Goal: Task Accomplishment & Management: Manage account settings

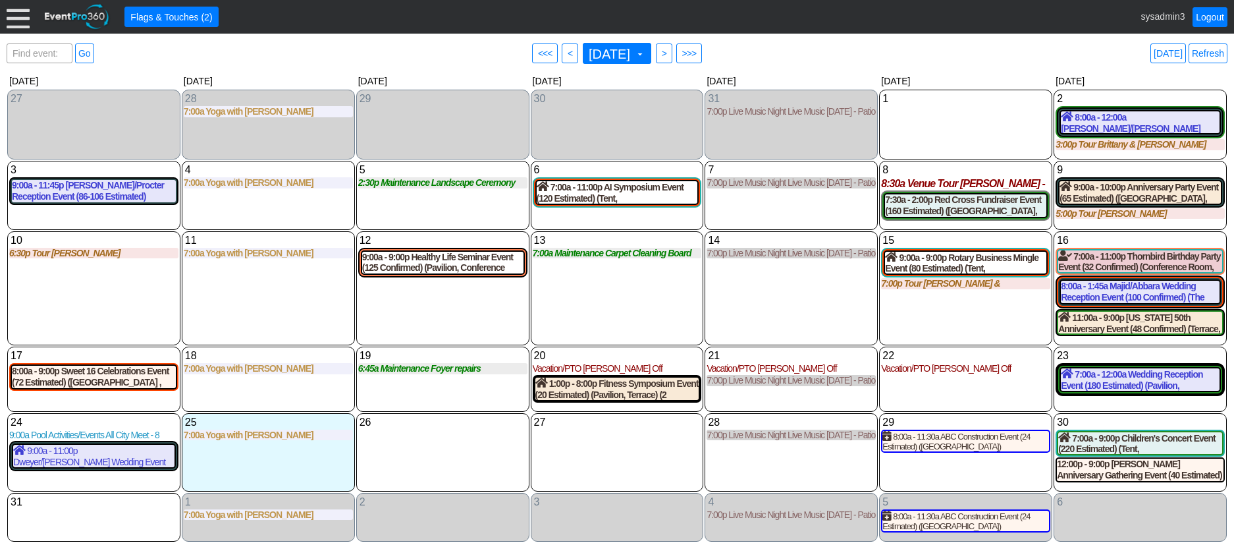
click at [784, 302] on div "14 Thursday 7:00p Live Music Night Live Music Thursday - Patio Room Live Music …" at bounding box center [791, 288] width 173 height 115
click at [624, 315] on div "13 Wednesday 7:00a Maintenance Carpet Cleaning Board Rooms Carpet Cleaning Boar…" at bounding box center [617, 288] width 173 height 115
click at [20, 18] on div at bounding box center [18, 16] width 23 height 23
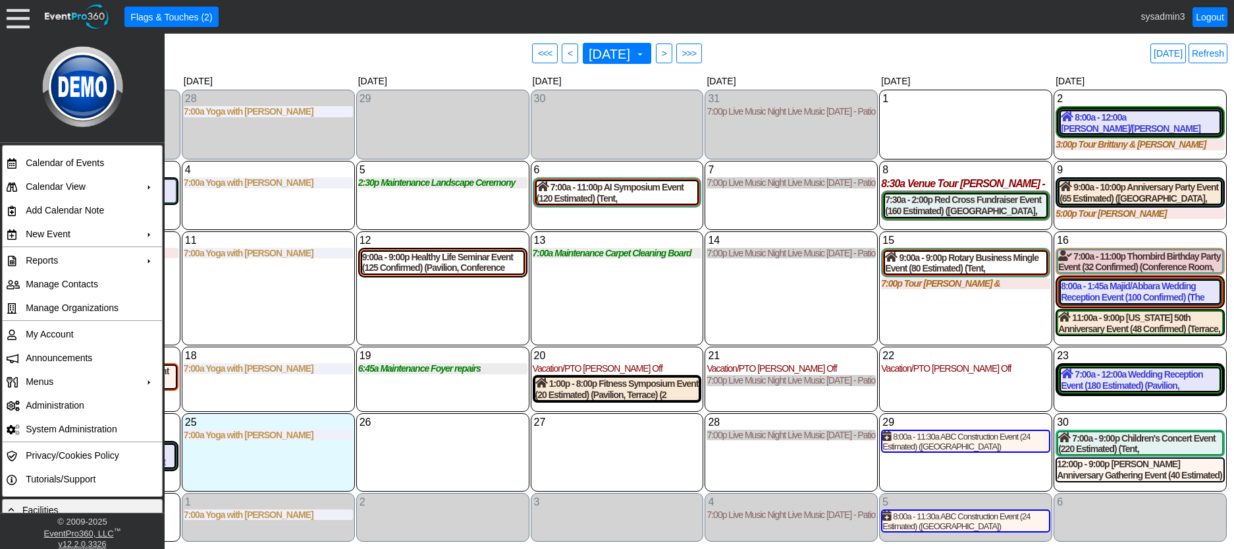
click at [242, 323] on div "11 Monday 7:00a Yoga with Ashley with Ashley at Demo Venue 1 Type: Yoga Time: 7…" at bounding box center [268, 288] width 173 height 115
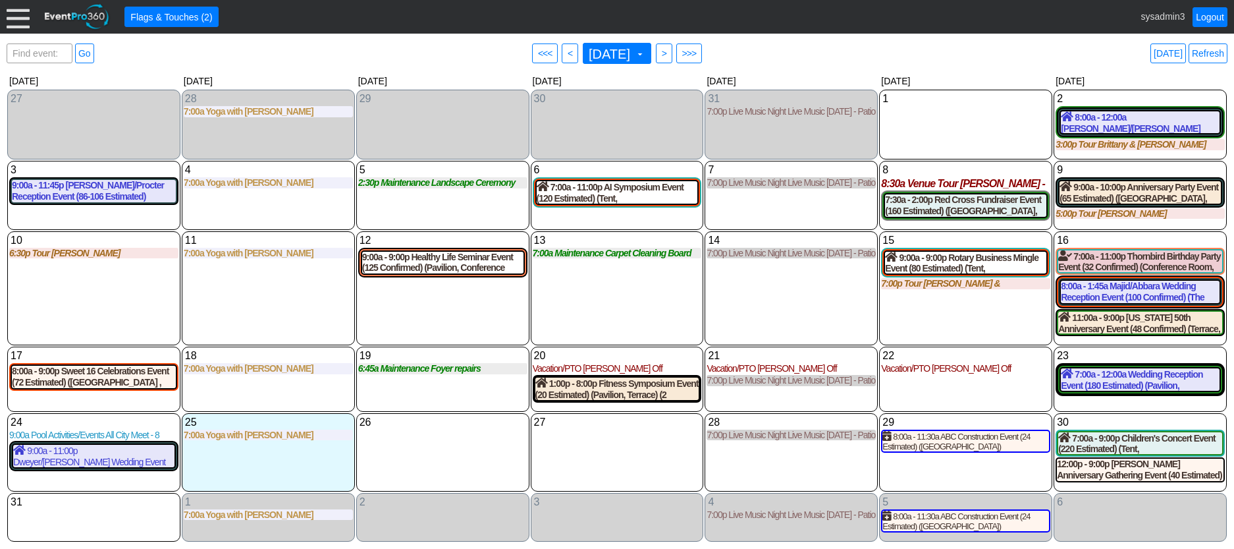
click at [21, 17] on div at bounding box center [18, 16] width 23 height 23
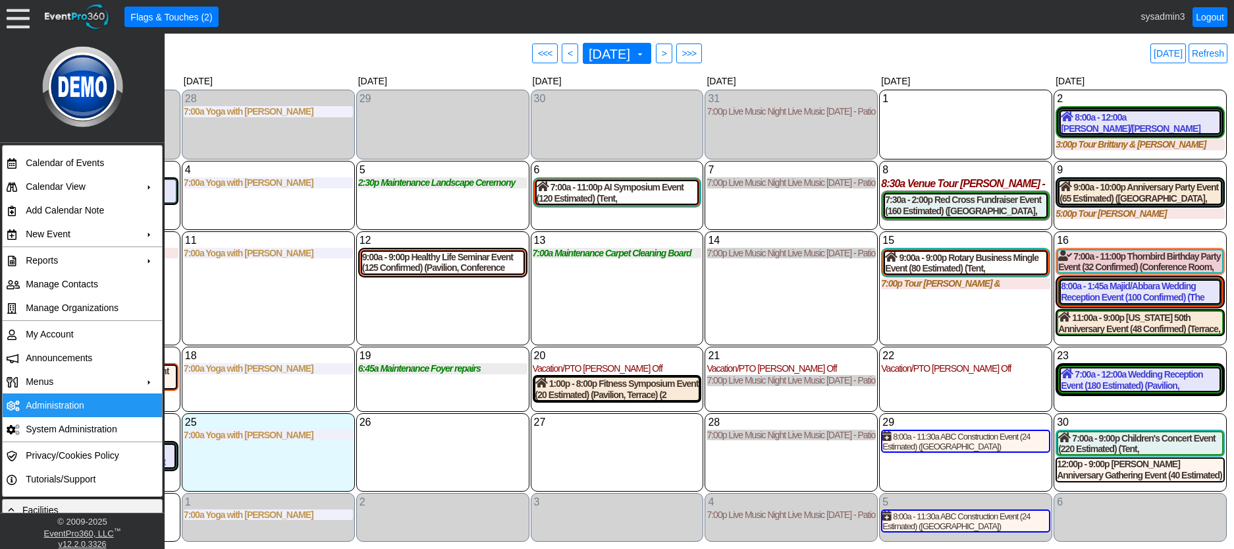
click at [51, 404] on td "Administration" at bounding box center [79, 405] width 118 height 24
click at [311, 285] on div "11 Monday 7:00a Yoga with Ashley with Ashley at Demo Venue 1 Type: Yoga Time: 7…" at bounding box center [268, 288] width 173 height 115
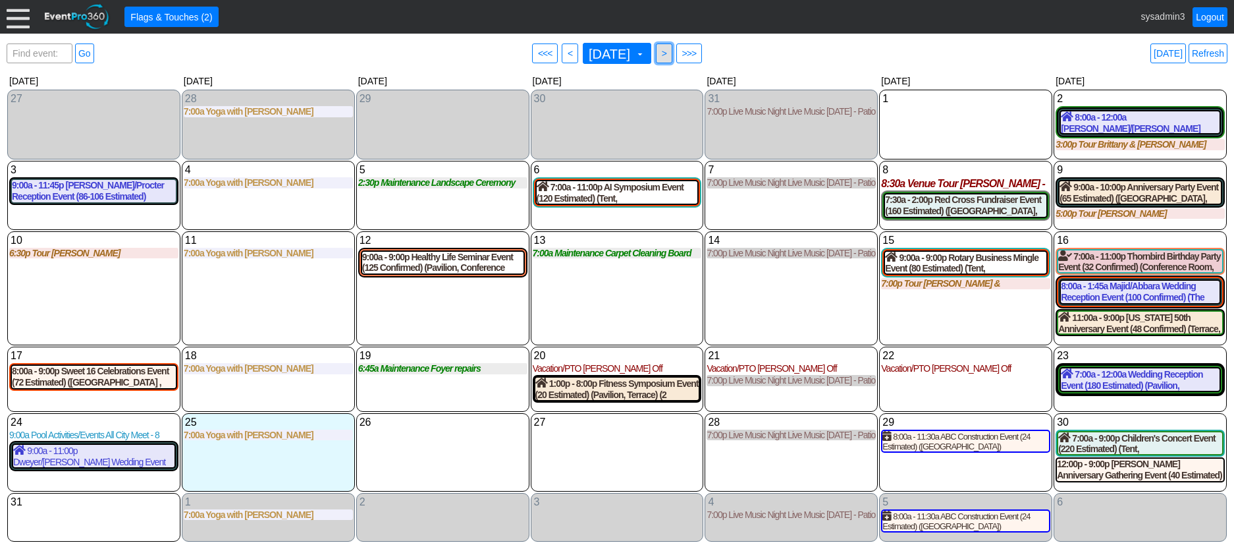
click at [669, 53] on span ">" at bounding box center [664, 53] width 10 height 13
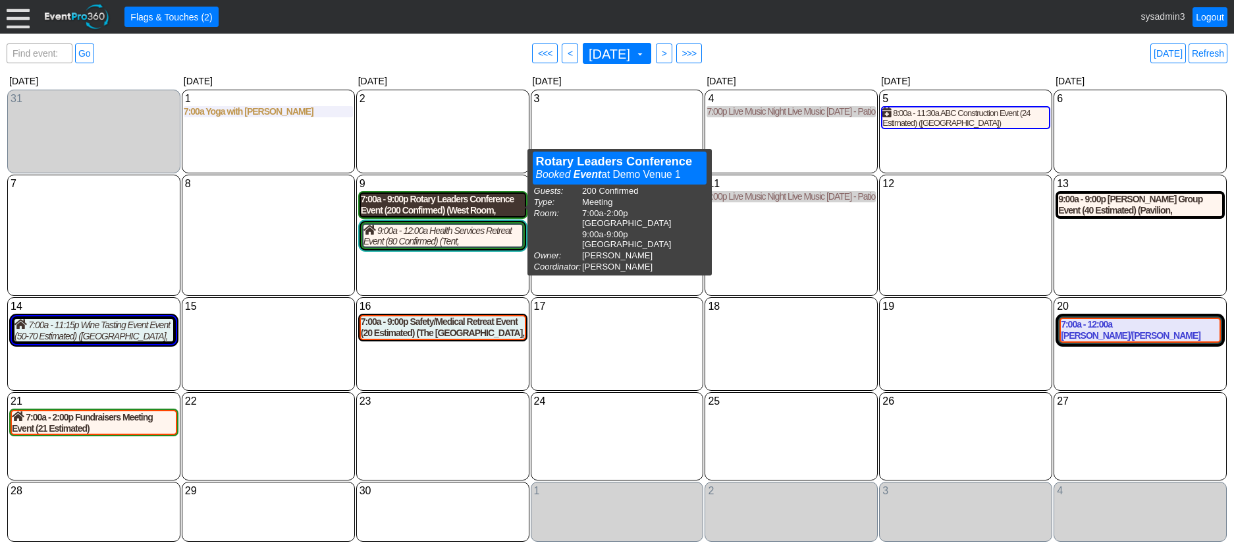
click at [468, 206] on div "7:00a - 9:00p Rotary Leaders Conference Event (200 Confirmed) (West Room, Grand…" at bounding box center [443, 205] width 164 height 22
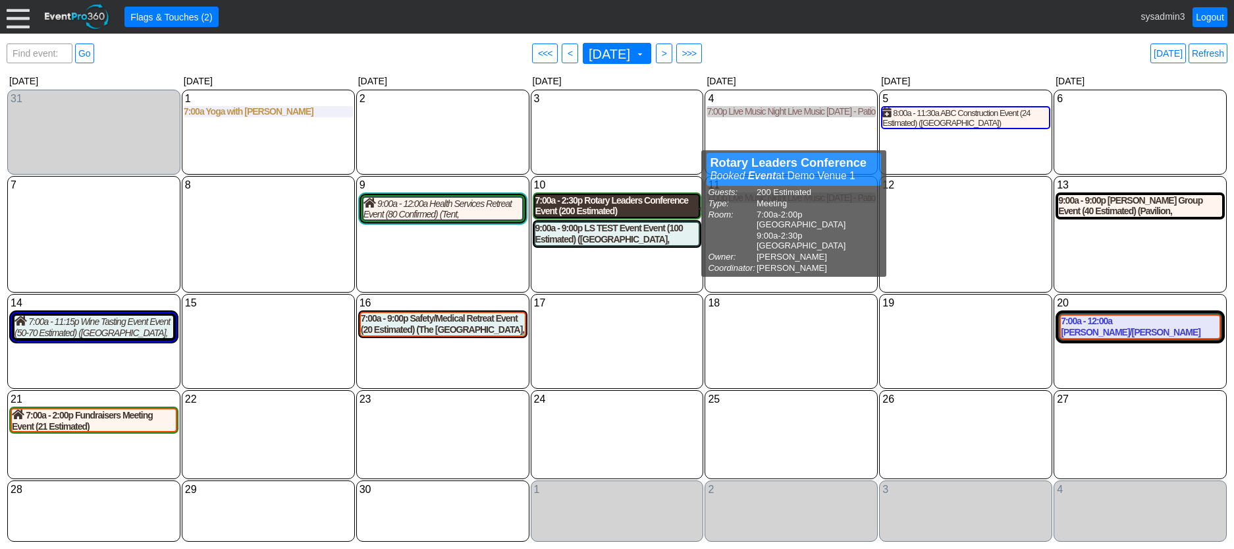
click at [614, 206] on div "7:00a - 2:30p Rotary Leaders Conference Event (200 Estimated) (West Room, Grand…" at bounding box center [617, 206] width 164 height 22
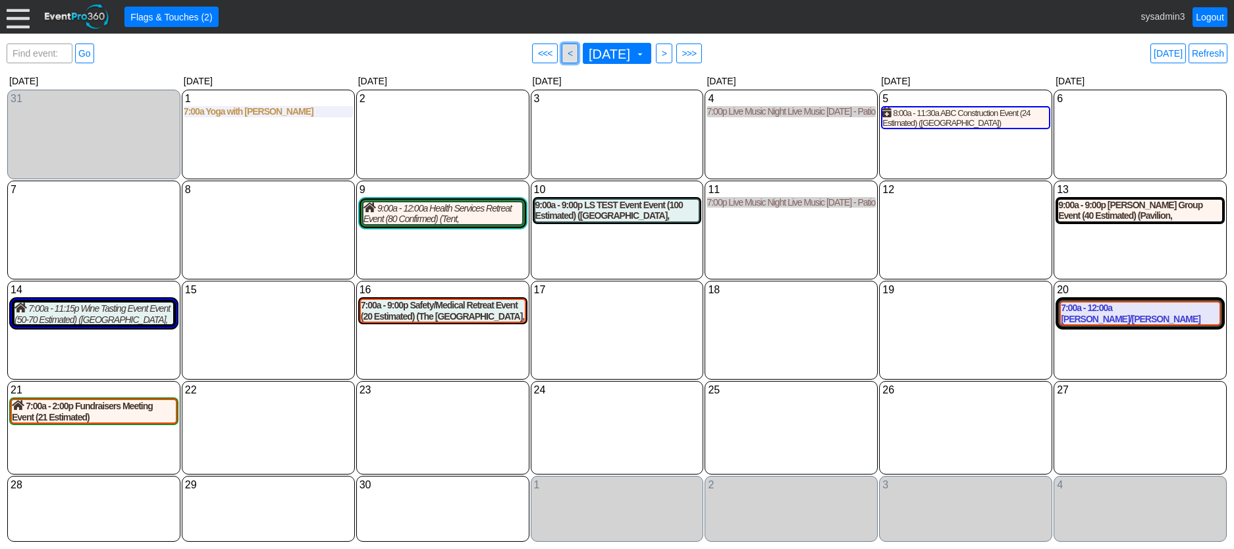
click at [565, 49] on span "<" at bounding box center [570, 53] width 10 height 13
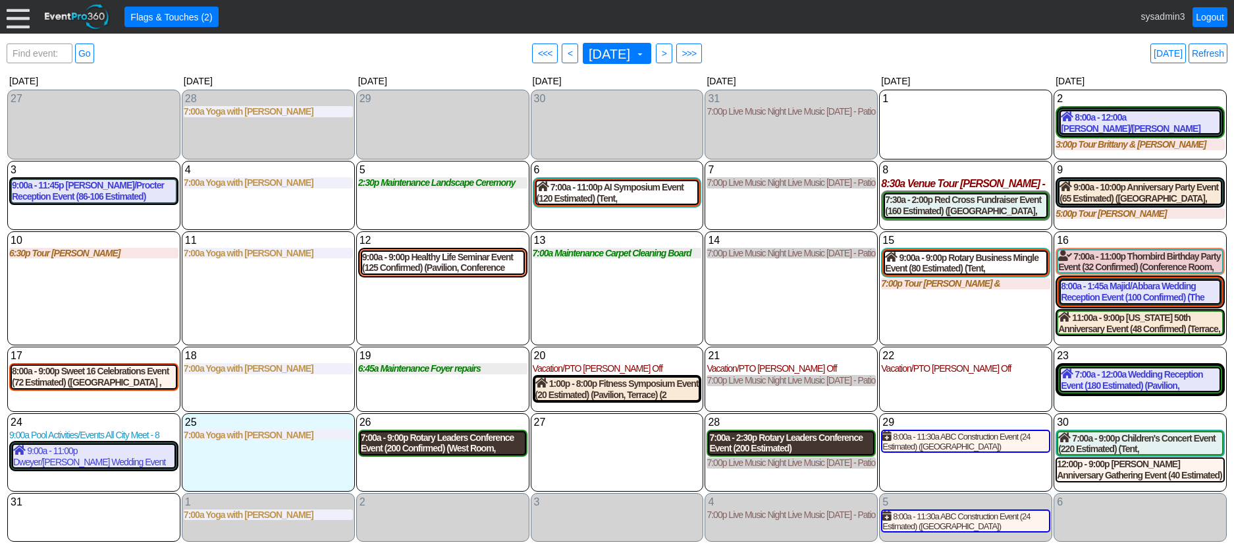
click at [750, 439] on div "7:00a - 2:30p Rotary Leaders Conference Event (200 Estimated) (West Room, Grand…" at bounding box center [791, 443] width 164 height 22
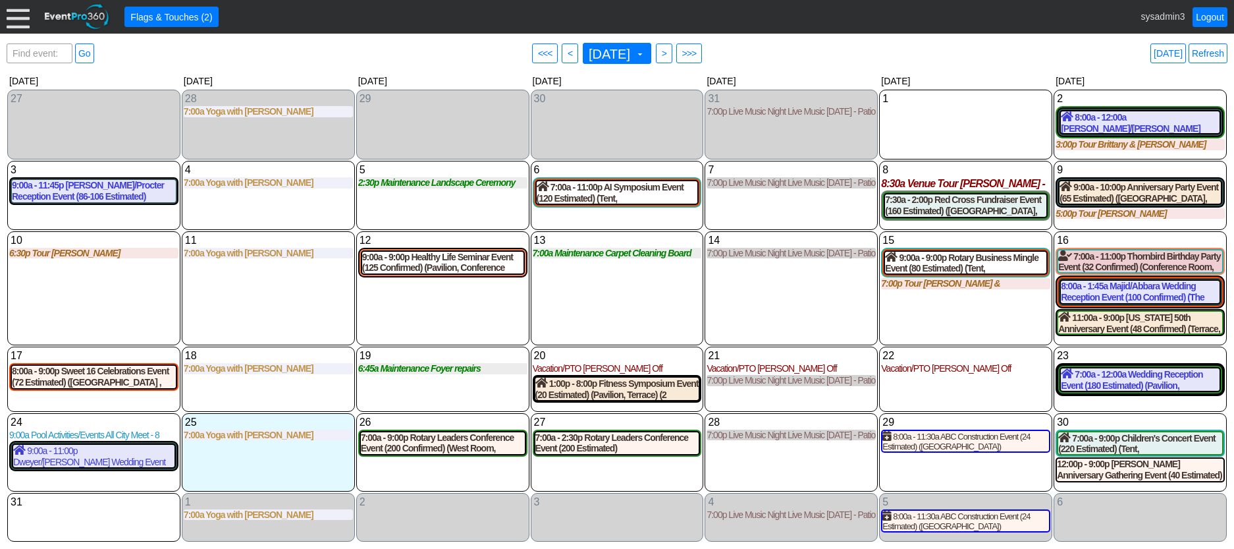
click at [757, 462] on div "28 Thursday 7:00p Live Music Night Live Music Thursday - Patio Room Live Music …" at bounding box center [791, 452] width 173 height 78
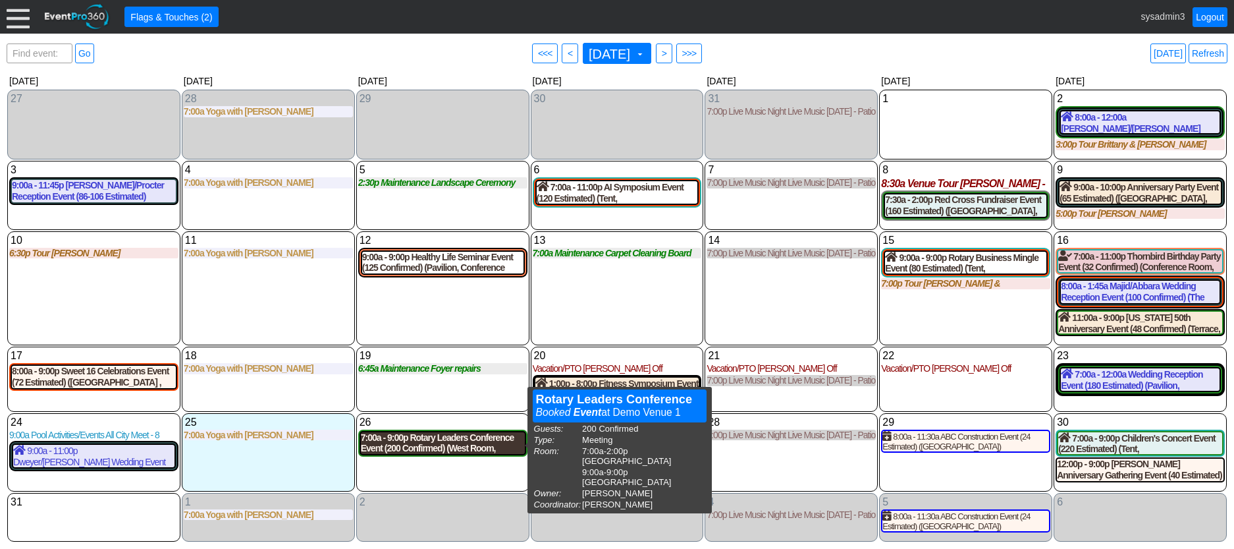
click at [449, 447] on div "7:00a - 9:00p Rotary Leaders Conference Event (200 Confirmed) (West Room, Grand…" at bounding box center [443, 443] width 164 height 22
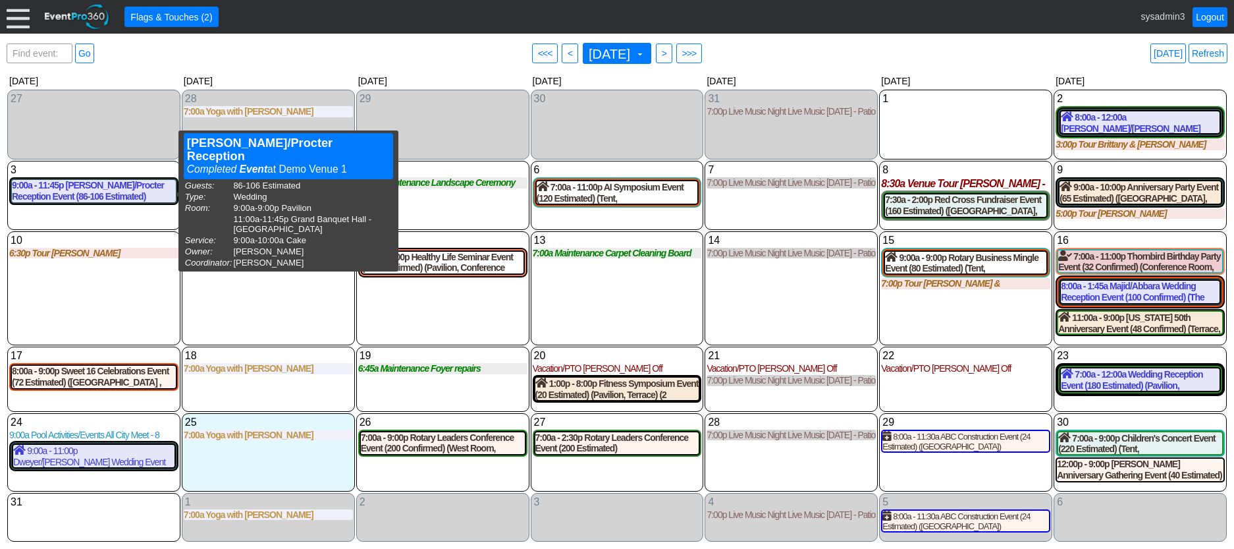
click at [644, 280] on div "13 Wednesday 7:00a Maintenance Carpet Cleaning Board Rooms Carpet Cleaning Boar…" at bounding box center [617, 288] width 173 height 115
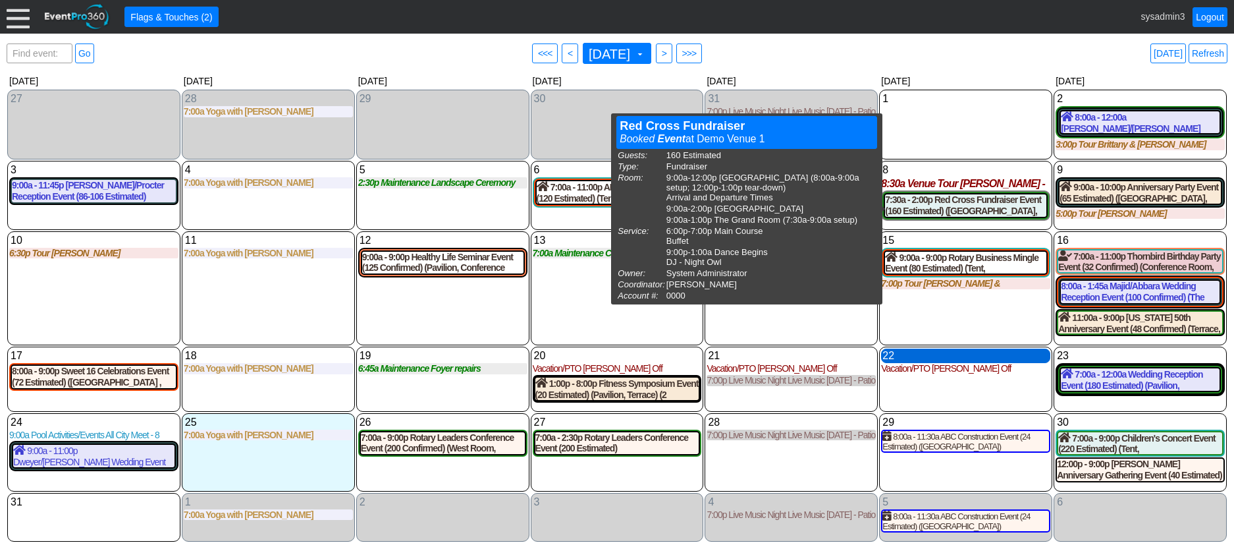
click at [970, 352] on div "22 Friday" at bounding box center [965, 355] width 169 height 14
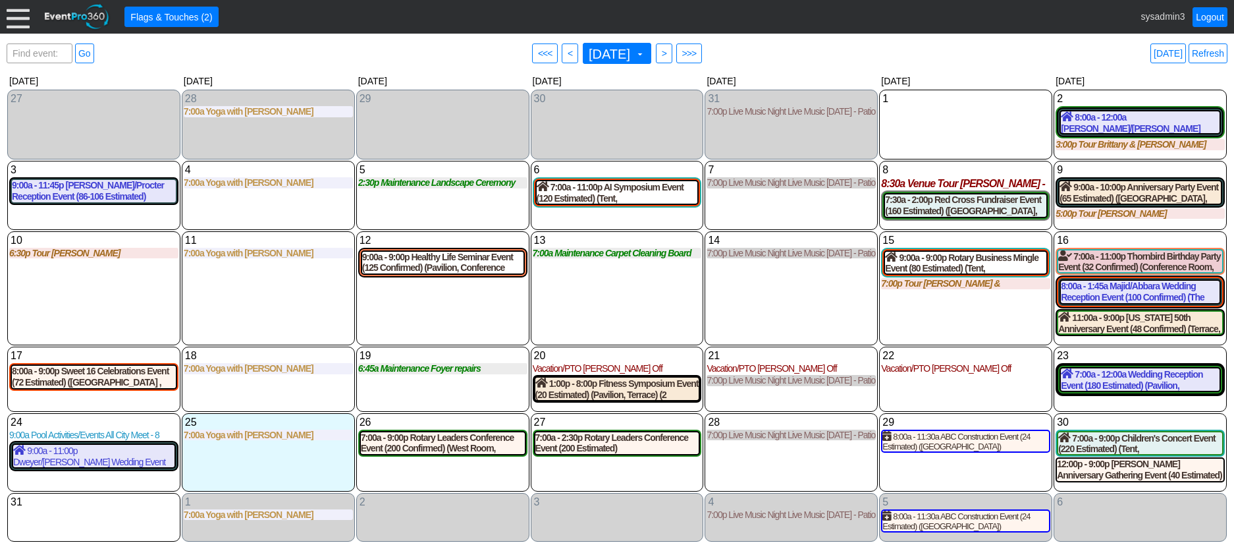
click at [939, 316] on div "15 Friday 9:00a - 9:00p Rotary Business Mingle Event (80 Estimated) (Tent, Sout…" at bounding box center [965, 288] width 173 height 115
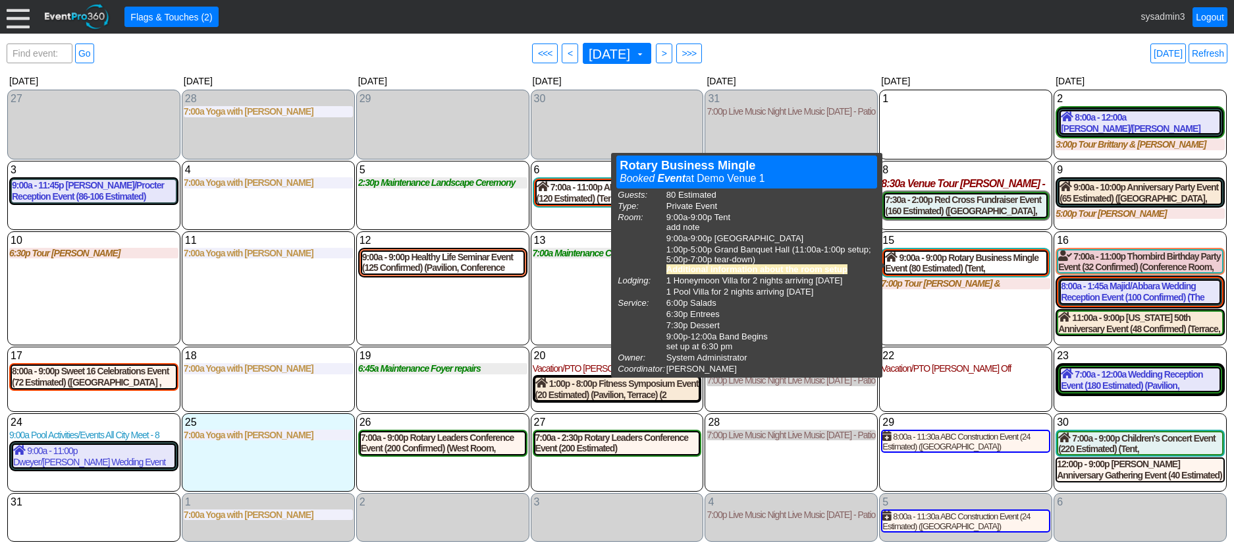
click at [929, 317] on div "15 Friday 9:00a - 9:00p Rotary Business Mingle Event (80 Estimated) (Tent, Sout…" at bounding box center [965, 288] width 173 height 115
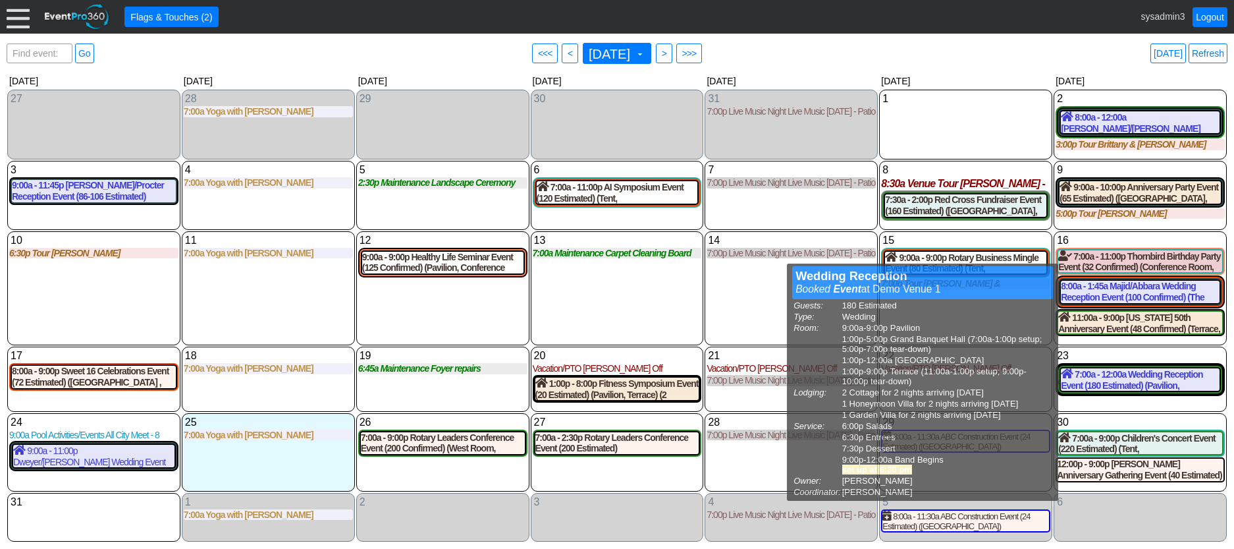
click at [752, 309] on div "14 Thursday 7:00p Live Music Night Live Music Thursday - Patio Room Live Music …" at bounding box center [791, 288] width 173 height 115
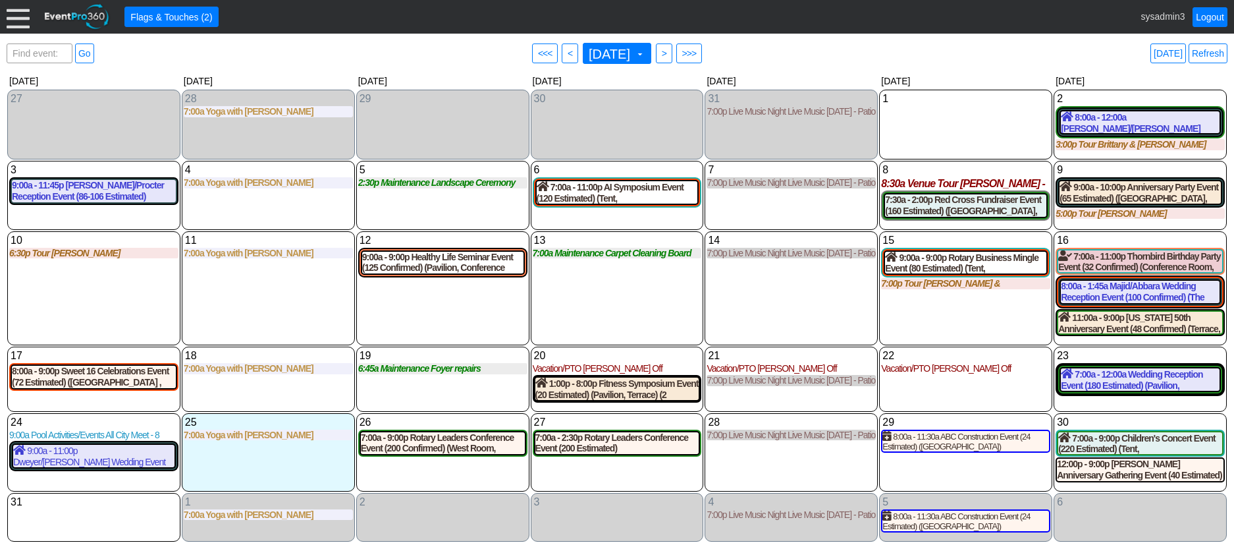
click at [15, 18] on div at bounding box center [18, 16] width 23 height 23
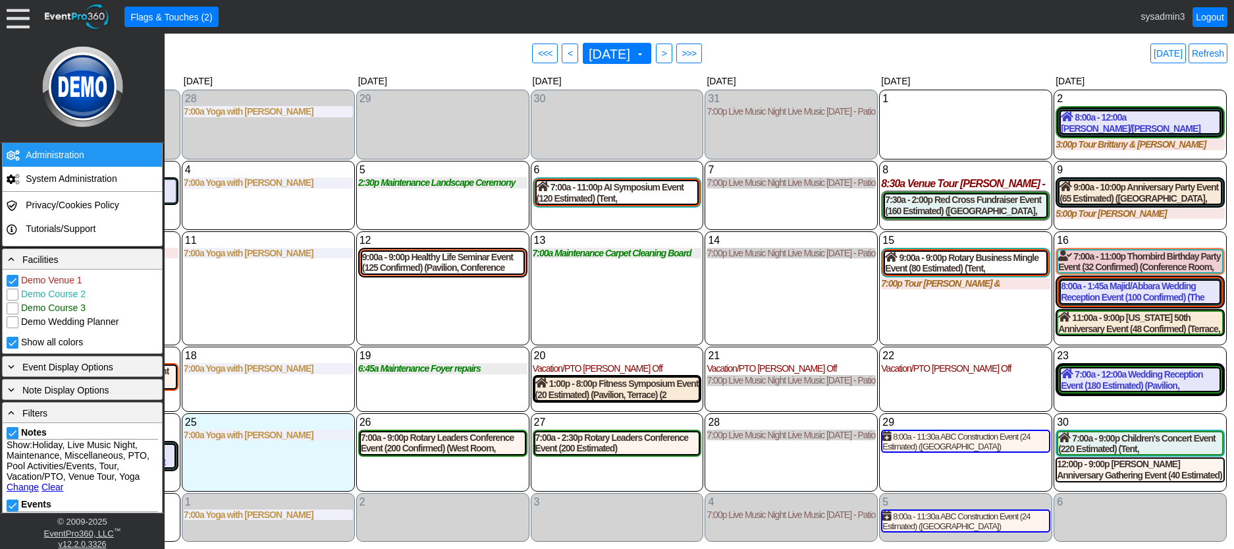
scroll to position [263, 0]
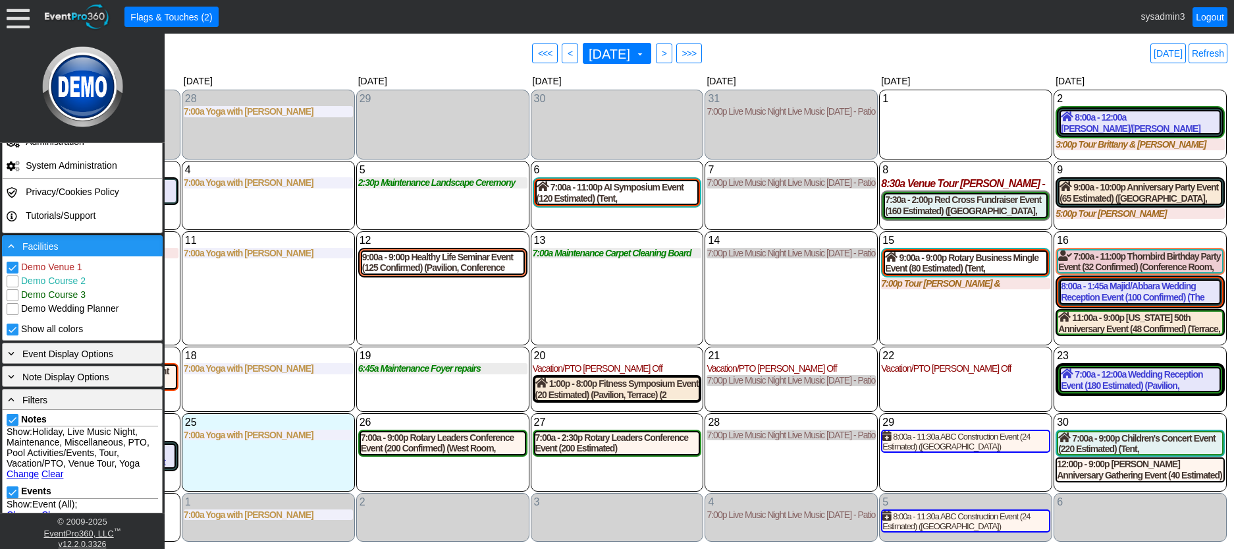
click at [88, 246] on div "- Facilities" at bounding box center [82, 245] width 154 height 14
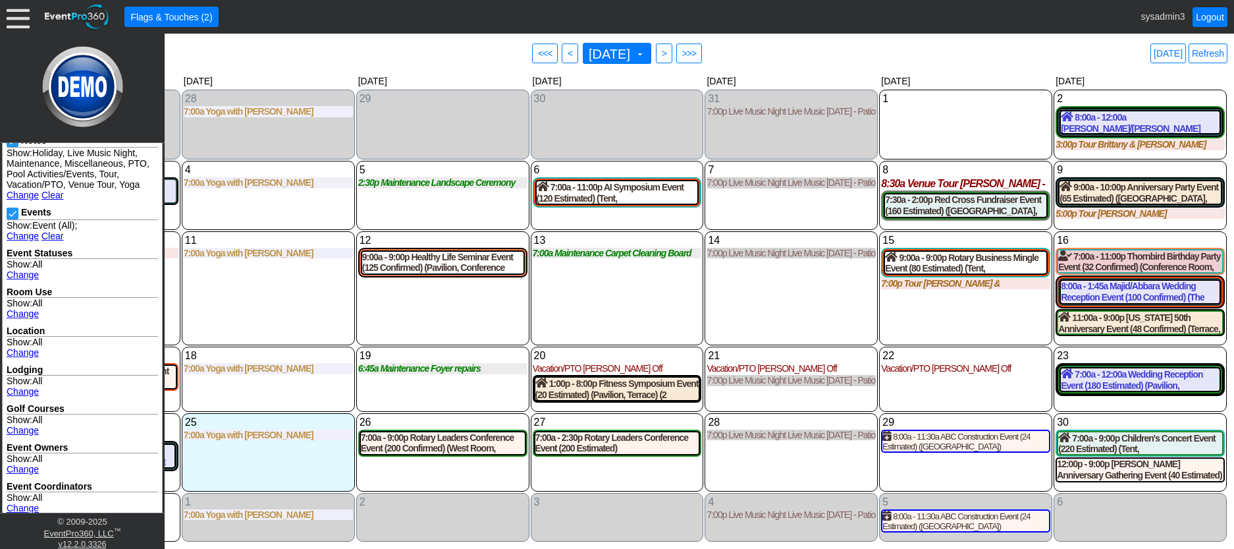
scroll to position [386, 0]
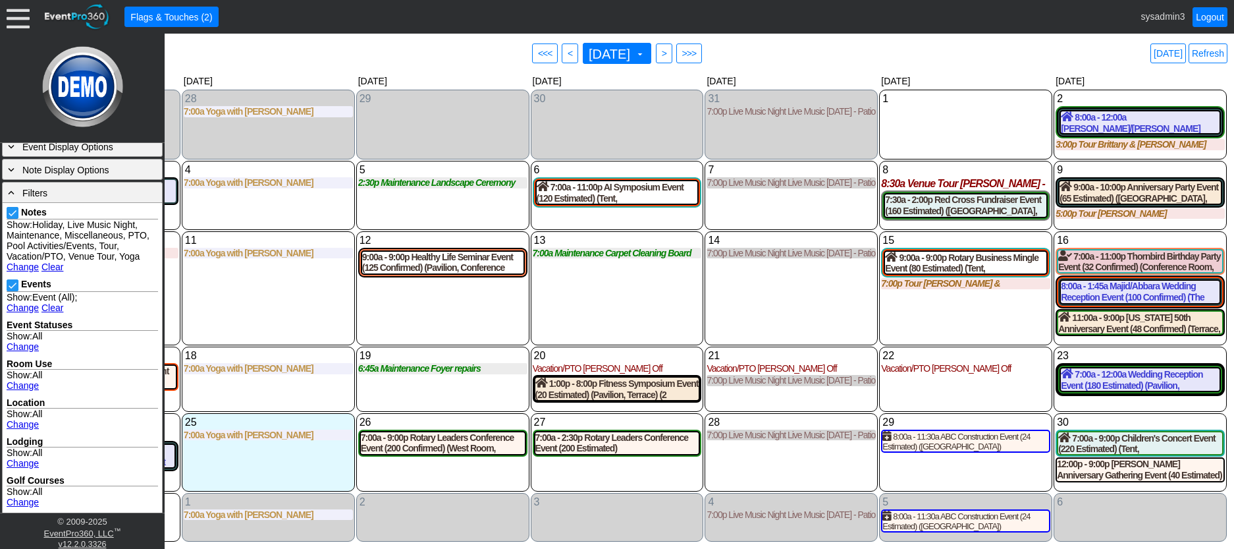
click at [438, 307] on div "12 Tuesday 9:00a - 9:00p Healthy Life Seminar Event (125 Confirmed) (Pavilion, …" at bounding box center [442, 288] width 173 height 115
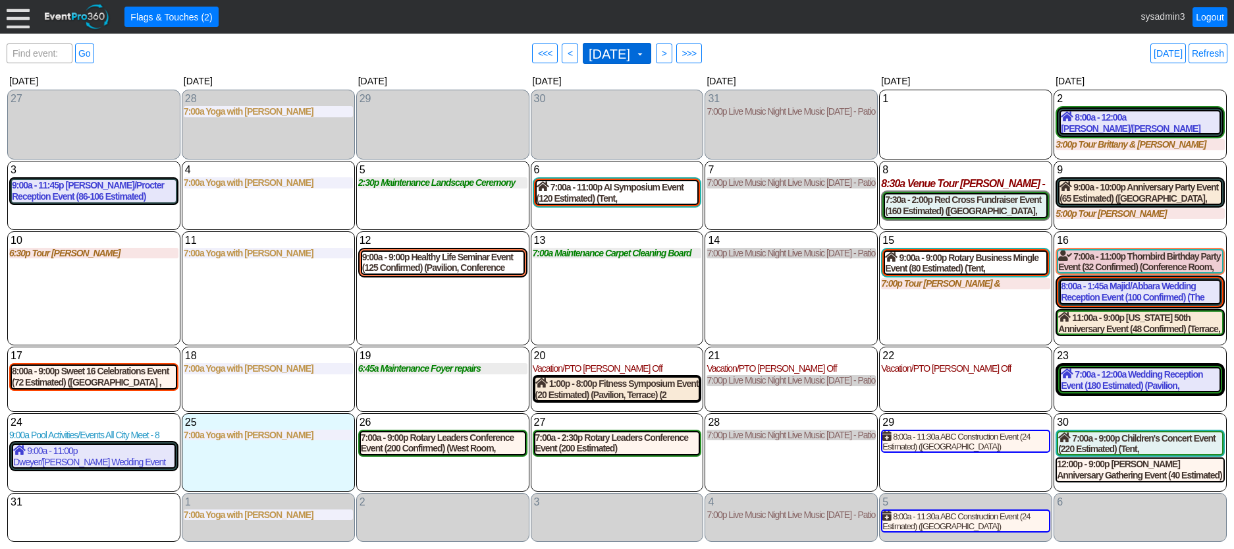
click at [605, 51] on span "August 2025" at bounding box center [609, 53] width 47 height 13
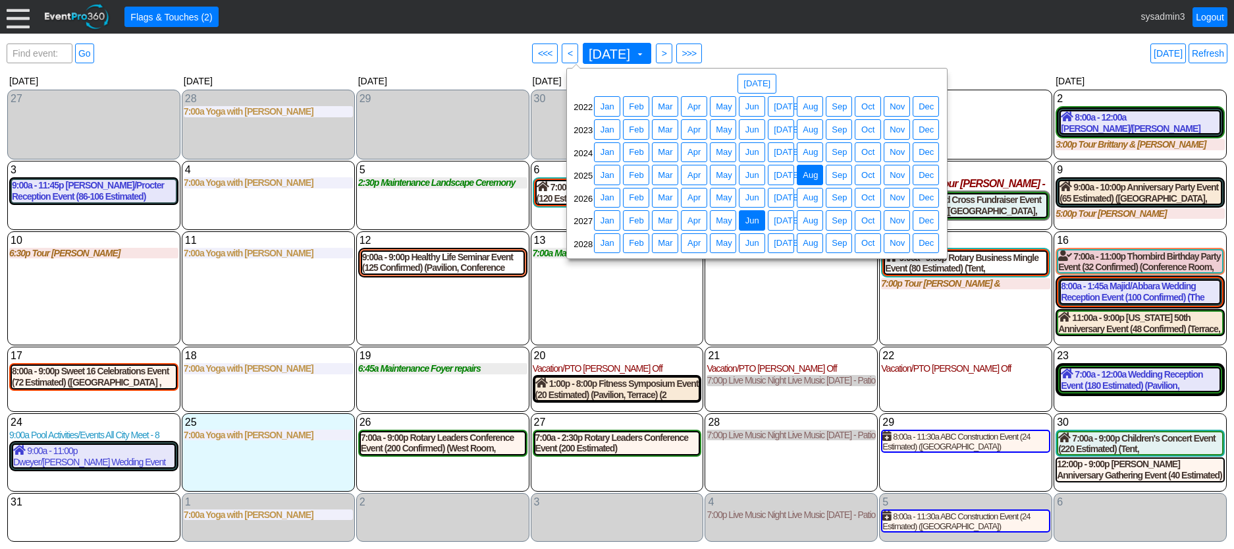
click at [754, 219] on span "Jun" at bounding box center [752, 220] width 19 height 13
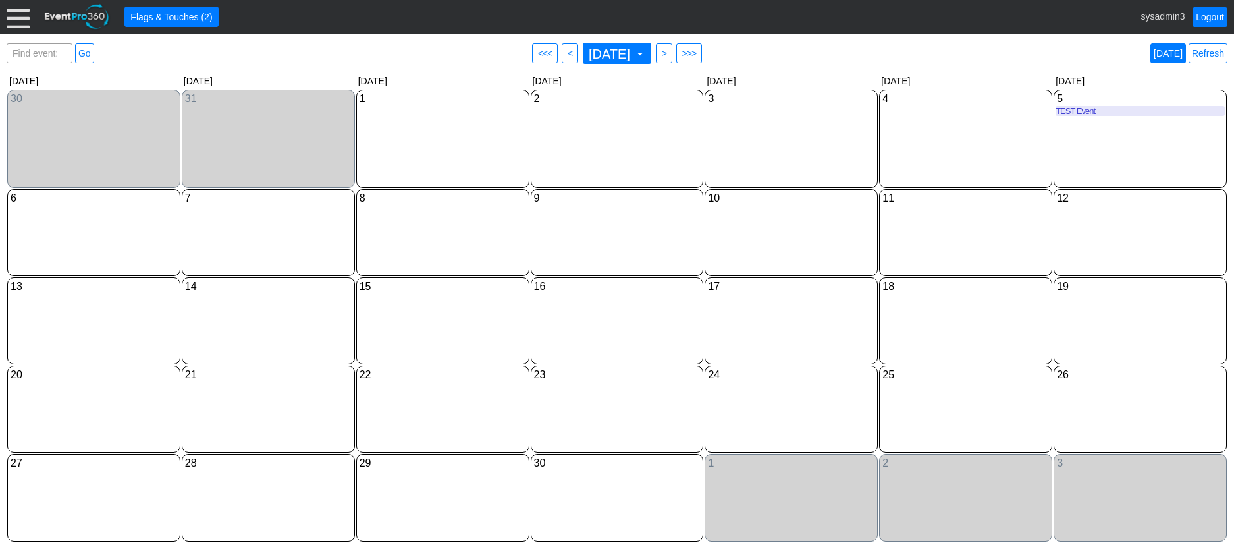
click at [1173, 52] on link "Today" at bounding box center [1169, 53] width 36 height 20
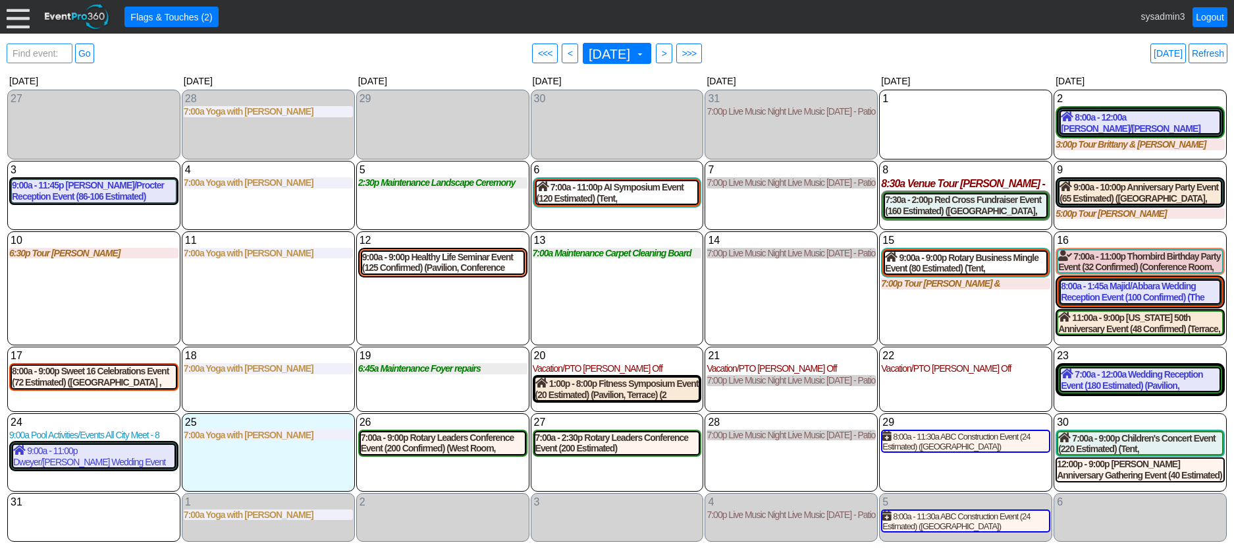
click at [44, 49] on span "Find event: enter title" at bounding box center [39, 60] width 59 height 32
type input "red c"
click at [88, 50] on link "Go" at bounding box center [84, 53] width 19 height 20
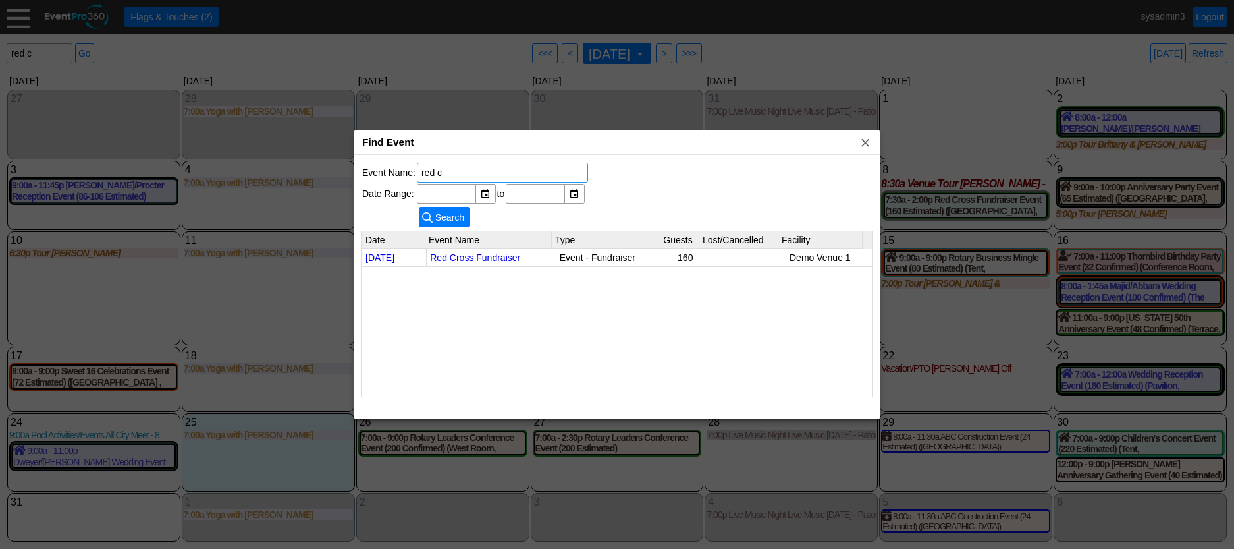
drag, startPoint x: 472, startPoint y: 175, endPoint x: 373, endPoint y: 165, distance: 98.7
click at [376, 169] on tr "Event Name: red c" at bounding box center [475, 173] width 226 height 20
click at [865, 140] on span "x" at bounding box center [865, 142] width 13 height 13
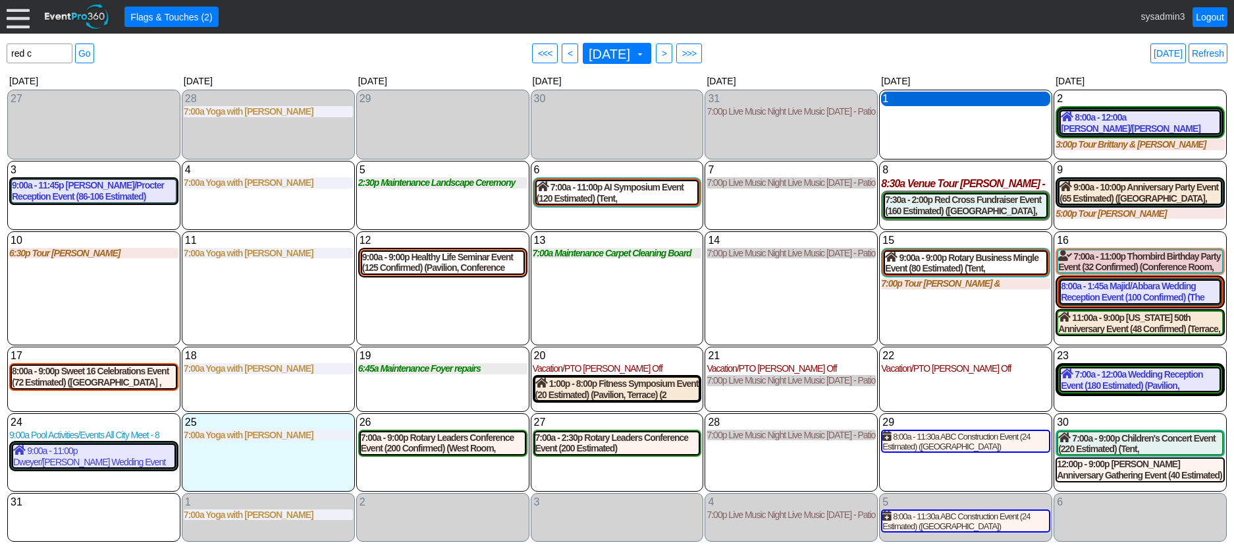
click at [930, 99] on div "1 Friday" at bounding box center [965, 99] width 169 height 14
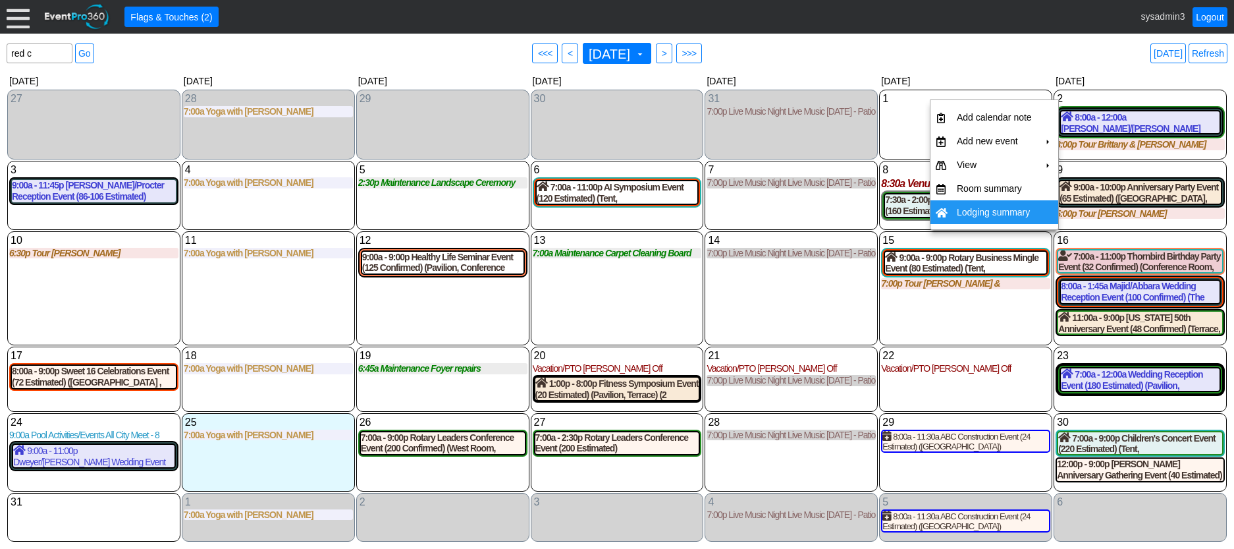
click at [964, 313] on div "15 Friday 9:00a - 9:00p Rotary Business Mingle Event (80 Estimated) (Tent, Sout…" at bounding box center [965, 288] width 173 height 115
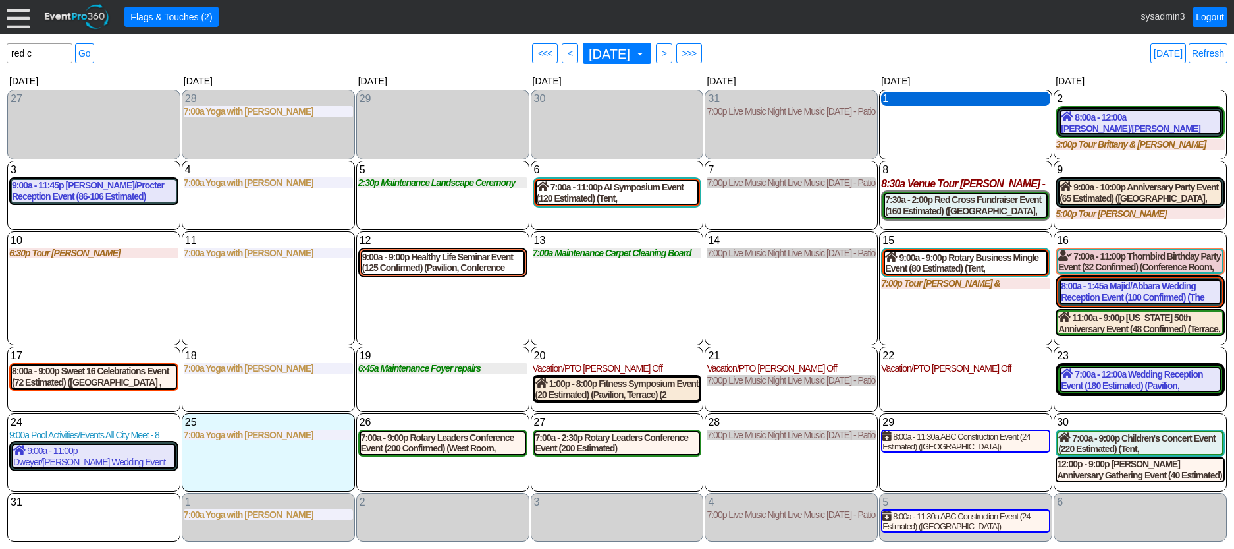
click at [964, 103] on div "1 Friday" at bounding box center [965, 99] width 169 height 14
click at [669, 53] on span ">" at bounding box center [664, 53] width 10 height 13
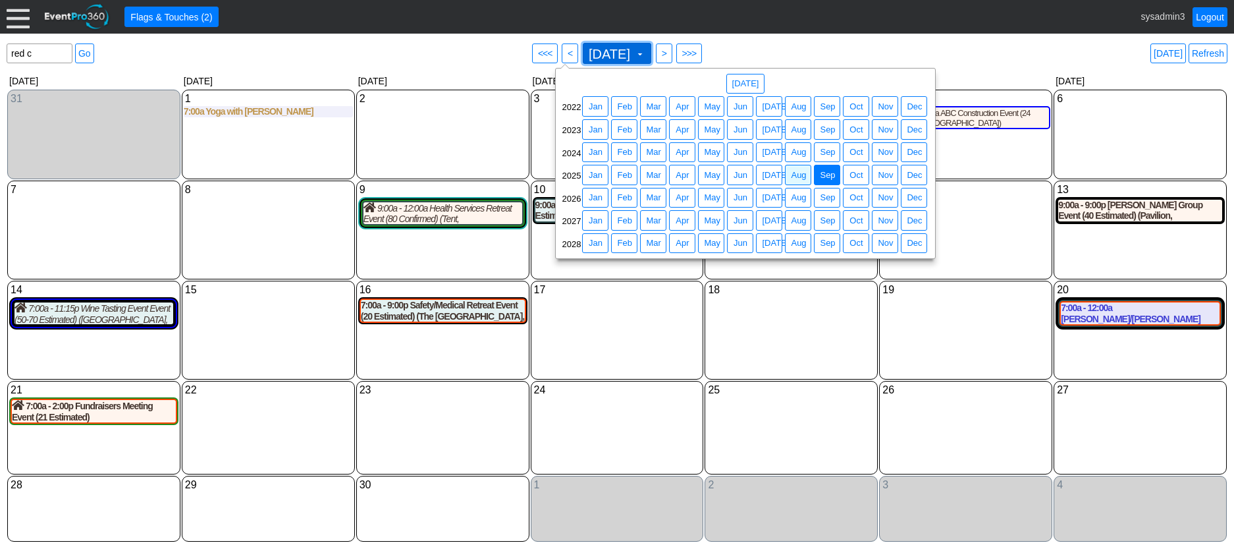
click at [645, 53] on span at bounding box center [640, 54] width 11 height 11
click at [827, 243] on span "Sep" at bounding box center [827, 242] width 20 height 13
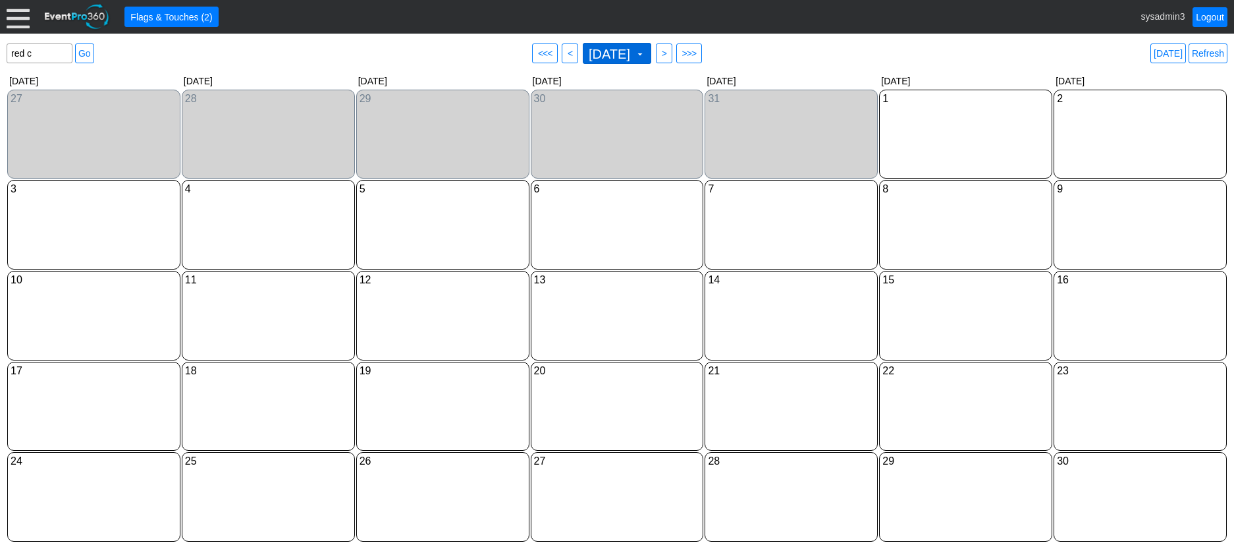
click at [645, 57] on span at bounding box center [640, 54] width 11 height 11
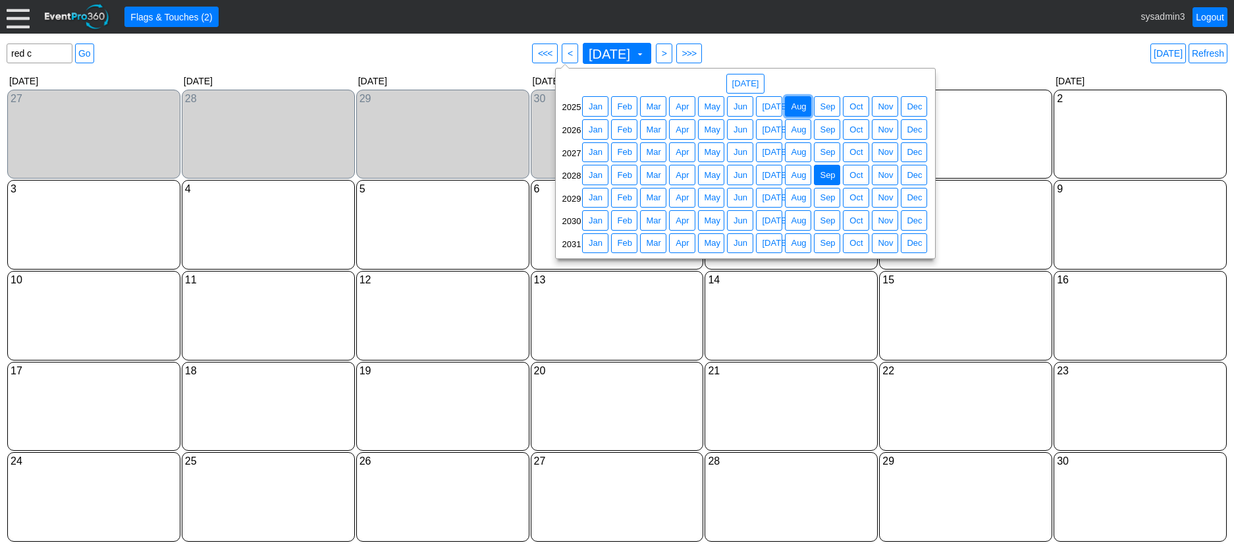
click at [800, 108] on span "Aug" at bounding box center [798, 106] width 20 height 13
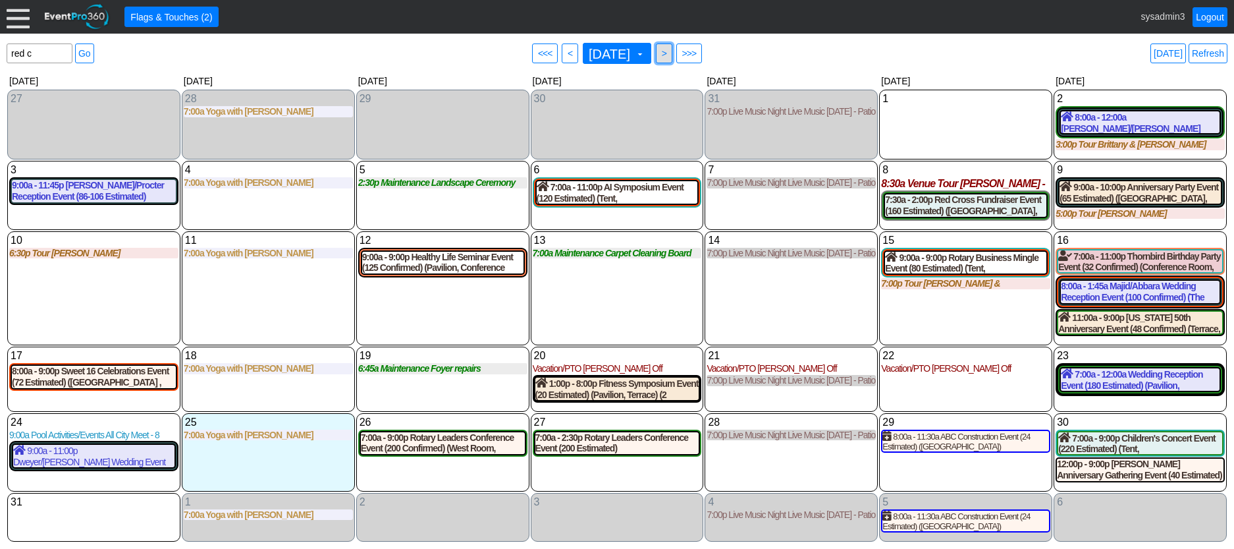
click at [669, 51] on span ">" at bounding box center [664, 53] width 10 height 13
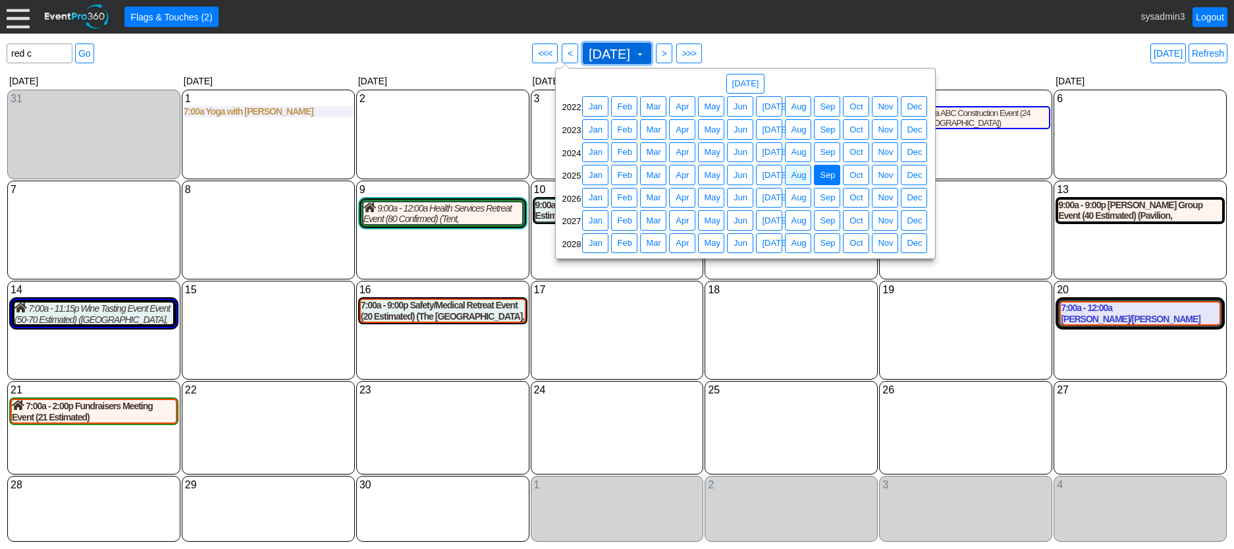
click at [645, 51] on span at bounding box center [640, 54] width 11 height 11
click at [797, 178] on span "Aug" at bounding box center [798, 175] width 20 height 13
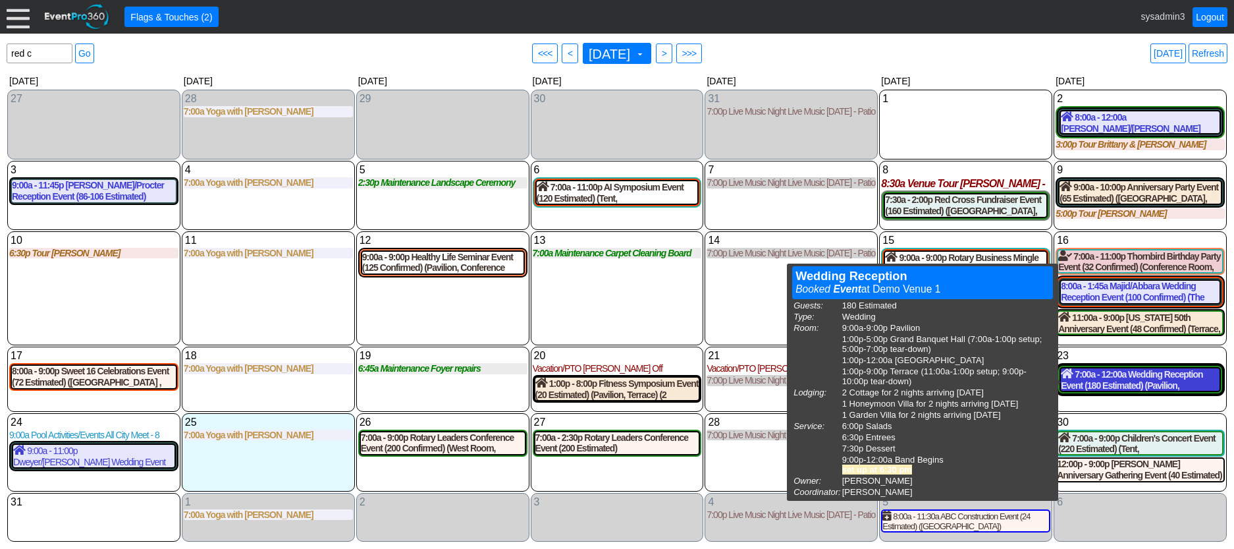
click at [1105, 381] on div "7:00a - 12:00a Wedding Reception Event (180 Estimated) (Pavilion, Grand Banquet…" at bounding box center [1140, 379] width 159 height 22
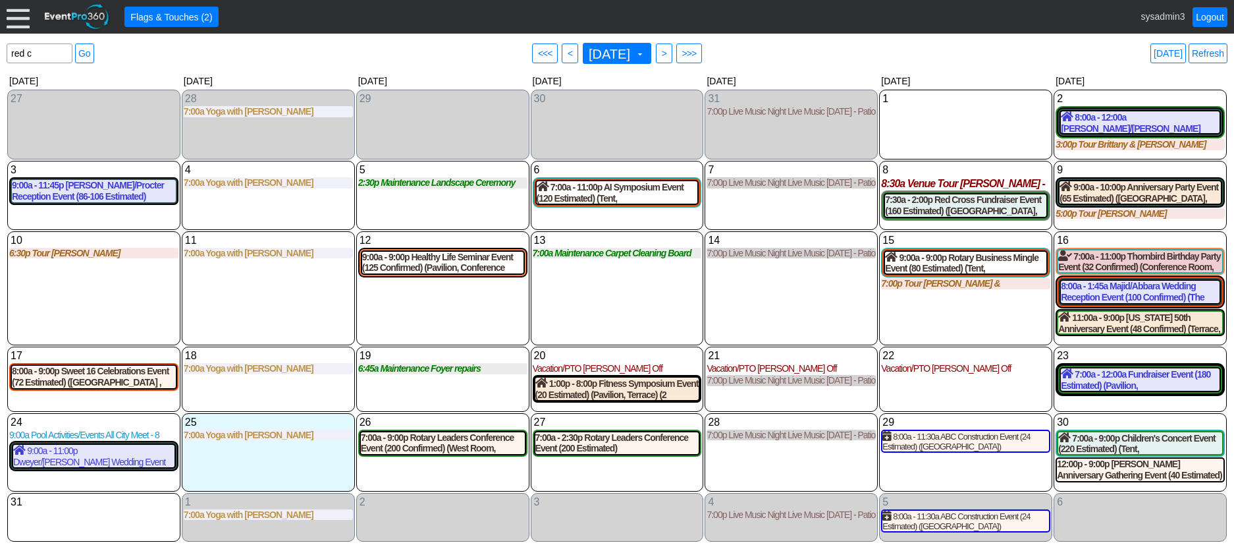
click at [948, 328] on div "15 Friday 9:00a - 9:00p Rotary Business Mingle Event (80 Estimated) (Tent, Sout…" at bounding box center [965, 288] width 173 height 115
click at [960, 103] on div "1 Friday" at bounding box center [965, 99] width 169 height 14
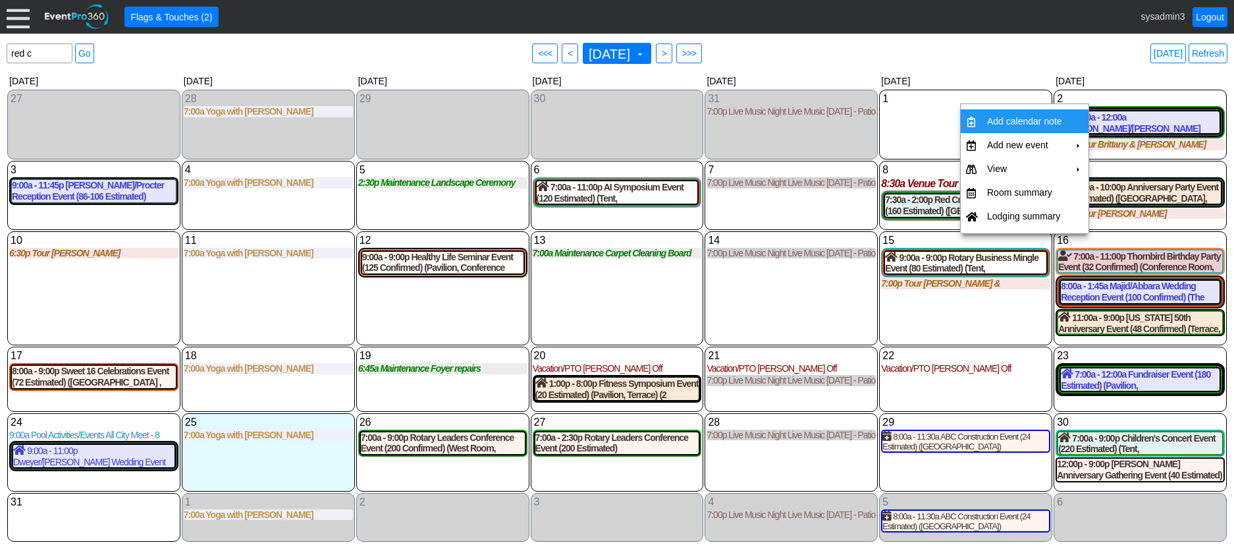
click at [1016, 121] on td "Add calendar note" at bounding box center [1025, 121] width 86 height 24
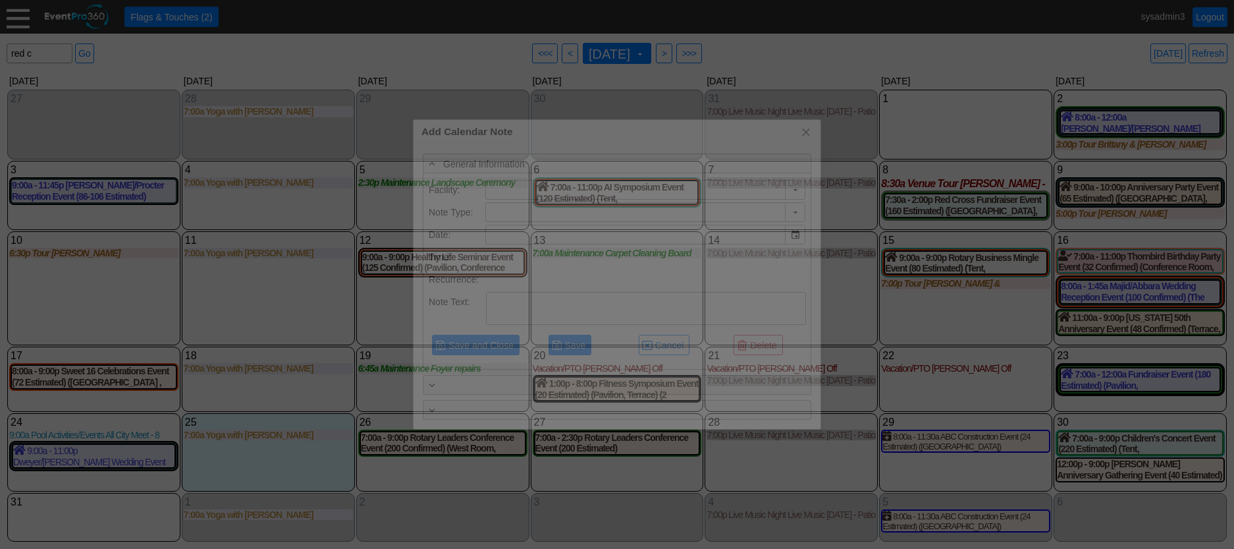
type input "Demo Venue 1"
type input "8/1/2025"
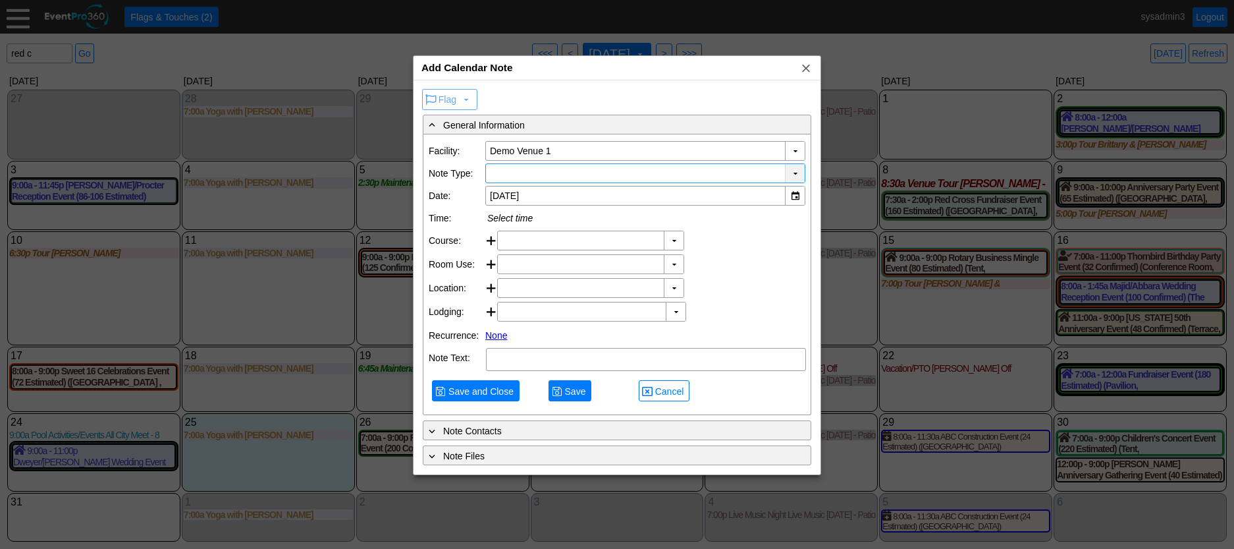
click at [796, 173] on div "▼" at bounding box center [795, 173] width 20 height 18
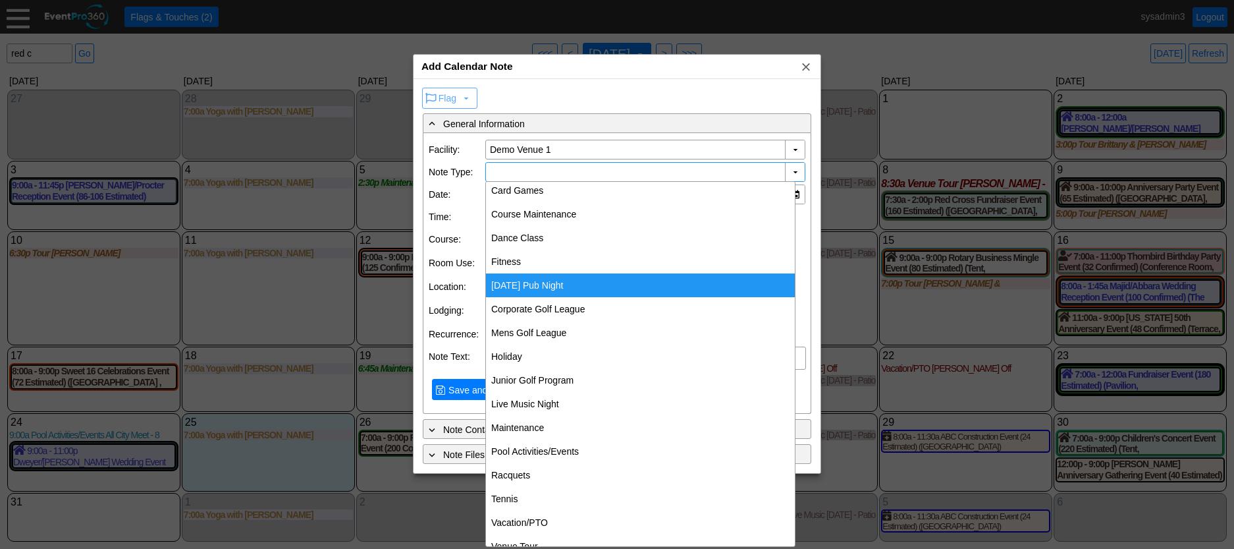
scroll to position [49, 0]
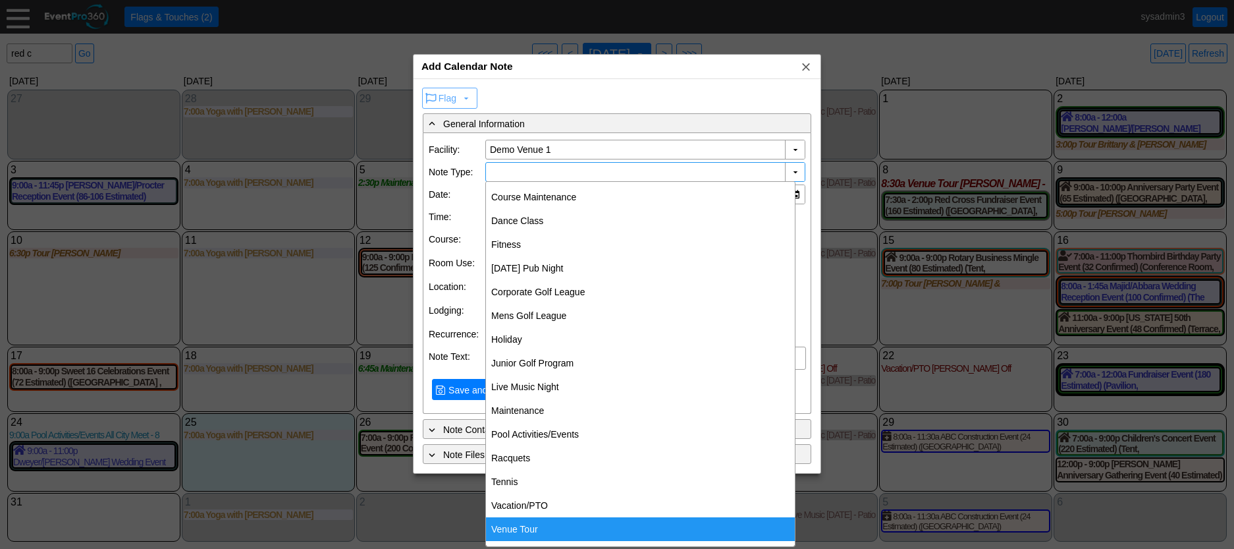
click at [530, 528] on div "Venue Tour" at bounding box center [640, 529] width 309 height 24
type input "Venue Tour"
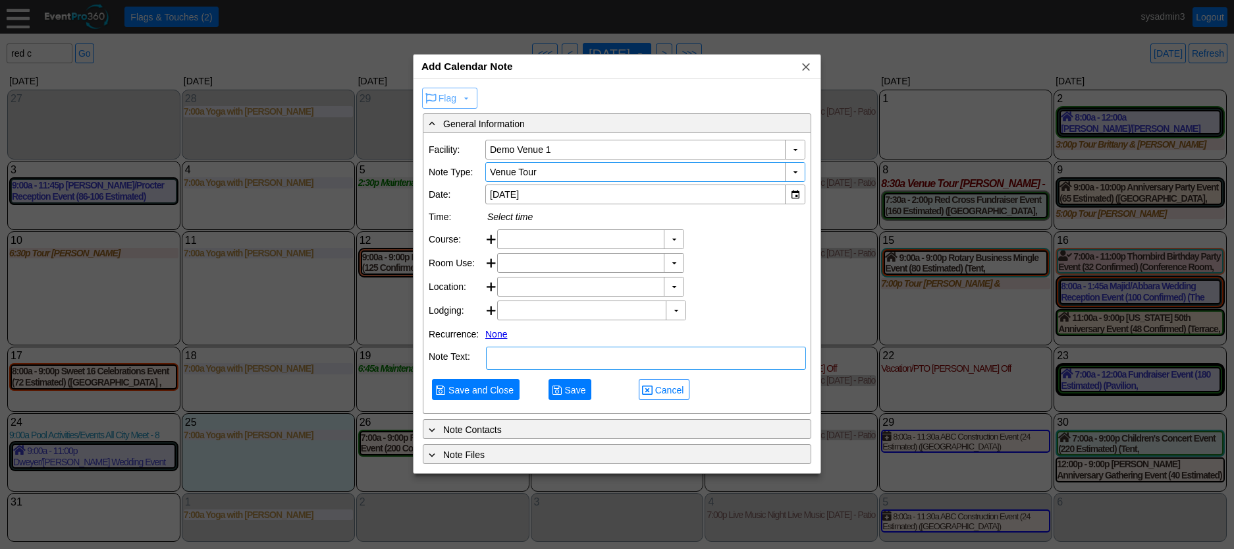
click at [534, 370] on textarea at bounding box center [646, 357] width 320 height 23
type textarea "NOTE"
click at [483, 397] on span "Save and Close" at bounding box center [481, 389] width 70 height 13
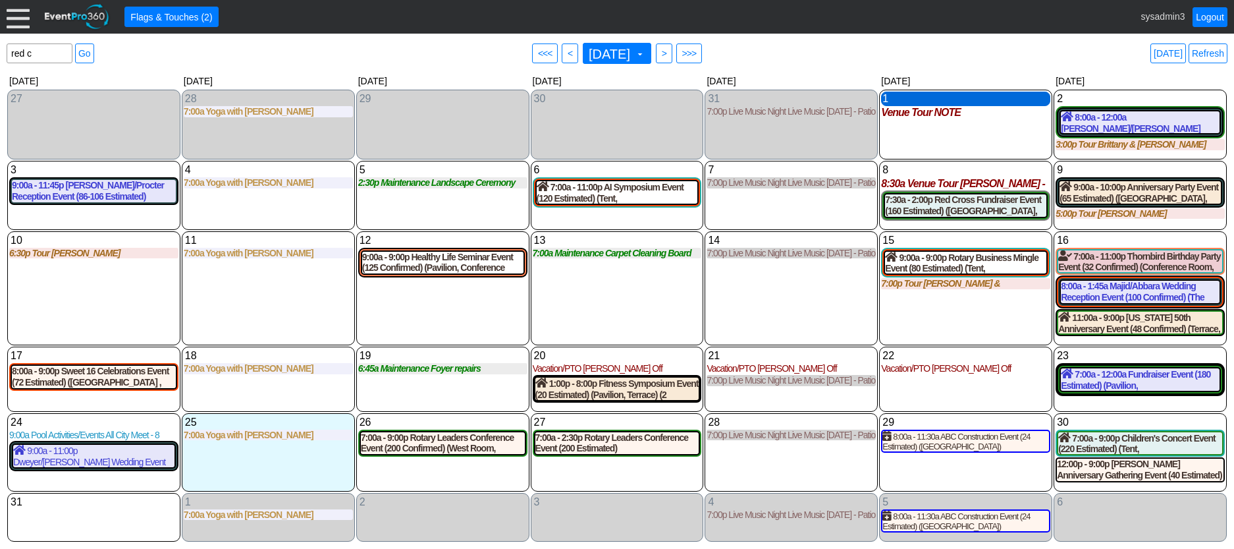
click at [919, 99] on div "1 Friday" at bounding box center [965, 99] width 169 height 14
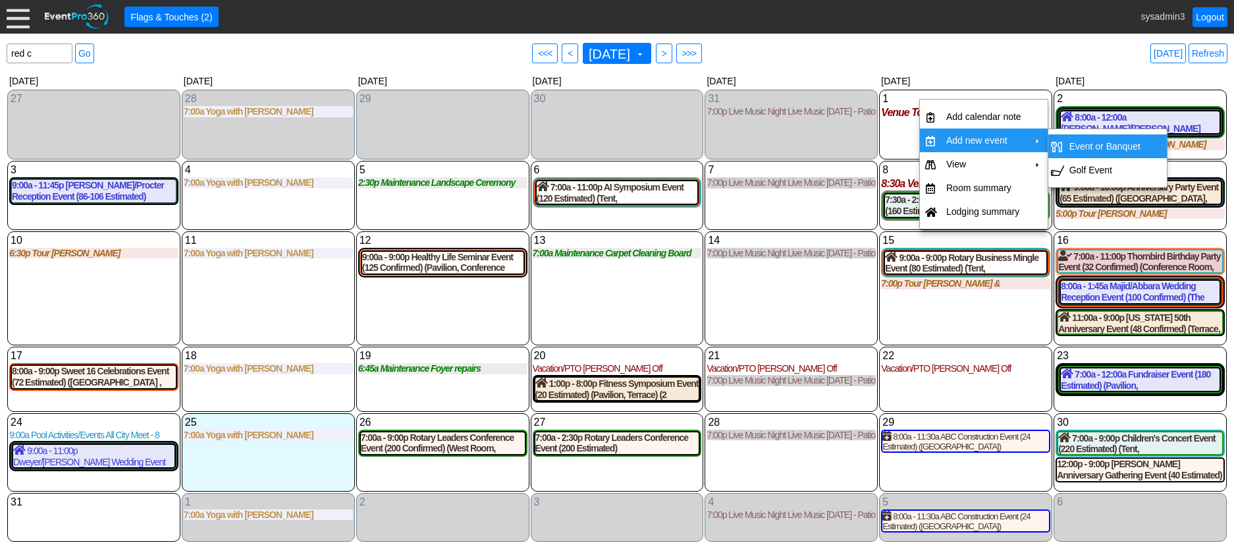
click at [1091, 140] on td "Event or Banquet" at bounding box center [1105, 146] width 82 height 24
type input "8/1/2025"
type input "Lead"
type input "Demo Venue 1"
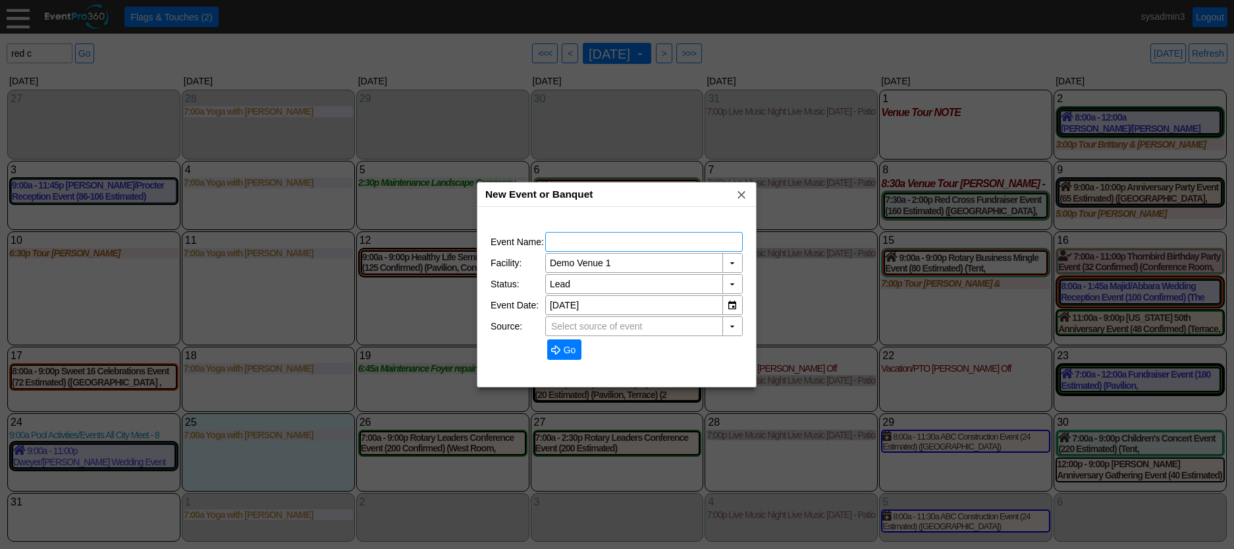
click at [605, 238] on input "text" at bounding box center [644, 242] width 188 height 18
type input "TEST"
click at [570, 351] on span "Go" at bounding box center [570, 349] width 18 height 13
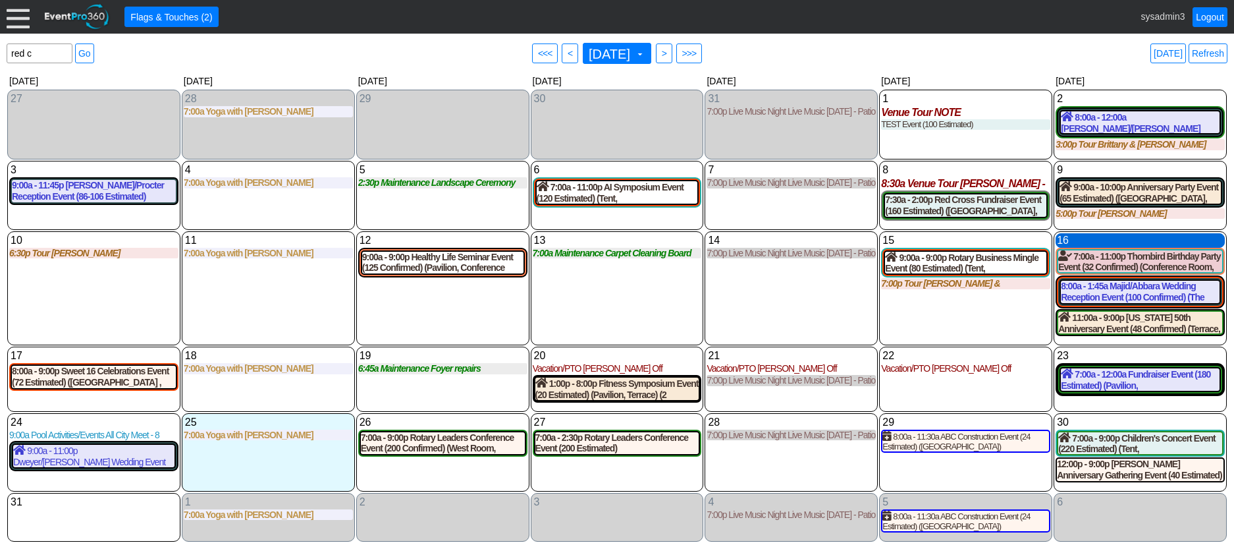
click at [1105, 241] on div "16 Saturday" at bounding box center [1140, 240] width 169 height 14
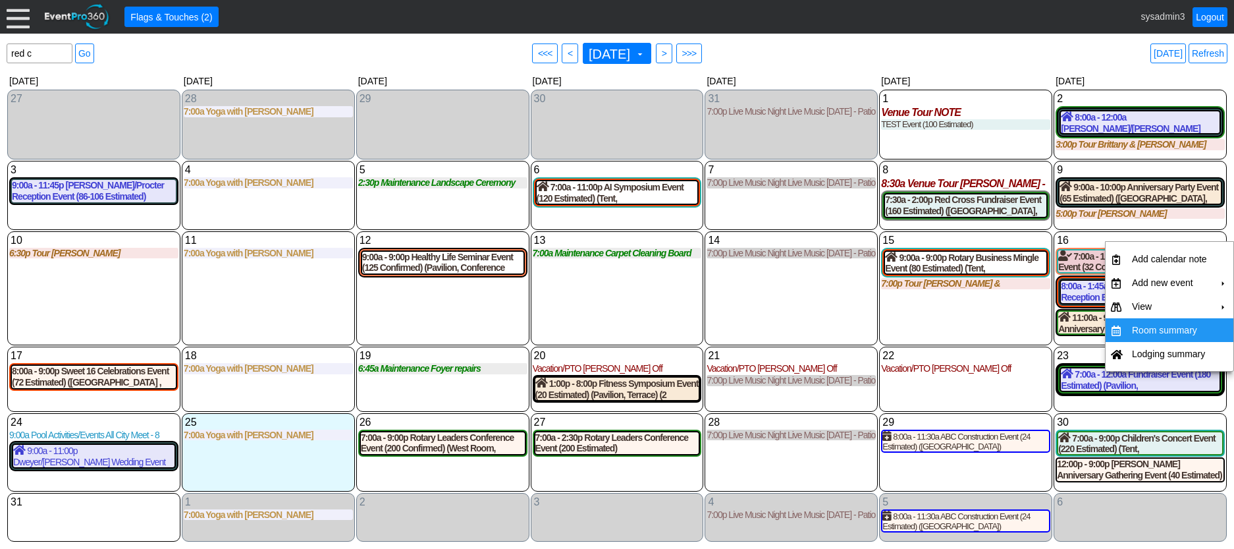
click at [1150, 330] on td "Room summary" at bounding box center [1170, 330] width 86 height 24
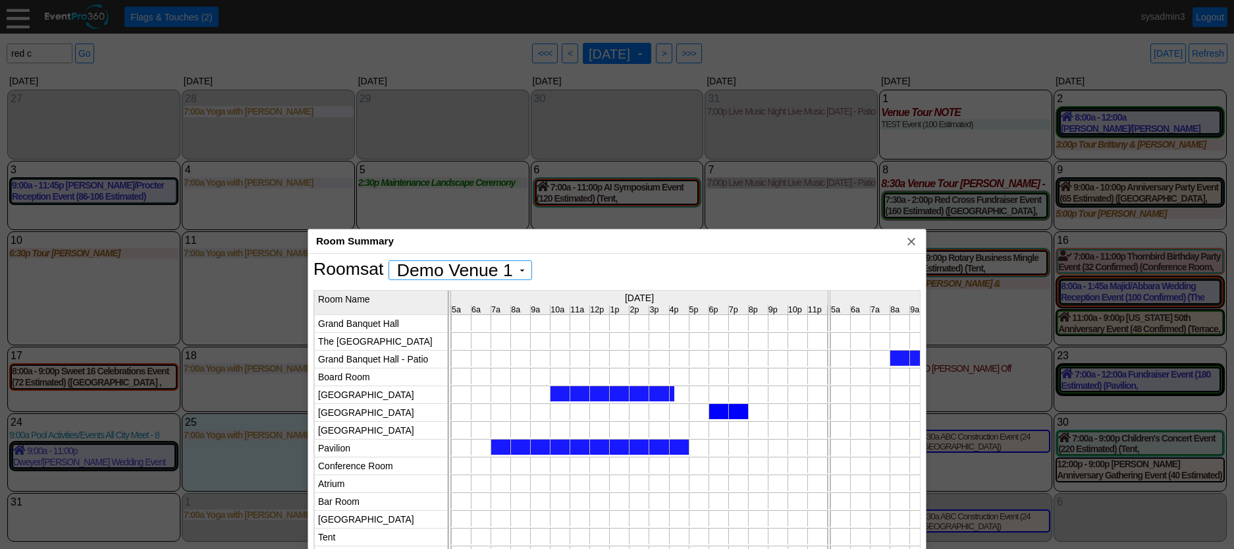
scroll to position [0, 0]
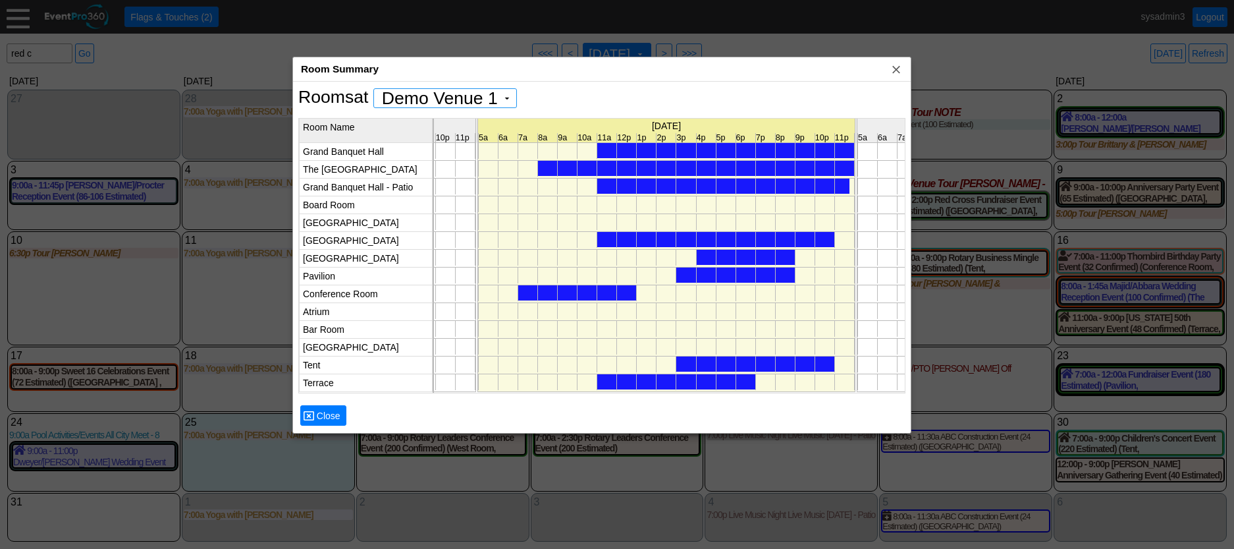
click at [678, 72] on div "Room Summary x" at bounding box center [602, 69] width 618 height 24
click at [683, 171] on div at bounding box center [696, 168] width 316 height 15
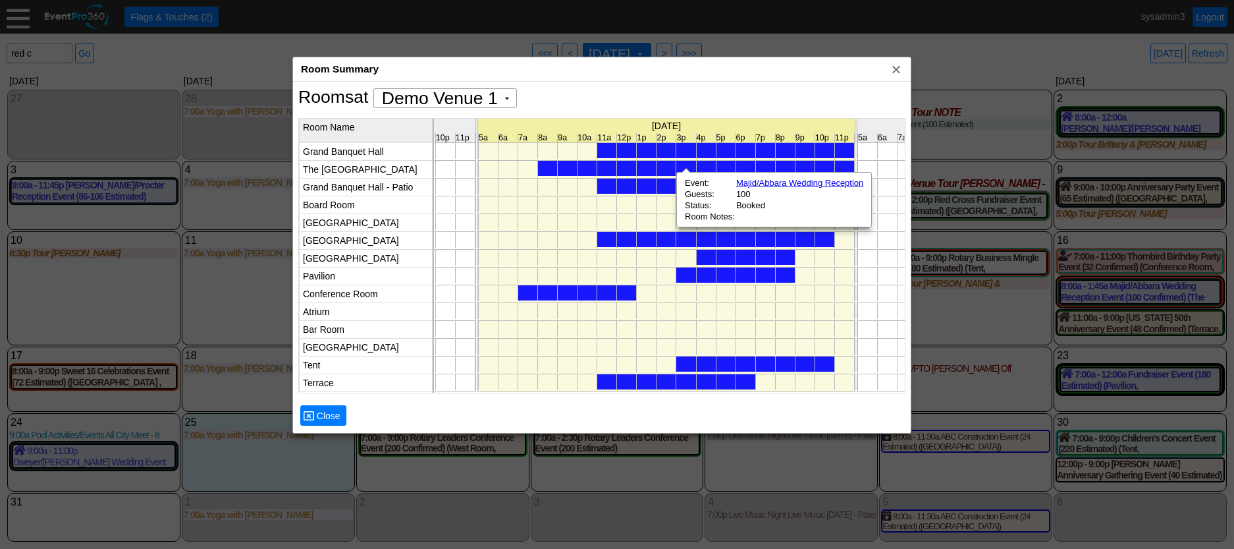
click at [666, 188] on div at bounding box center [723, 185] width 252 height 15
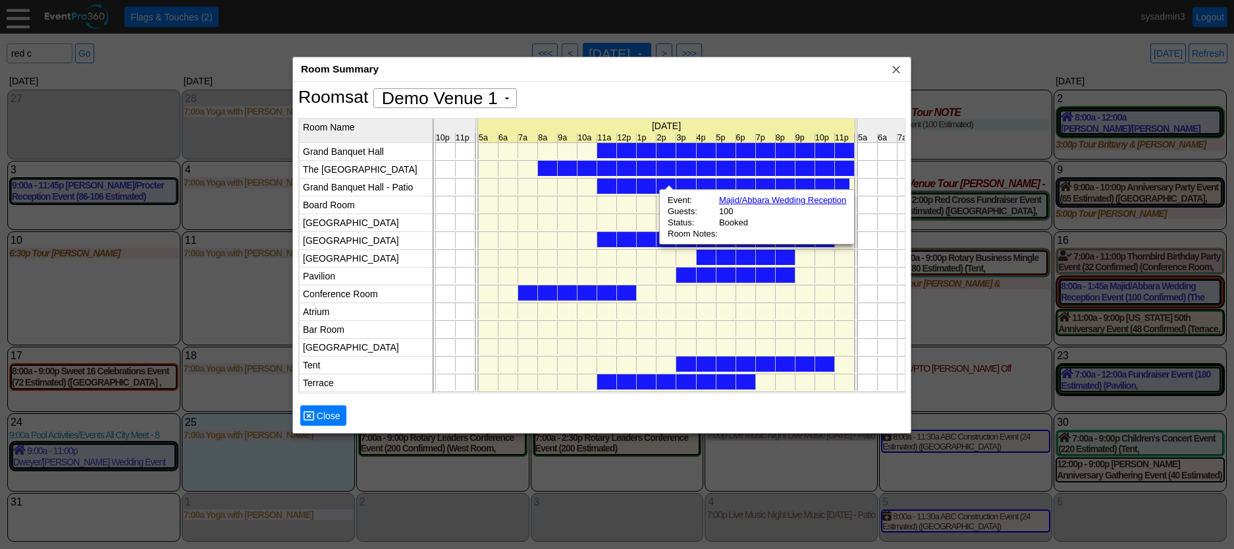
click at [644, 238] on div at bounding box center [715, 239] width 237 height 15
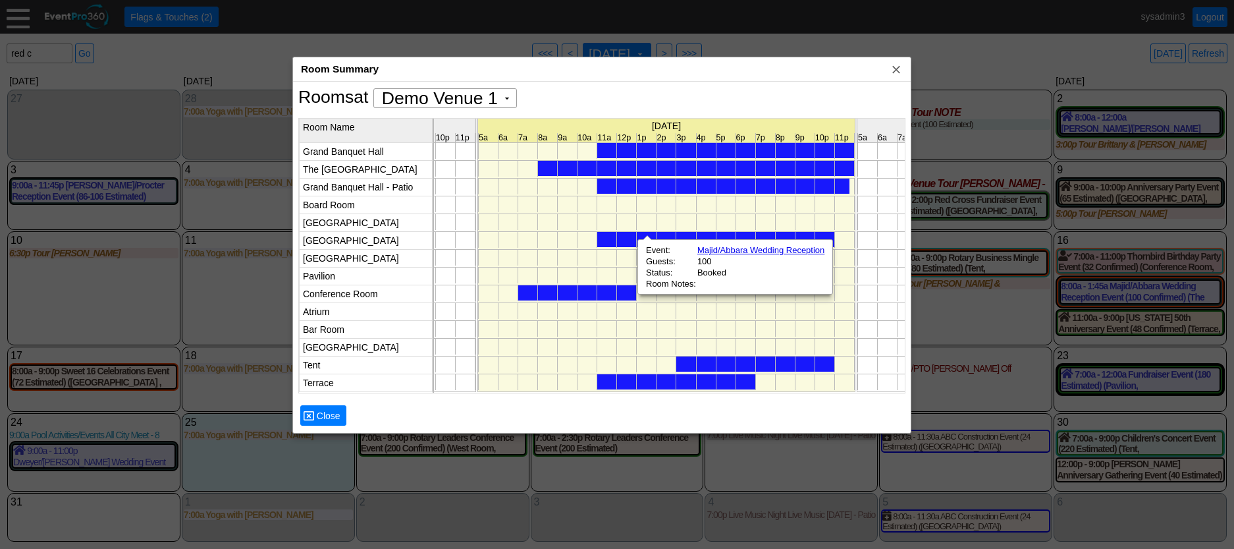
scroll to position [0, 5684]
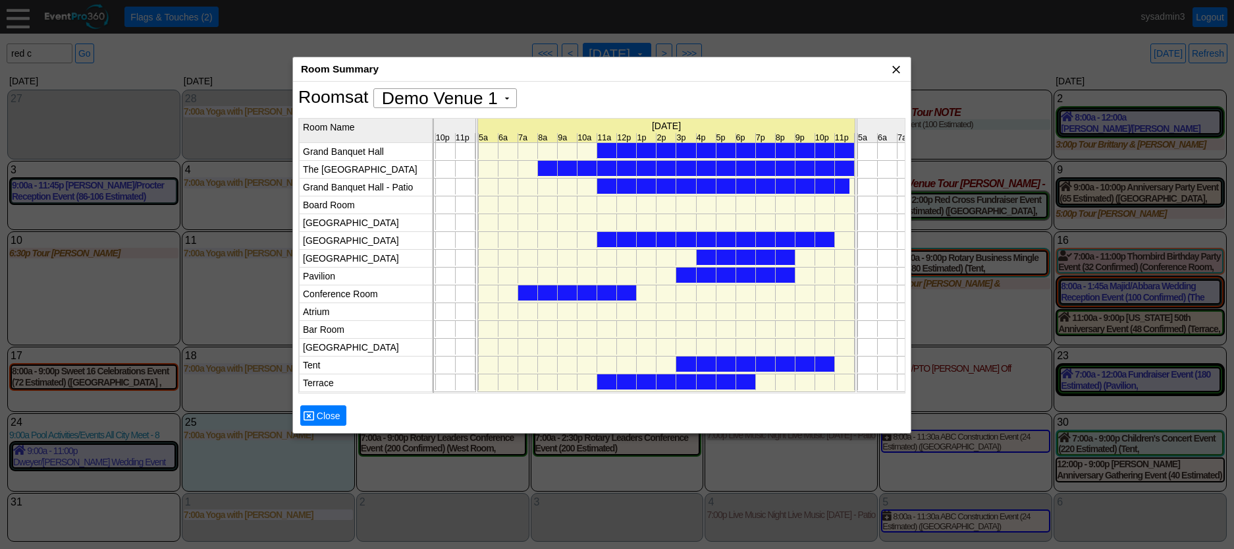
click at [896, 69] on span "x" at bounding box center [896, 69] width 13 height 13
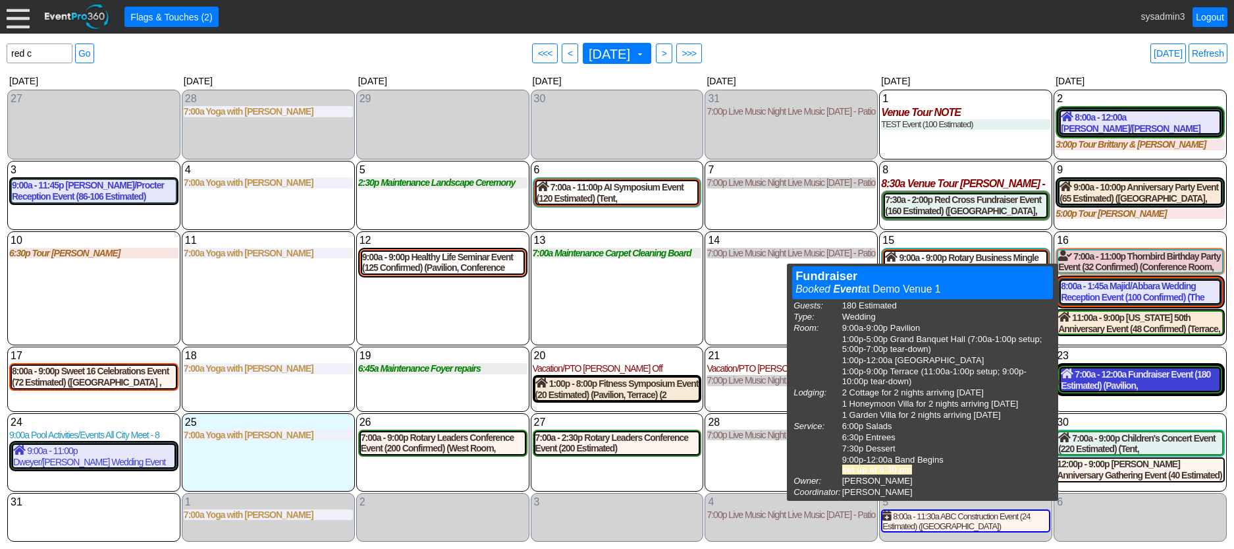
click at [1115, 377] on div "7:00a - 12:00a Fundraiser Event (180 Estimated) (Pavilion, Grand Banquet Hall, …" at bounding box center [1140, 379] width 159 height 22
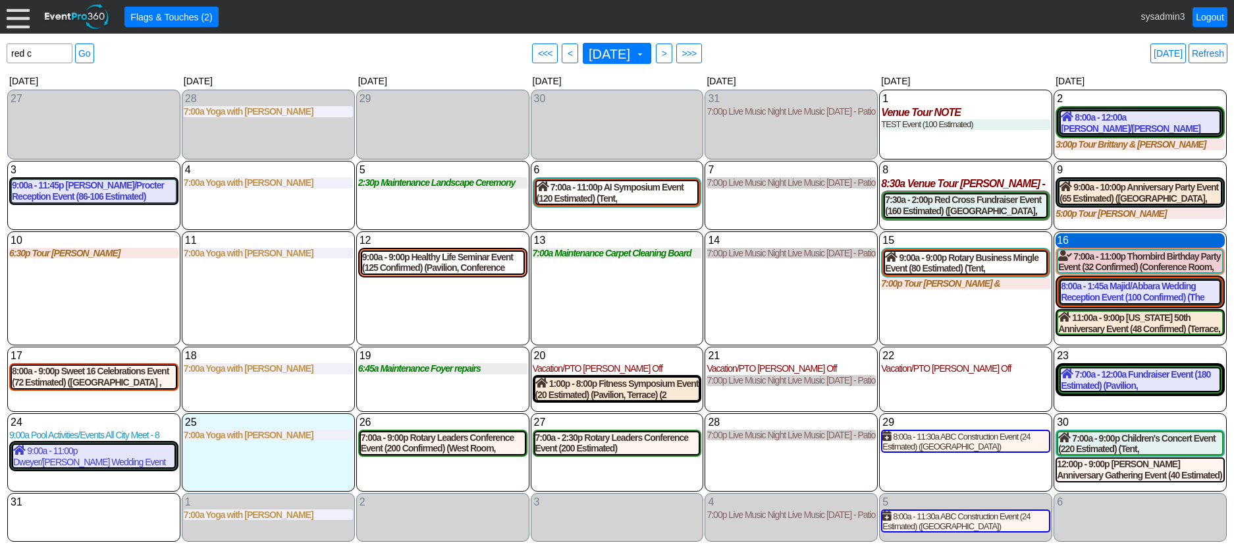
click at [1115, 244] on div "16 Saturday" at bounding box center [1140, 240] width 169 height 14
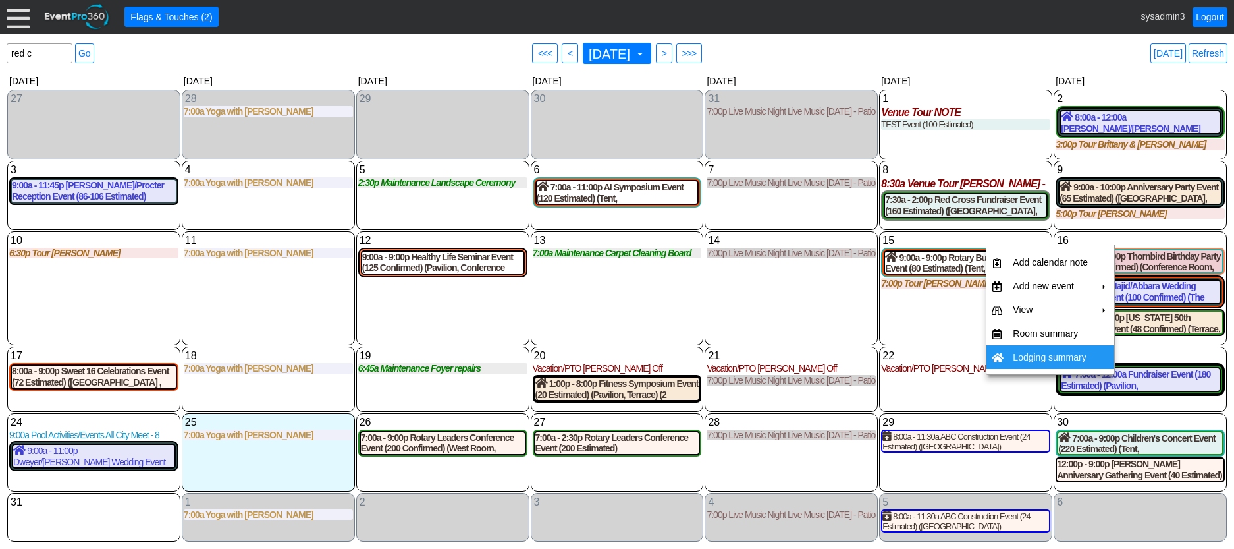
click at [1027, 355] on td "Lodging summary" at bounding box center [1051, 357] width 86 height 24
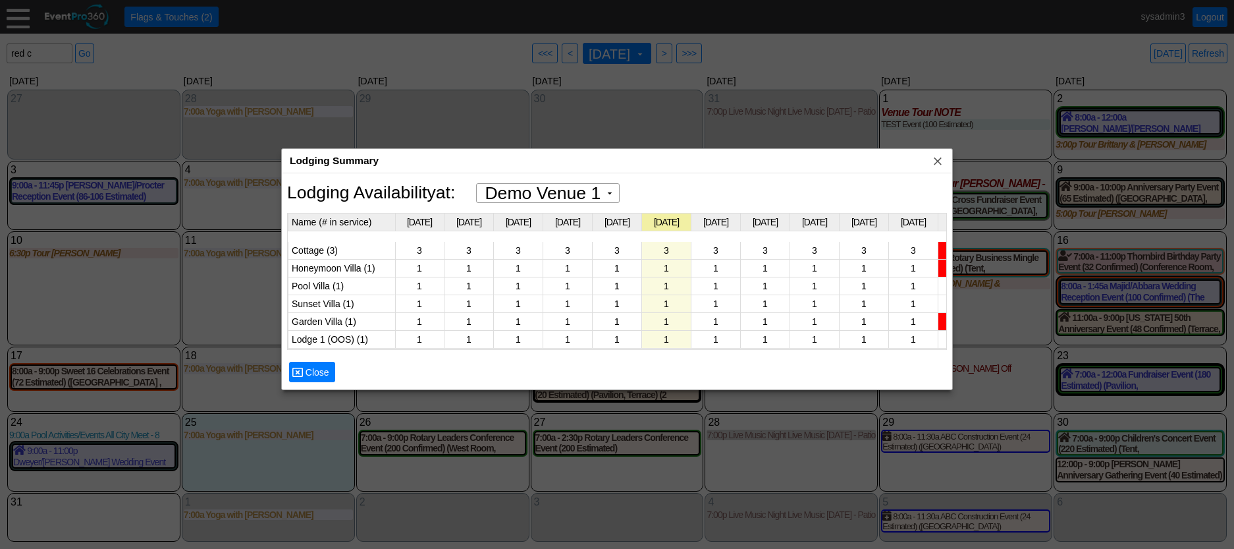
scroll to position [0, 1259]
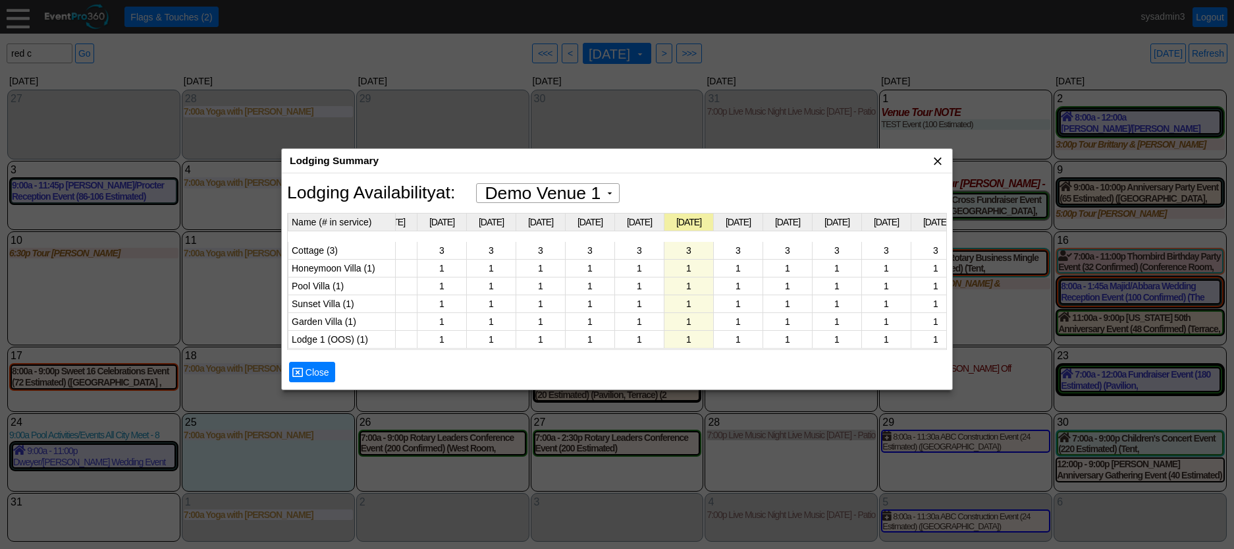
click at [937, 159] on span "x" at bounding box center [937, 160] width 13 height 13
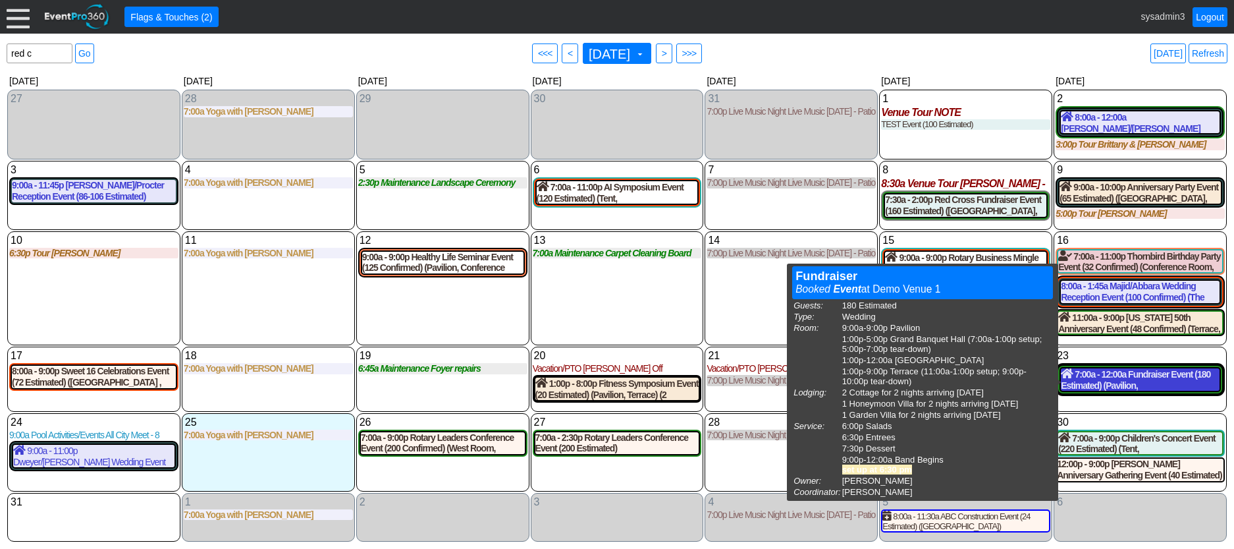
click at [1111, 385] on div "7:00a - 12:00a Fundraiser Event (180 Estimated) (Pavilion, Grand Banquet Hall, …" at bounding box center [1140, 379] width 159 height 22
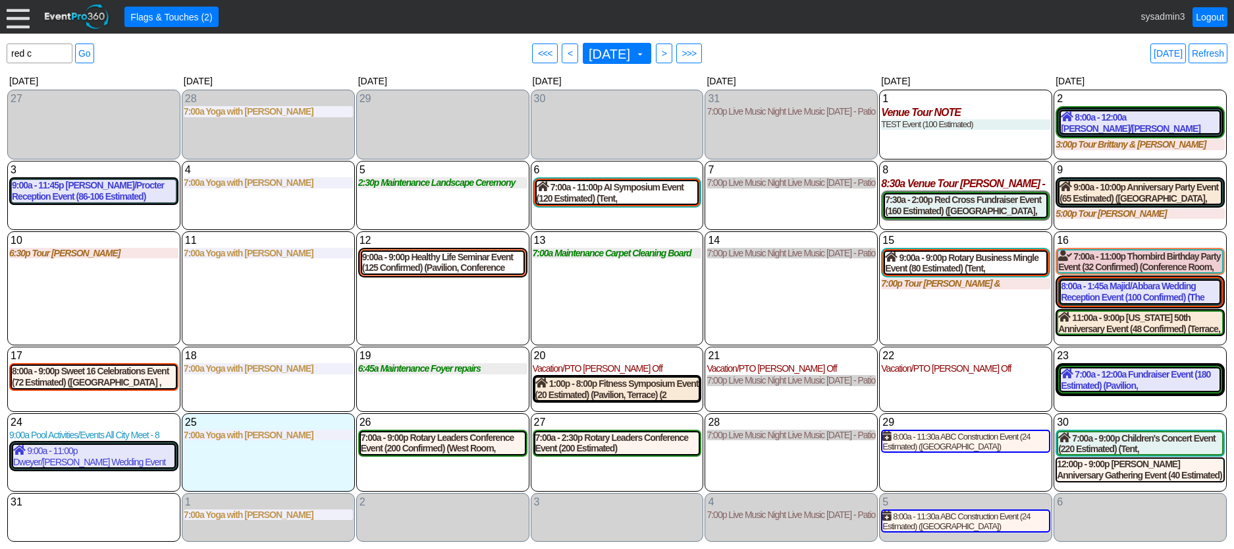
click at [288, 63] on div "red c Find event: enter title Go ● <<< ● < August 2025 ▼ ● > ● >>> Today Refresh" at bounding box center [617, 53] width 1221 height 26
click at [16, 22] on div at bounding box center [18, 16] width 23 height 23
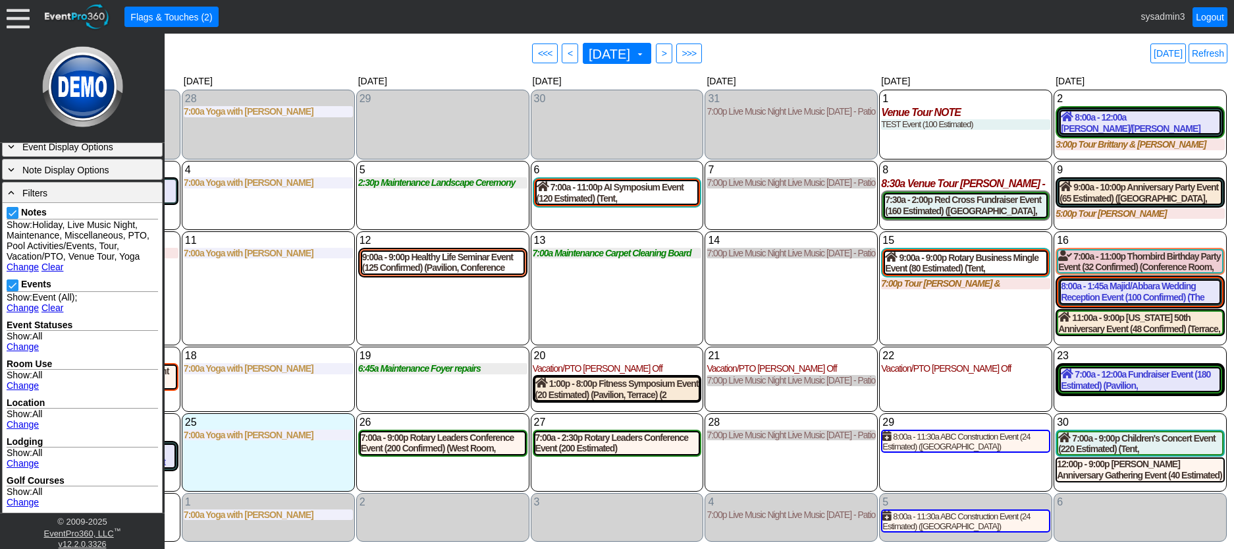
click at [256, 279] on div "11 Monday 7:00a Yoga with Ashley with Ashley at Demo Venue 1 Type: Yoga Time: 7…" at bounding box center [268, 288] width 173 height 115
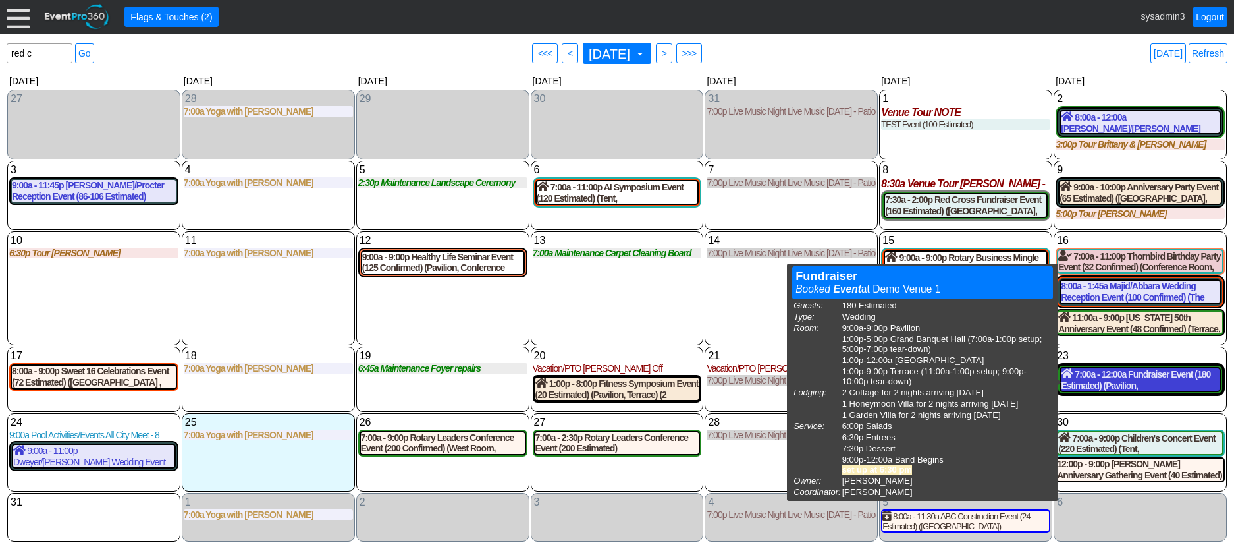
click at [1133, 379] on div "7:00a - 12:00a Fundraiser Event (180 Estimated) (Pavilion, Grand Banquet Hall, …" at bounding box center [1140, 379] width 159 height 22
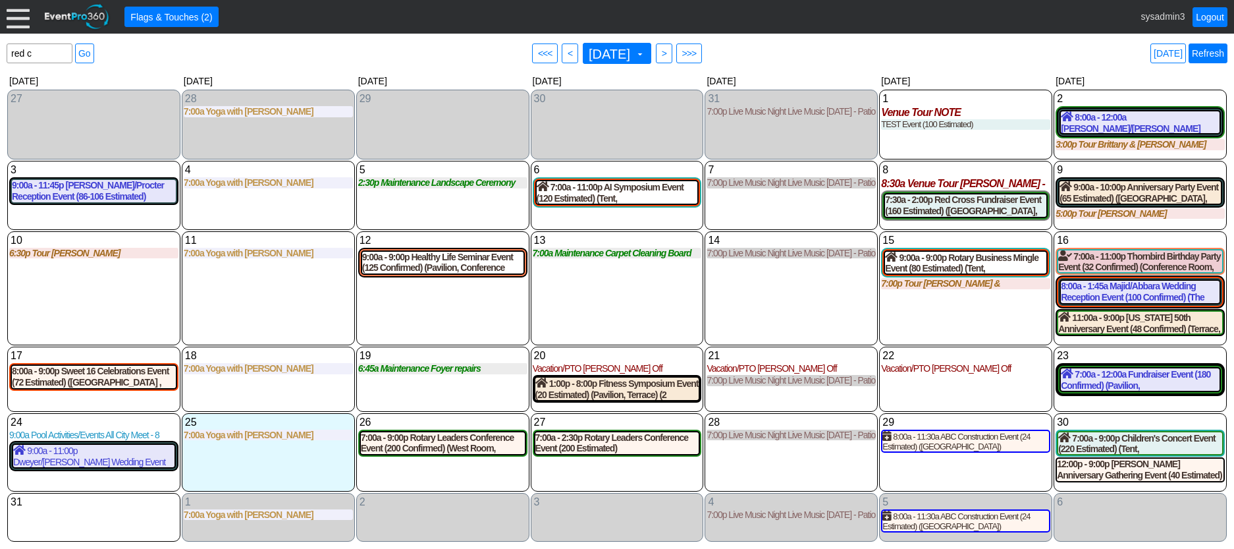
click at [1200, 53] on link "Refresh" at bounding box center [1208, 53] width 39 height 20
click at [1210, 16] on link "Logout" at bounding box center [1210, 17] width 35 height 20
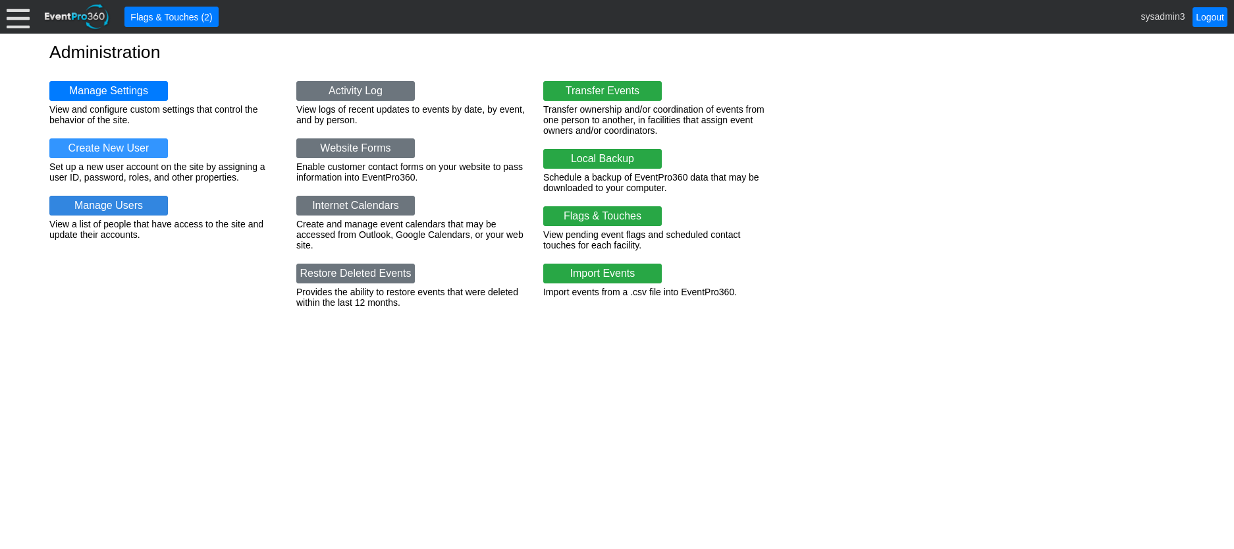
click at [109, 200] on link "Manage Users" at bounding box center [108, 206] width 119 height 20
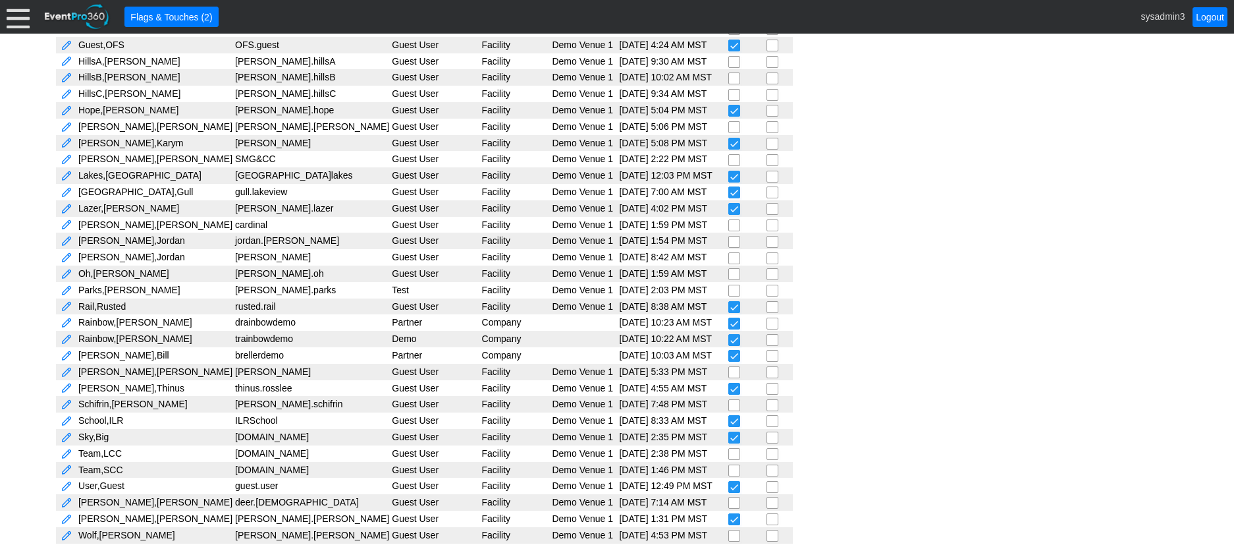
scroll to position [475, 0]
click at [66, 353] on link at bounding box center [67, 354] width 12 height 13
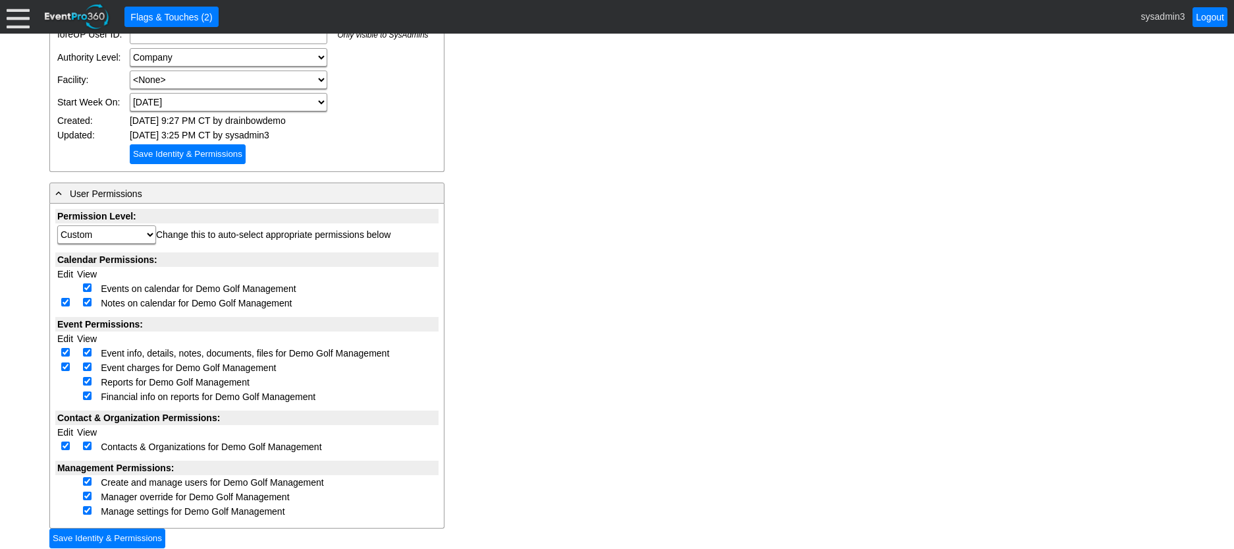
scroll to position [198, 0]
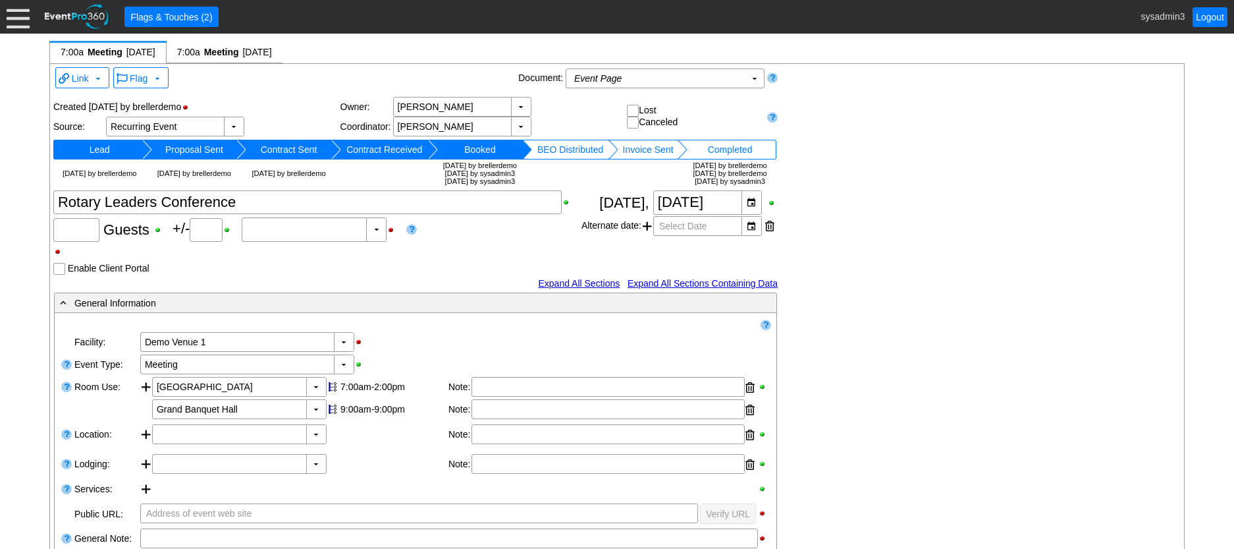
type input "200"
type input "Confirmed"
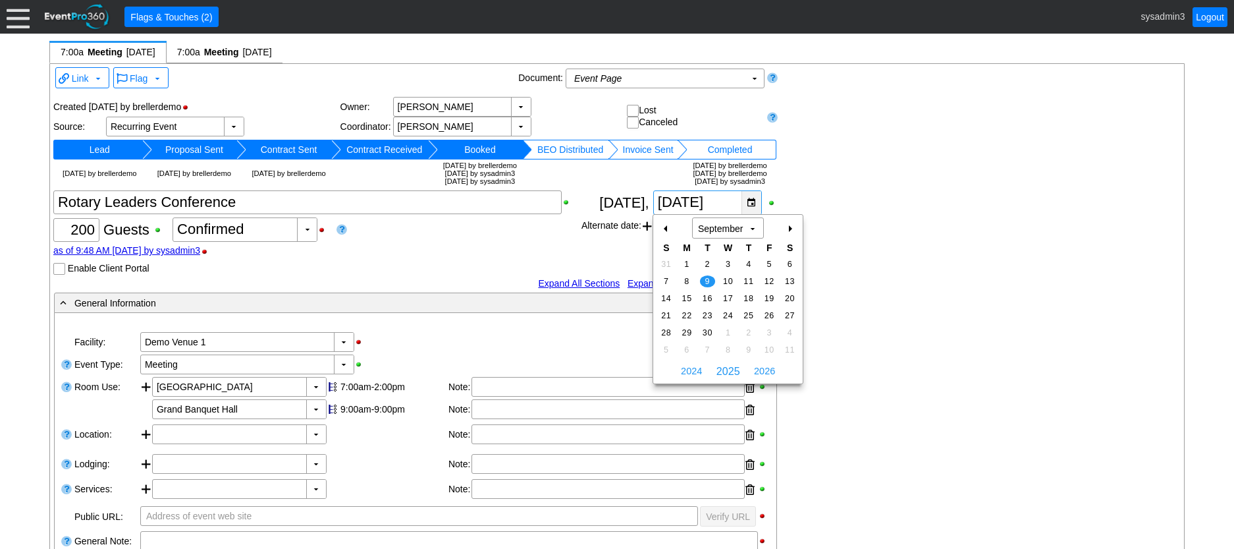
click at [746, 200] on div "▼" at bounding box center [752, 202] width 20 height 23
click at [665, 229] on div "-" at bounding box center [666, 228] width 21 height 22
click at [707, 329] on span "26" at bounding box center [707, 333] width 15 height 12
type input "[DATE]"
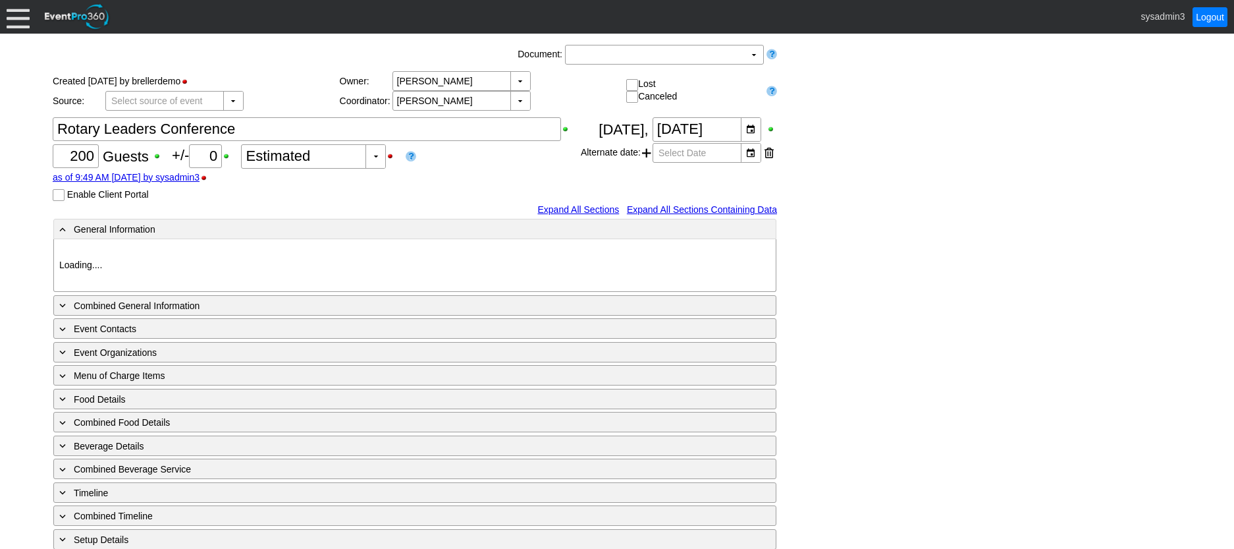
type input "Demo Venue 1"
type input "Meeting"
type input "205597"
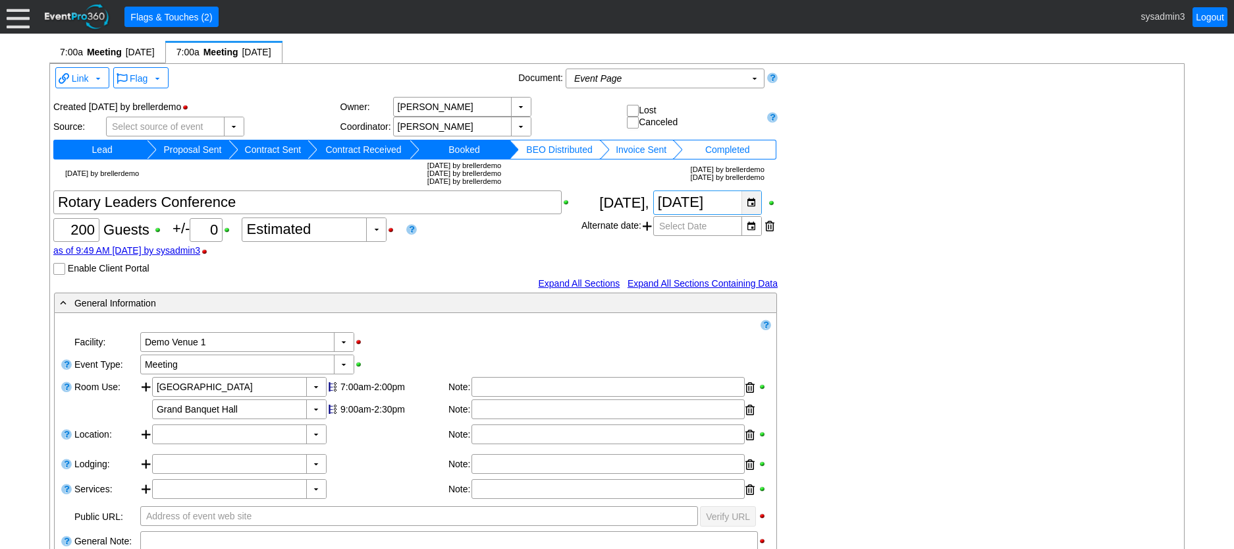
click at [750, 199] on div "▼" at bounding box center [752, 202] width 20 height 23
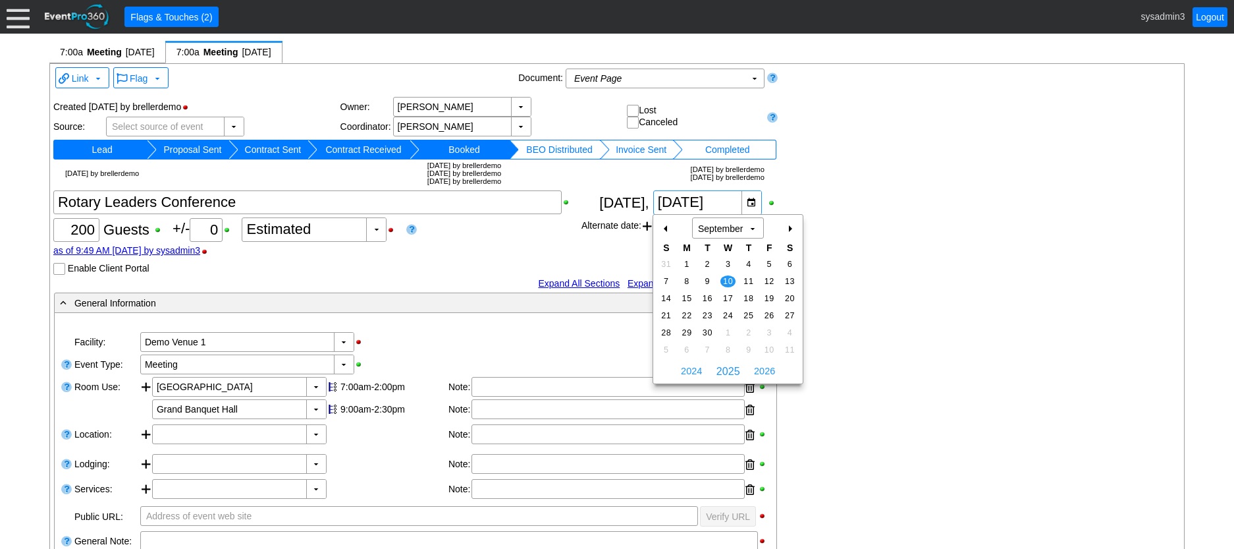
click at [667, 229] on div "-" at bounding box center [666, 228] width 21 height 22
click at [748, 327] on span "28" at bounding box center [748, 333] width 15 height 12
type input "[DATE]"
click at [753, 205] on div "▼" at bounding box center [752, 202] width 20 height 23
click at [726, 328] on span "27" at bounding box center [728, 333] width 15 height 12
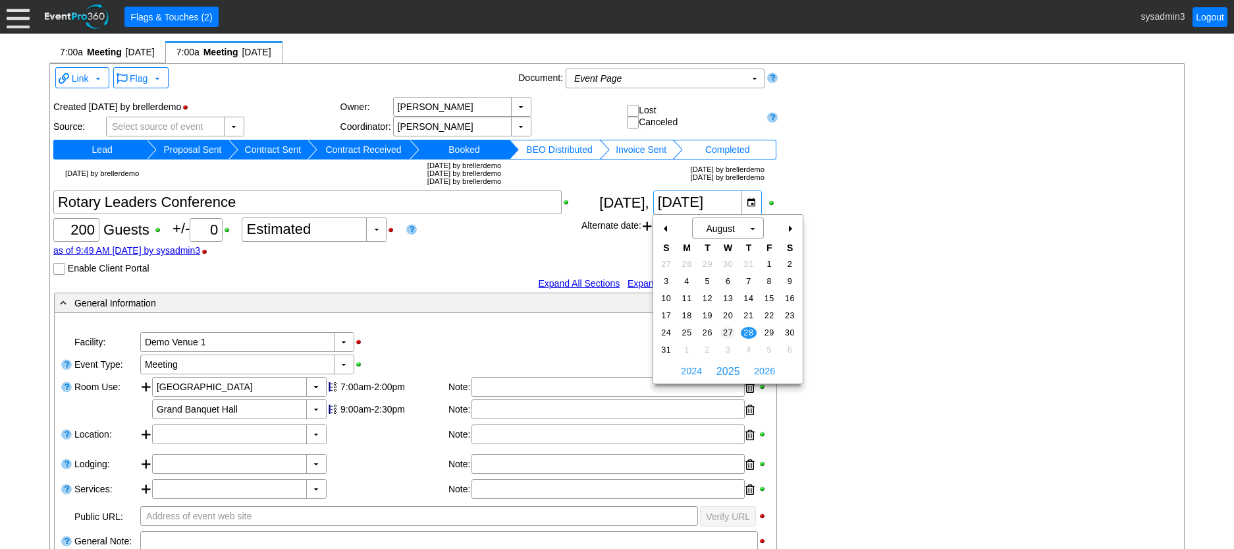
type input "[DATE]"
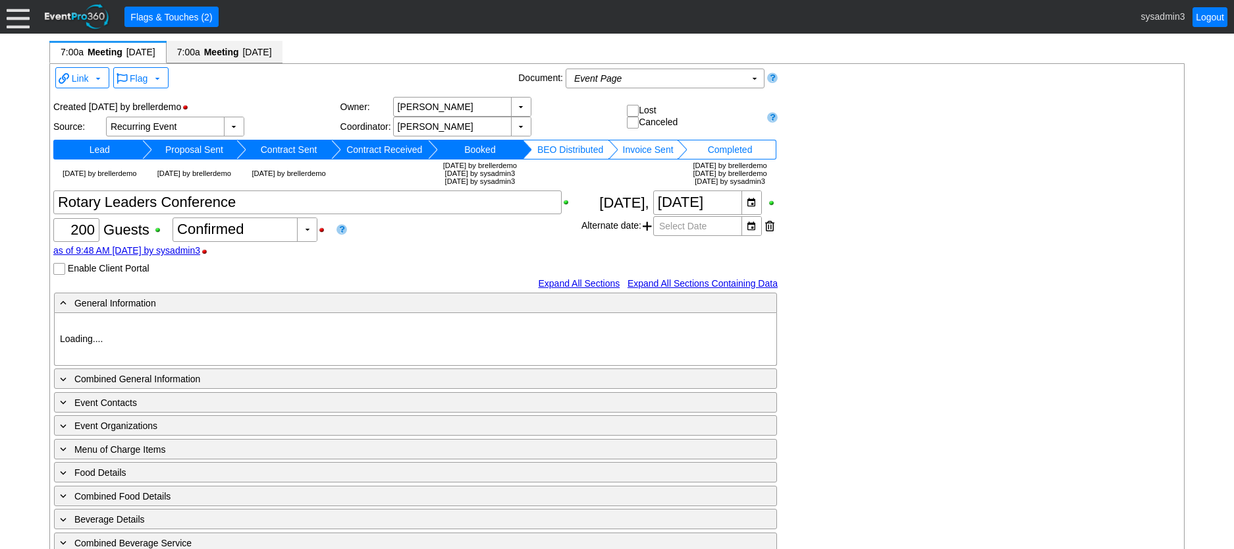
type input "Demo Venue 1"
type input "Meeting"
type input "91266"
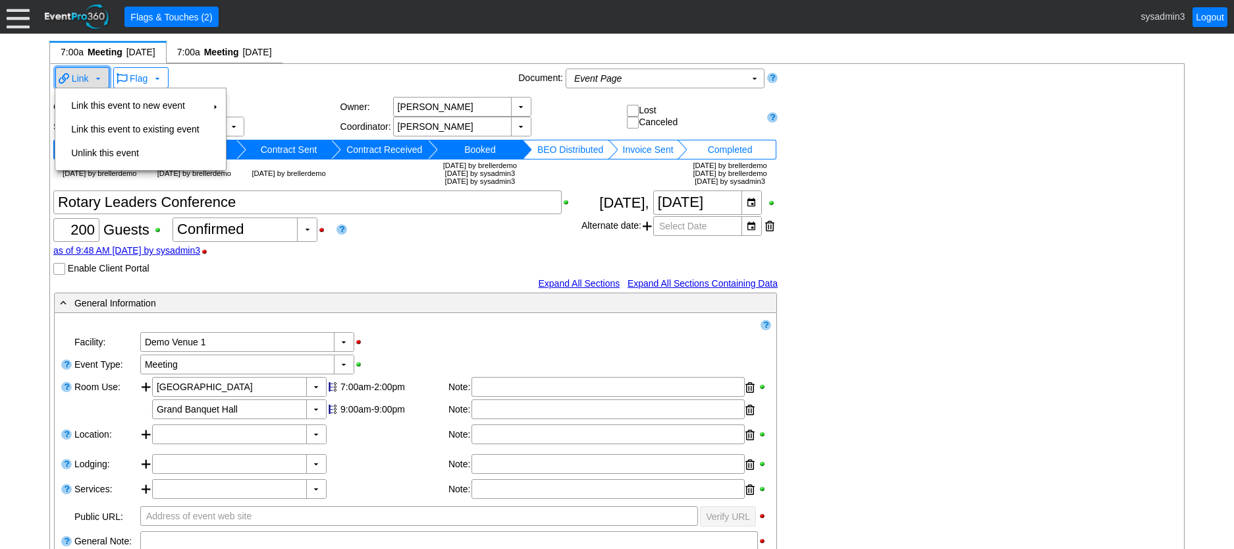
click at [89, 79] on span "Link" at bounding box center [80, 78] width 22 height 14
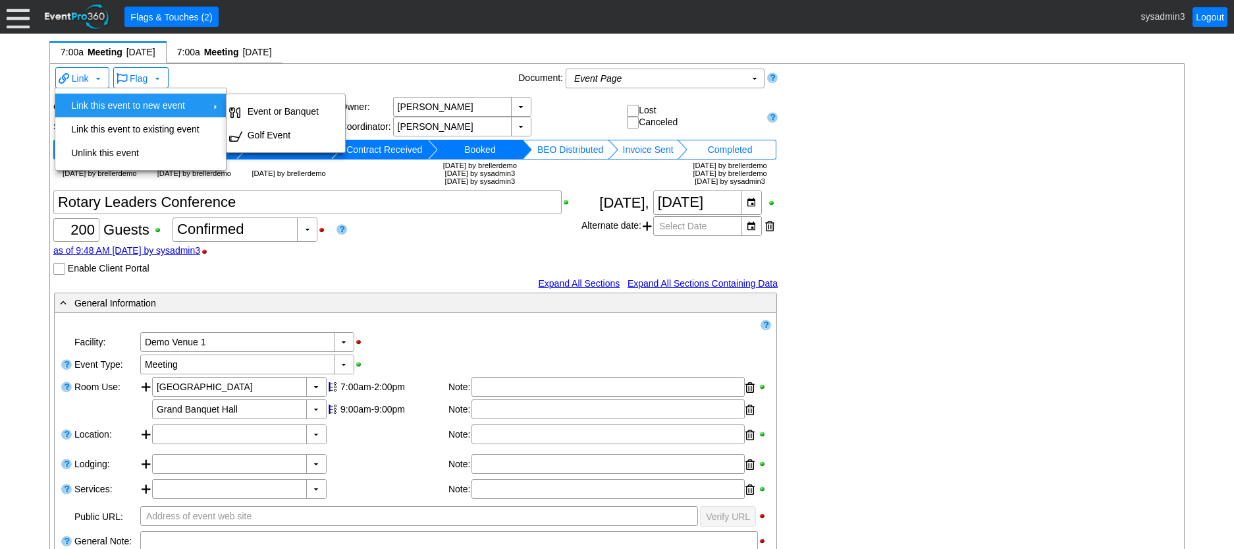
click at [474, 81] on div "Flag ▼" at bounding box center [313, 78] width 404 height 25
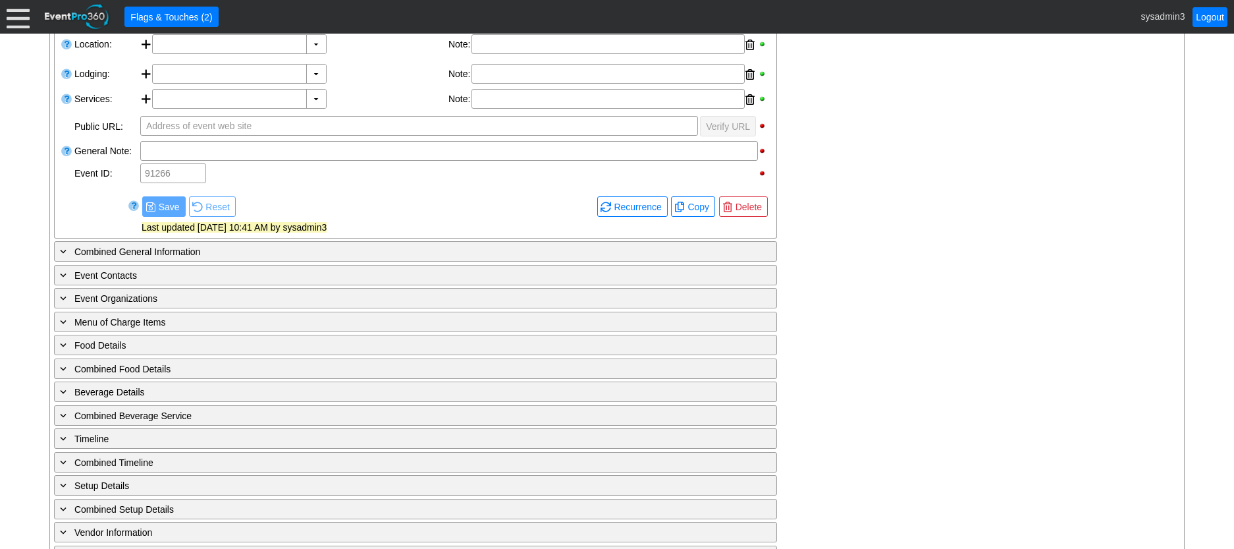
scroll to position [395, 0]
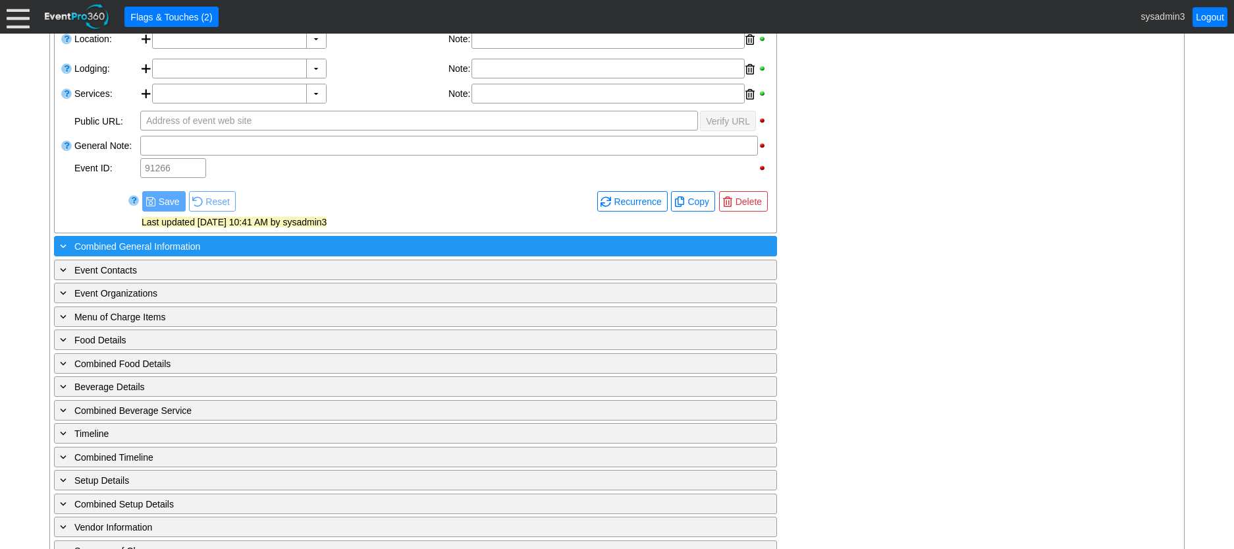
click at [286, 244] on div "+ Combined General Information" at bounding box center [388, 245] width 663 height 15
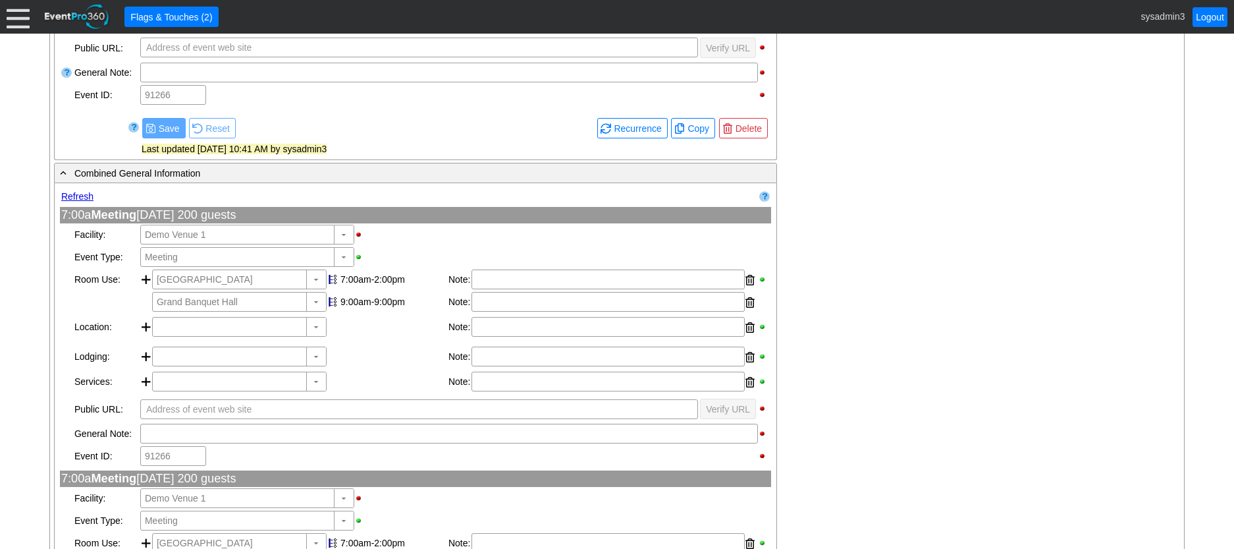
scroll to position [461, 0]
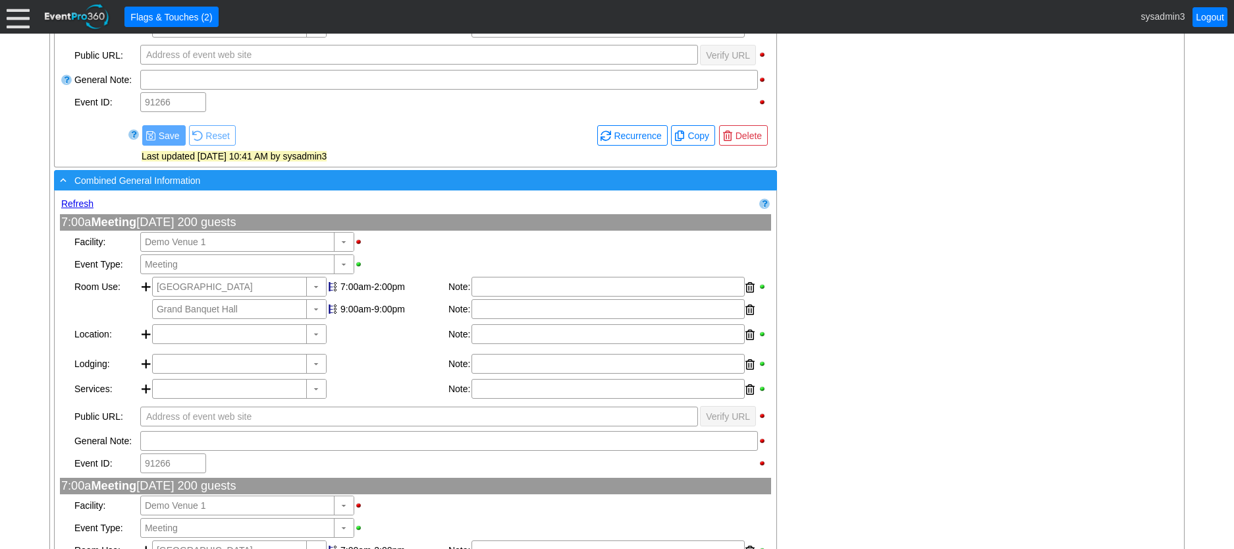
click at [255, 180] on div "- Combined General Information" at bounding box center [388, 180] width 663 height 15
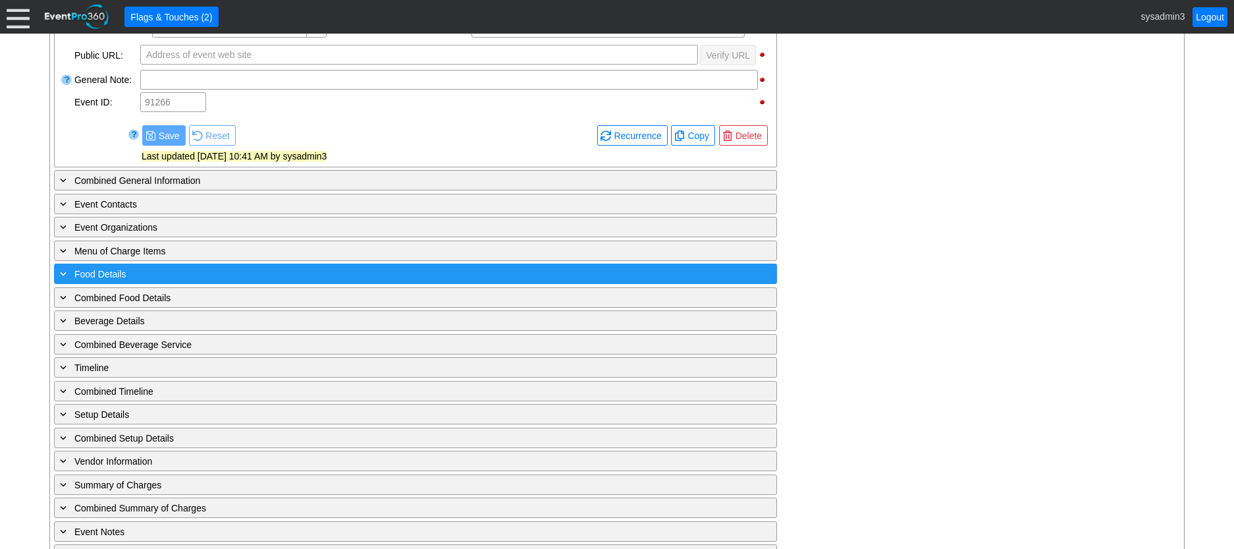
click at [250, 276] on div "+ Food Details" at bounding box center [388, 273] width 663 height 15
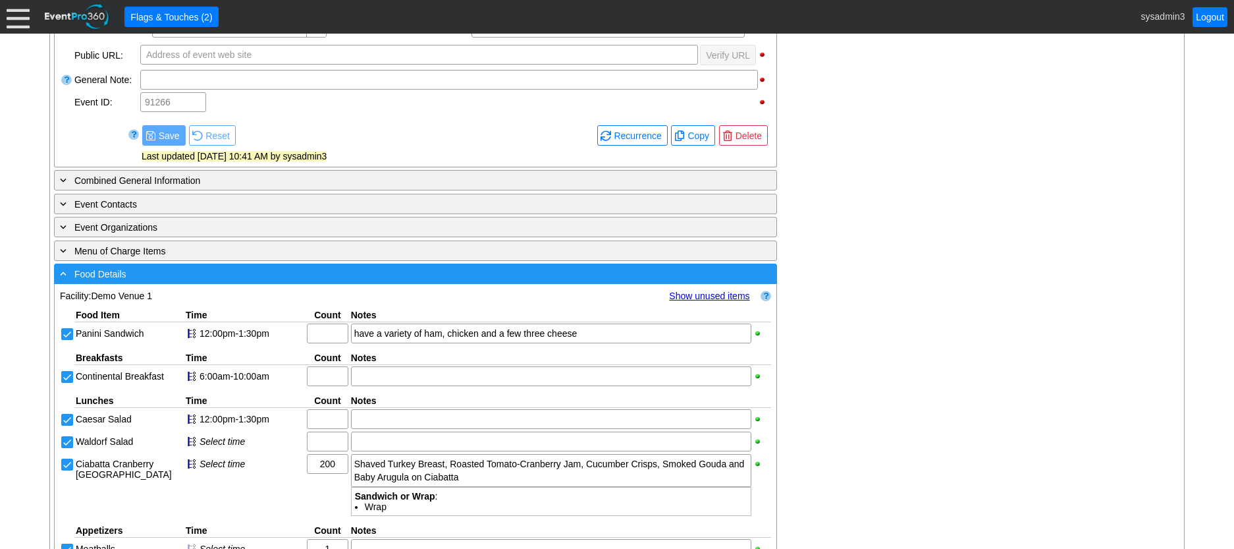
click at [287, 265] on div "- Food Details ▼" at bounding box center [415, 273] width 723 height 20
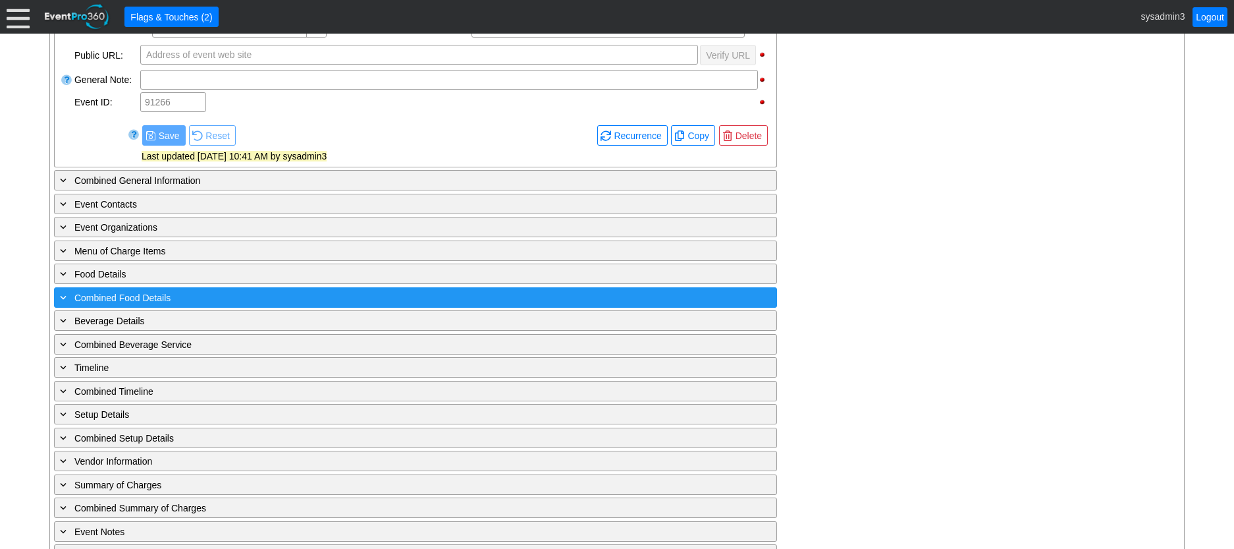
click at [277, 302] on div "+ Combined Food Details" at bounding box center [388, 297] width 663 height 15
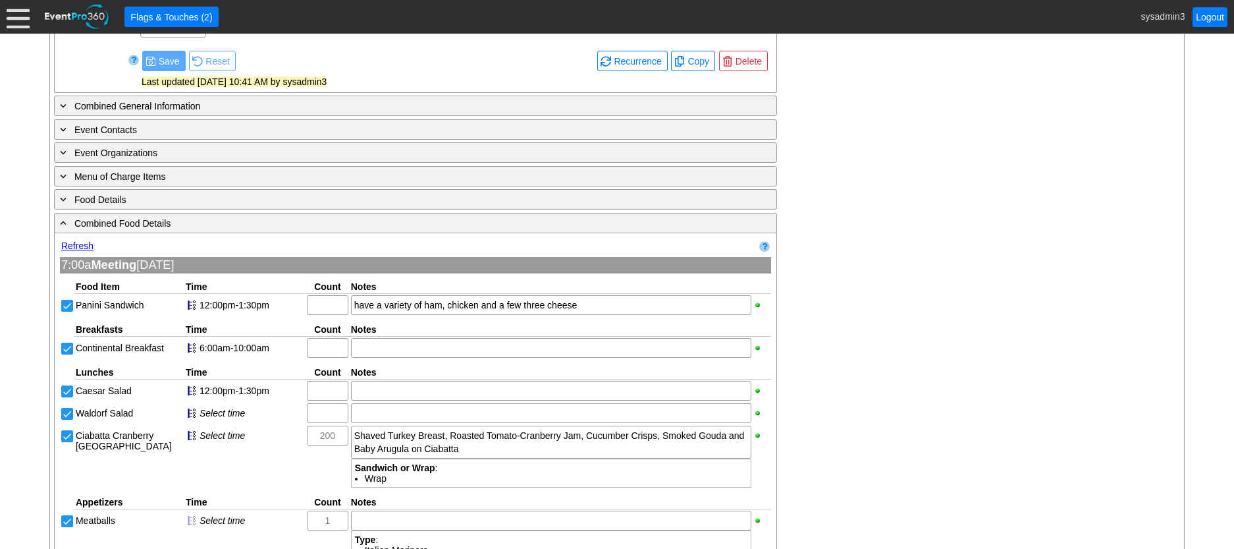
scroll to position [527, 0]
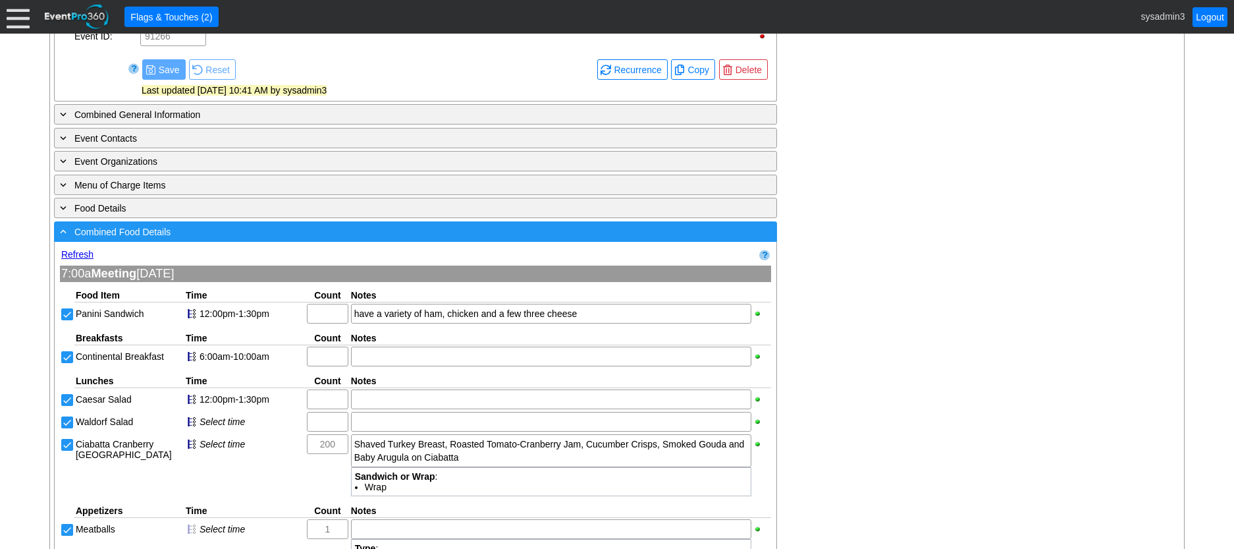
click at [292, 227] on div "- Combined Food Details" at bounding box center [388, 231] width 663 height 15
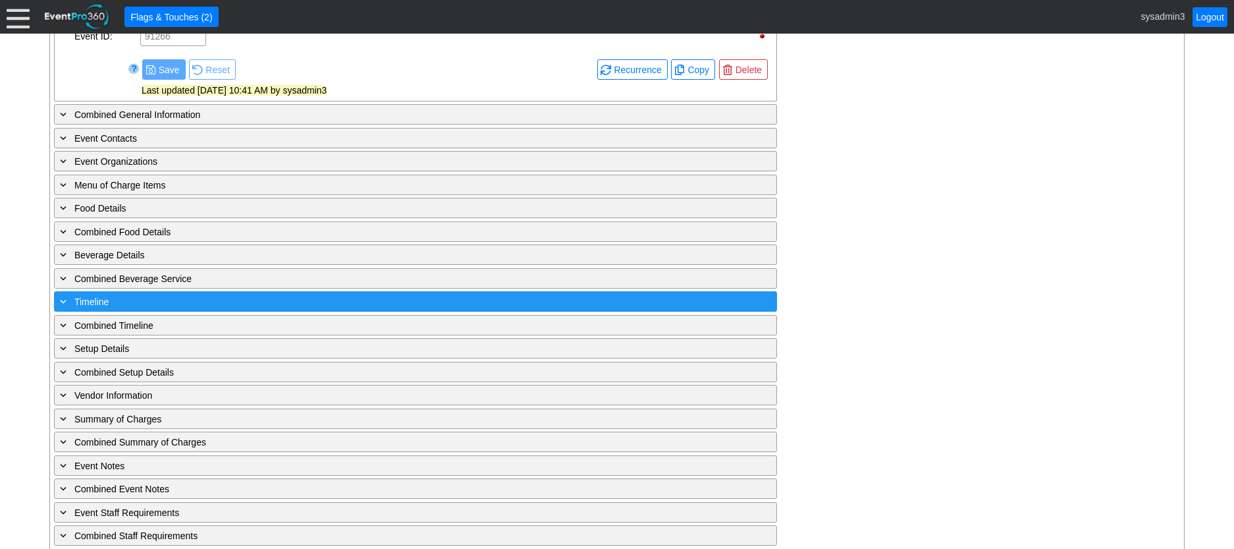
scroll to position [584, 0]
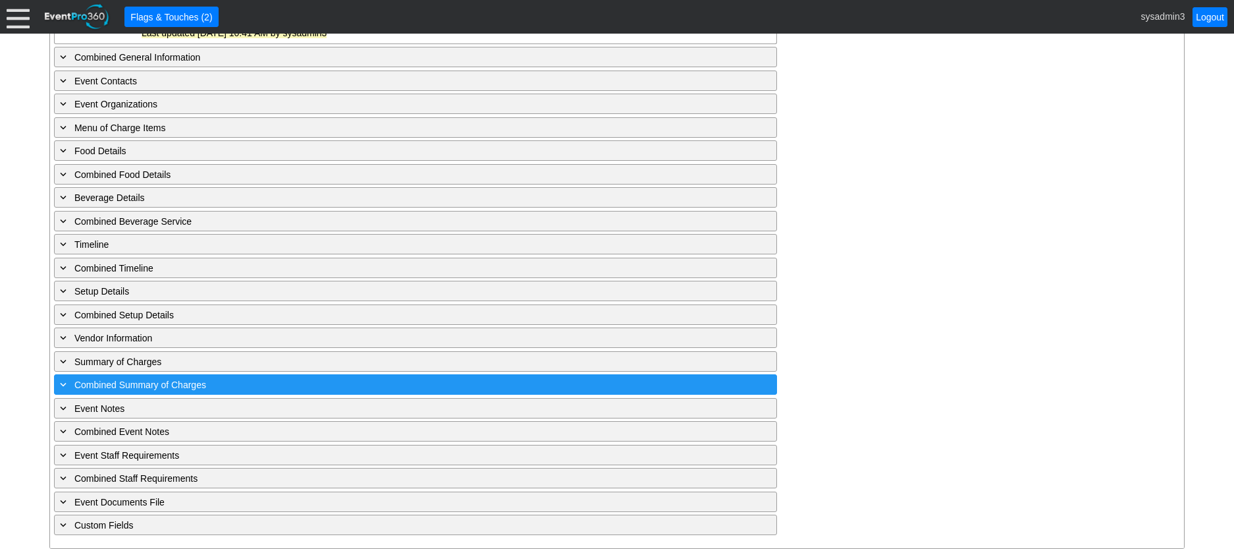
click at [257, 382] on div "+ Combined Summary of Charges" at bounding box center [388, 384] width 663 height 15
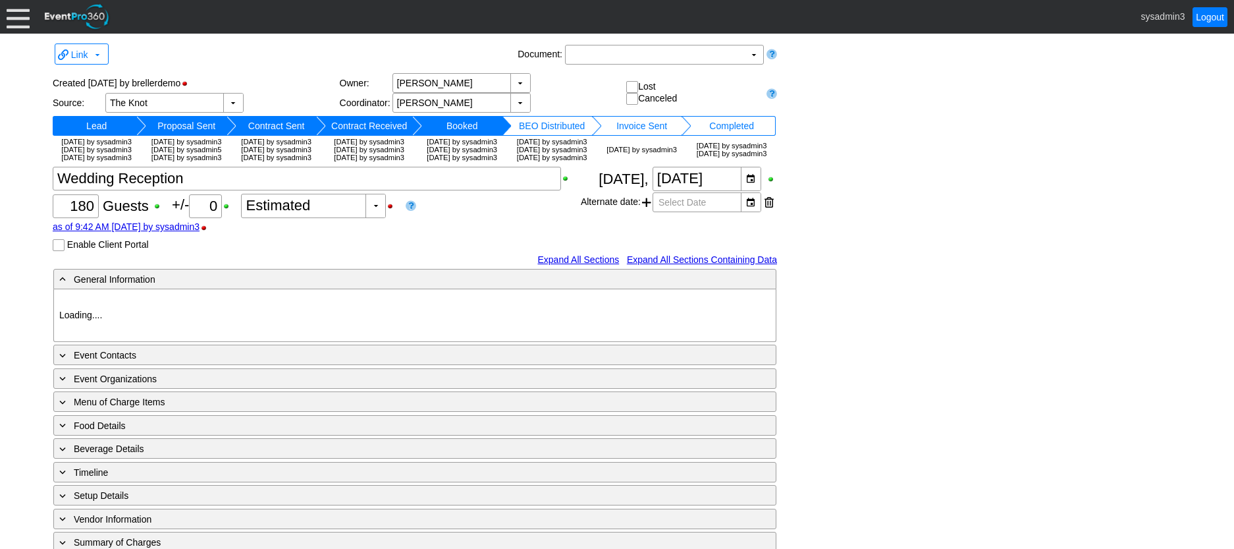
type input "Demo Venue 1"
type input "Wedding"
type input "[URL][DOMAIN_NAME]"
type input "675609"
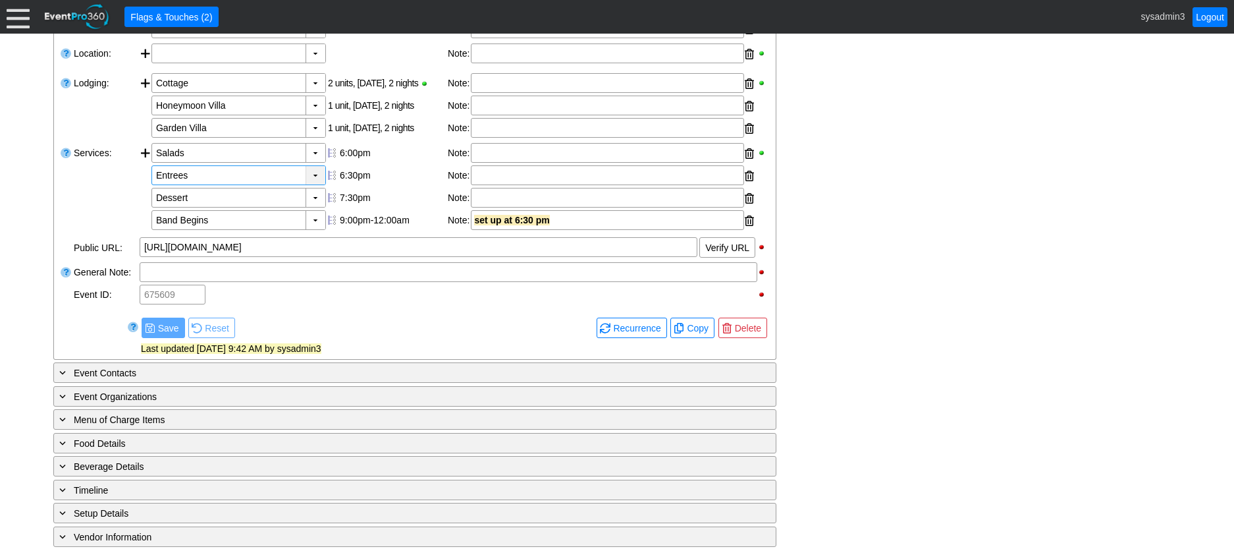
scroll to position [406, 0]
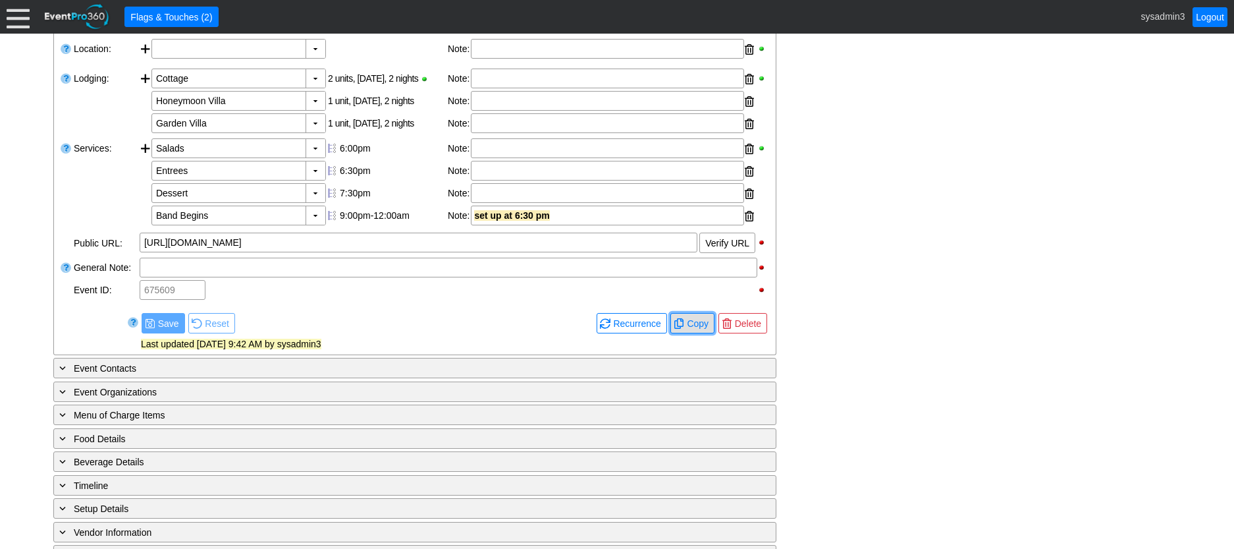
click at [698, 330] on span "Copy" at bounding box center [697, 323] width 27 height 13
checkbox input "true"
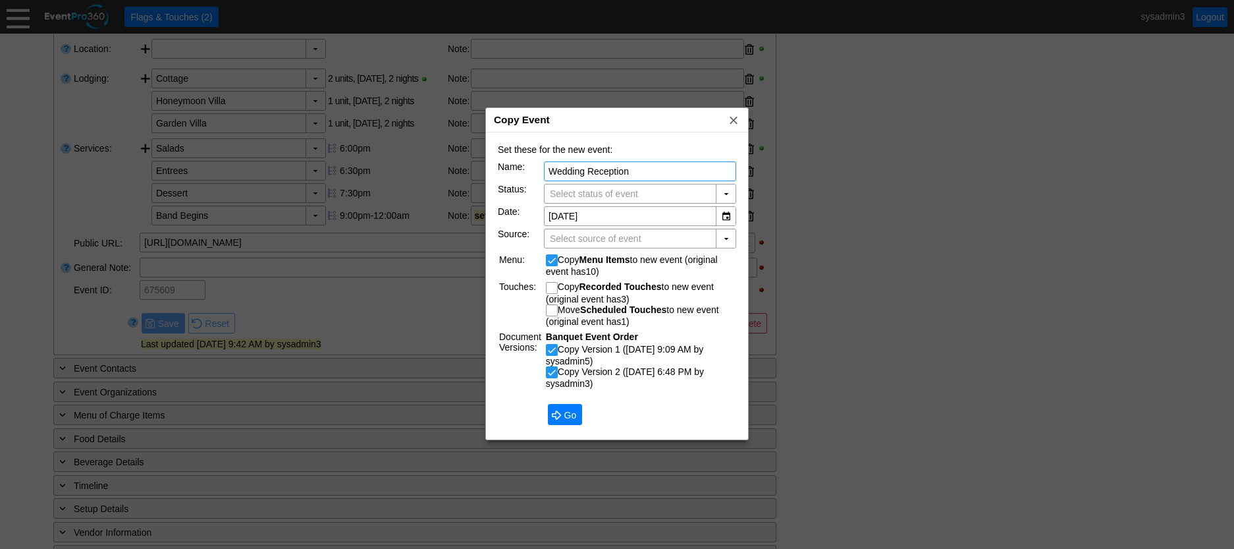
type input "Lead"
click at [725, 219] on div "▼" at bounding box center [726, 216] width 20 height 18
click at [897, 249] on div at bounding box center [617, 274] width 1234 height 549
click at [850, 253] on div at bounding box center [617, 274] width 1234 height 549
click at [730, 119] on span "x" at bounding box center [733, 119] width 13 height 13
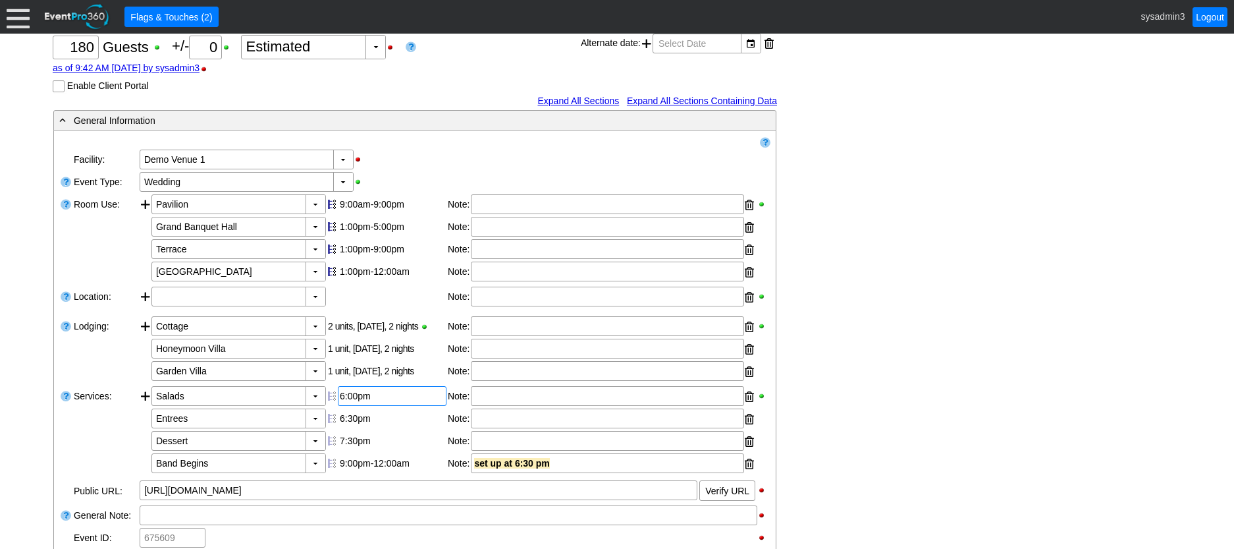
scroll to position [143, 0]
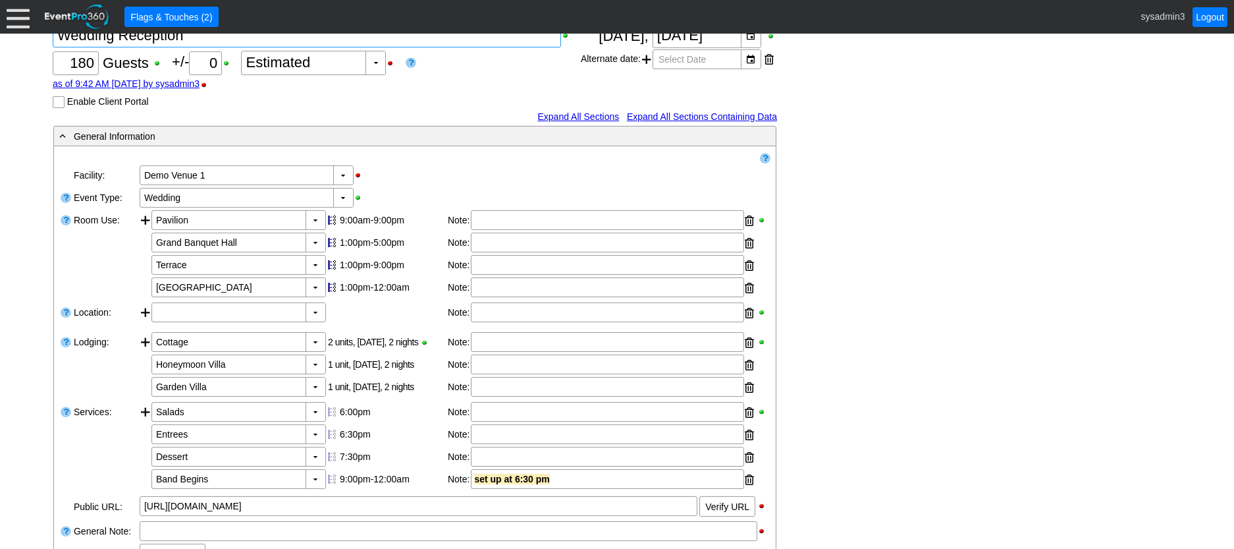
drag, startPoint x: 207, startPoint y: 65, endPoint x: 11, endPoint y: 52, distance: 196.7
click at [11, 52] on div "Link ▼ Flag ▼ Document: Event Page Χ ▼ ● Print or PDF E-Sign ▼ Insert ▼ Save ▼ …" at bounding box center [617, 148] width 1234 height 515
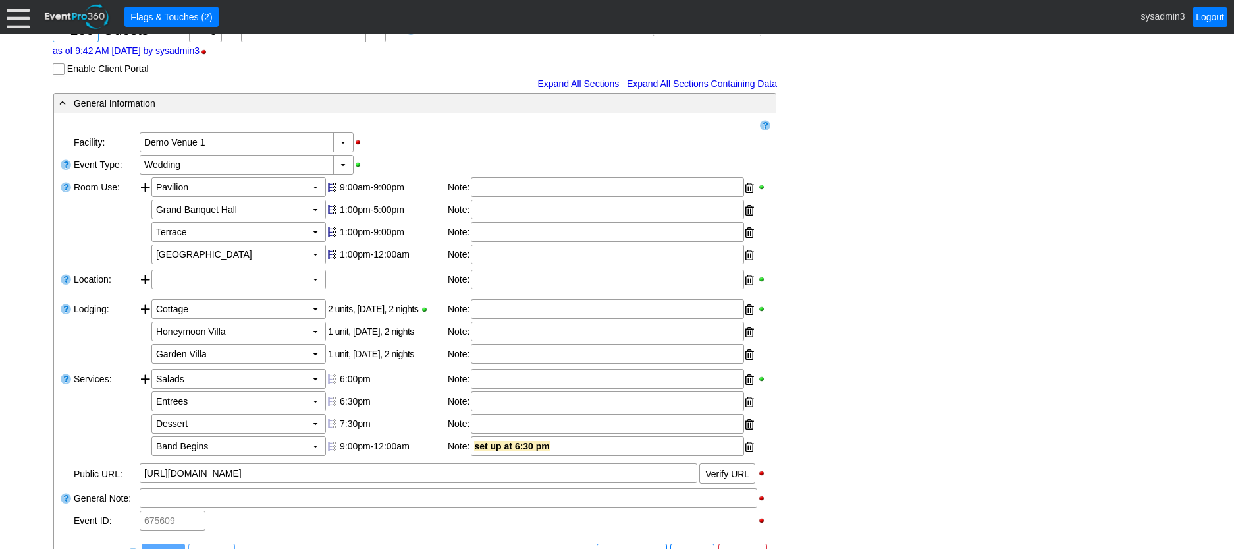
scroll to position [209, 0]
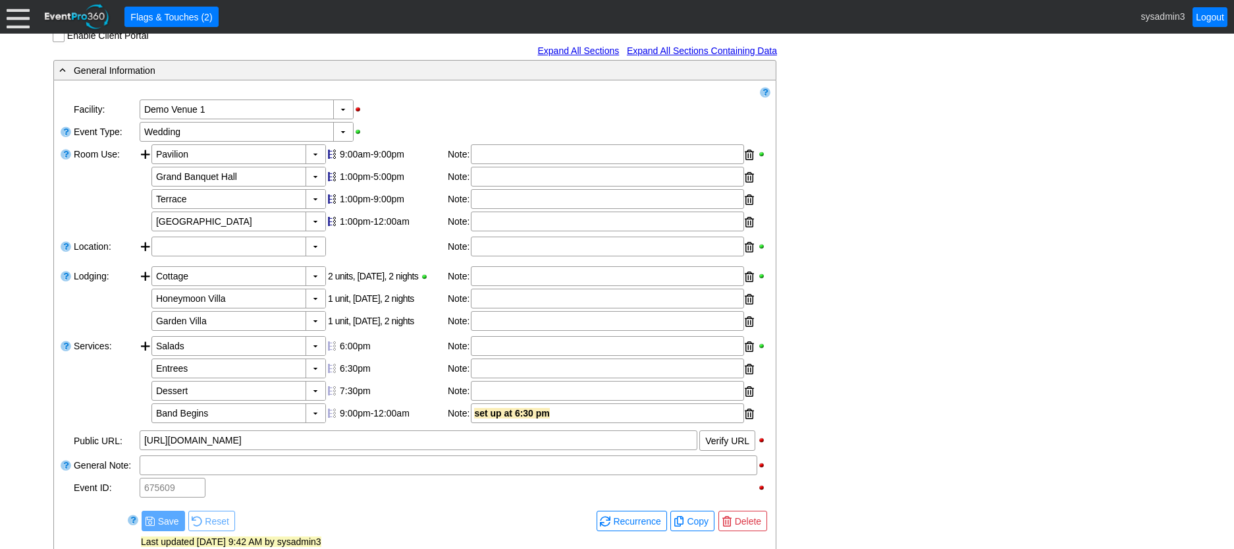
type textarea "Fundraiser"
click at [881, 131] on div "- General Information ▼ Loading.... Remove all highlights Facility: ▼ Χ Demo Ve…" at bounding box center [617, 458] width 1136 height 798
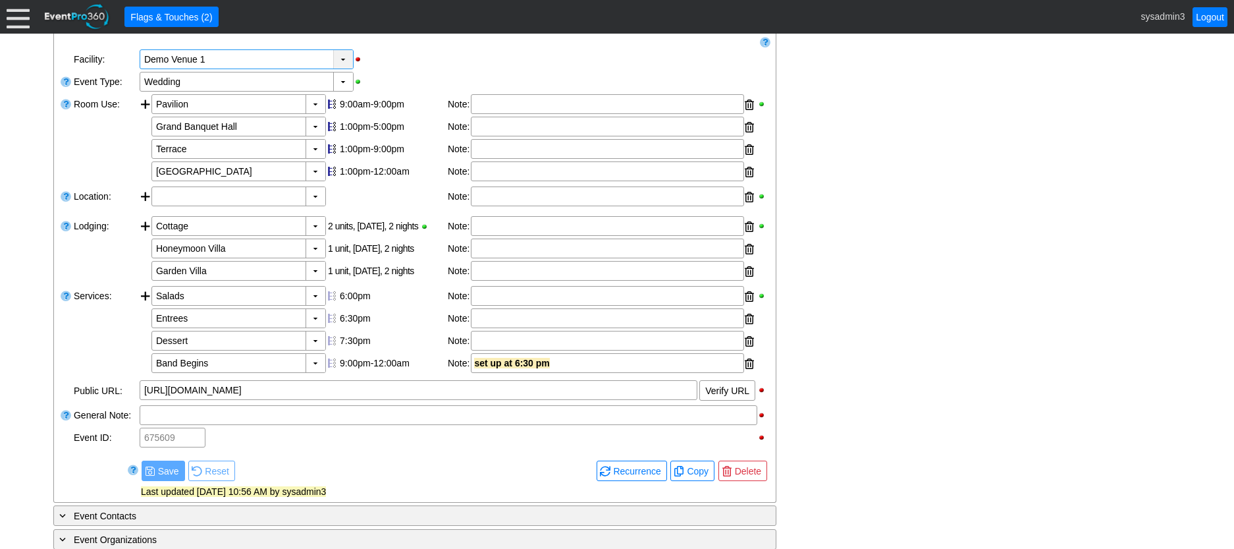
scroll to position [275, 0]
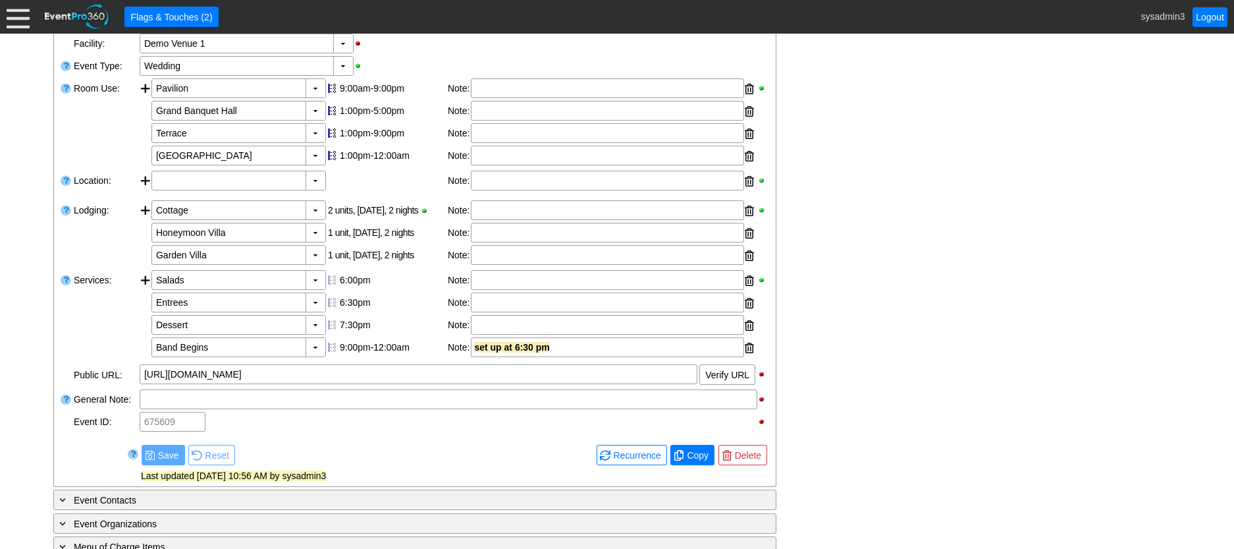
click at [698, 462] on span "Copy" at bounding box center [697, 455] width 27 height 13
type input "Lead"
checkbox input "true"
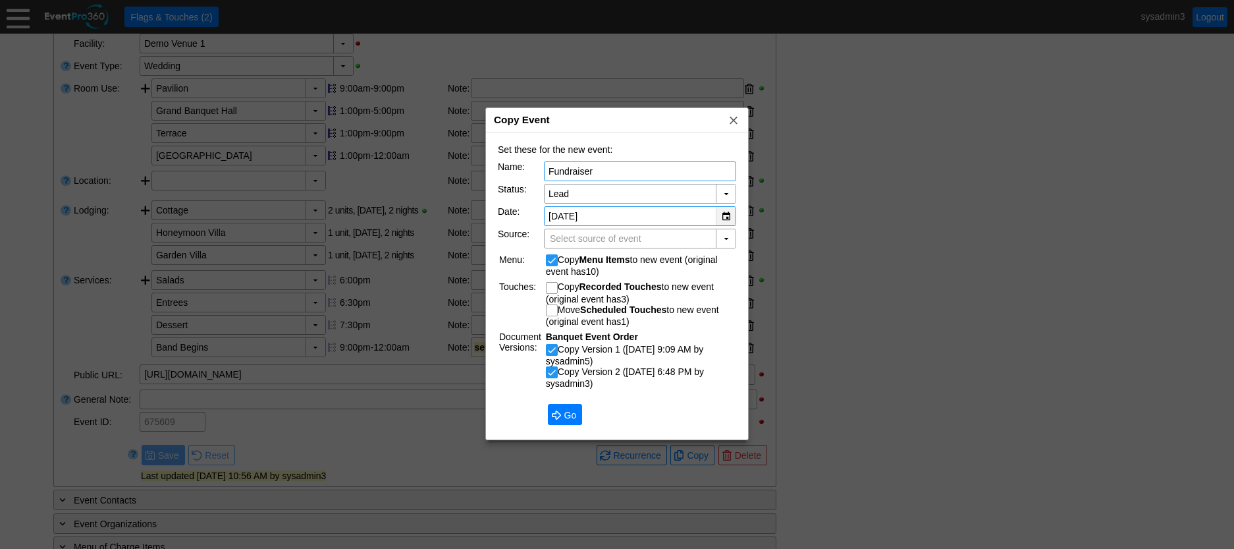
click at [725, 215] on div "▼" at bounding box center [726, 216] width 20 height 18
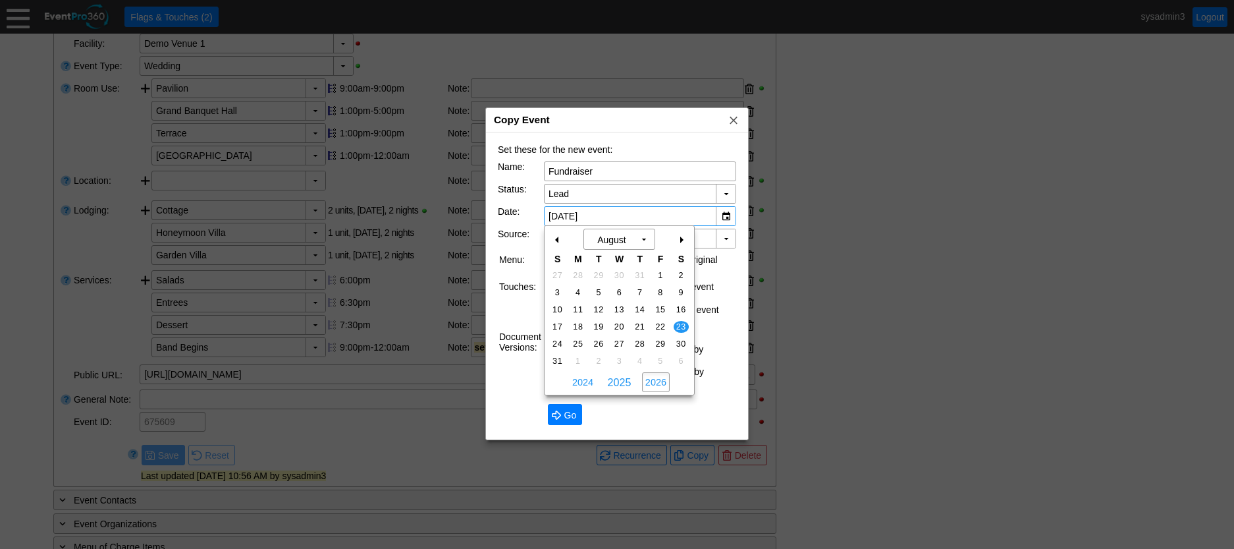
click at [657, 381] on span "2026" at bounding box center [656, 382] width 28 height 20
click at [681, 324] on span "22" at bounding box center [681, 327] width 15 height 12
type input "8/22/2026"
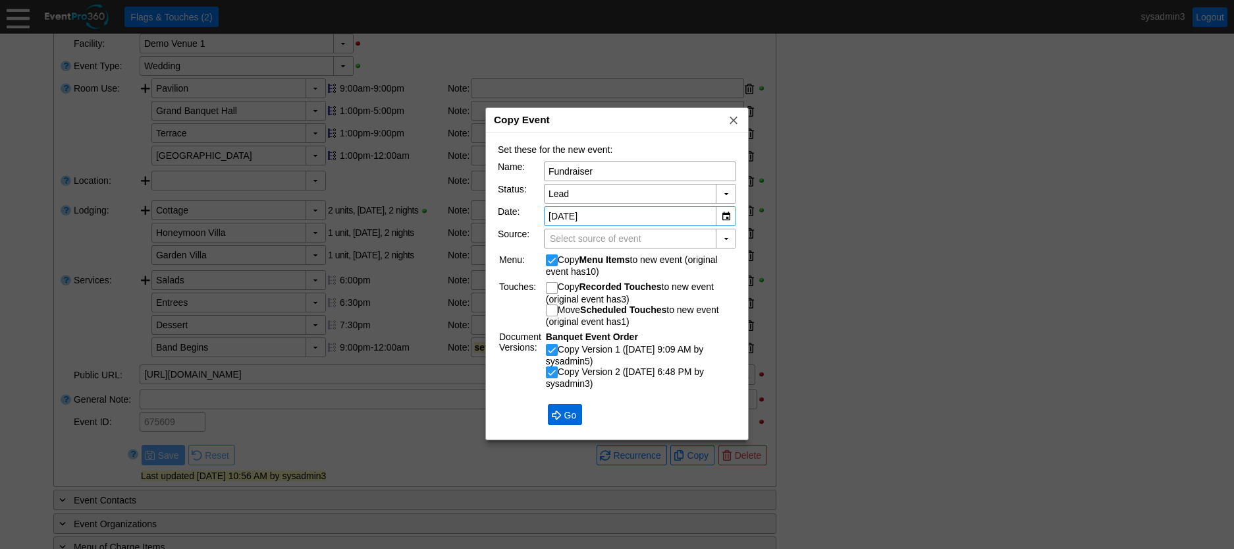
click at [562, 411] on span "Go" at bounding box center [571, 414] width 18 height 13
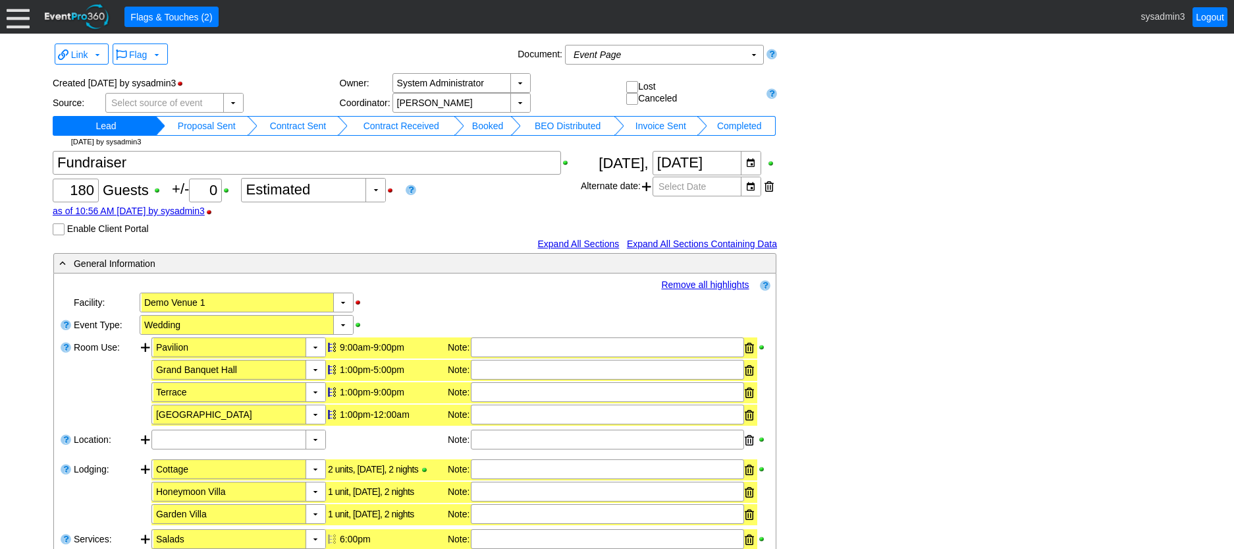
click at [232, 124] on td "Proposal Sent" at bounding box center [206, 126] width 82 height 20
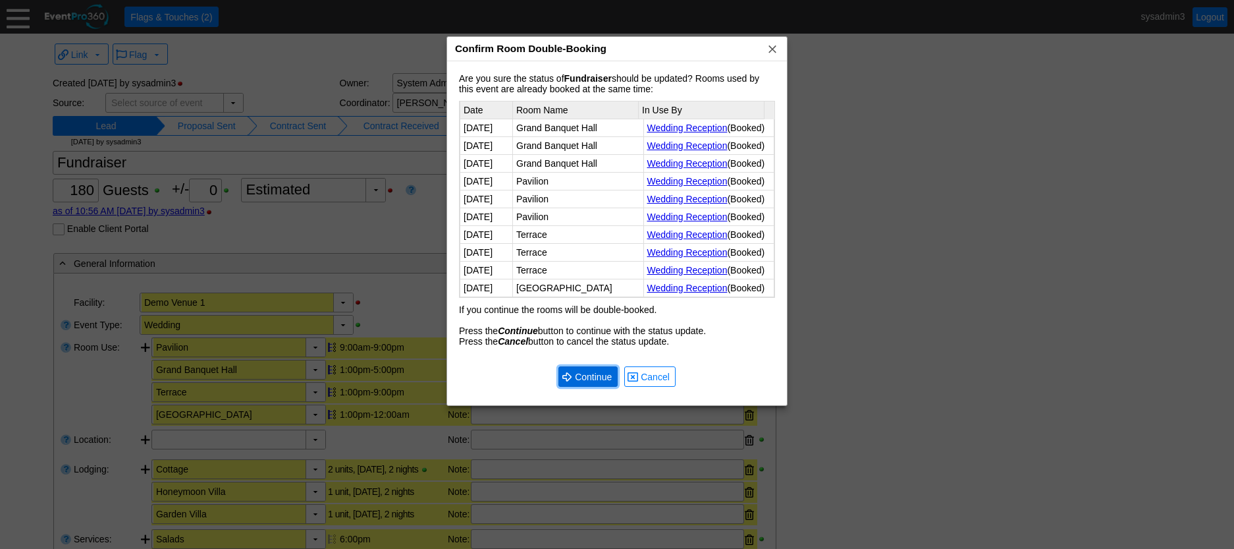
click at [591, 387] on span "● Continue" at bounding box center [588, 376] width 59 height 20
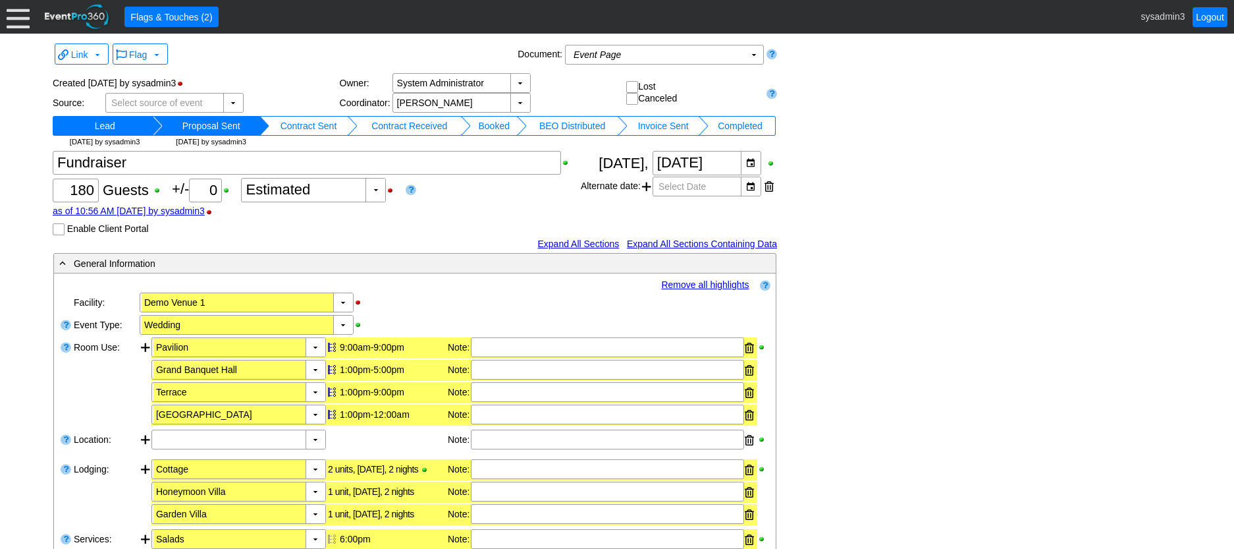
click at [326, 129] on td "Contract Sent" at bounding box center [308, 126] width 78 height 20
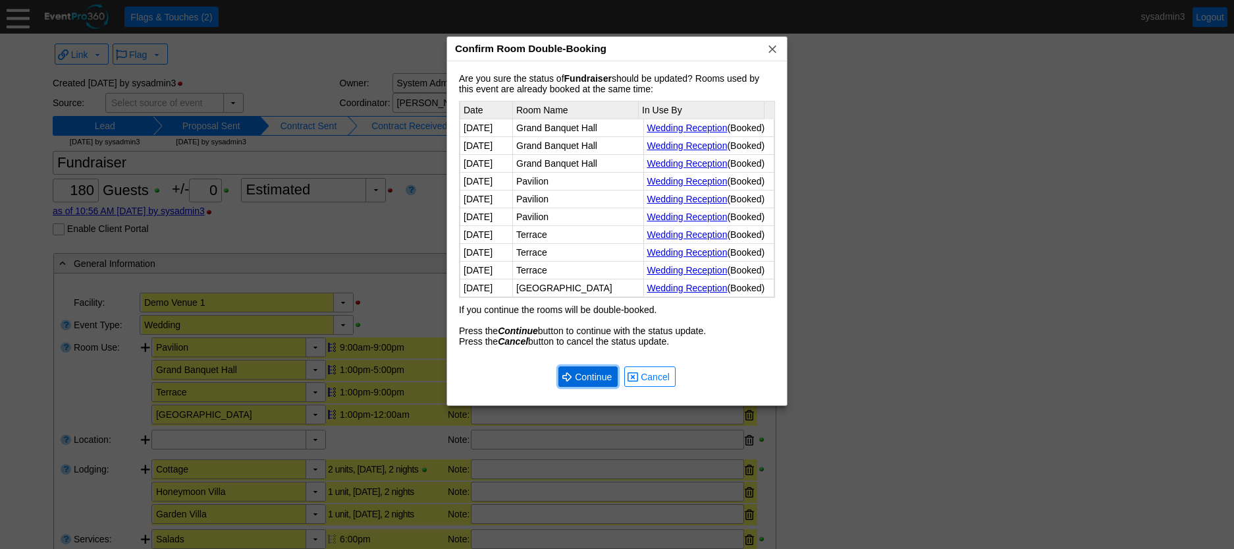
click at [588, 383] on span "Continue" at bounding box center [593, 376] width 42 height 13
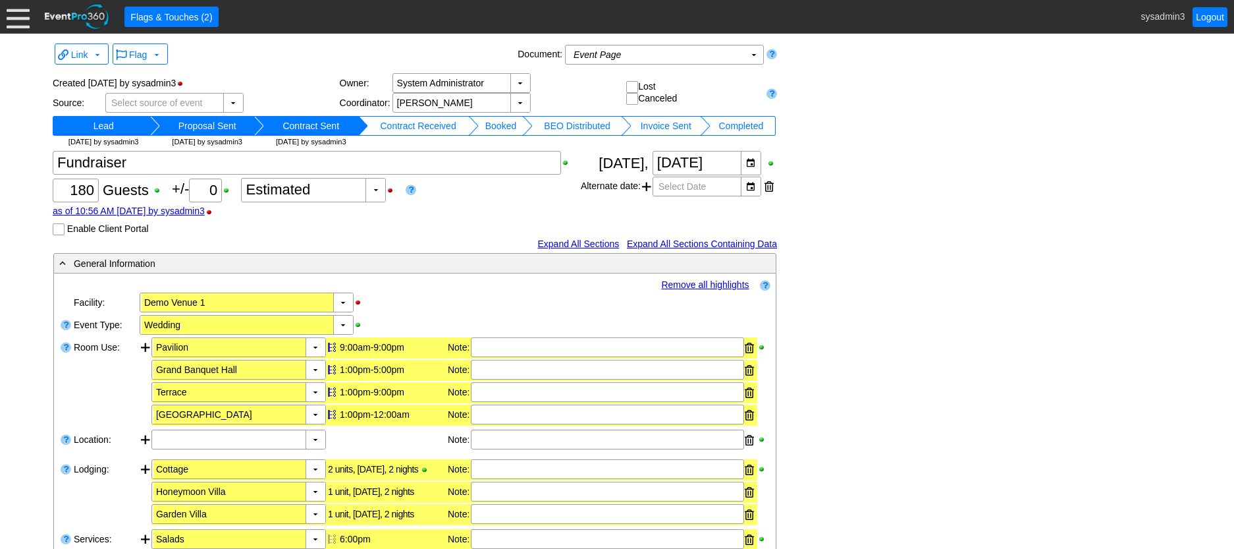
click at [510, 121] on td "Booked" at bounding box center [501, 126] width 45 height 20
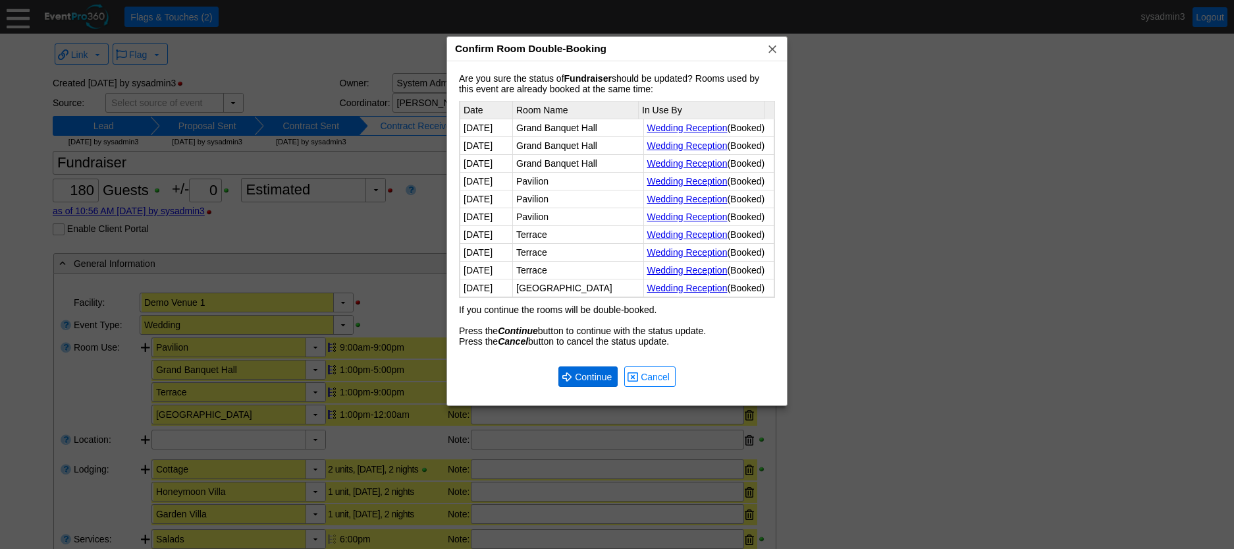
click at [593, 383] on span "Continue" at bounding box center [593, 376] width 42 height 13
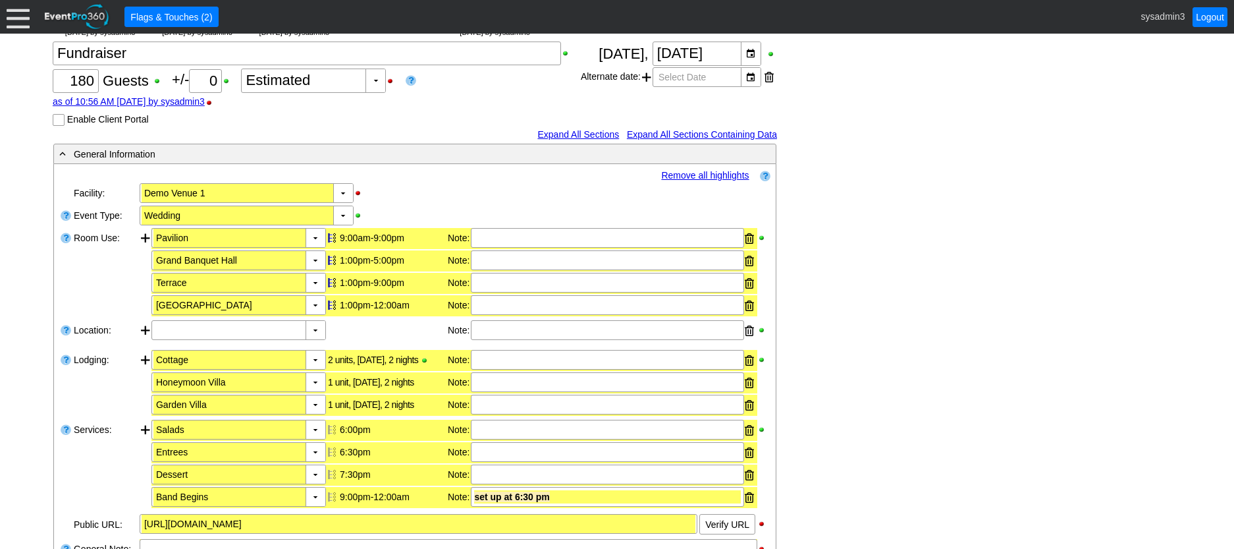
scroll to position [132, 0]
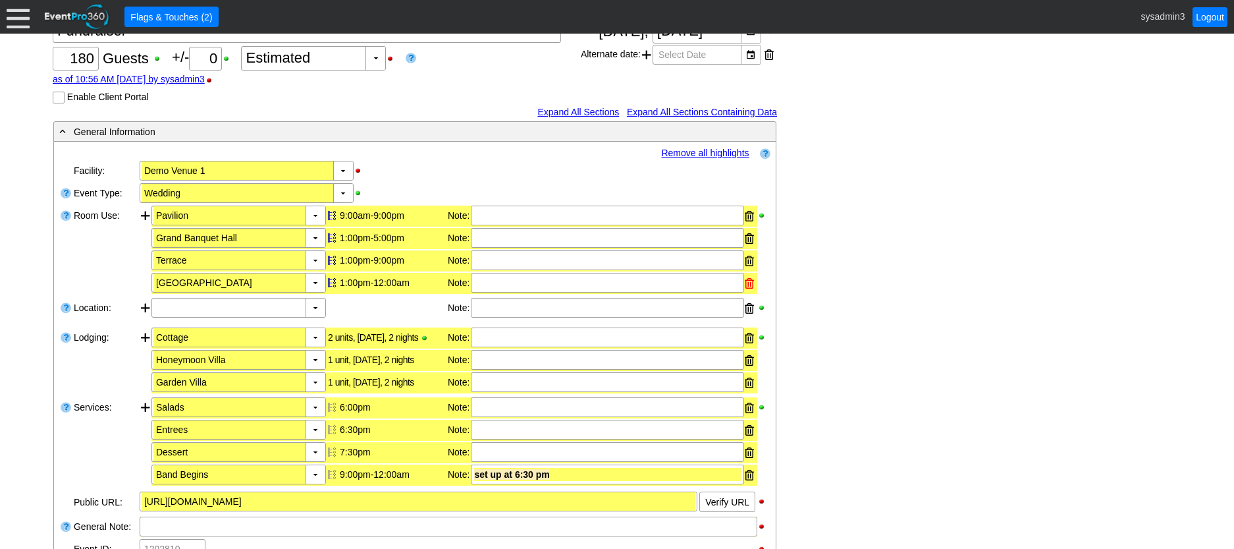
click at [748, 283] on div at bounding box center [749, 283] width 9 height 20
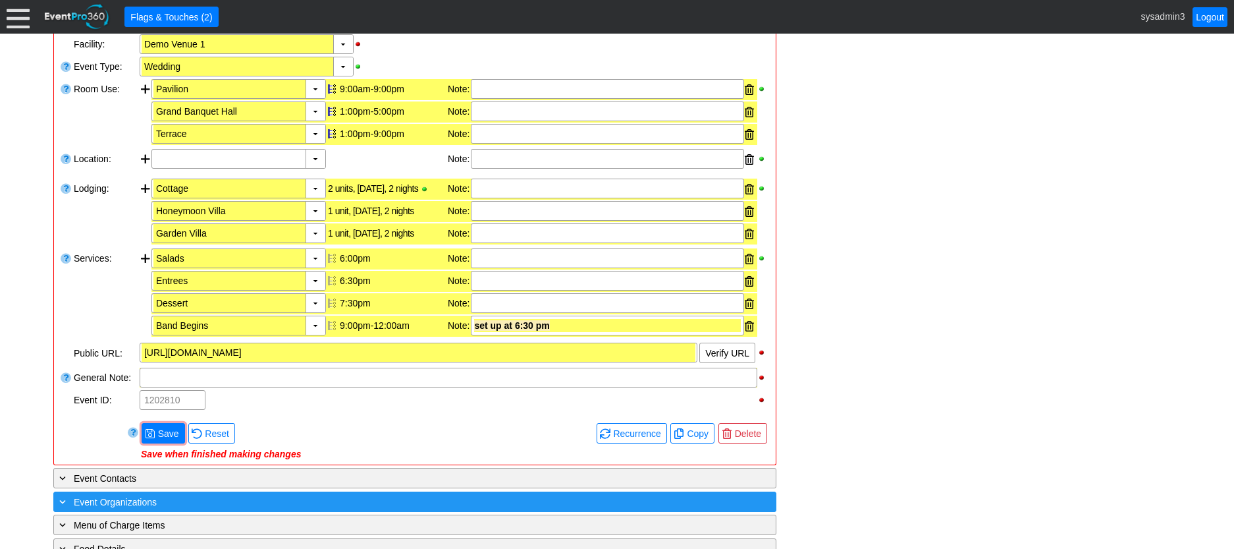
scroll to position [263, 0]
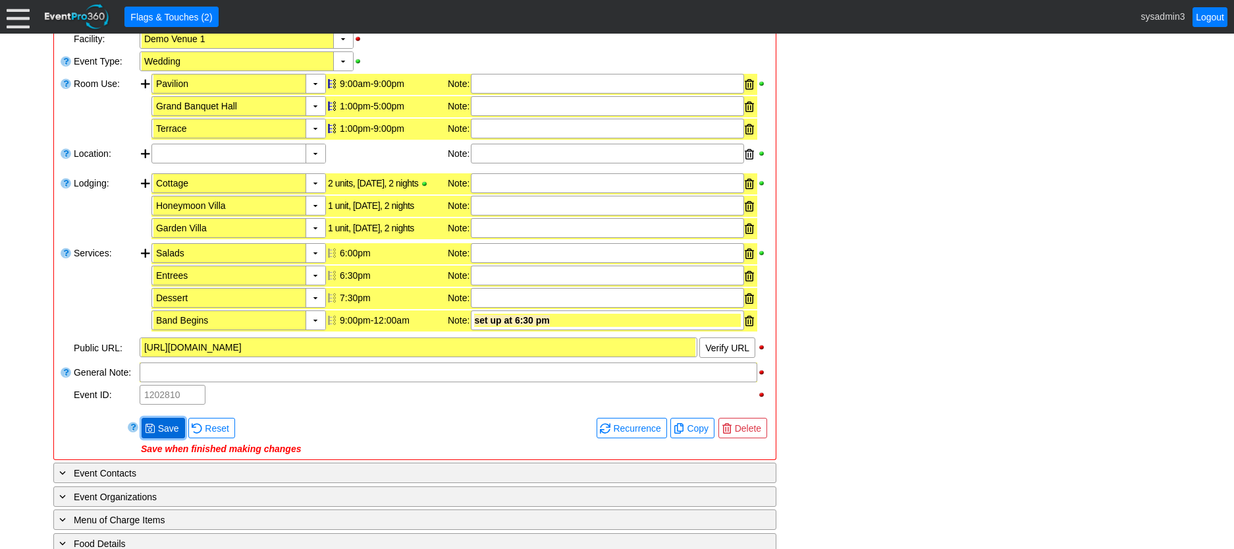
click at [163, 425] on span "Save" at bounding box center [168, 428] width 26 height 13
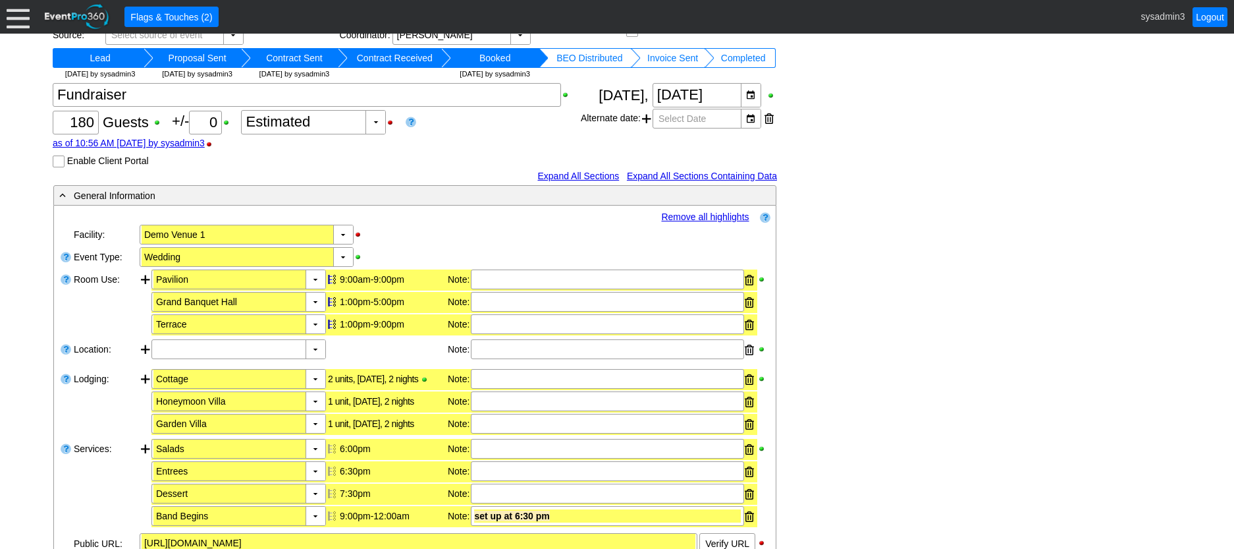
scroll to position [66, 0]
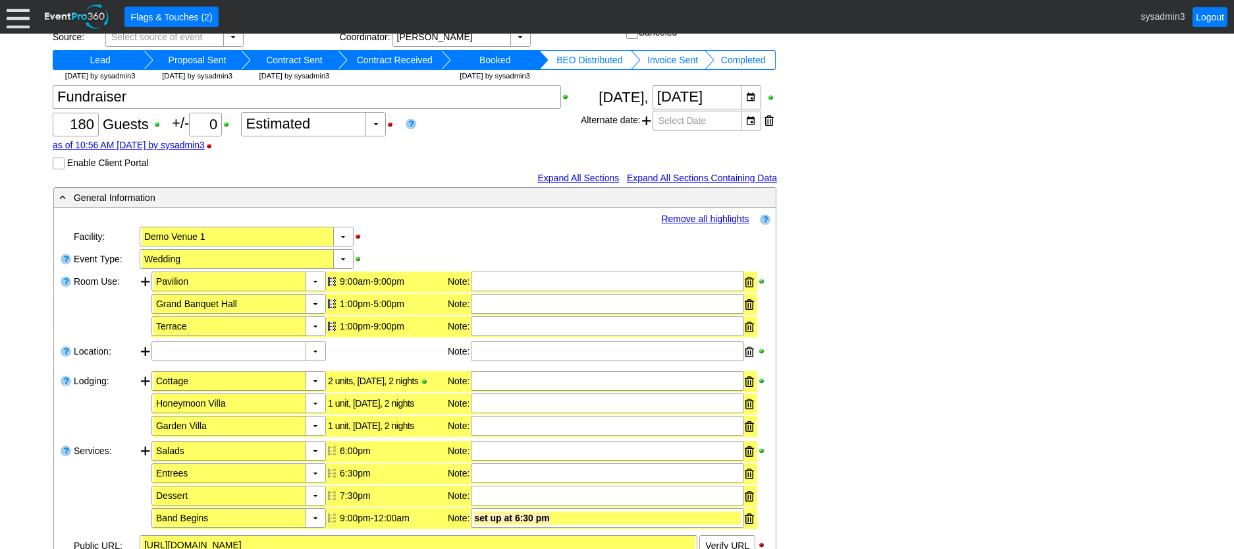
click at [698, 220] on link "Remove all highlights" at bounding box center [705, 218] width 88 height 11
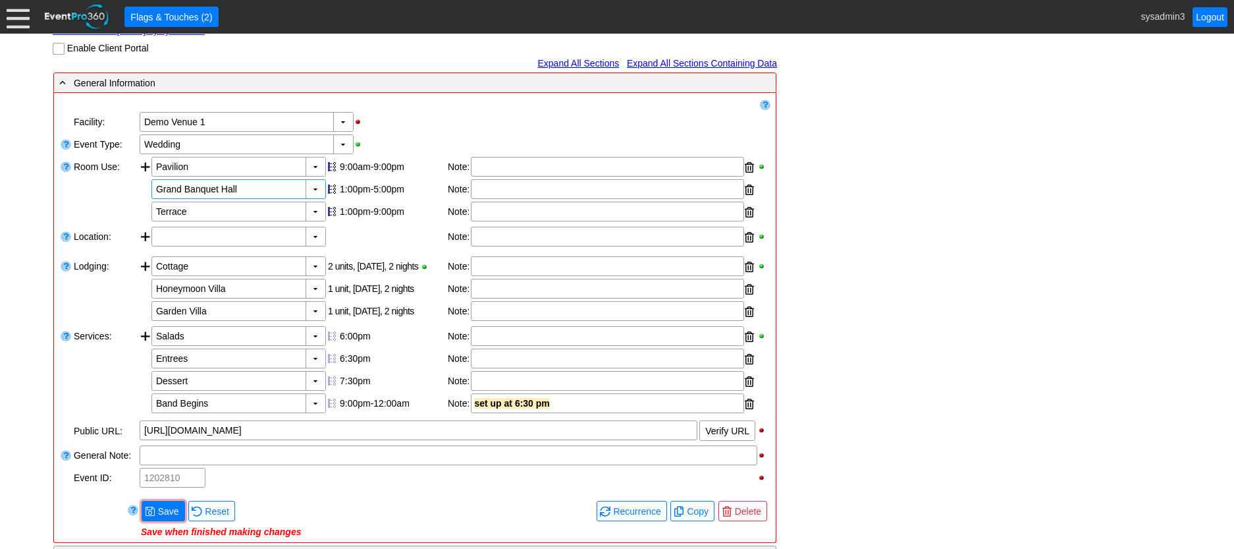
scroll to position [198, 0]
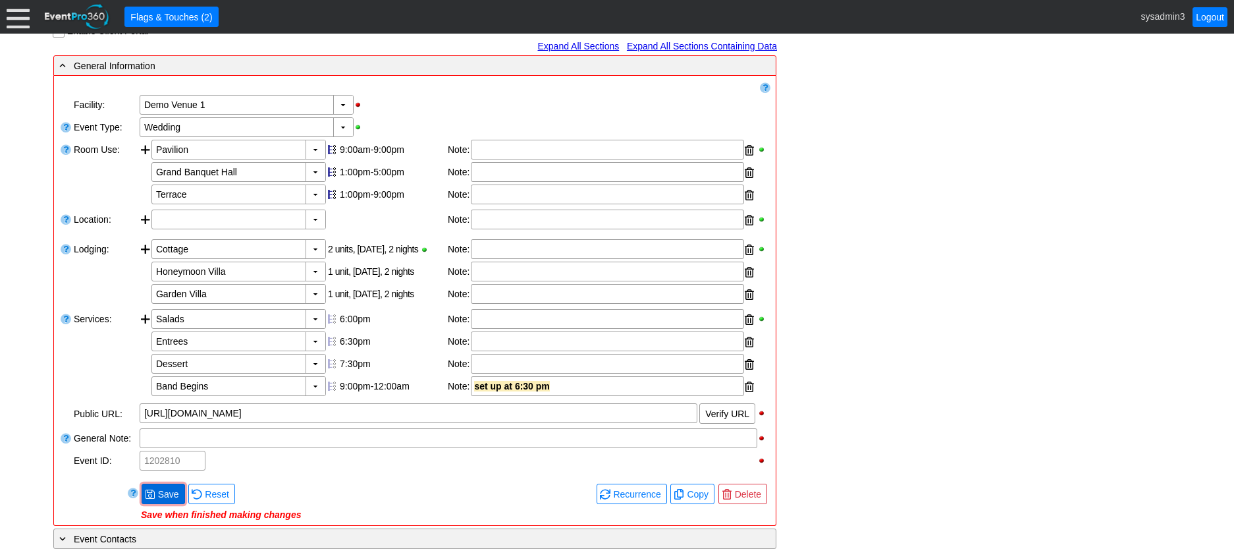
click at [162, 495] on span "Save" at bounding box center [168, 493] width 26 height 13
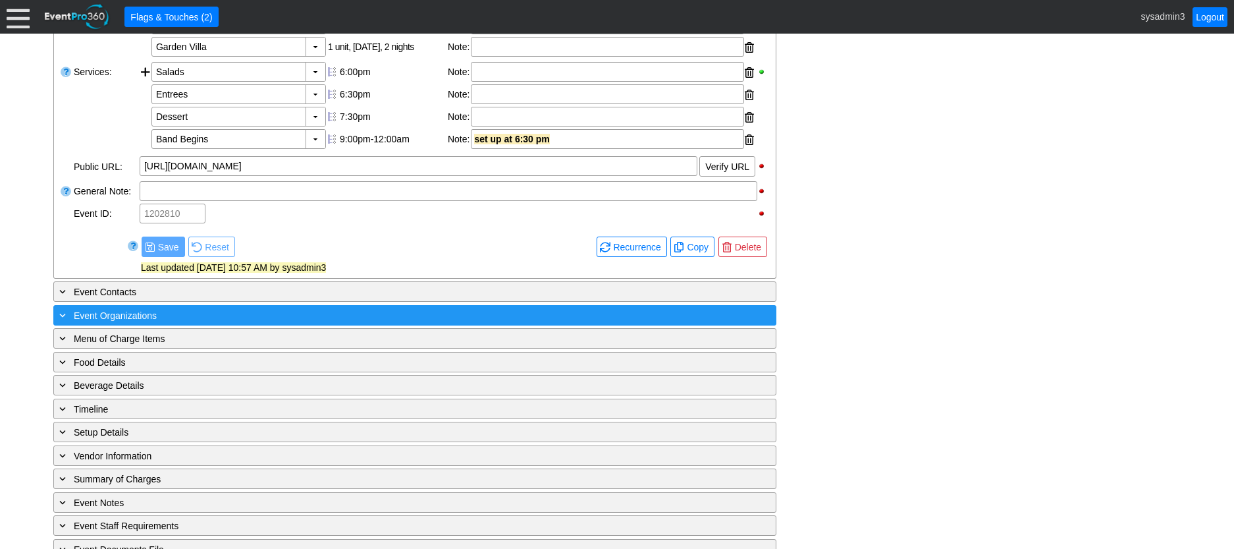
scroll to position [491, 0]
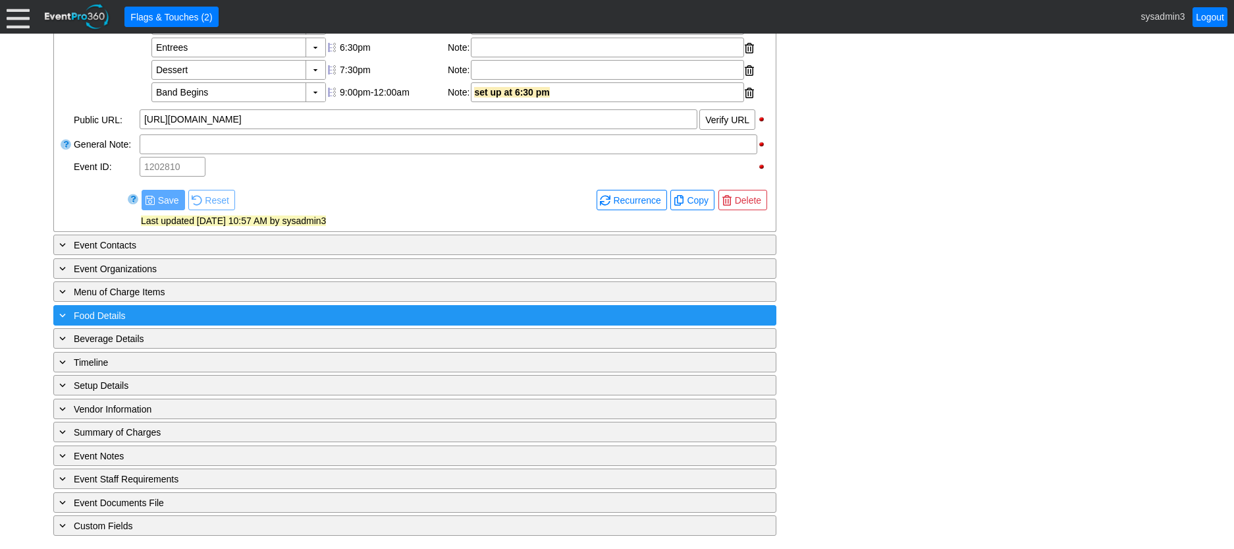
click at [245, 318] on div "+ Food Details" at bounding box center [388, 315] width 663 height 15
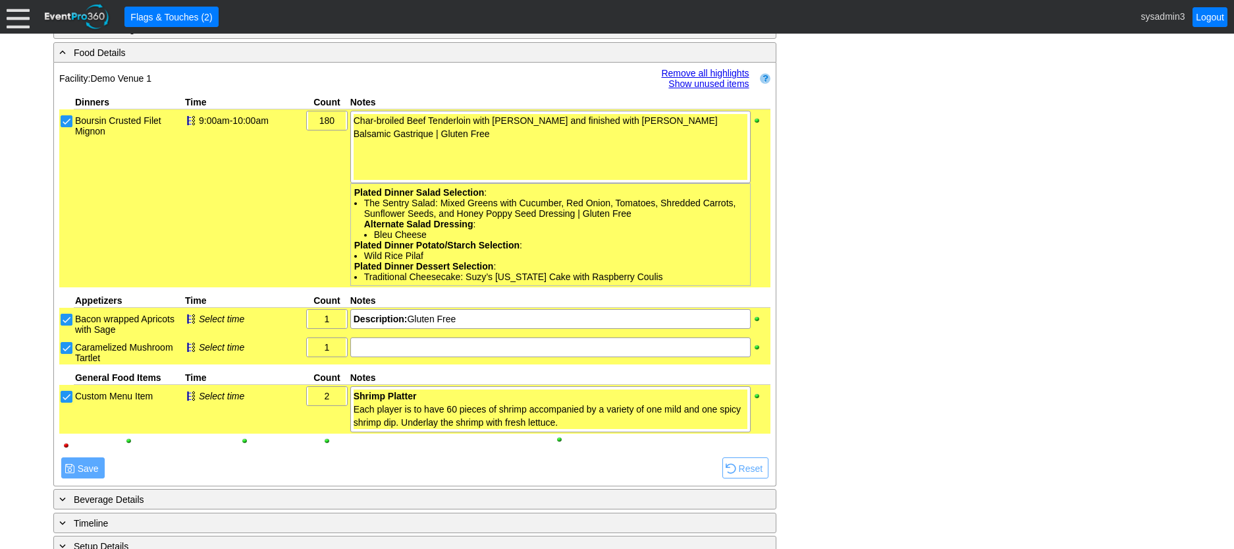
scroll to position [755, 0]
click at [700, 71] on link "Remove all highlights" at bounding box center [705, 72] width 88 height 11
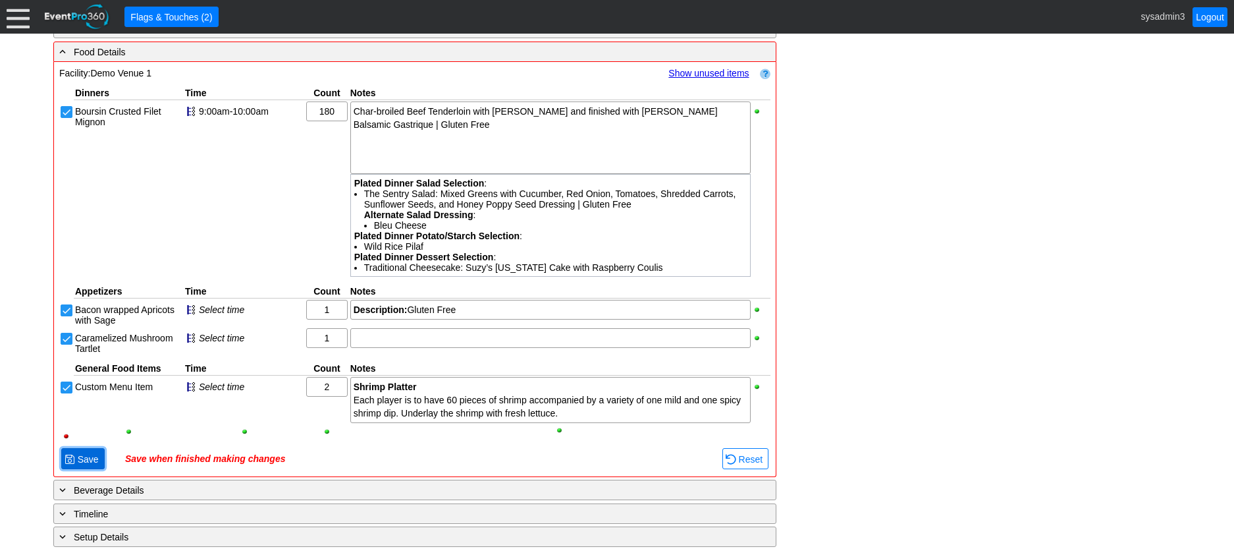
click at [90, 457] on span "Save" at bounding box center [88, 459] width 26 height 13
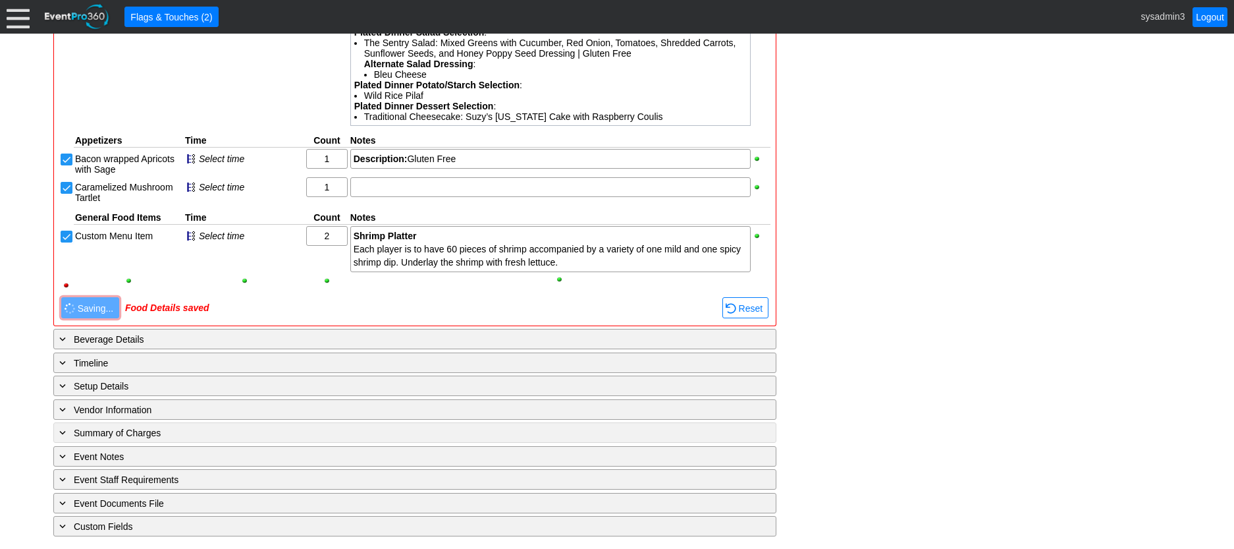
scroll to position [906, 0]
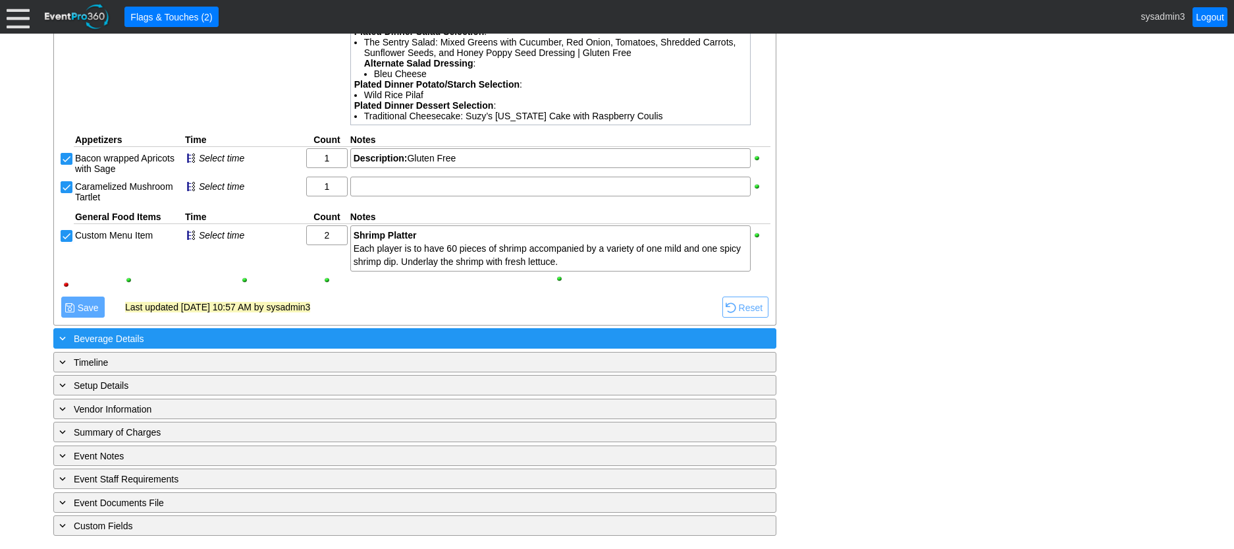
click at [227, 331] on div "+ Beverage Details" at bounding box center [388, 338] width 663 height 15
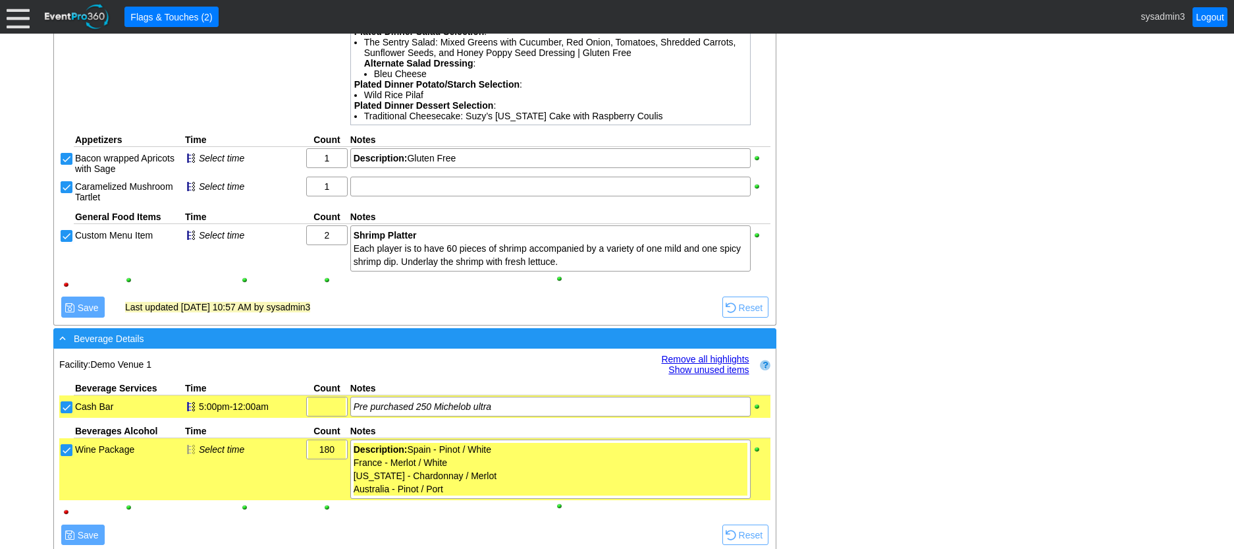
click at [331, 334] on div "- Beverage Details" at bounding box center [388, 338] width 663 height 15
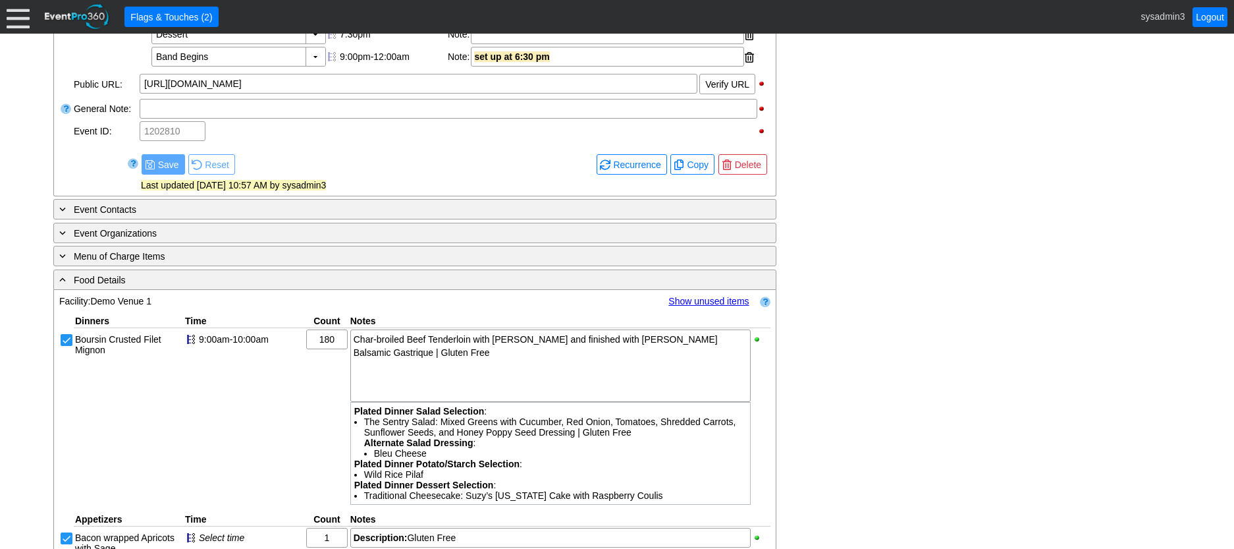
scroll to position [511, 0]
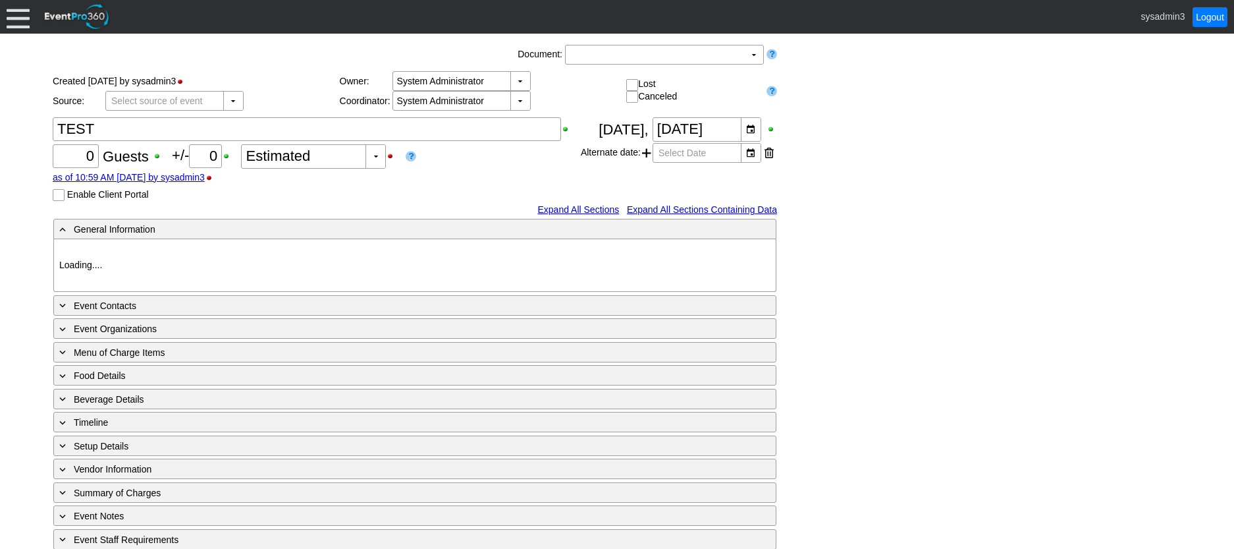
type input "Demo Venue 1"
type input "1202814"
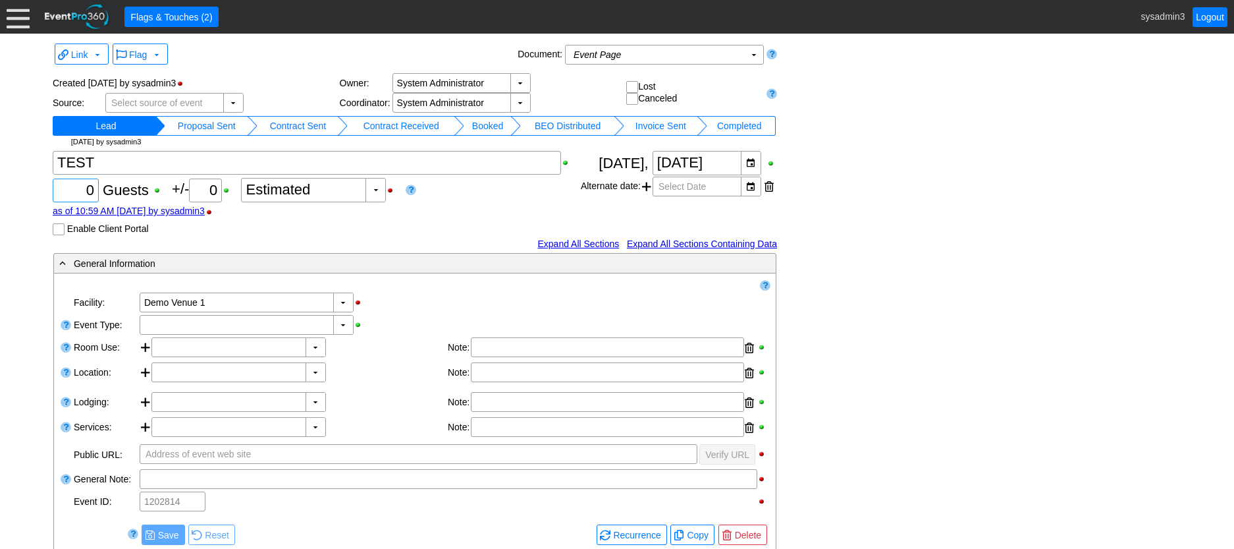
drag, startPoint x: 93, startPoint y: 190, endPoint x: 97, endPoint y: 184, distance: 7.0
click at [94, 189] on input "0" at bounding box center [75, 190] width 37 height 22
type input "100"
click at [344, 325] on div "▼" at bounding box center [343, 325] width 20 height 18
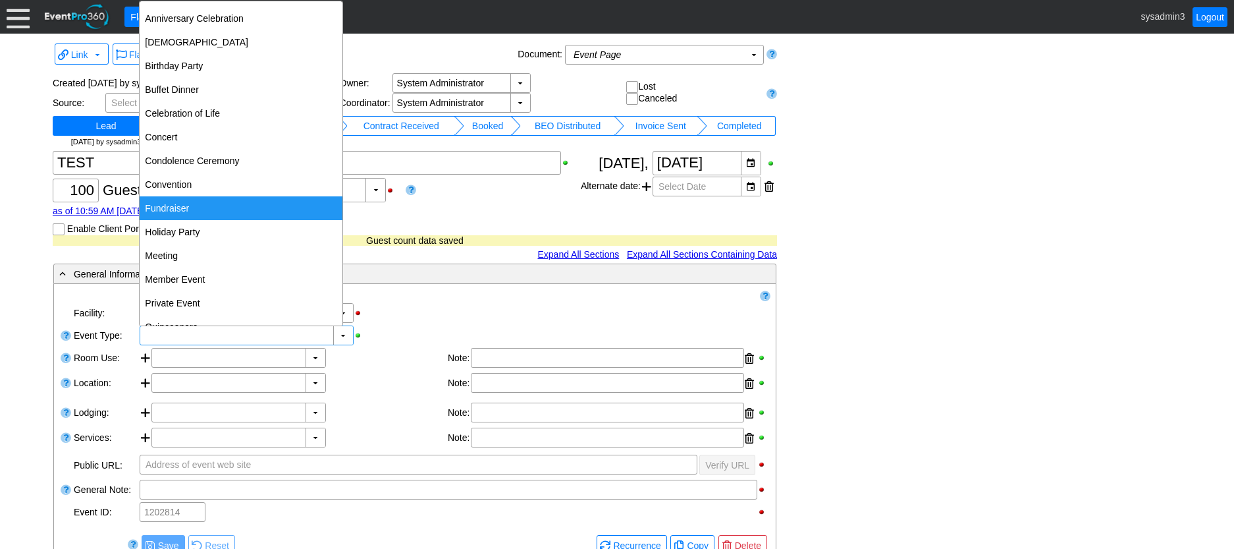
click at [182, 209] on div "Fundraiser" at bounding box center [241, 208] width 203 height 24
type input "Fundraiser"
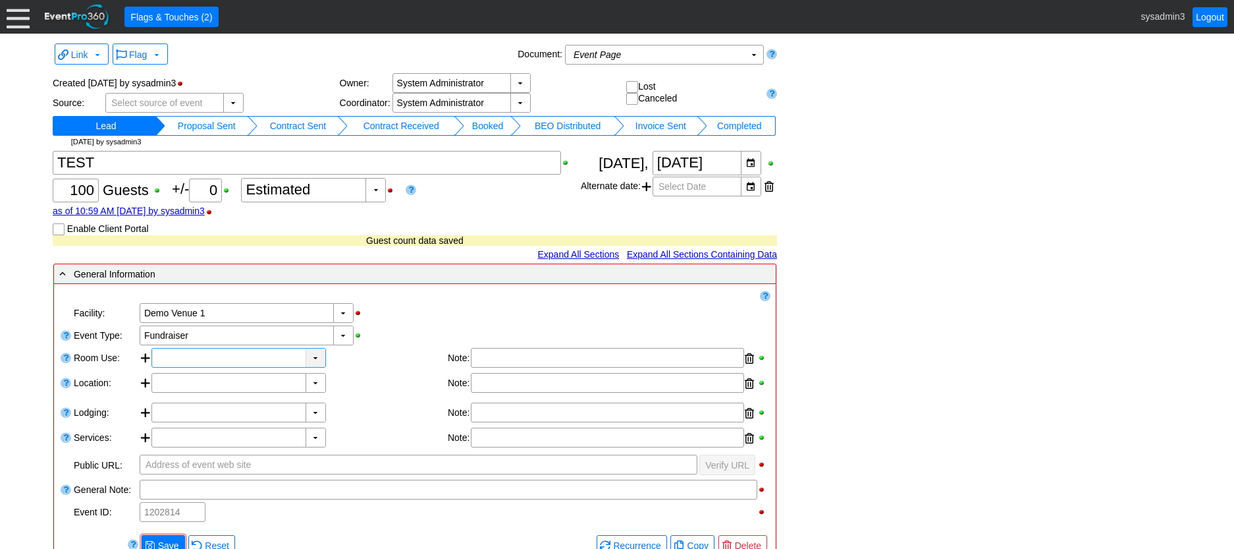
click at [313, 354] on div "▼" at bounding box center [316, 357] width 20 height 18
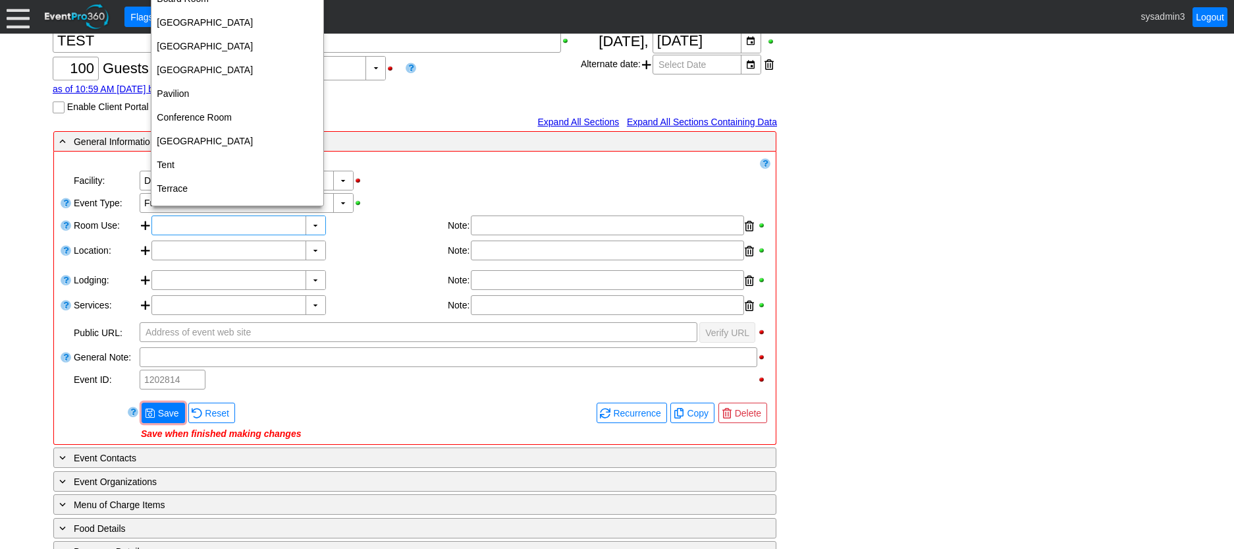
scroll to position [132, 0]
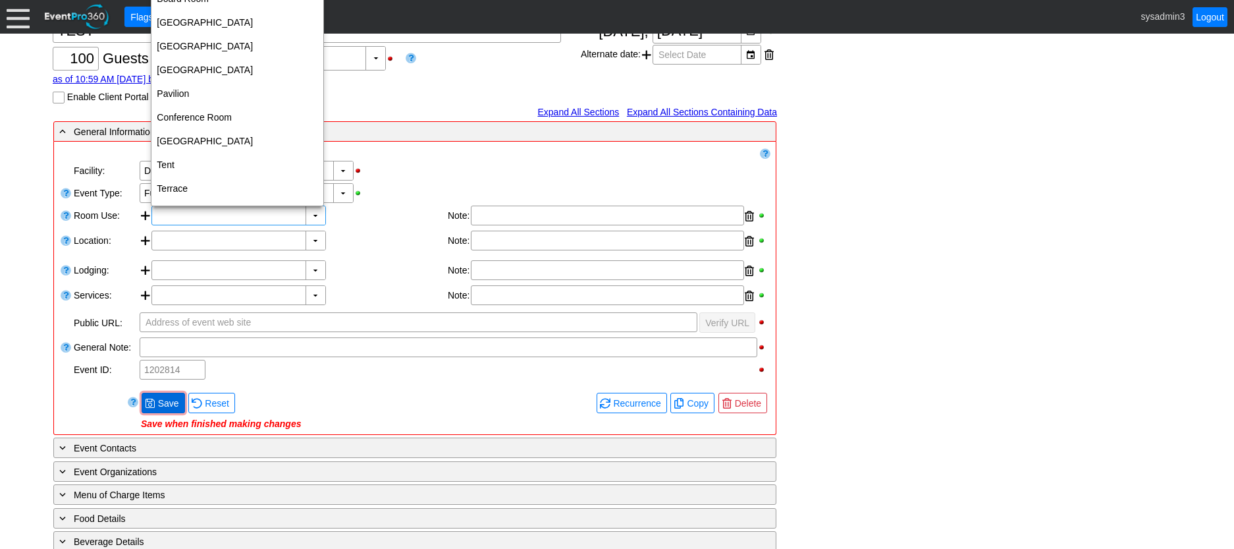
click at [169, 399] on span "Save" at bounding box center [168, 403] width 26 height 13
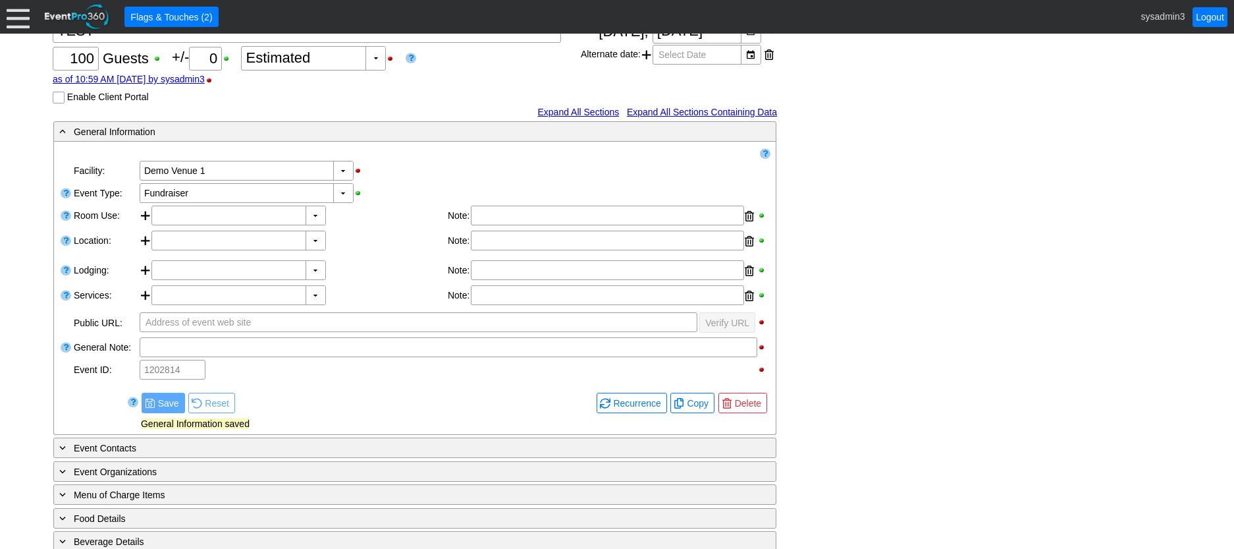
scroll to position [0, 0]
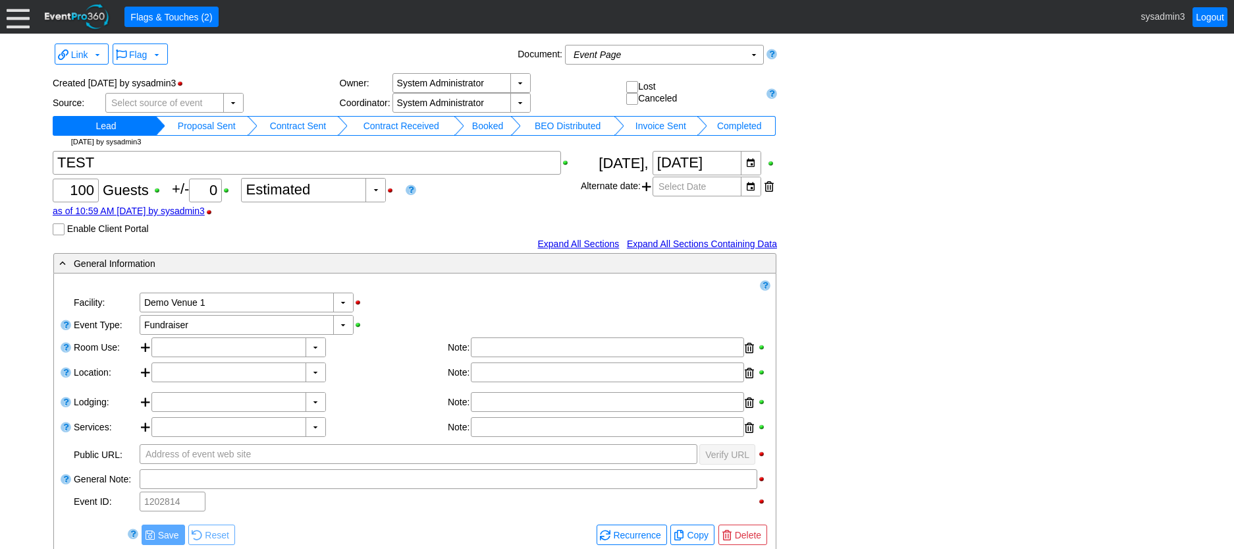
click at [213, 126] on td "Proposal Sent" at bounding box center [206, 126] width 82 height 20
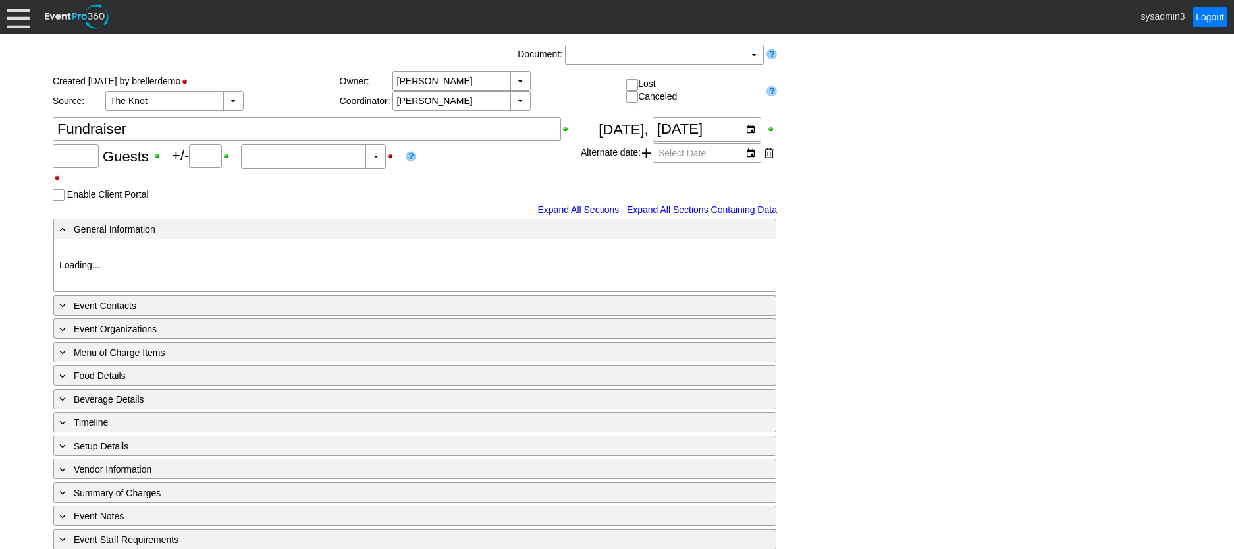
type input "180"
type input "0"
type input "Estimated"
type input "Demo Venue 1"
type input "Wedding"
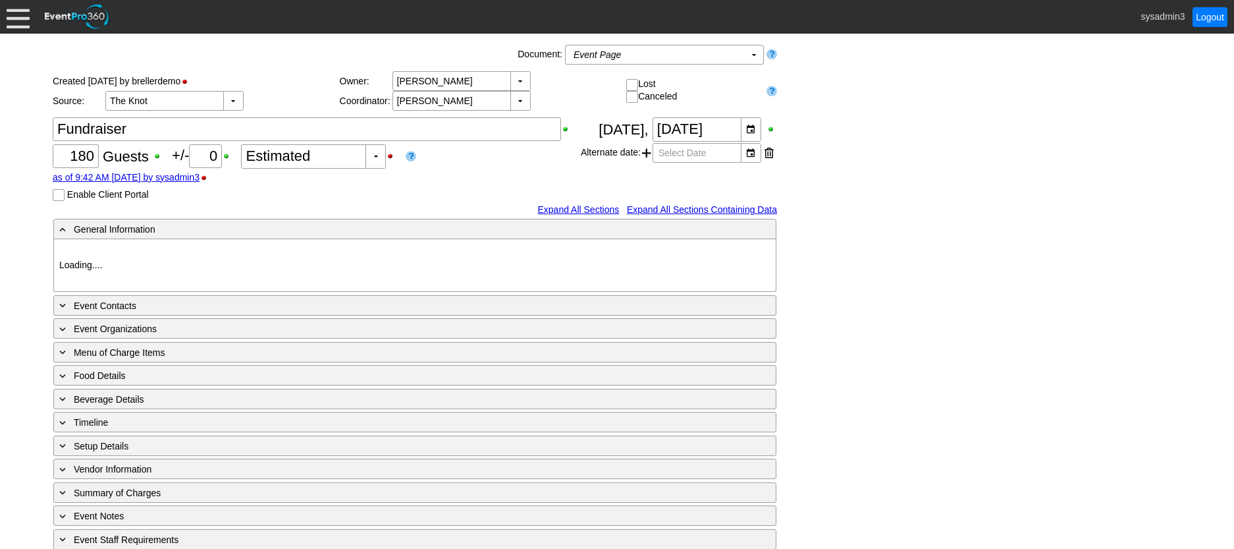
type input "[URL][DOMAIN_NAME]"
type input "675609"
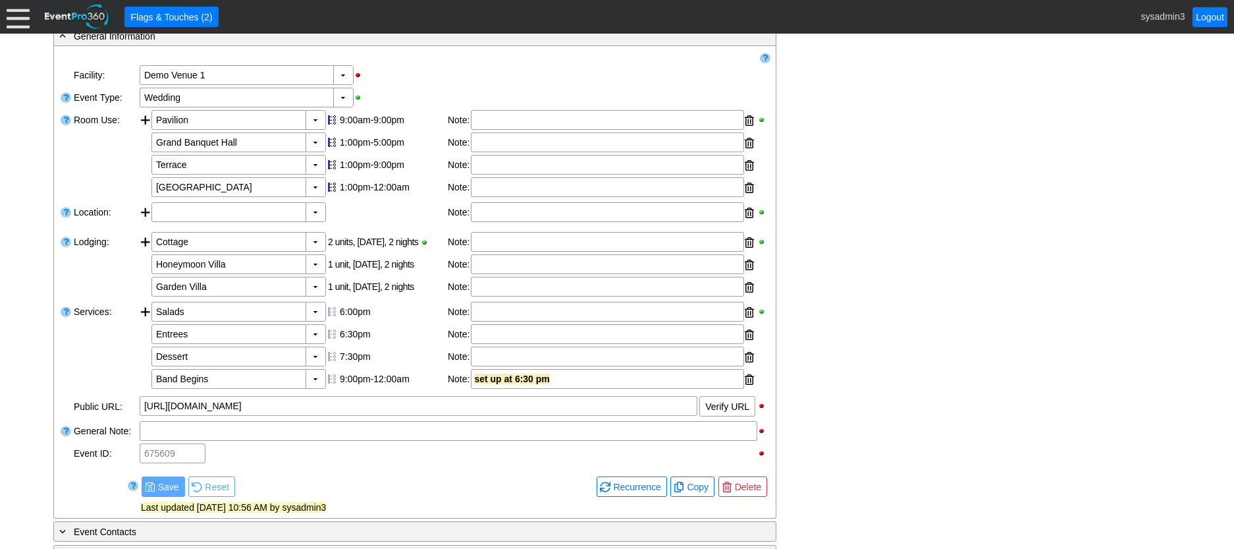
scroll to position [263, 0]
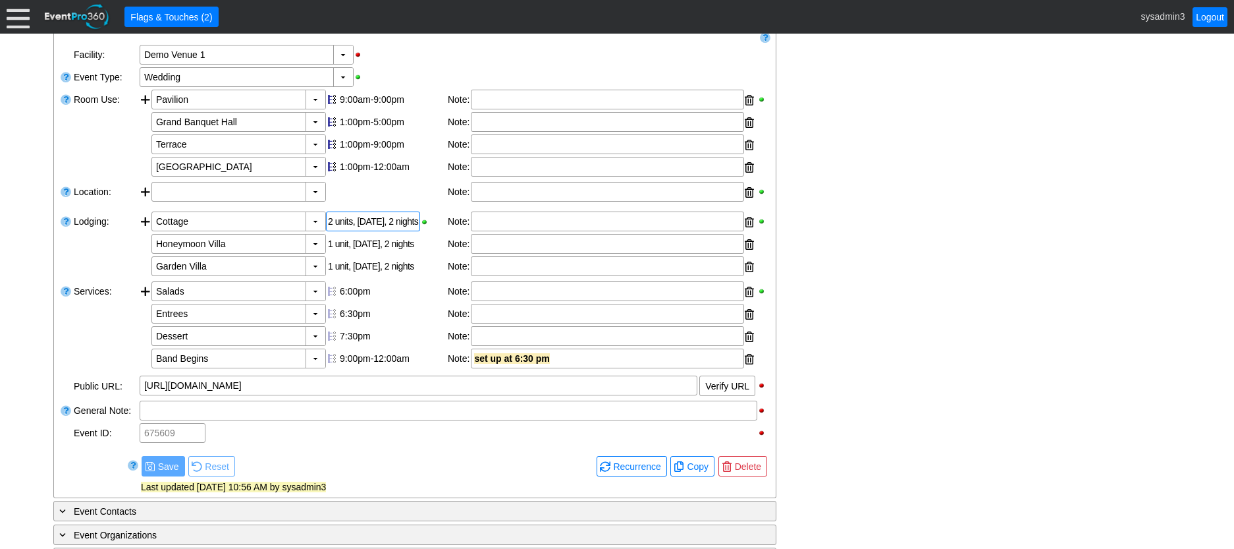
click at [378, 231] on div "2 units, [DATE], 2 nights" at bounding box center [373, 221] width 94 height 20
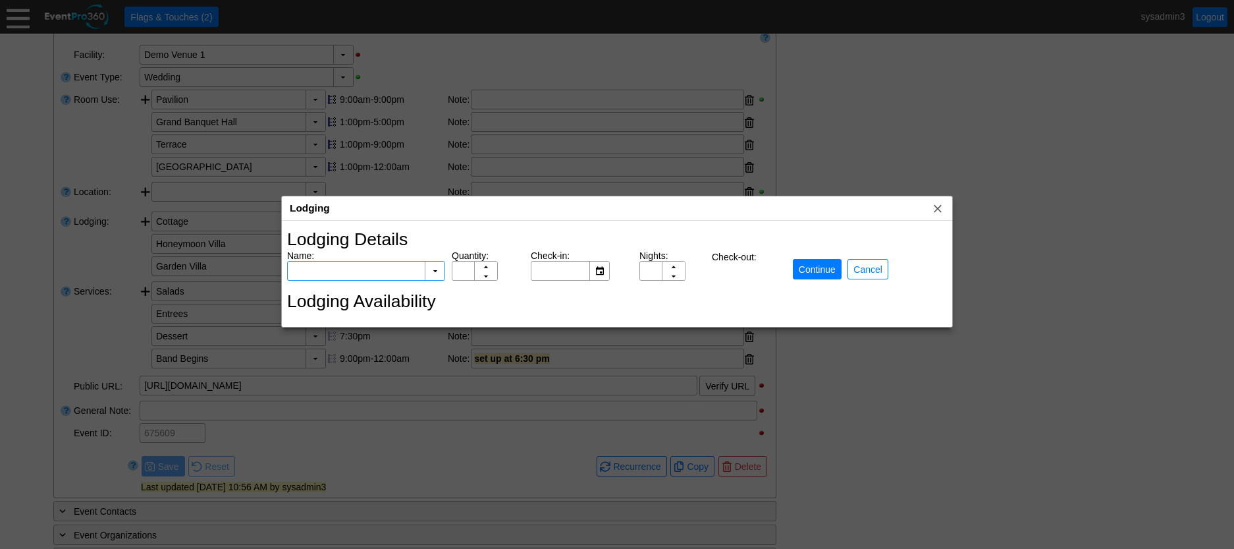
type input "Cottage"
type input "2"
type input "8/22/2025"
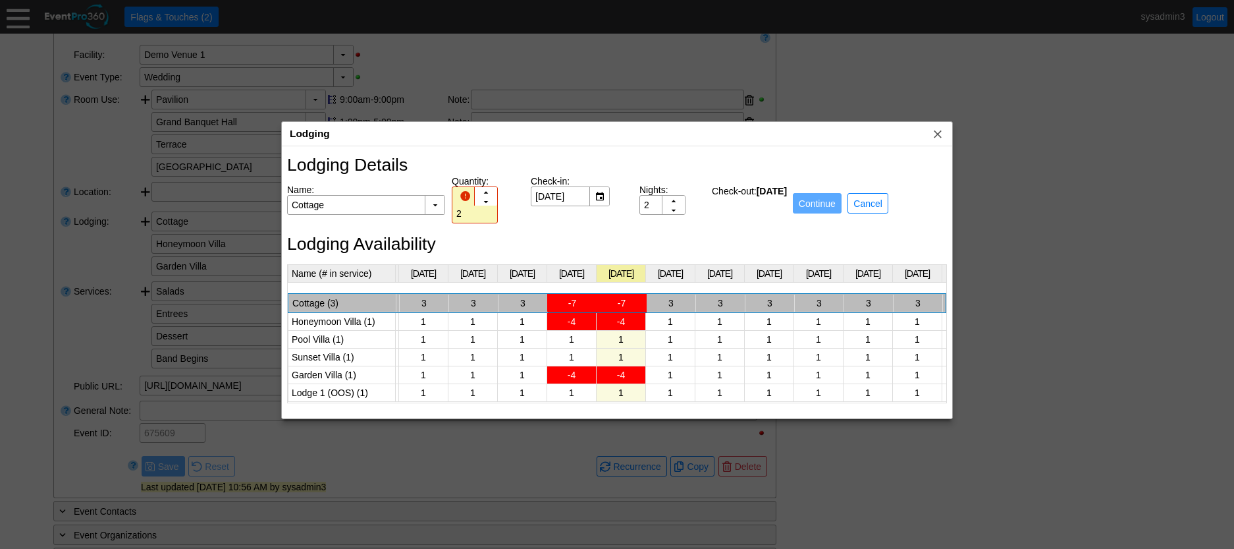
scroll to position [0, 0]
click at [692, 211] on div "Nights: ▲ ▼ Χ 2" at bounding box center [676, 199] width 72 height 30
type input "3"
click at [676, 202] on div "▲" at bounding box center [674, 206] width 22 height 21
click at [828, 206] on span "Continue" at bounding box center [817, 203] width 42 height 13
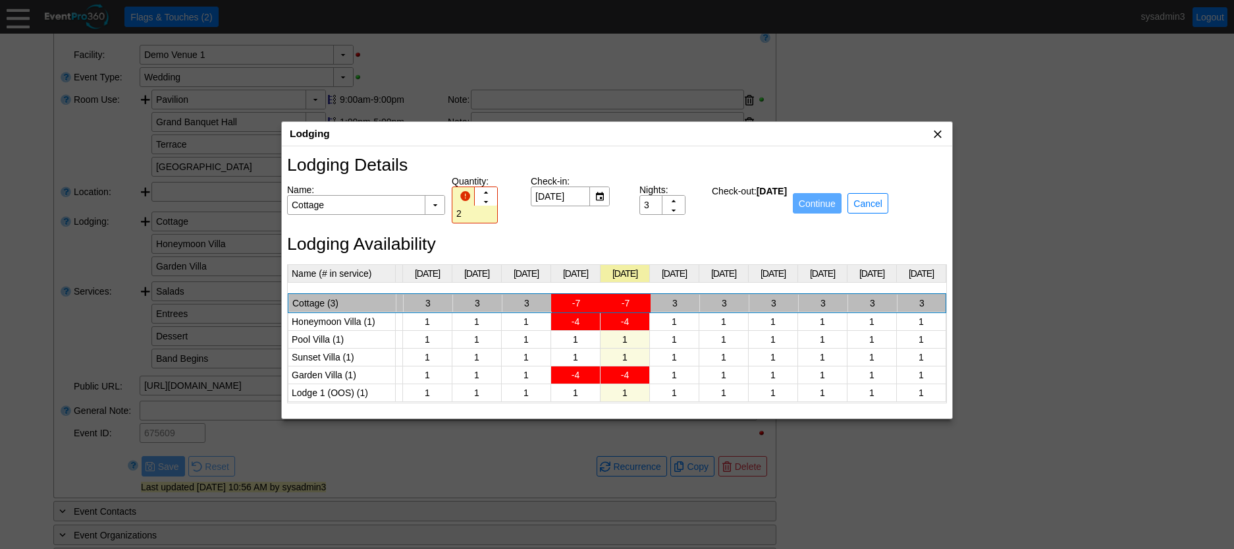
click at [935, 132] on span "x" at bounding box center [937, 133] width 13 height 13
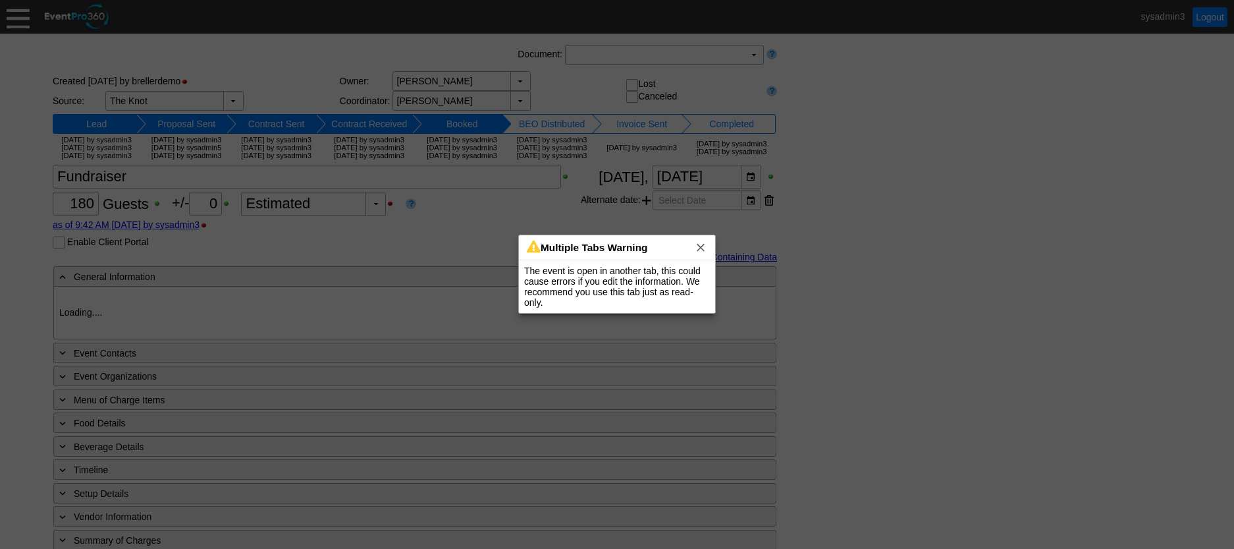
type input "Demo Venue 1"
type input "Wedding"
type input "[URL][DOMAIN_NAME]"
type input "675609"
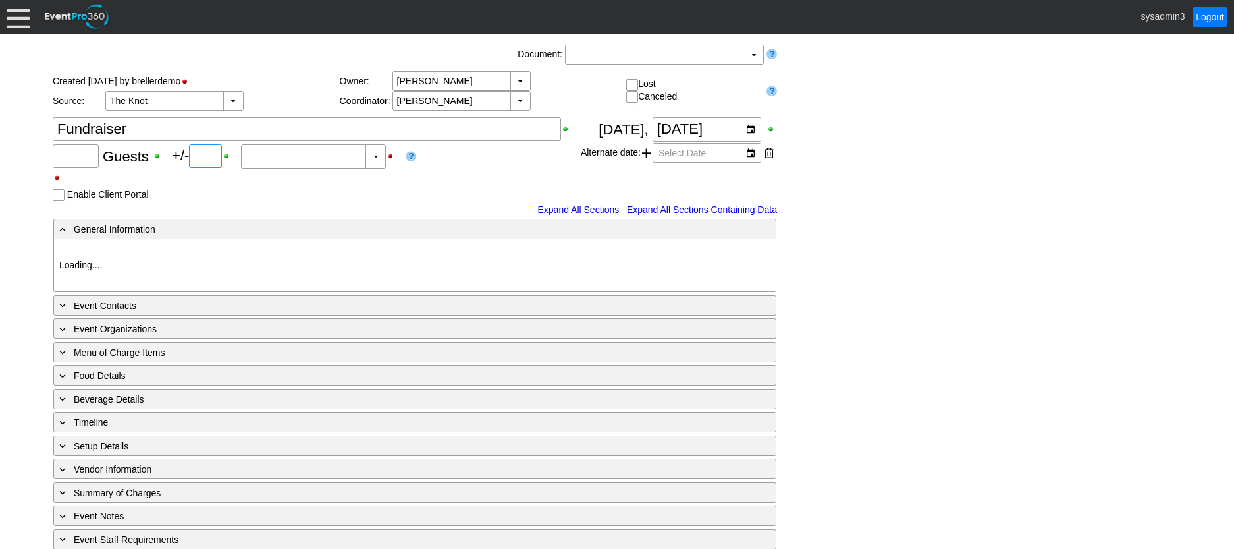
type input "180"
type input "0"
type input "Estimated"
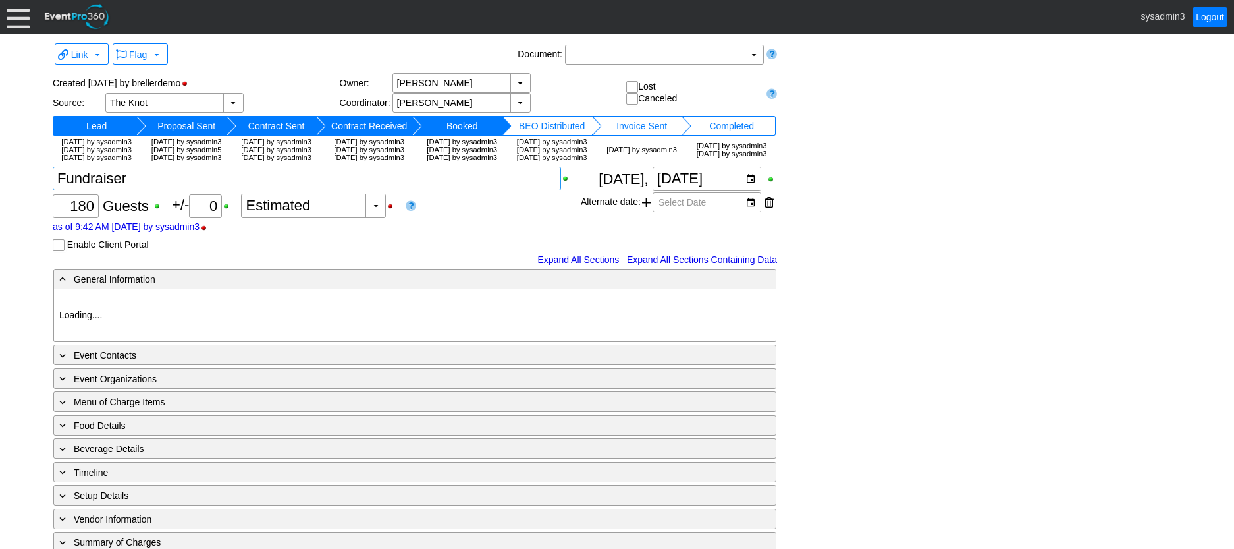
type input "Demo Venue 1"
type input "Wedding"
type input "[URL][DOMAIN_NAME]"
type input "675609"
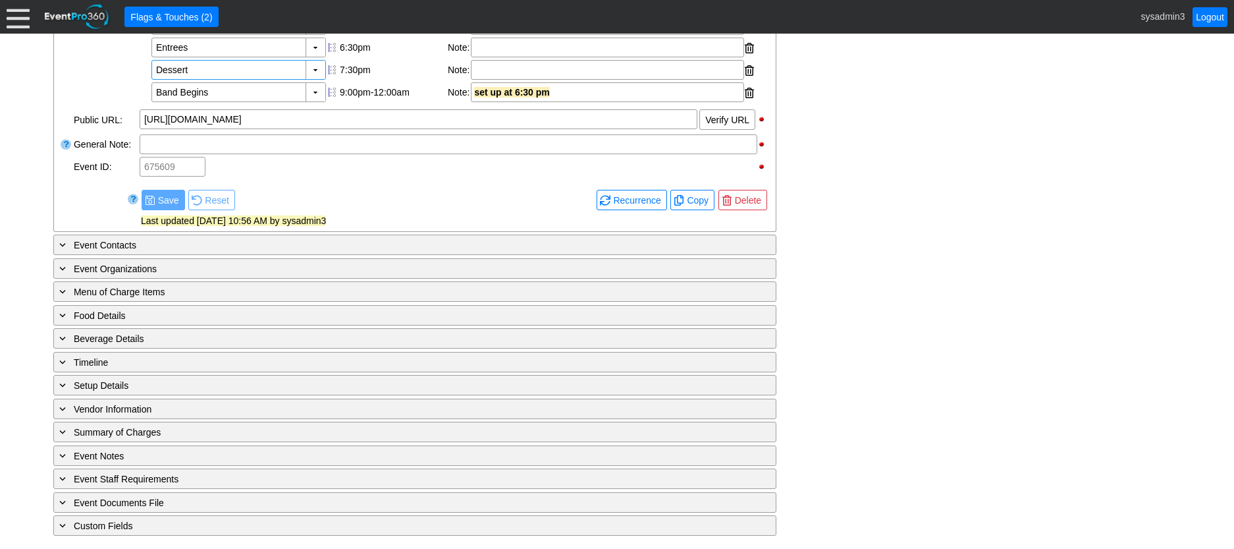
scroll to position [553, 0]
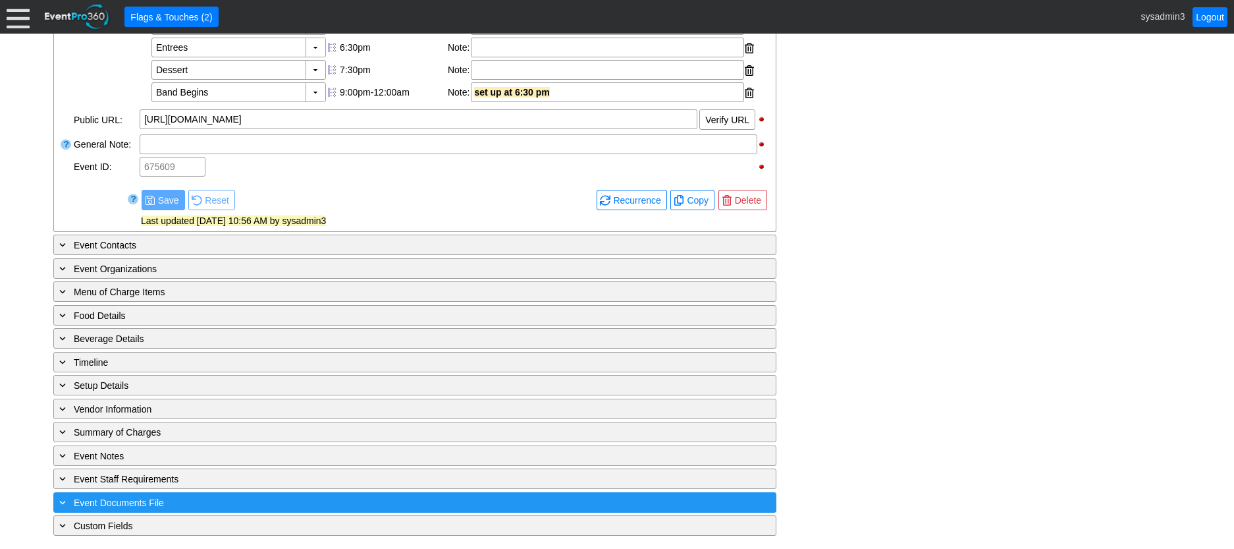
click at [242, 500] on div "+ Event Documents File" at bounding box center [388, 502] width 663 height 15
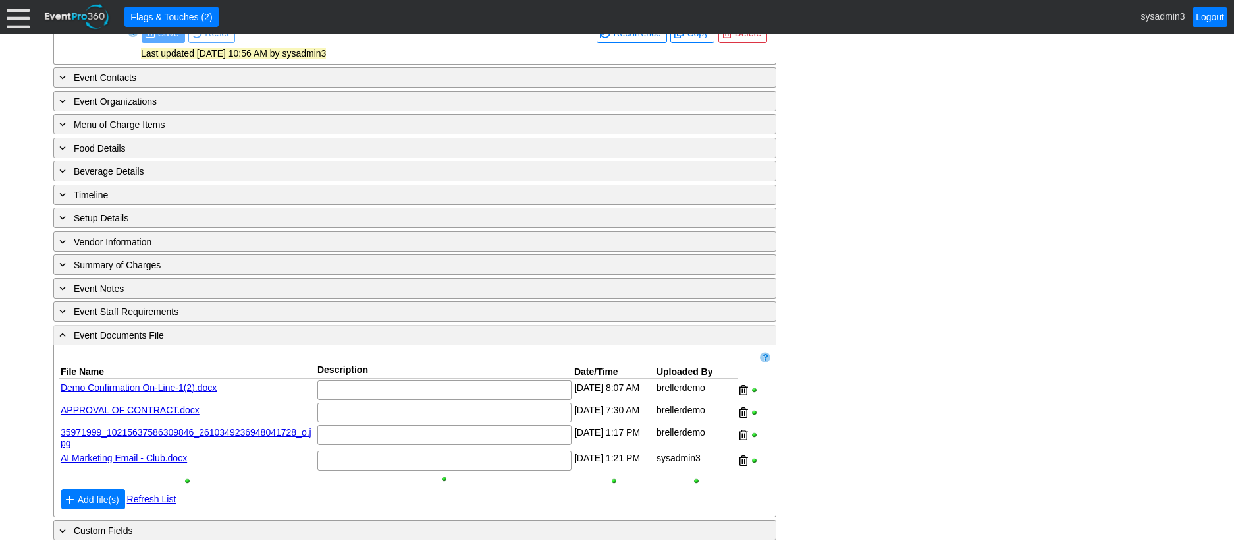
scroll to position [725, 0]
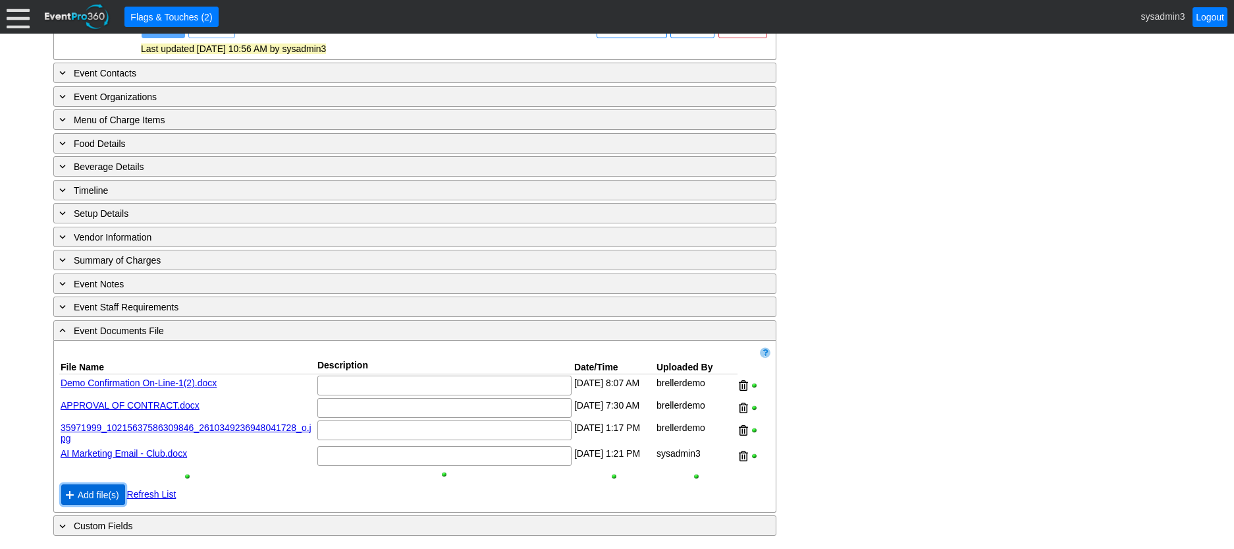
click at [98, 492] on span "Add file(s)" at bounding box center [98, 494] width 47 height 13
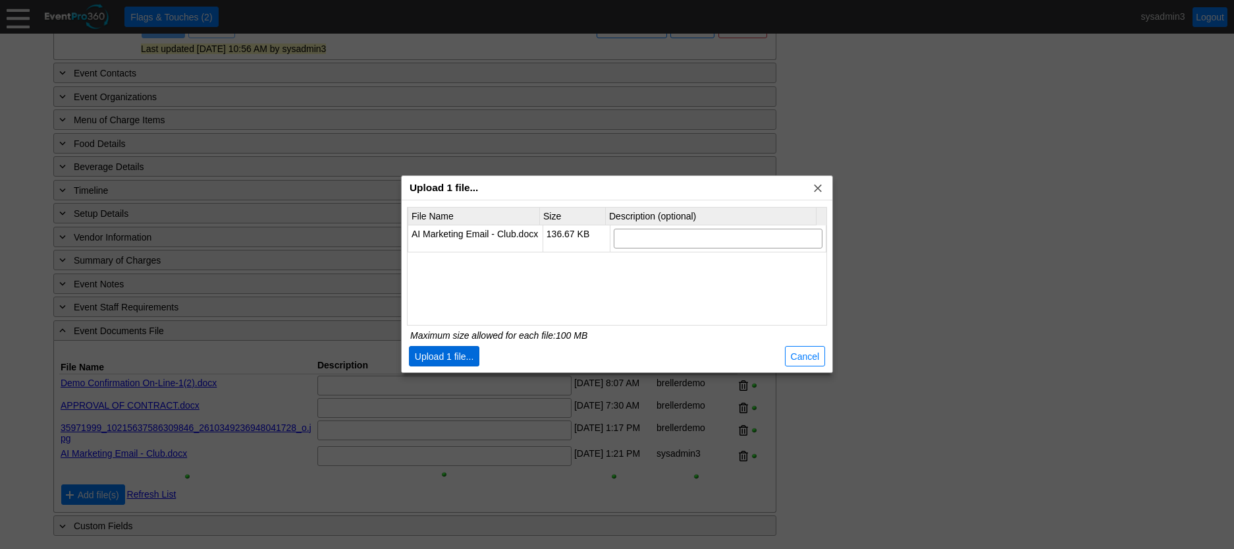
click at [460, 352] on span "Upload 1 file..." at bounding box center [444, 356] width 65 height 13
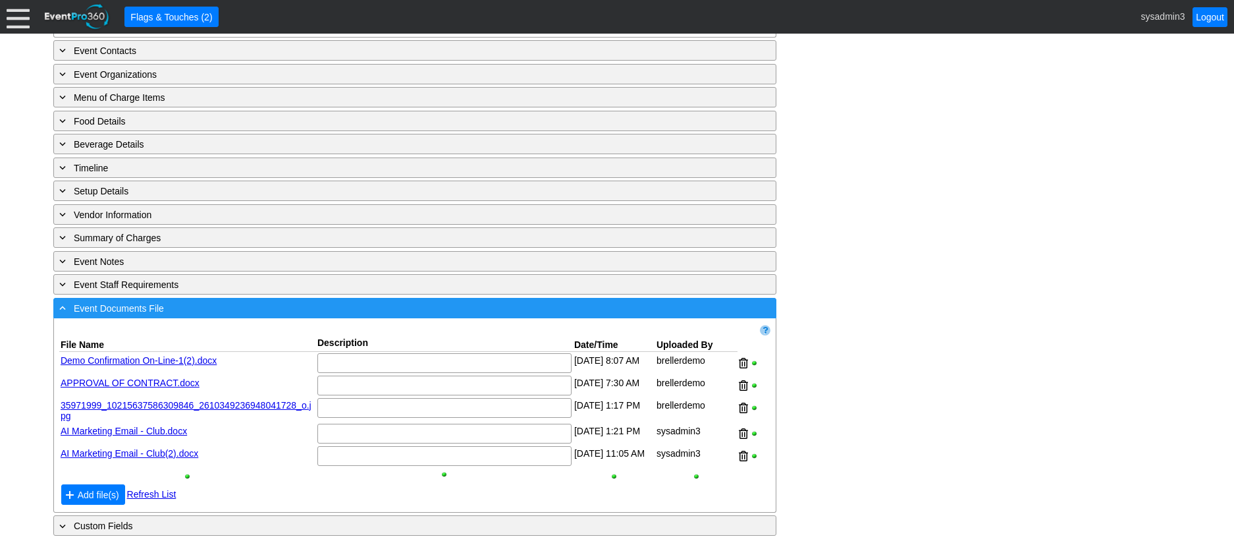
click at [225, 316] on div "- Event Documents File" at bounding box center [388, 307] width 663 height 15
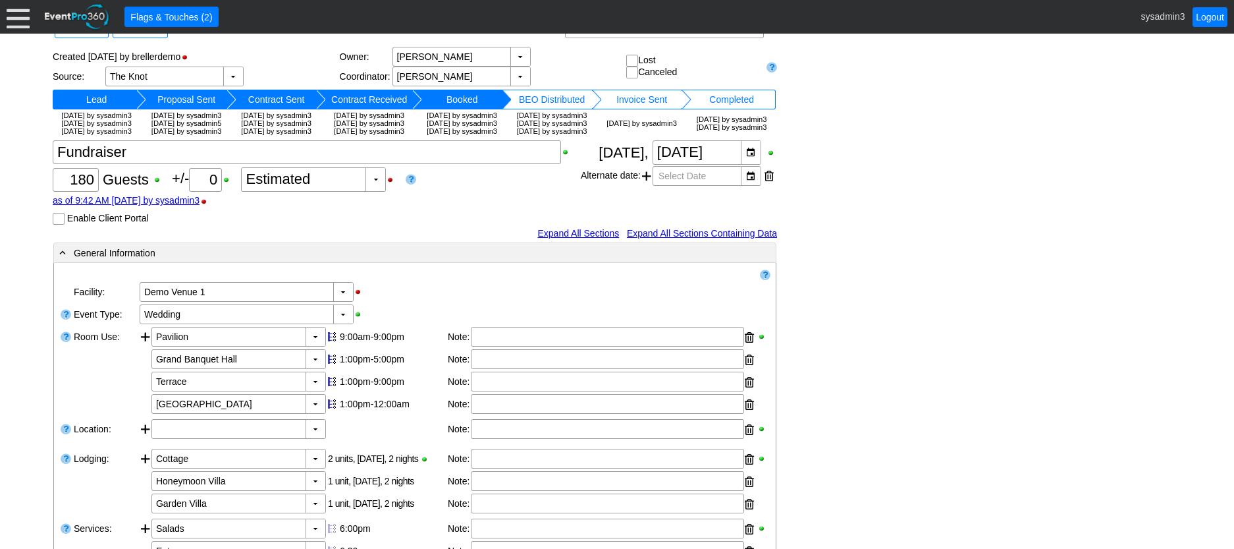
scroll to position [0, 0]
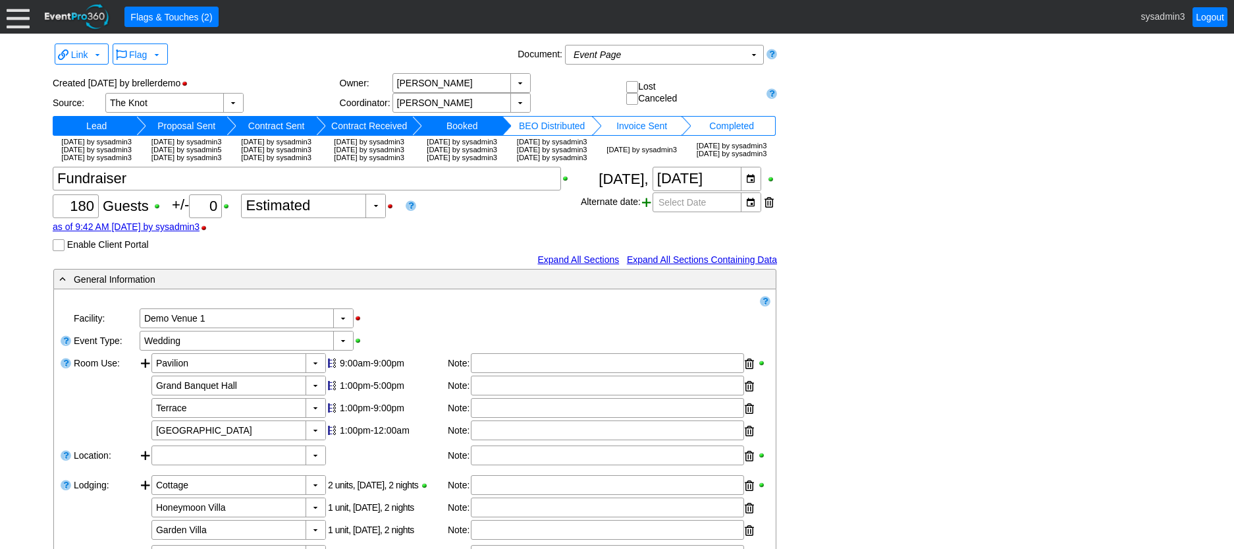
click at [647, 212] on span at bounding box center [646, 202] width 9 height 20
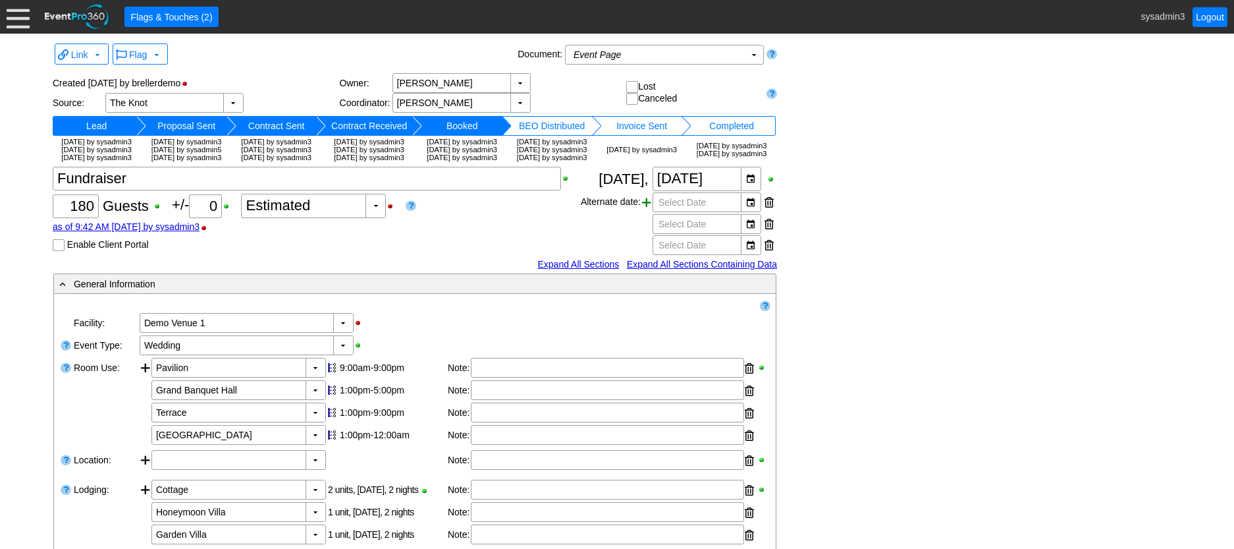
click at [647, 212] on span at bounding box center [646, 202] width 9 height 20
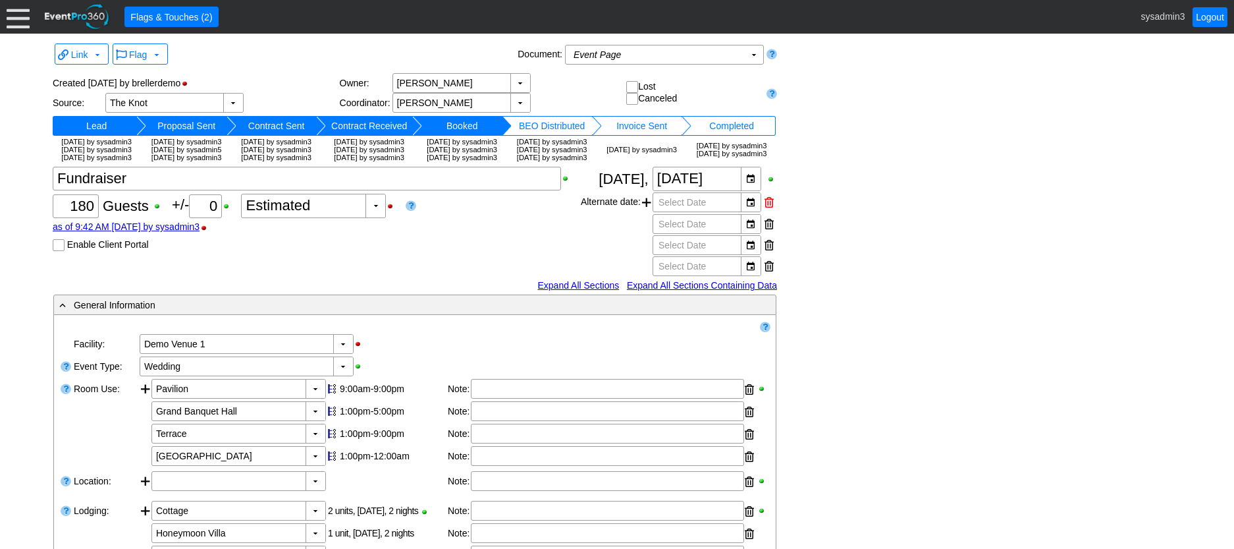
click at [768, 212] on div at bounding box center [769, 202] width 9 height 20
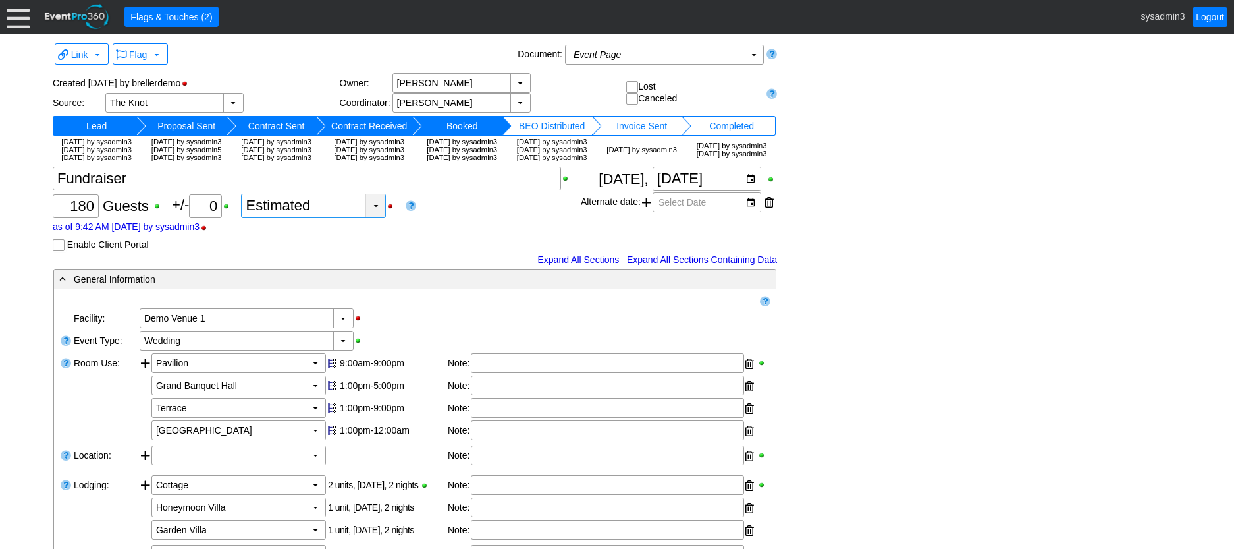
click at [382, 217] on div "▼" at bounding box center [376, 205] width 20 height 23
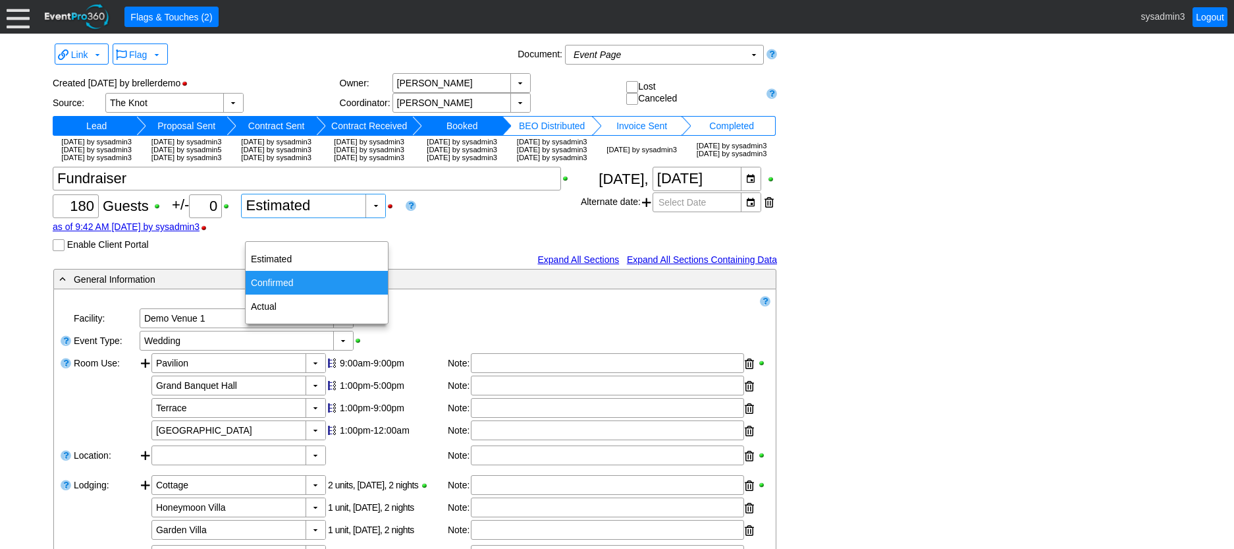
click at [281, 282] on div "Confirmed" at bounding box center [317, 283] width 142 height 24
type input "Confirmed"
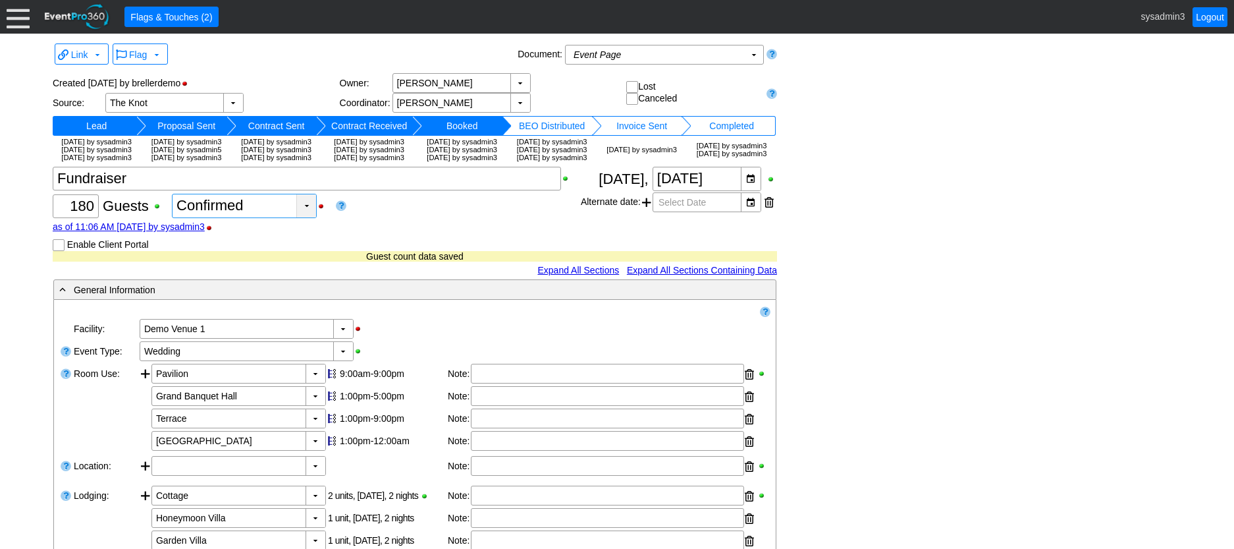
click at [302, 217] on div "▼" at bounding box center [306, 205] width 20 height 23
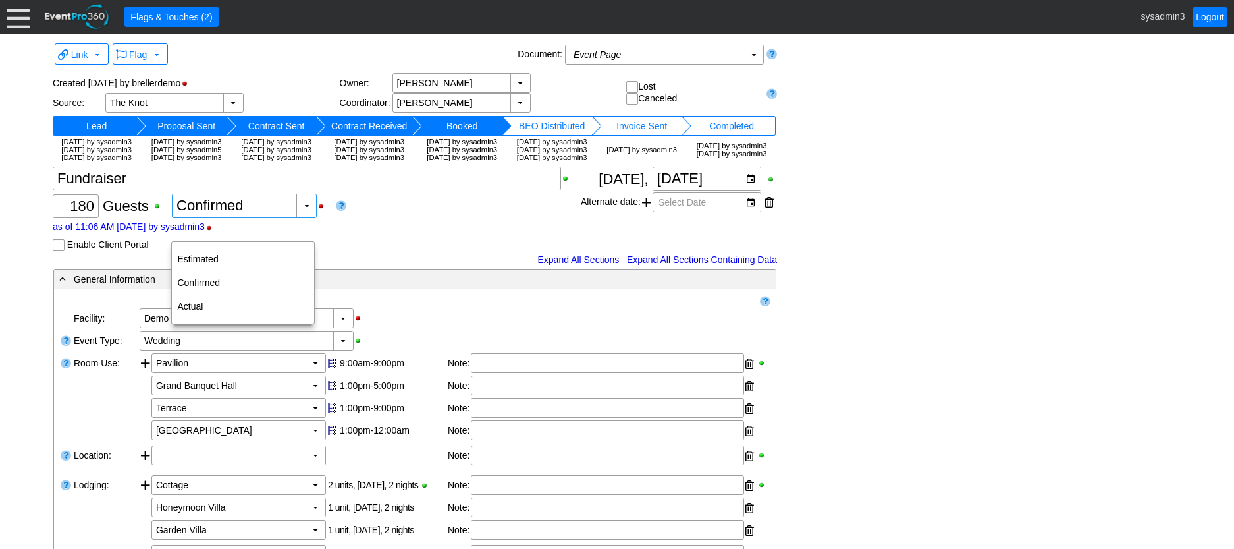
click at [383, 227] on div "Χ 180 Guests +/- Χ 0 ▼ Χ Confirmed as of 11:06 AM [DATE] by sysadmin3 Enable Cl…" at bounding box center [317, 209] width 528 height 84
click at [298, 217] on div "▼" at bounding box center [306, 205] width 20 height 23
click at [392, 232] on div "as of 11:06 AM [DATE] by sysadmin3" at bounding box center [317, 226] width 528 height 11
click at [233, 103] on div "▼" at bounding box center [233, 103] width 20 height 18
click at [362, 251] on div "Χ 180 Guests +/- Χ 0 ▼ Χ Confirmed as of 11:06 AM [DATE] by sysadmin3 Enable Cl…" at bounding box center [317, 209] width 528 height 84
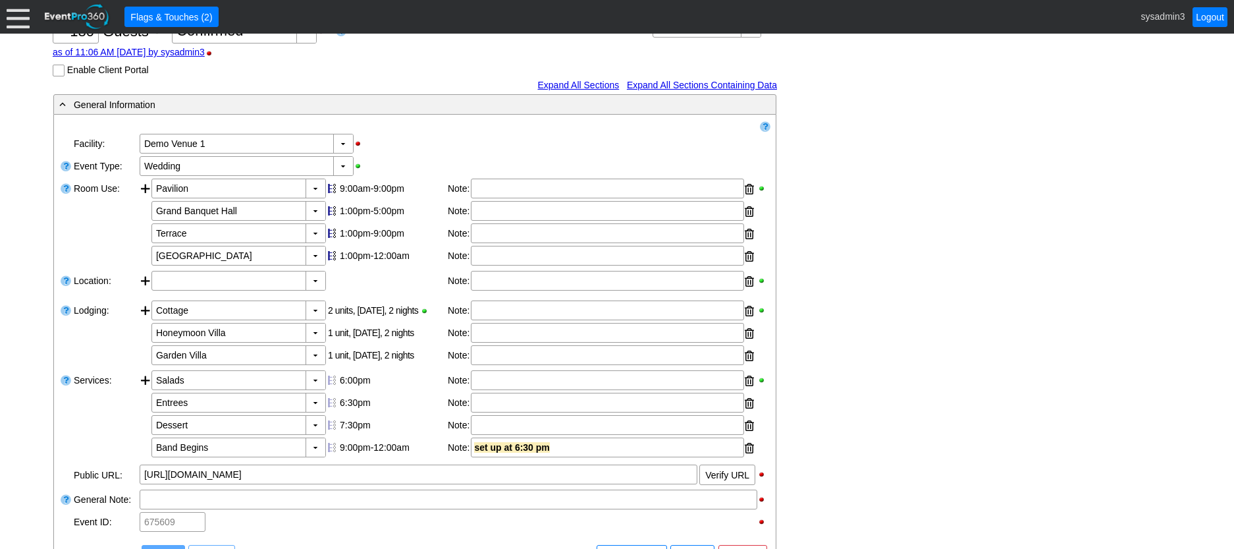
scroll to position [198, 0]
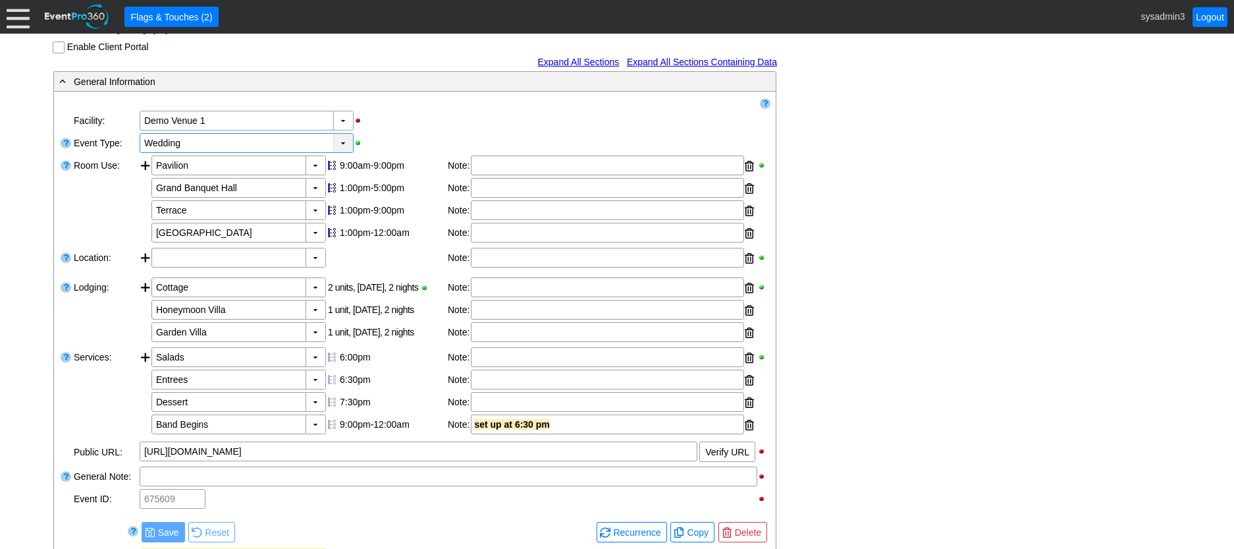
click at [343, 152] on div "▼" at bounding box center [343, 143] width 20 height 18
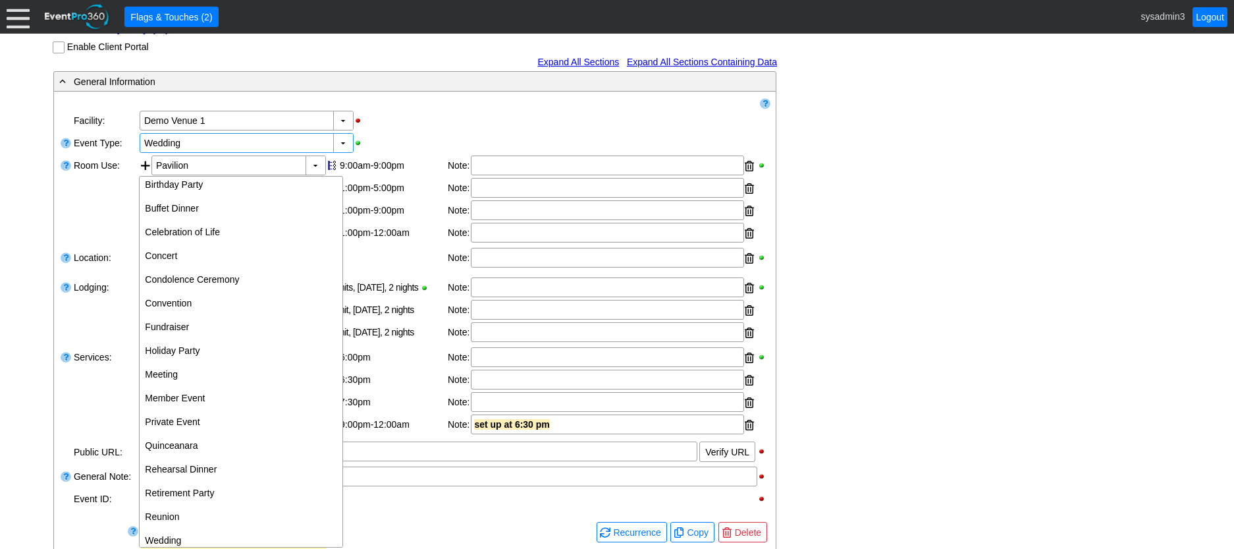
scroll to position [67, 0]
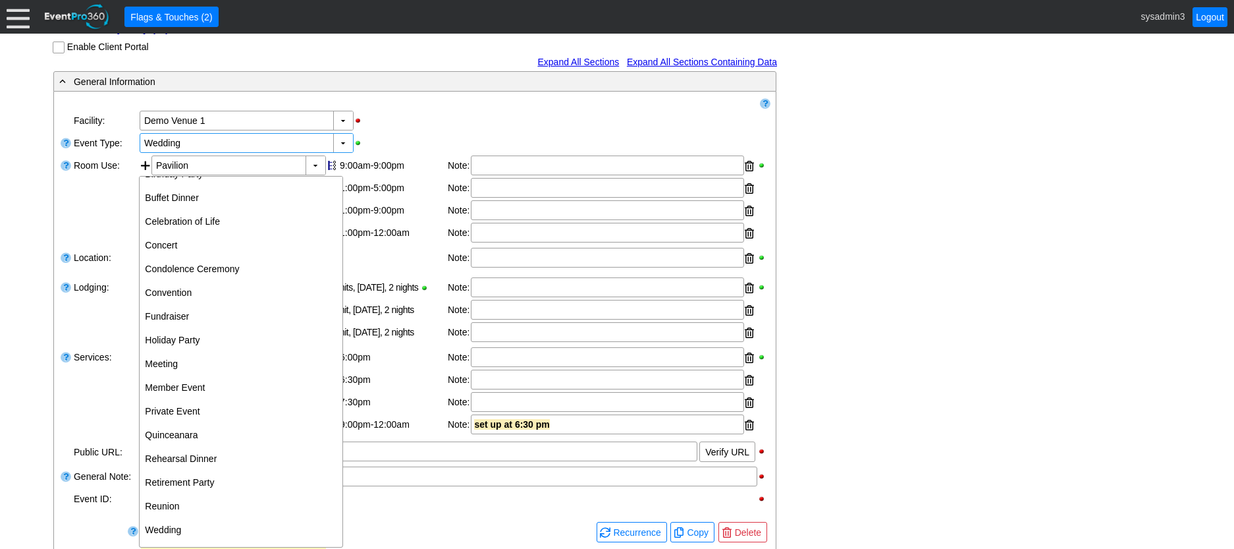
click at [422, 132] on div "▼ Χ Demo Venue 1" at bounding box center [454, 120] width 632 height 22
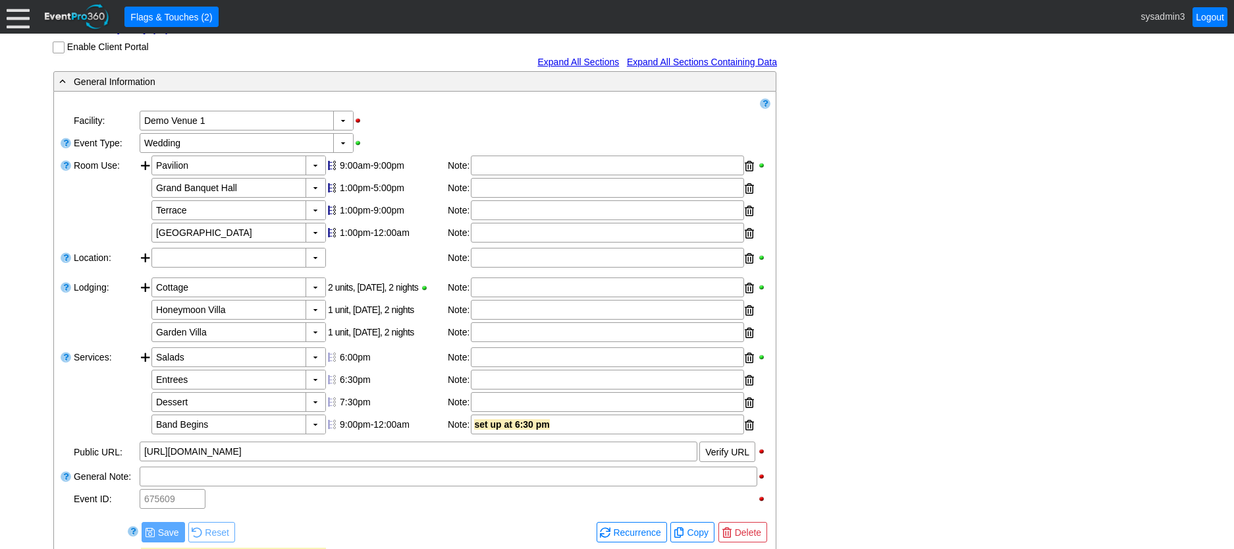
click at [379, 193] on div "1:00pm-5:00pm" at bounding box center [392, 187] width 105 height 11
type input "6:00"
type input "2:00"
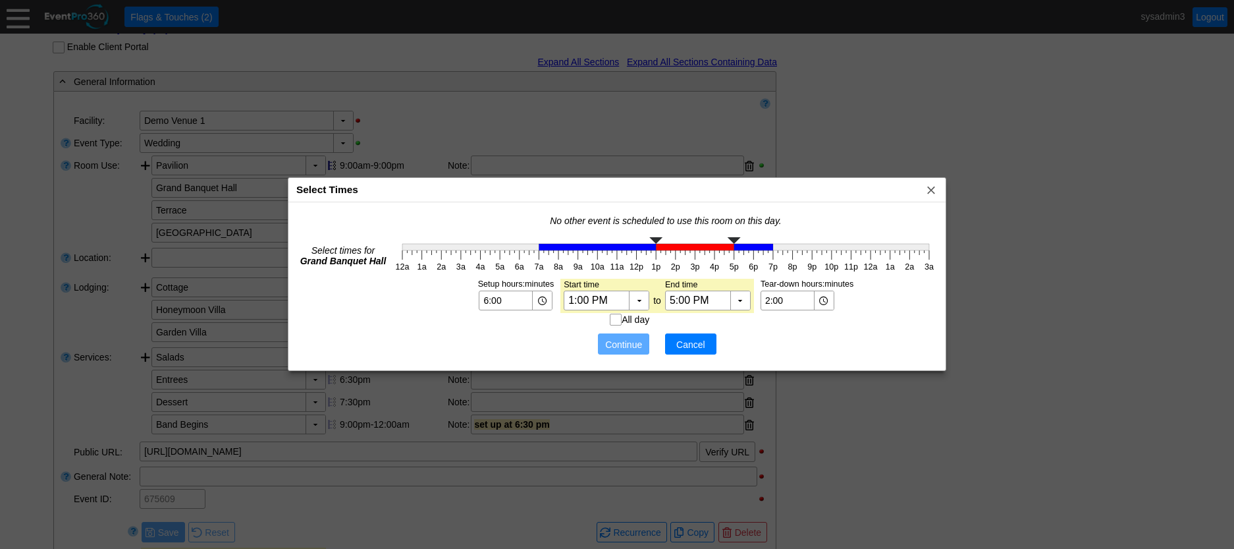
click at [700, 343] on span "Cancel" at bounding box center [691, 344] width 40 height 13
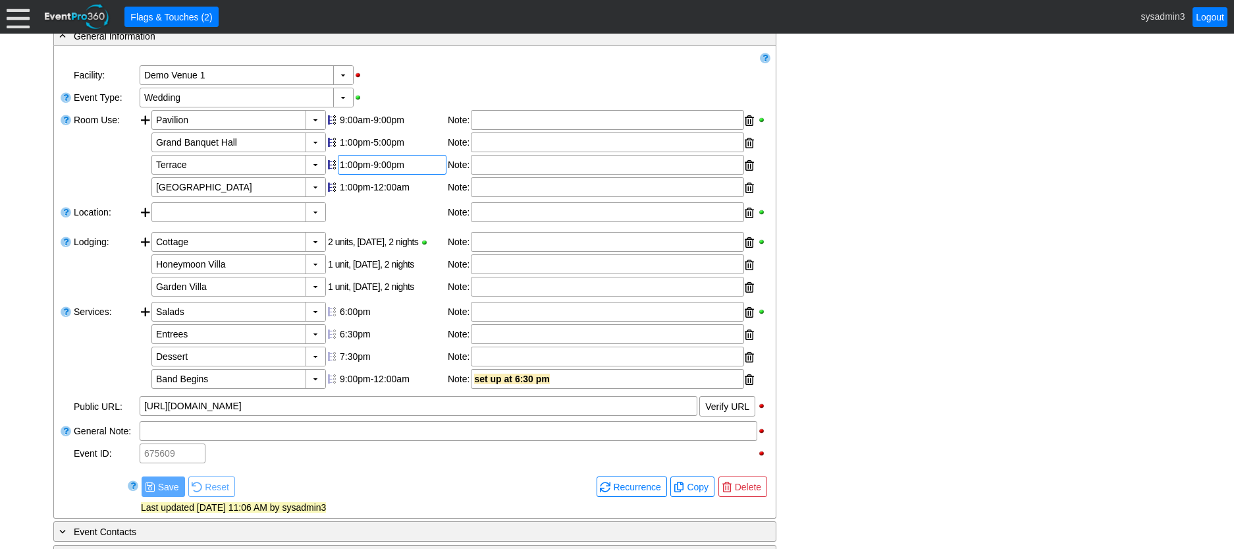
scroll to position [263, 0]
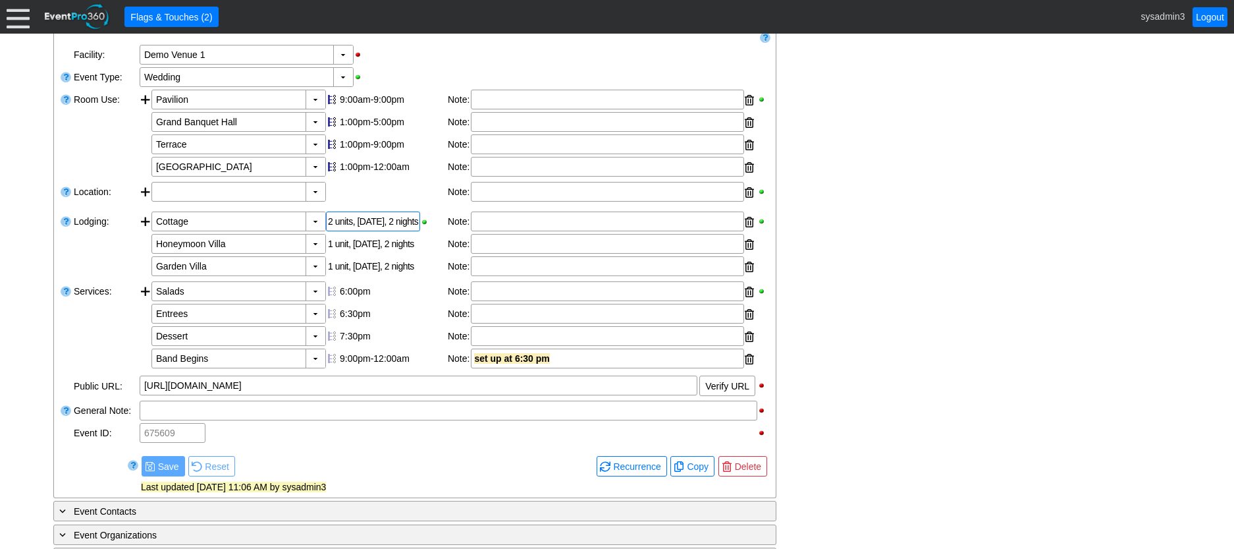
click at [373, 231] on div "2 units, [DATE], 2 nights" at bounding box center [373, 221] width 94 height 20
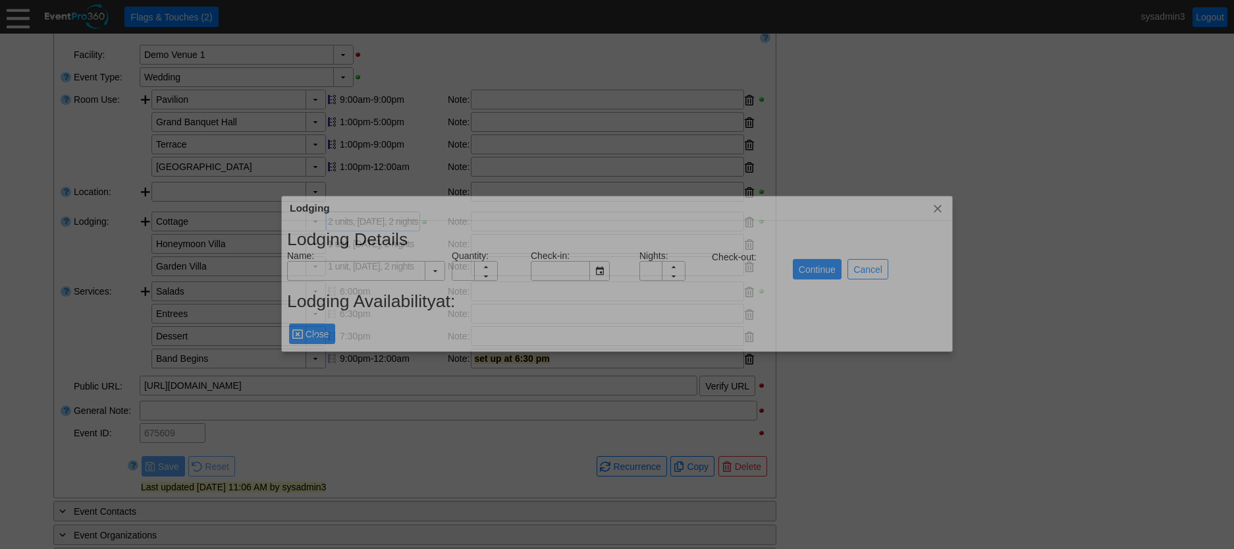
type input "Cottage"
type input "2"
type input "[DATE]"
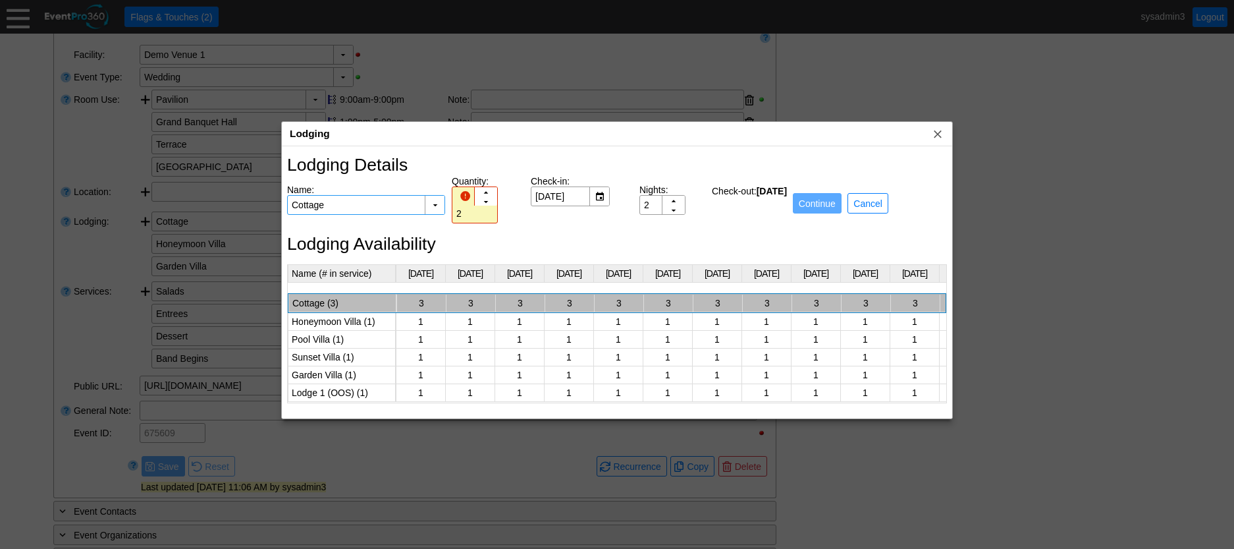
scroll to position [0, 1225]
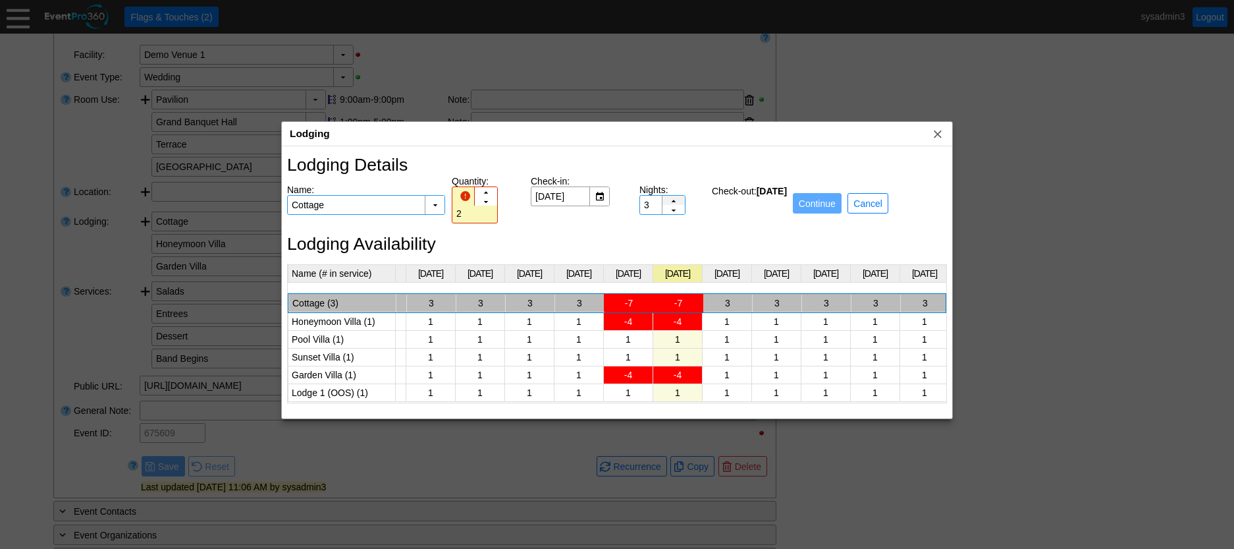
click at [675, 202] on div "▲" at bounding box center [674, 206] width 22 height 21
type input "4"
click at [675, 202] on div "▲" at bounding box center [674, 206] width 22 height 21
click at [935, 132] on span "x" at bounding box center [937, 133] width 13 height 13
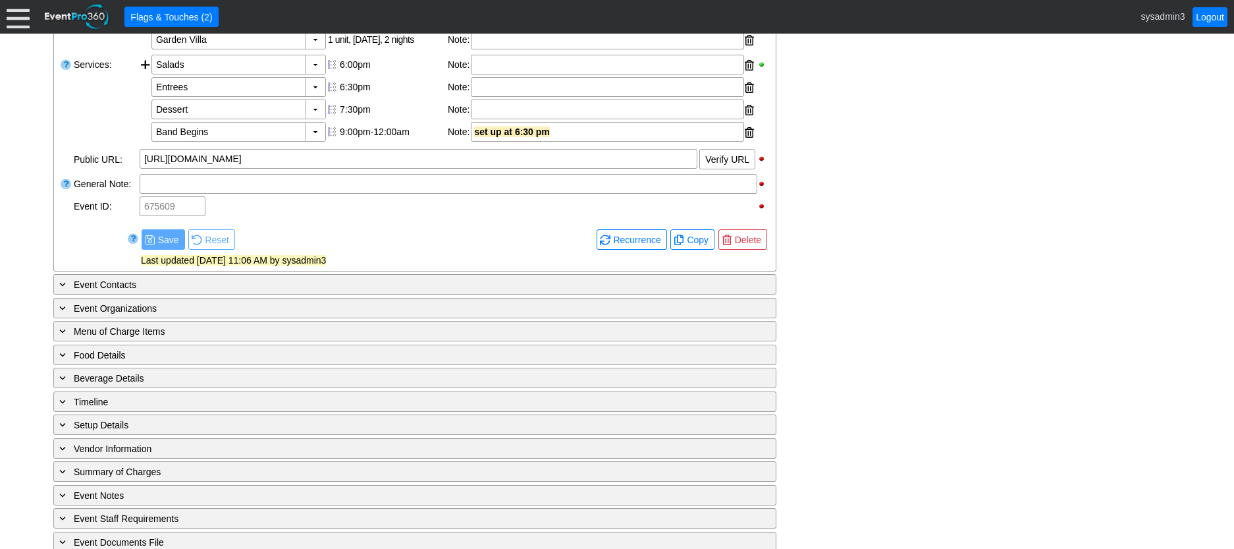
scroll to position [422, 0]
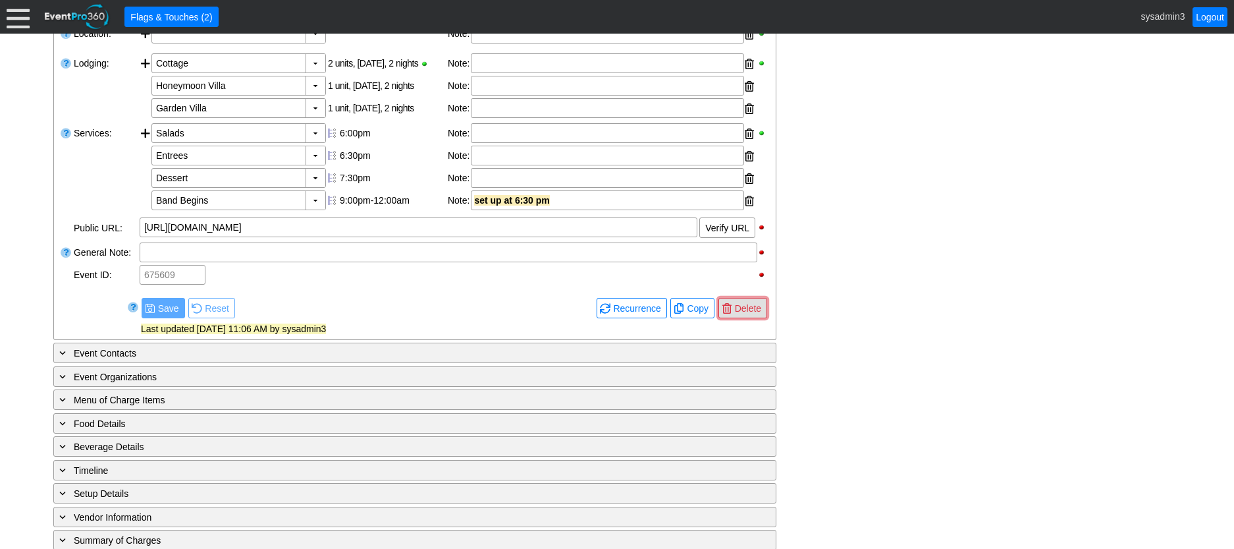
click at [752, 315] on span "Delete" at bounding box center [748, 308] width 32 height 13
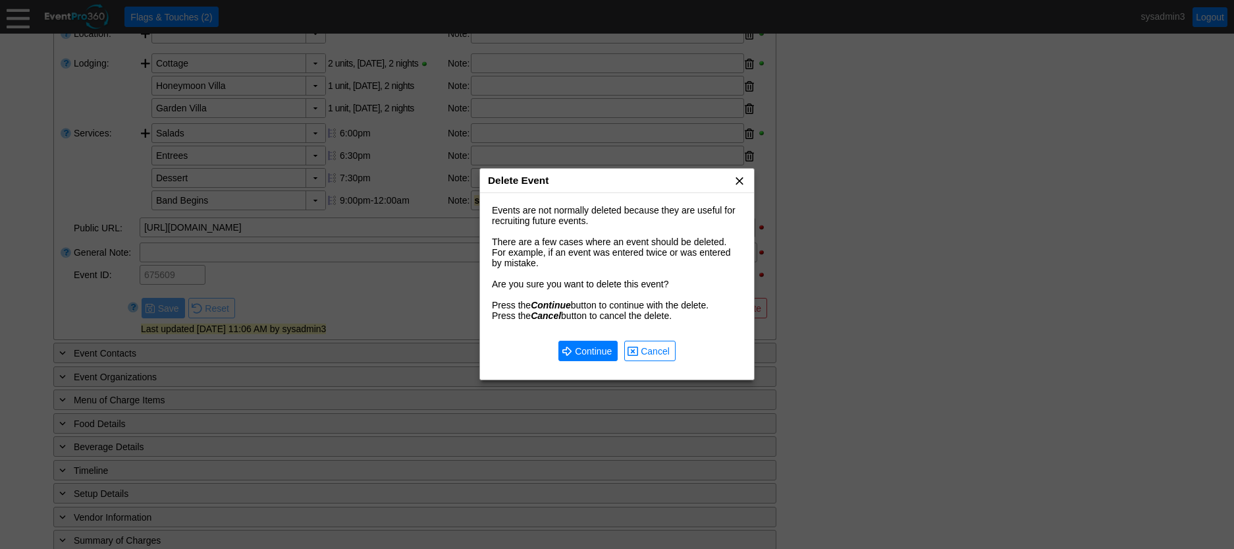
click at [737, 180] on span "x" at bounding box center [739, 180] width 13 height 13
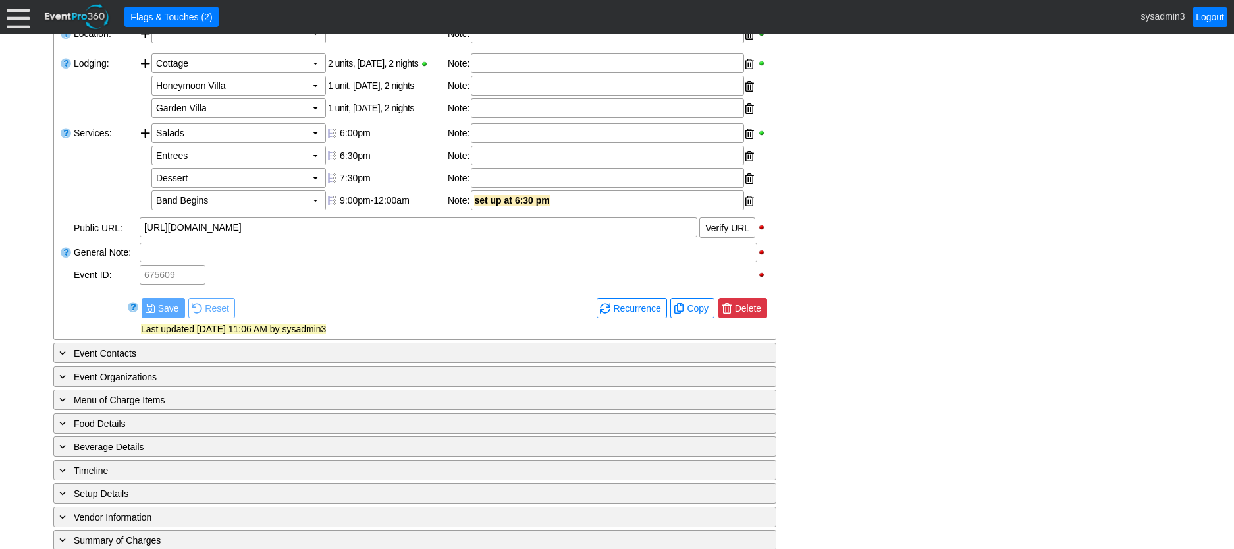
click at [750, 315] on span "Delete" at bounding box center [748, 308] width 32 height 13
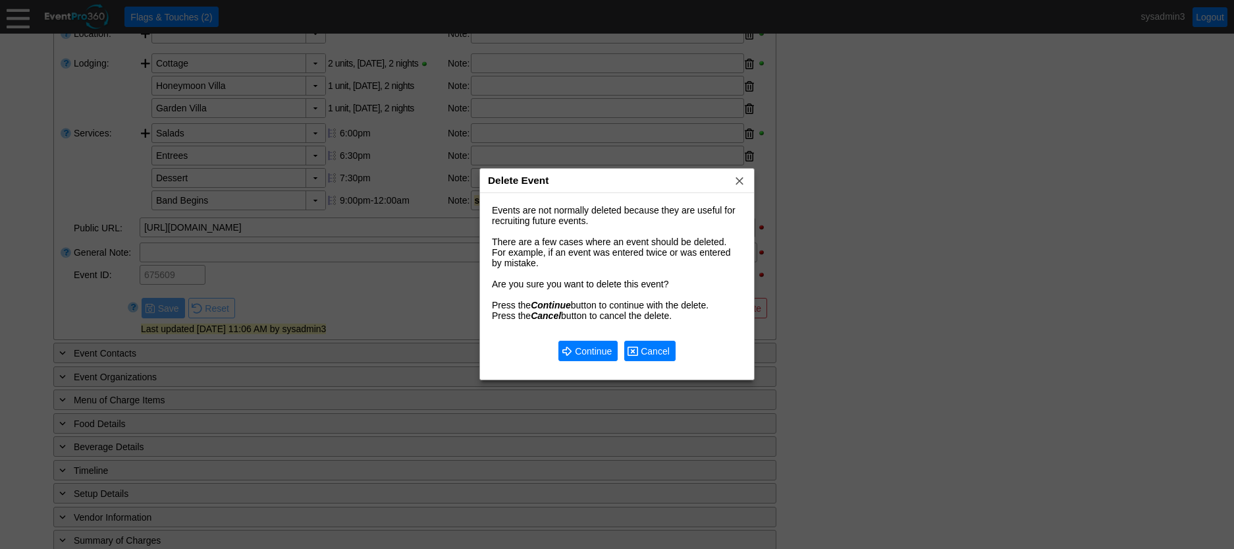
click at [665, 347] on span "Cancel" at bounding box center [655, 350] width 34 height 13
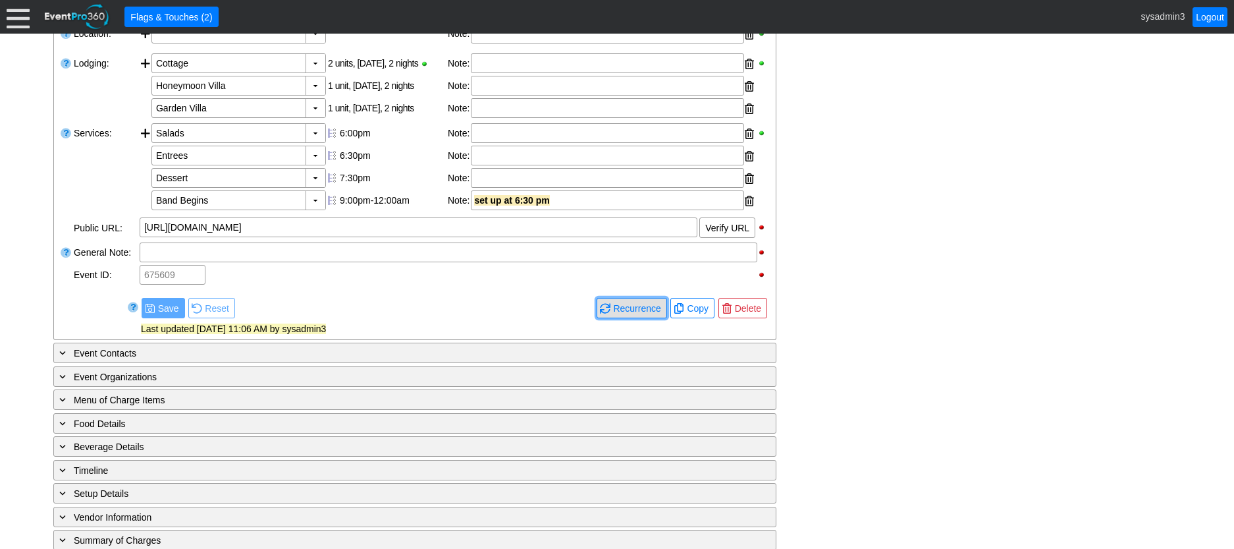
click at [632, 315] on span "Recurrence" at bounding box center [637, 308] width 53 height 13
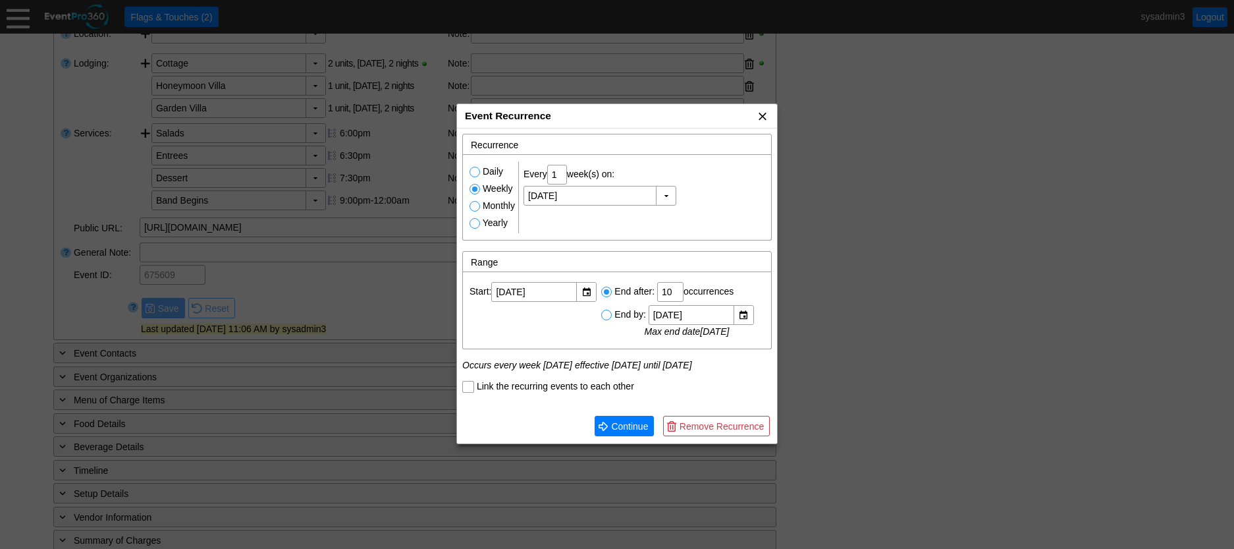
click at [760, 117] on span "x" at bounding box center [762, 115] width 13 height 13
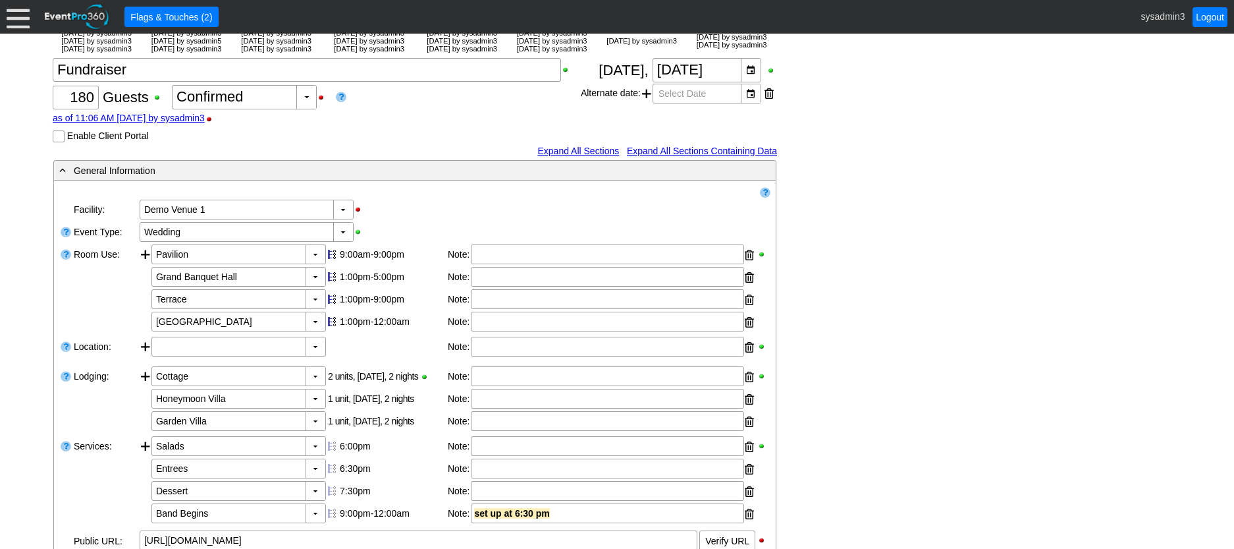
scroll to position [0, 0]
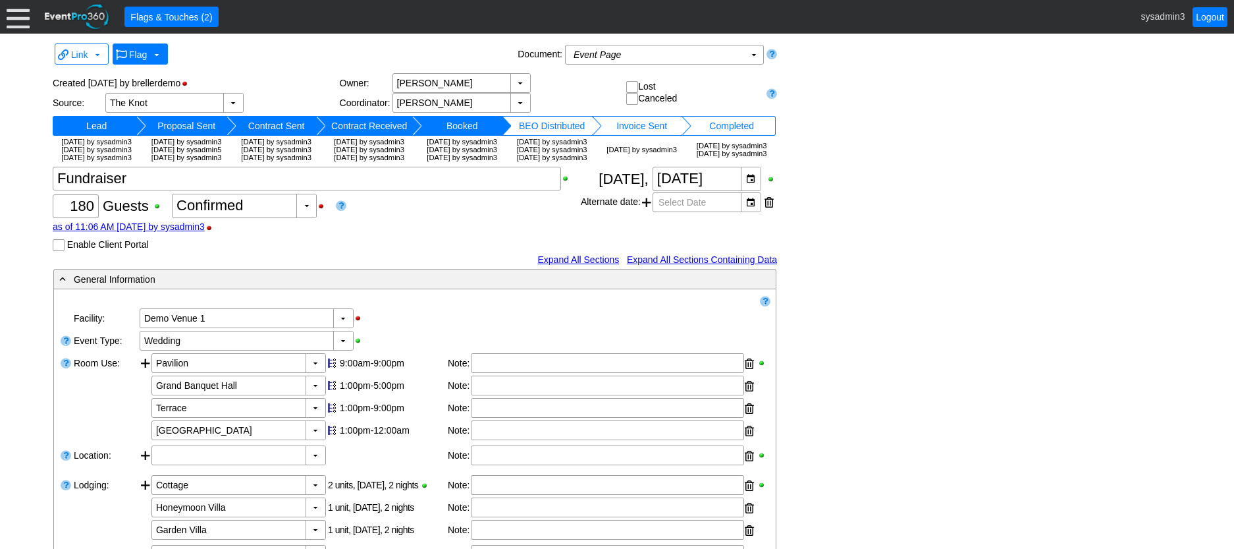
click at [139, 51] on span "Flag" at bounding box center [138, 54] width 18 height 11
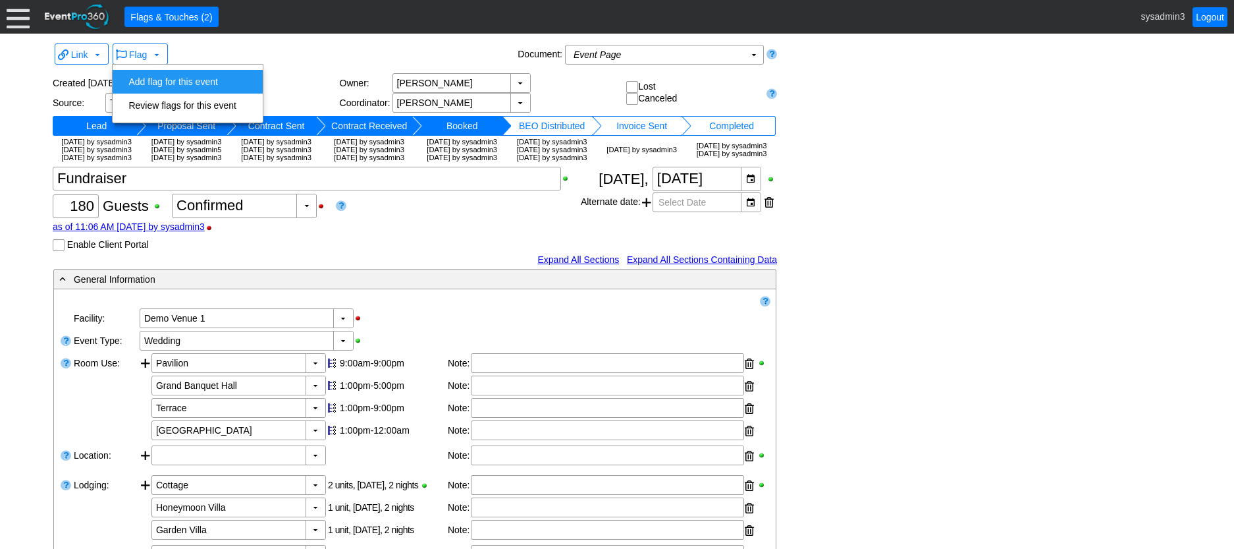
click at [166, 79] on td "Add flag for this event" at bounding box center [182, 82] width 118 height 24
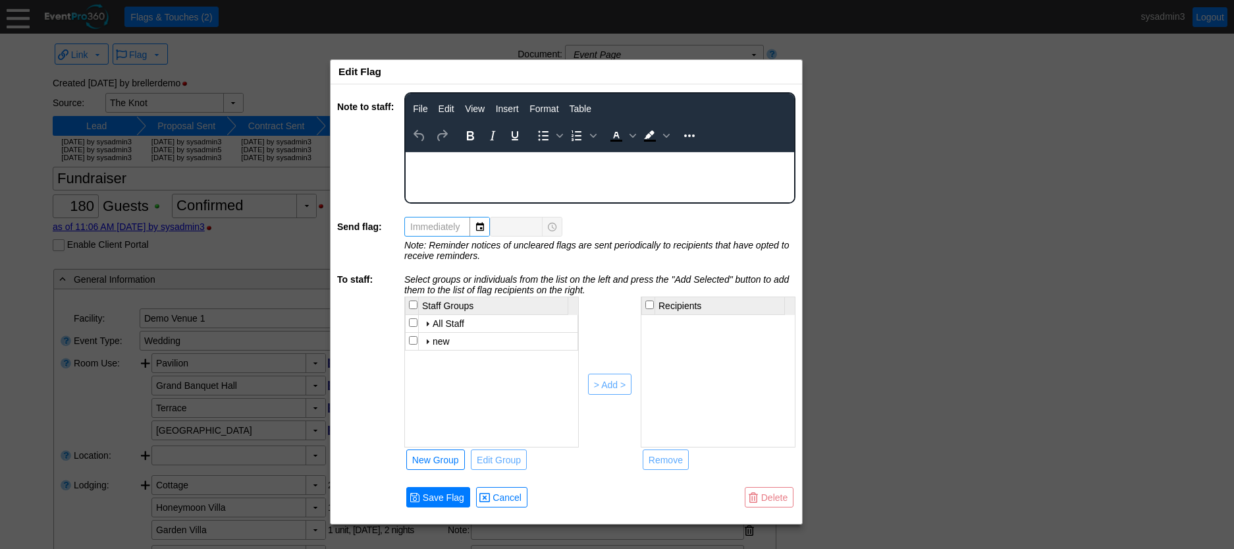
click at [459, 75] on div "Edit Flag x" at bounding box center [567, 72] width 472 height 24
click at [443, 169] on html at bounding box center [600, 160] width 389 height 17
click at [412, 322] on input "checkbox" at bounding box center [413, 322] width 9 height 9
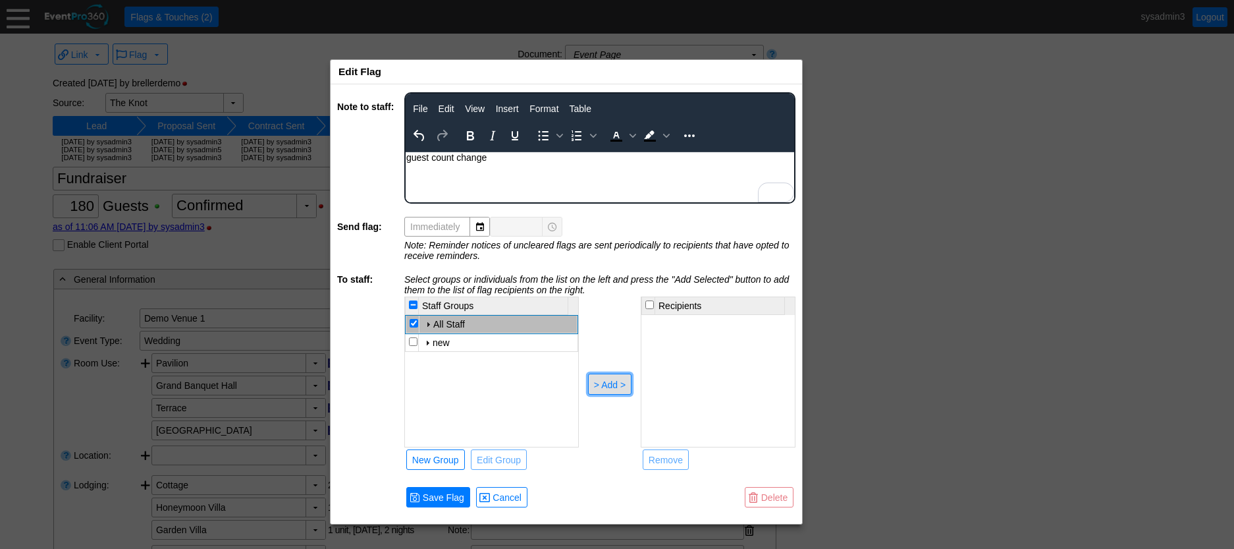
click at [612, 385] on div "> Add >" at bounding box center [610, 384] width 32 height 13
checkbox input "false"
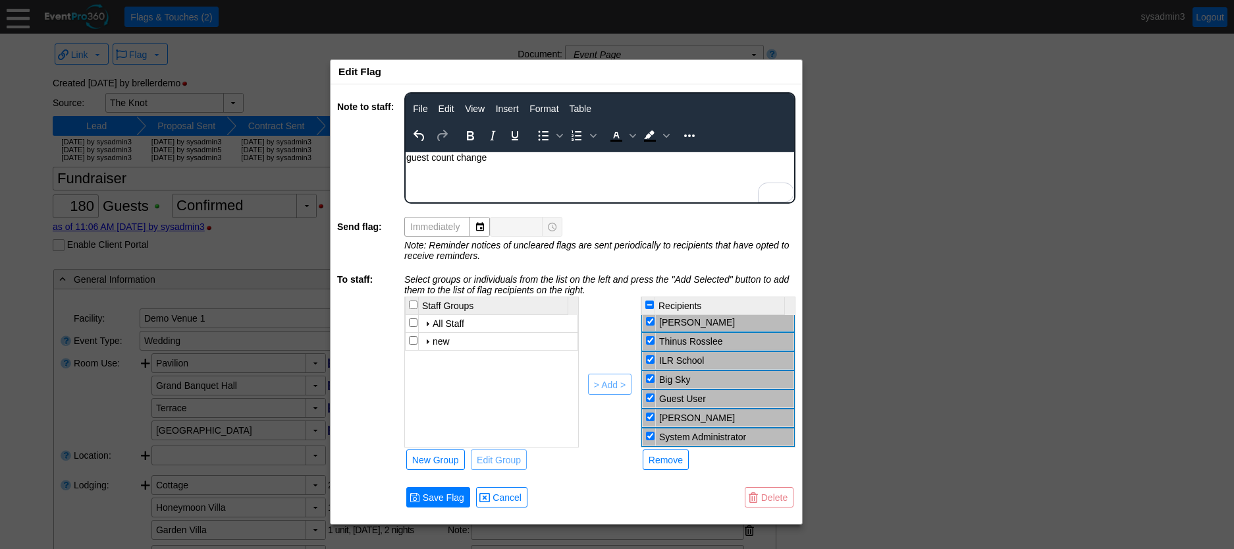
click at [647, 418] on input "checkbox" at bounding box center [650, 416] width 9 height 9
checkbox input "false"
click at [649, 389] on input "checkbox" at bounding box center [650, 388] width 9 height 9
checkbox input "false"
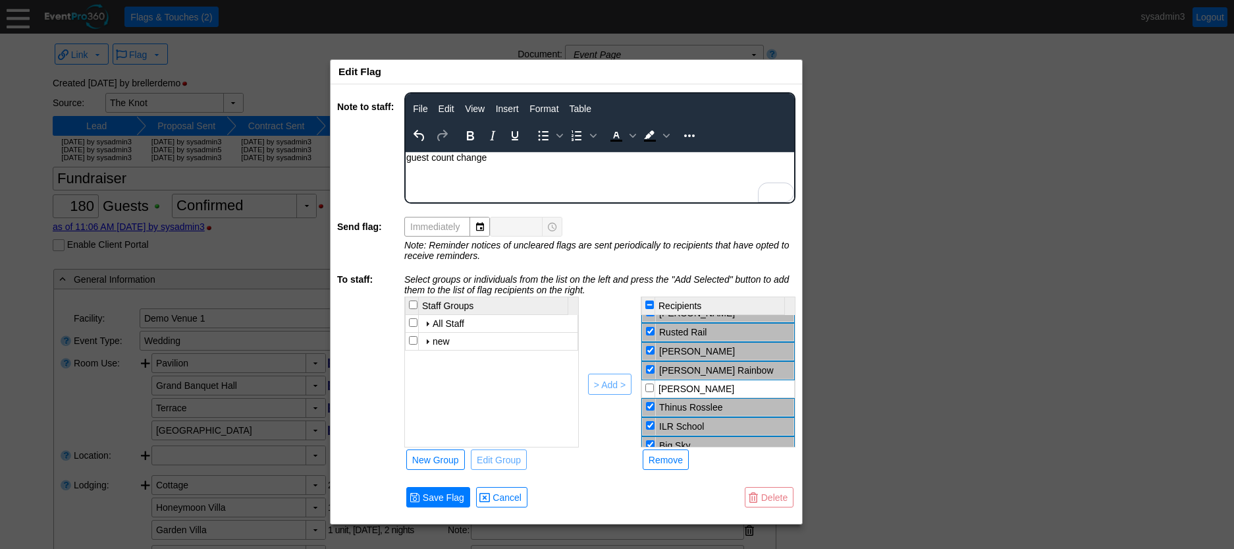
click at [653, 372] on input "checkbox" at bounding box center [650, 369] width 9 height 9
checkbox input "false"
click at [649, 402] on input "checkbox" at bounding box center [650, 404] width 9 height 9
checkbox input "false"
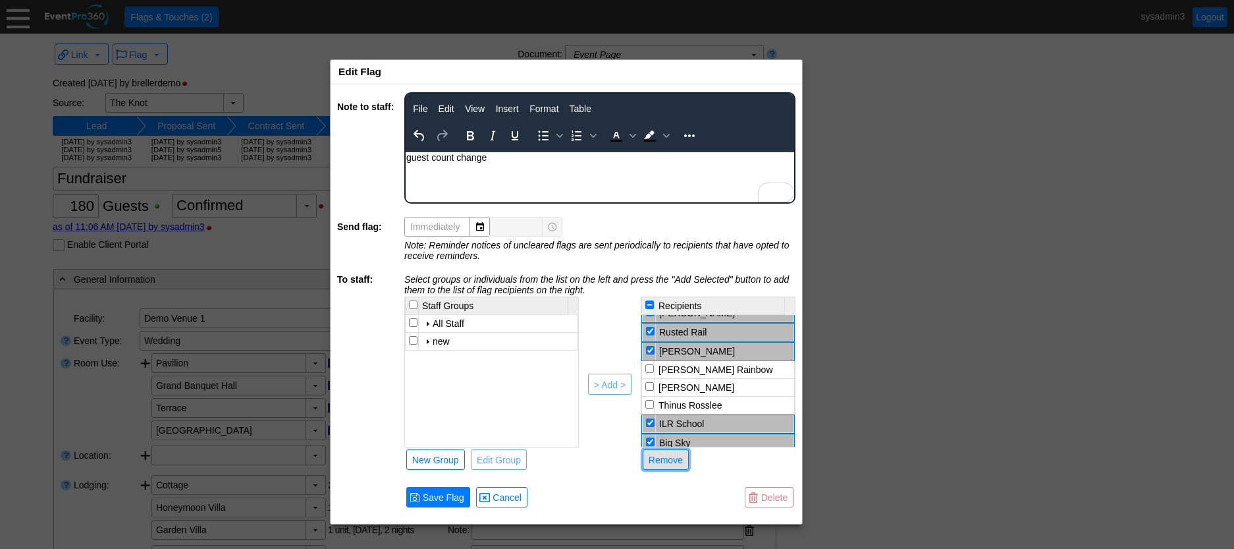
click at [668, 458] on div "Remove" at bounding box center [666, 459] width 34 height 13
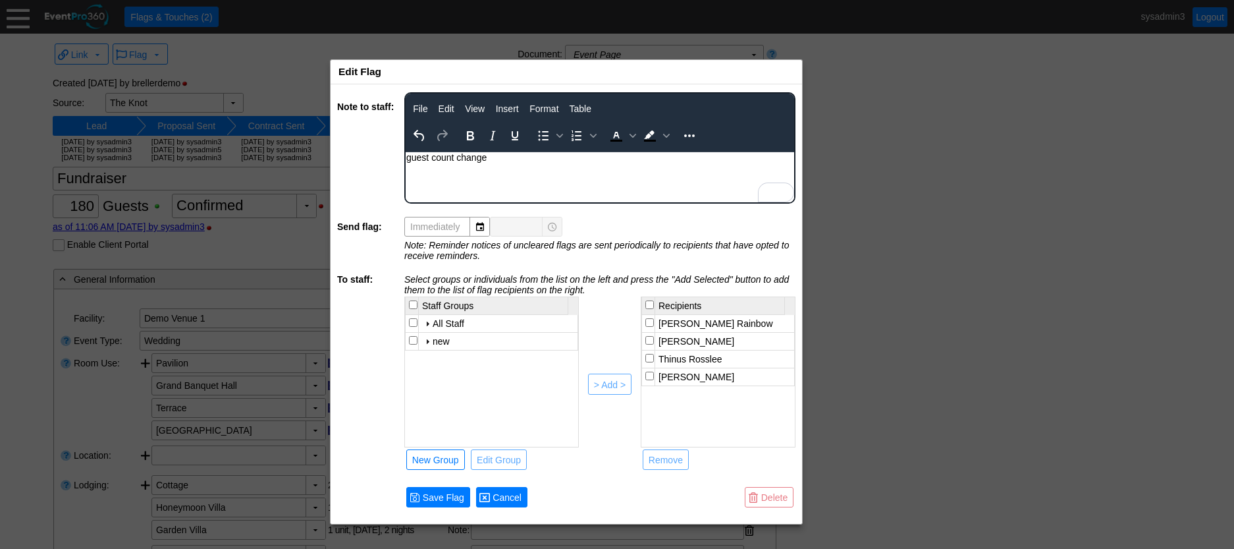
click at [508, 496] on span "Cancel" at bounding box center [507, 497] width 34 height 13
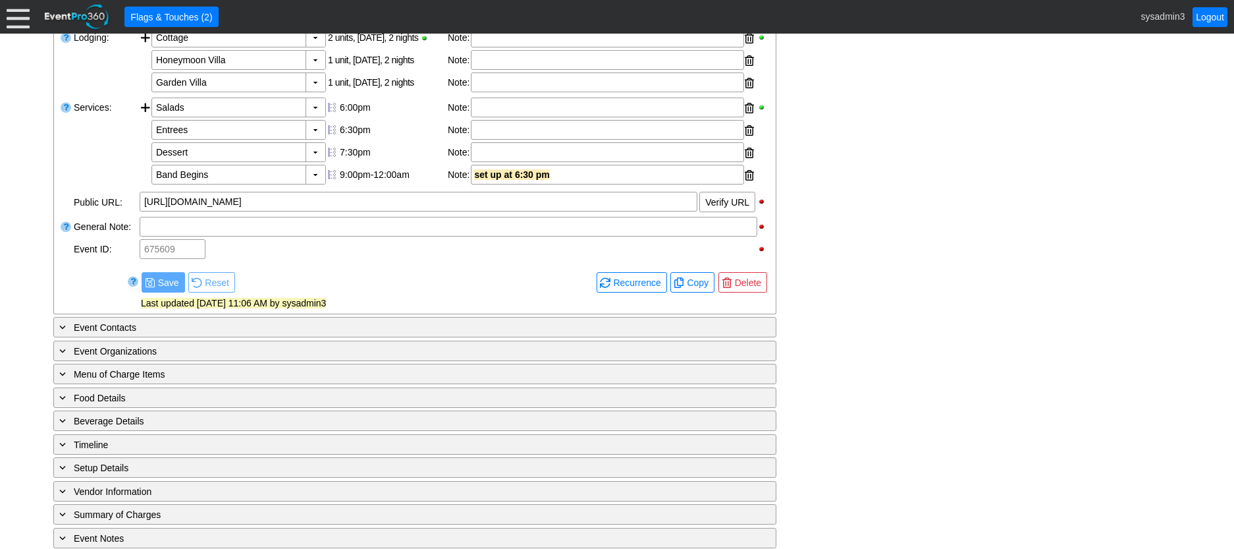
scroll to position [461, 0]
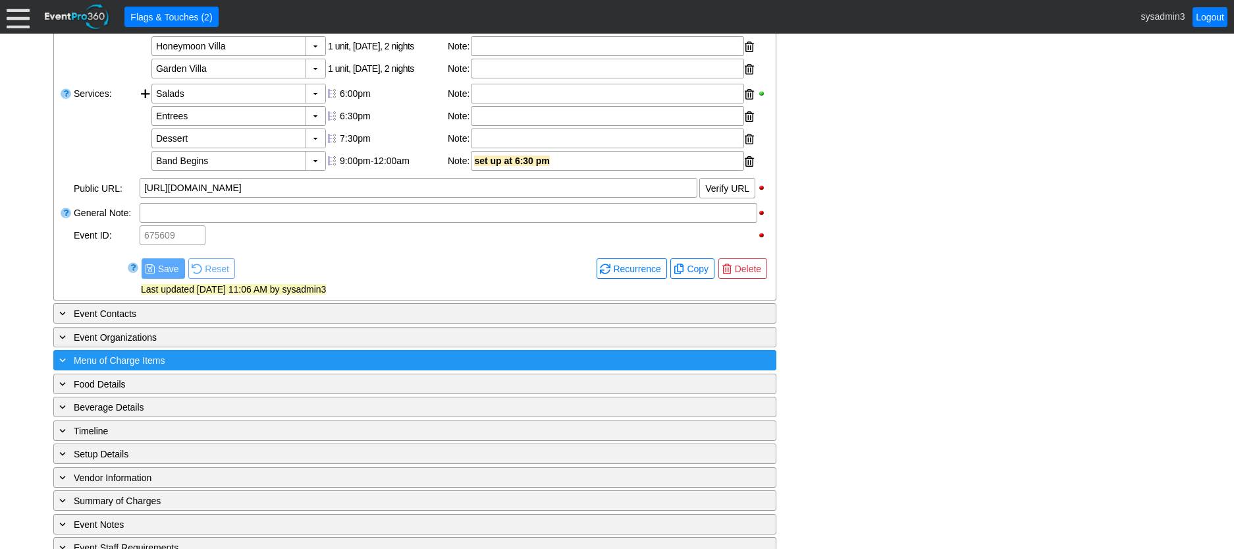
click at [202, 368] on div "+ Menu of Charge Items" at bounding box center [388, 359] width 663 height 15
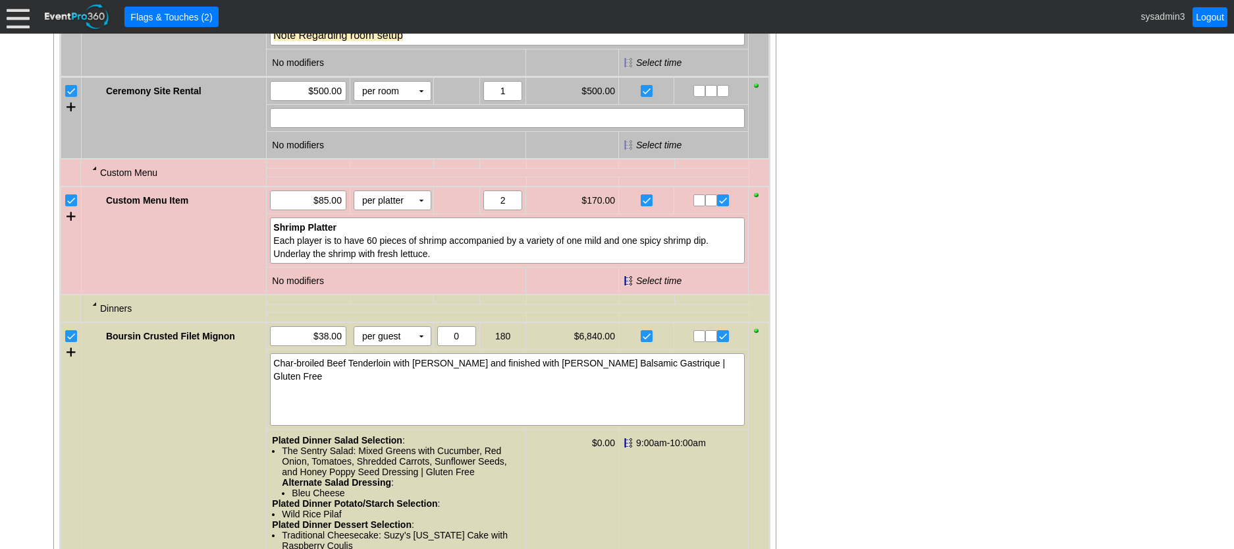
scroll to position [988, 0]
click at [74, 225] on div at bounding box center [71, 215] width 9 height 20
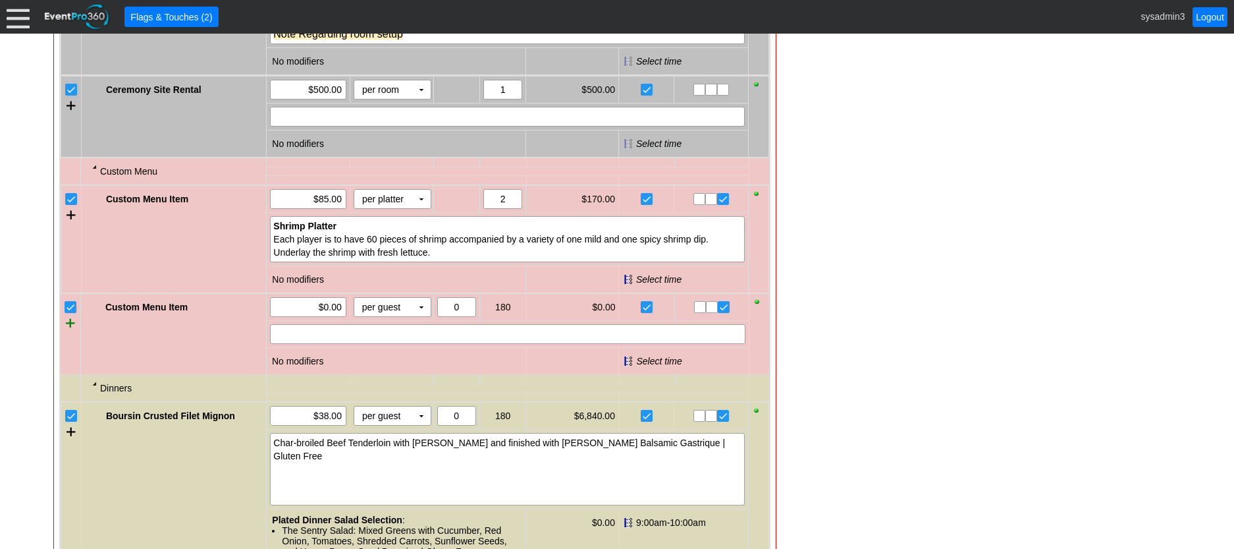
click at [69, 333] on div at bounding box center [70, 323] width 9 height 20
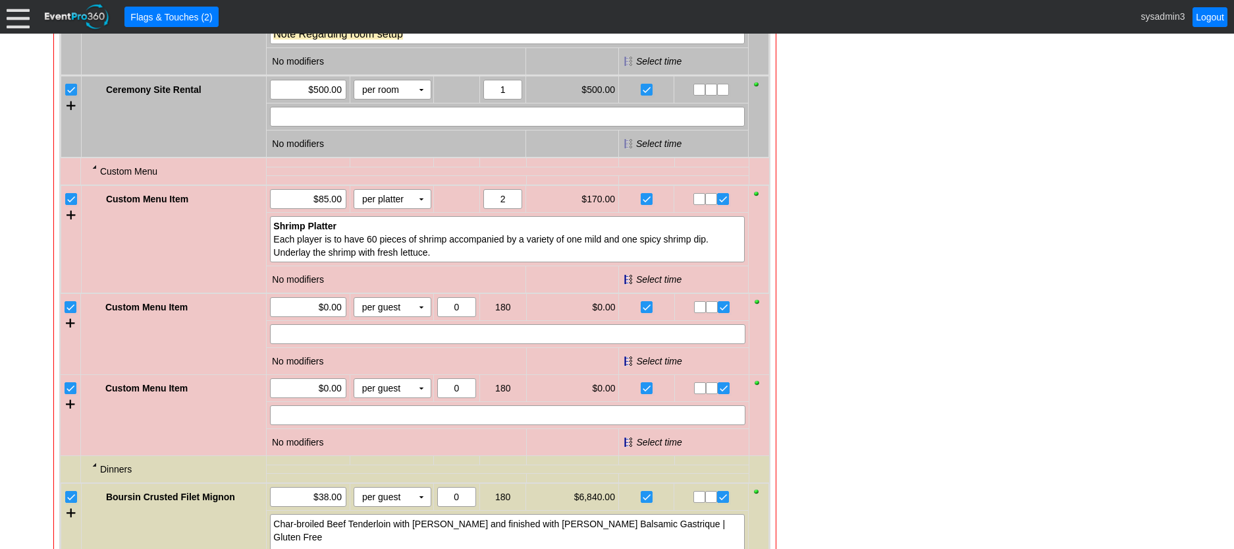
scroll to position [1054, 0]
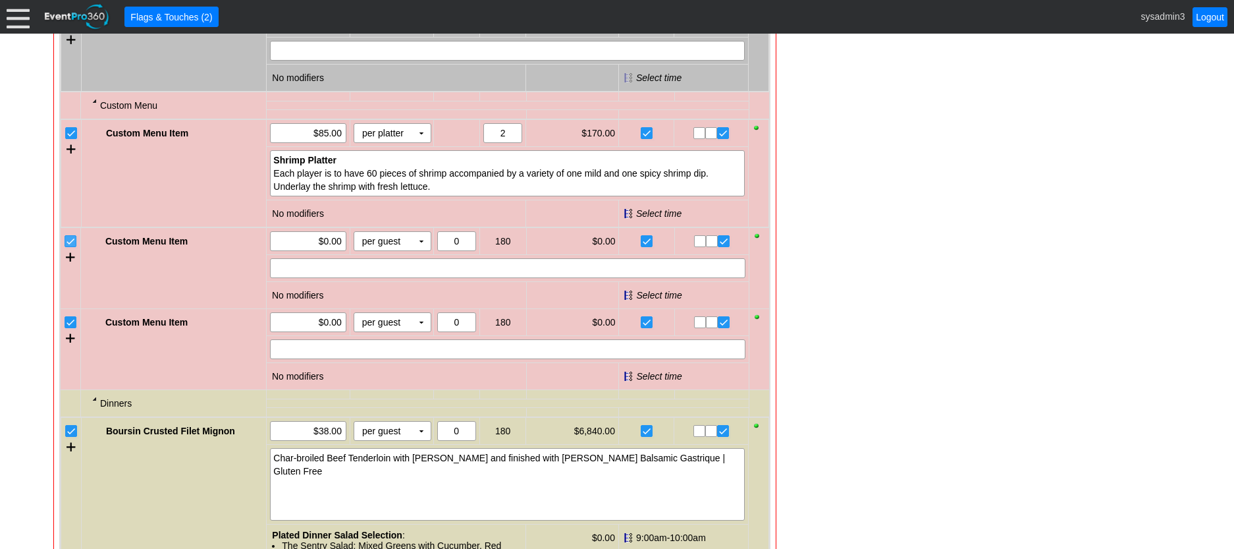
click at [72, 249] on input "checkbox" at bounding box center [71, 242] width 13 height 13
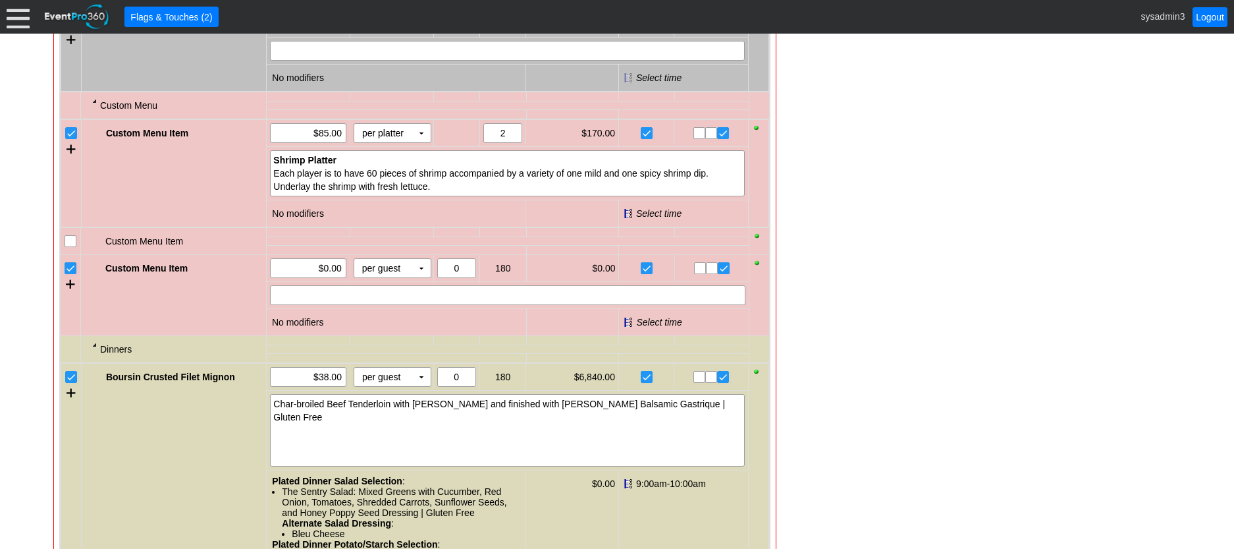
click at [71, 276] on input "checkbox" at bounding box center [71, 269] width 13 height 13
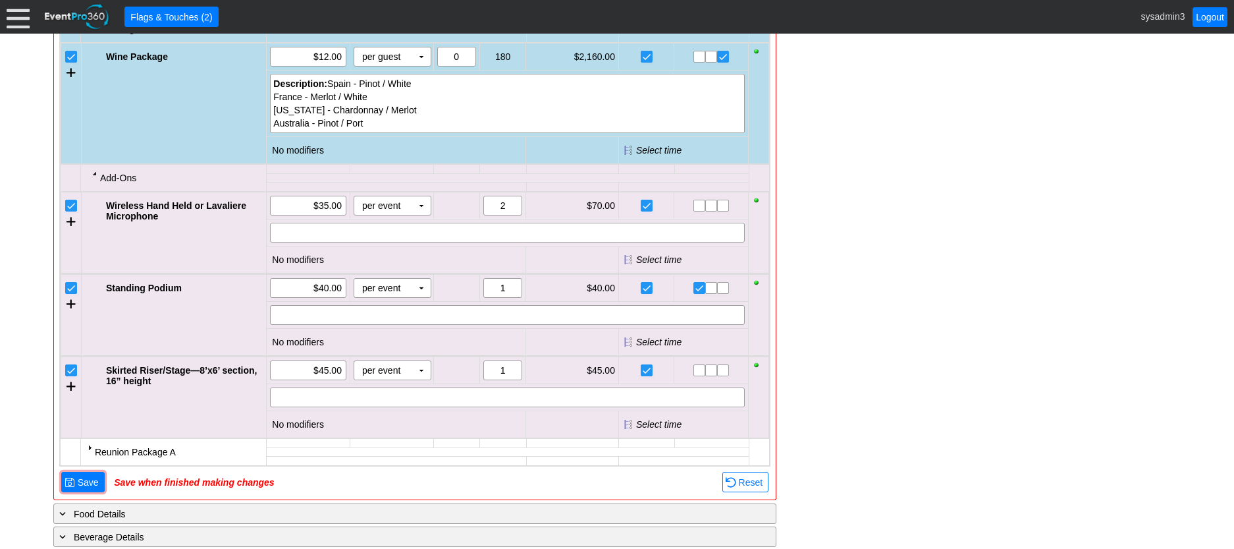
scroll to position [1778, 0]
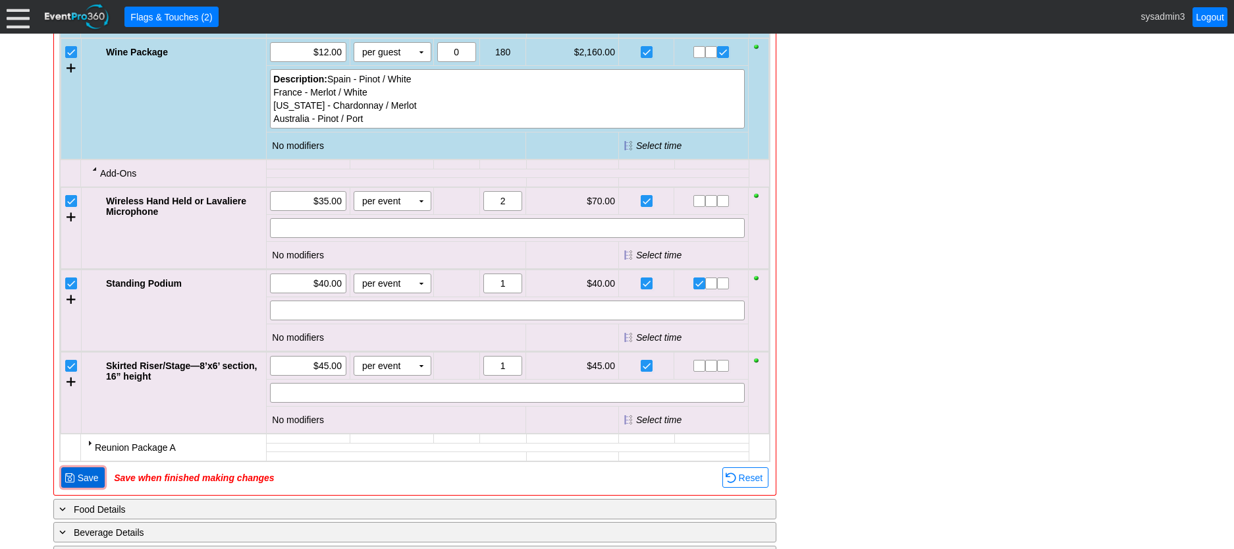
click at [88, 484] on span "Save" at bounding box center [88, 477] width 26 height 13
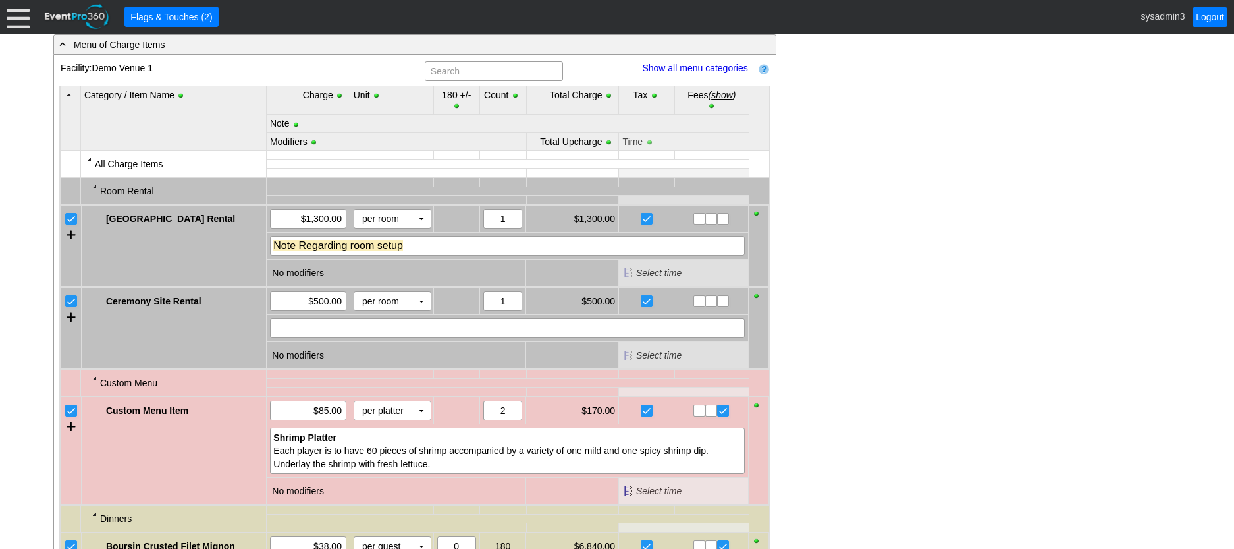
scroll to position [766, 0]
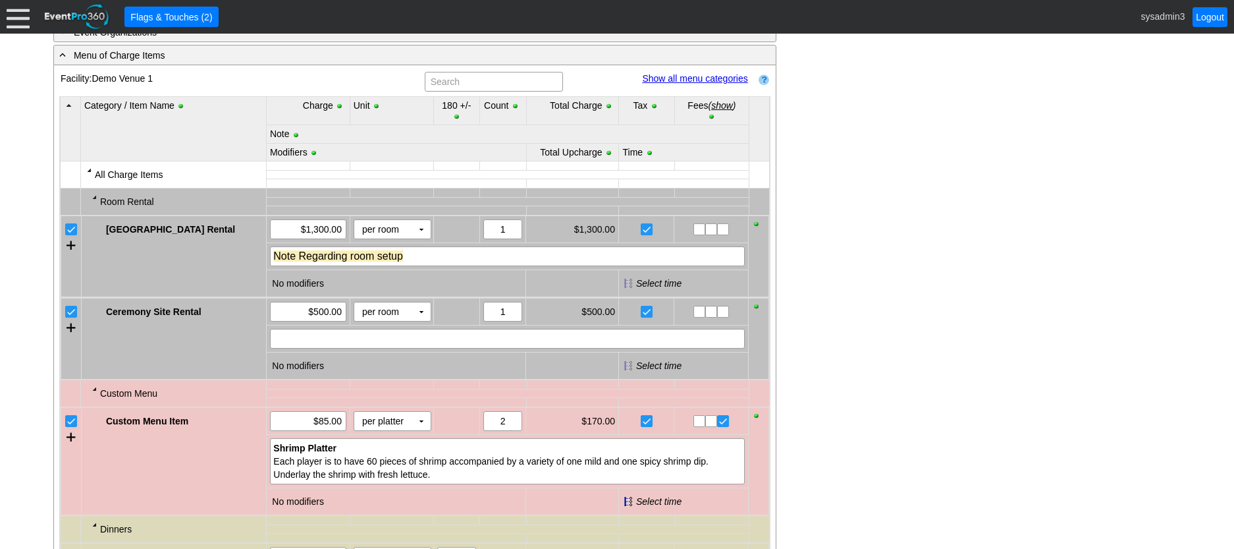
click at [682, 84] on link "Show all menu categories" at bounding box center [694, 78] width 105 height 11
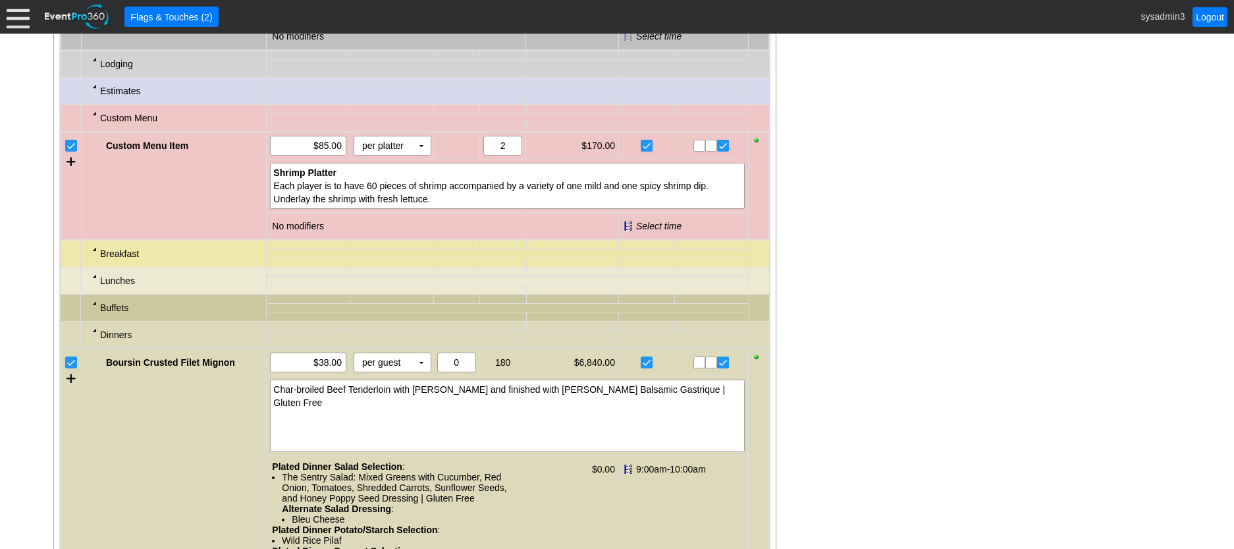
scroll to position [1161, 0]
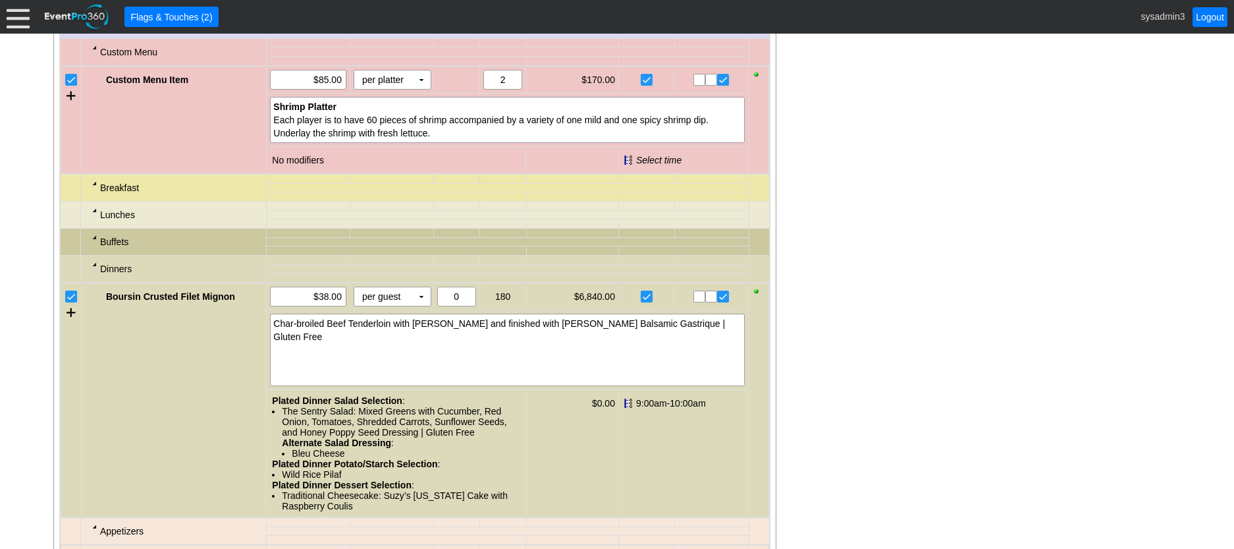
click at [96, 188] on div at bounding box center [95, 183] width 11 height 11
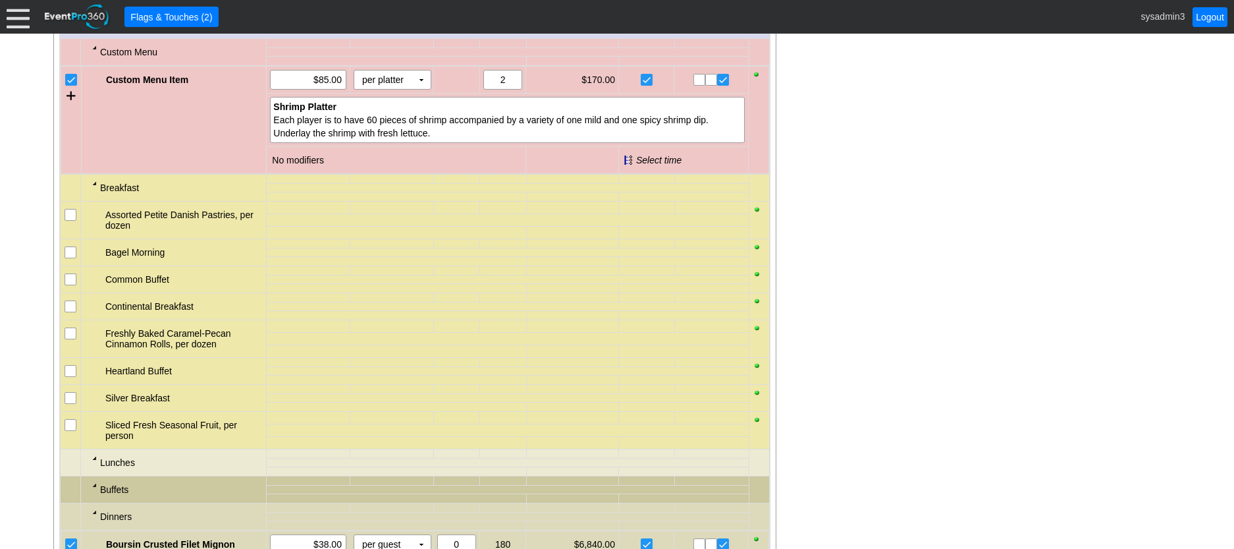
click at [92, 188] on div at bounding box center [95, 183] width 11 height 11
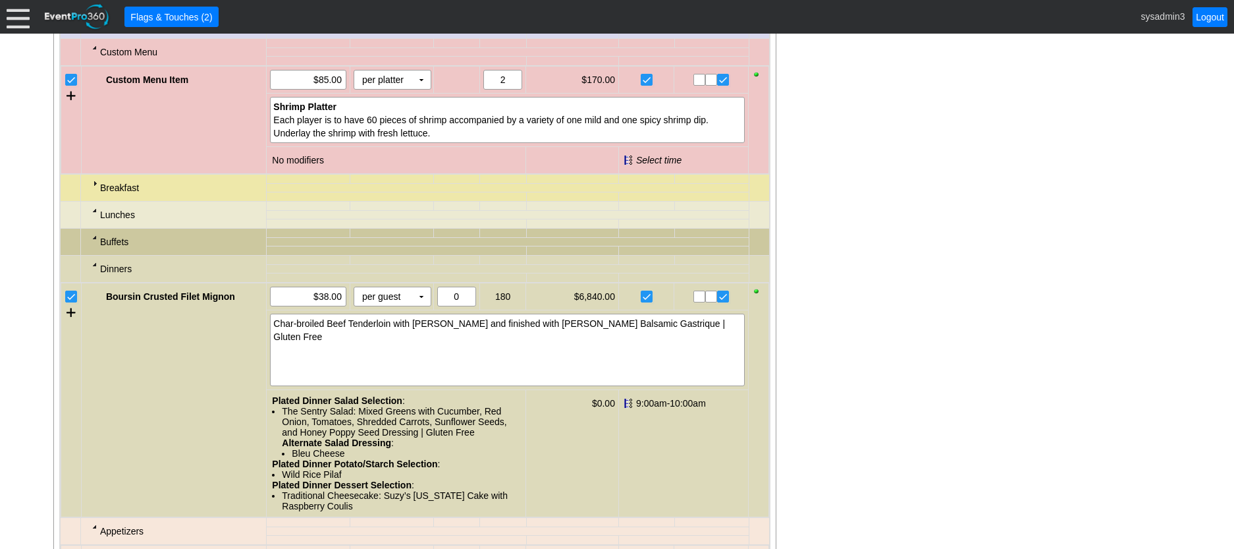
click at [93, 215] on div at bounding box center [95, 210] width 11 height 11
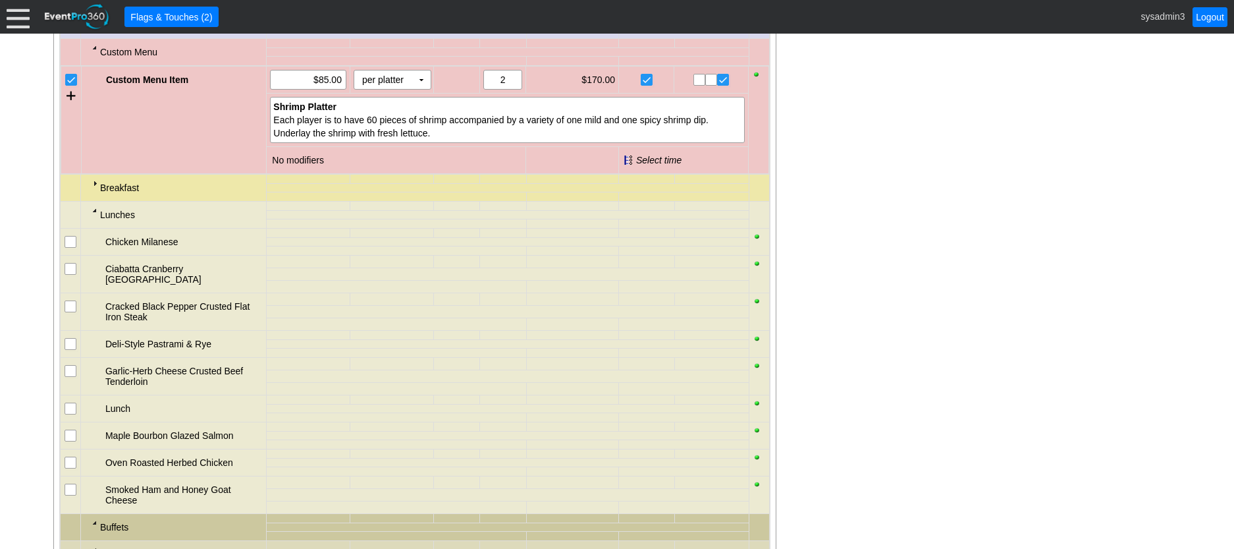
click at [94, 215] on div at bounding box center [95, 210] width 11 height 11
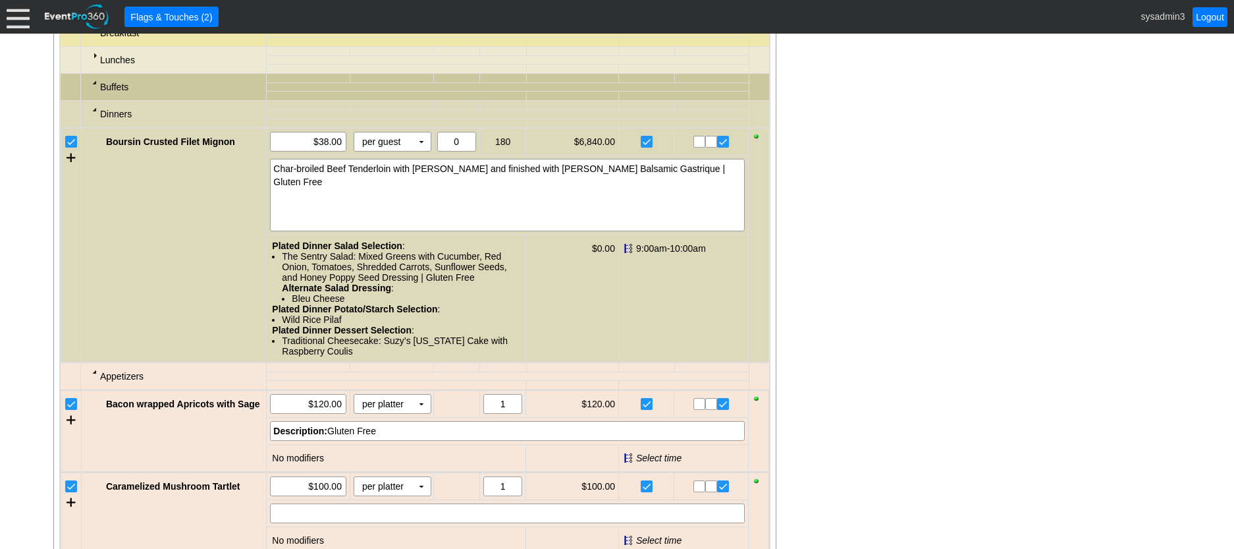
scroll to position [1293, 0]
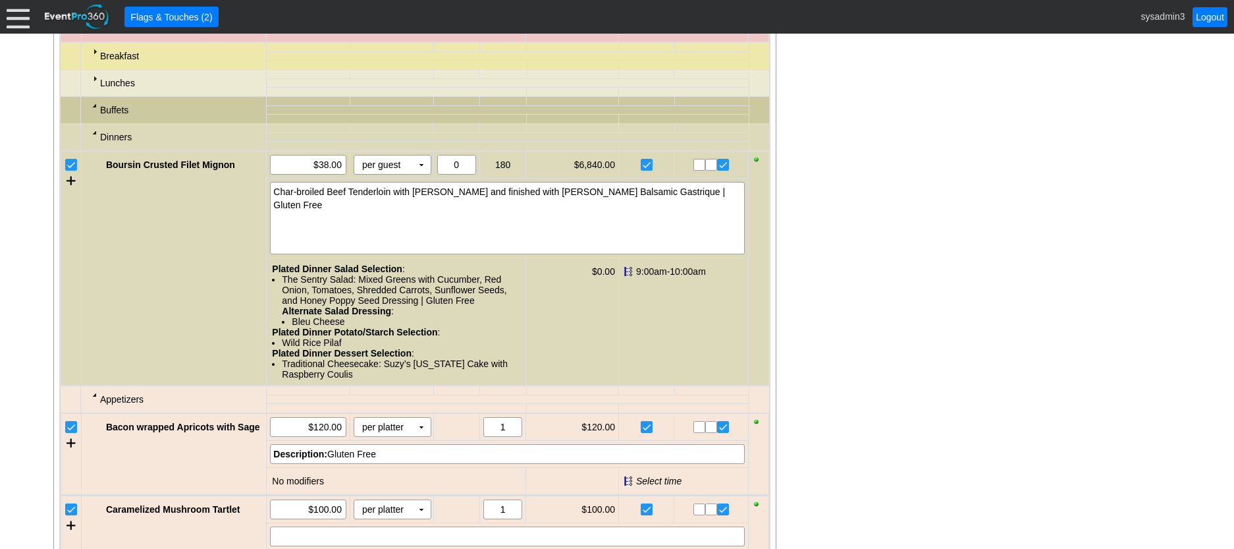
click at [91, 138] on div at bounding box center [95, 132] width 11 height 11
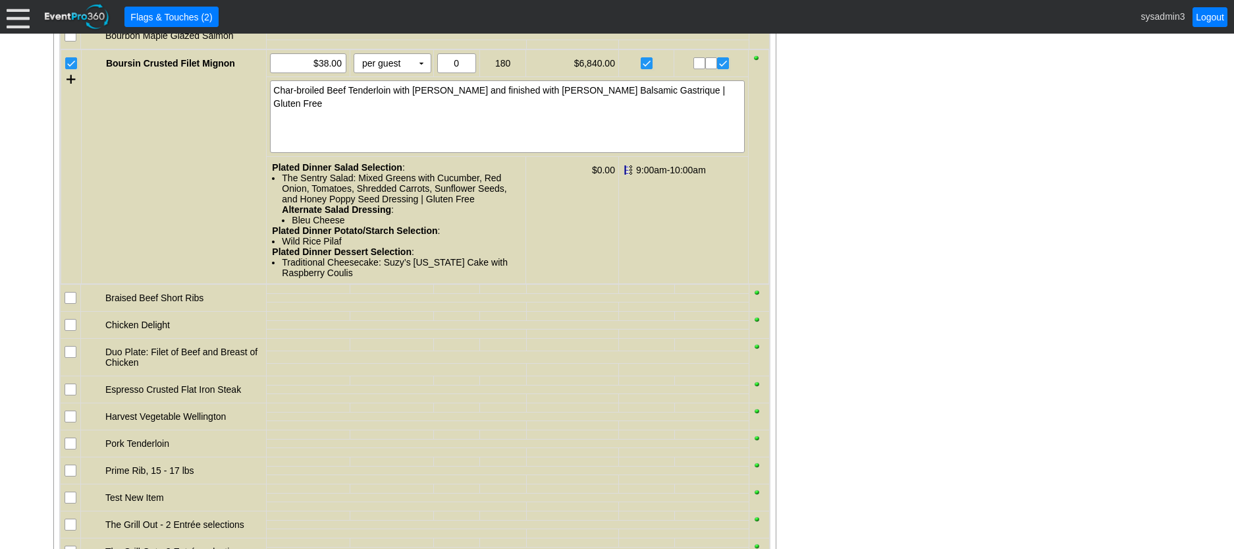
scroll to position [1425, 0]
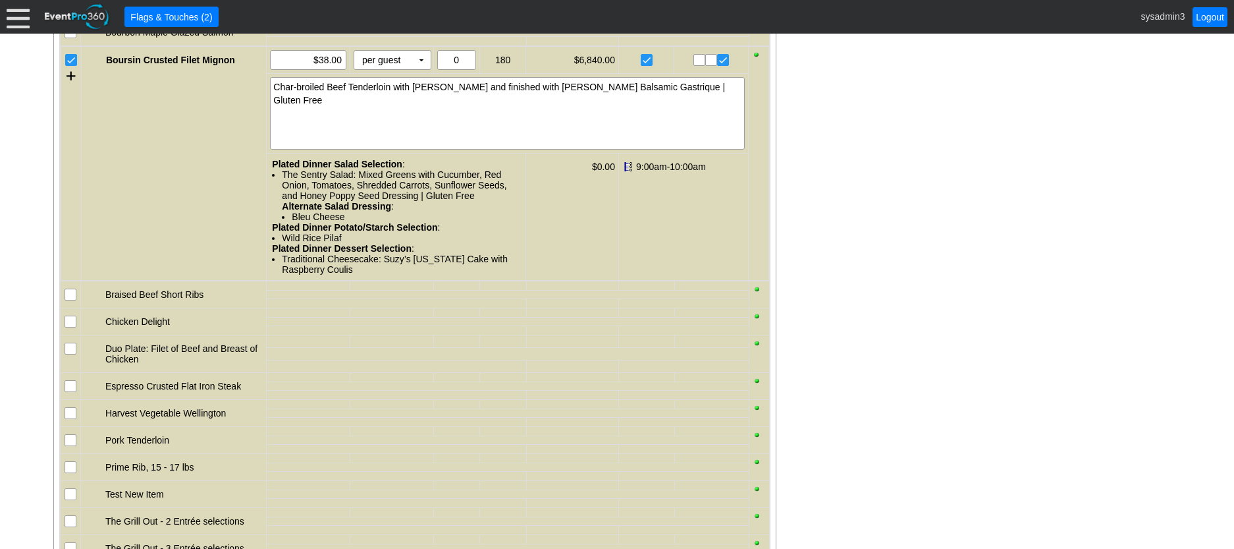
click at [71, 329] on input "checkbox" at bounding box center [71, 322] width 13 height 13
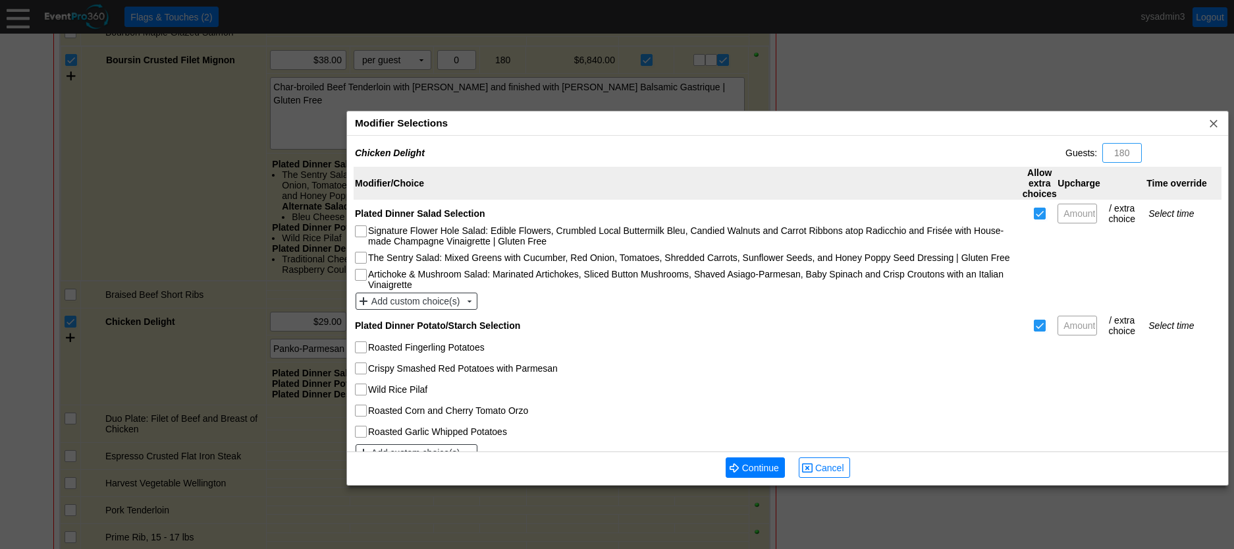
click at [510, 123] on div "Modifier Selections x" at bounding box center [787, 123] width 881 height 24
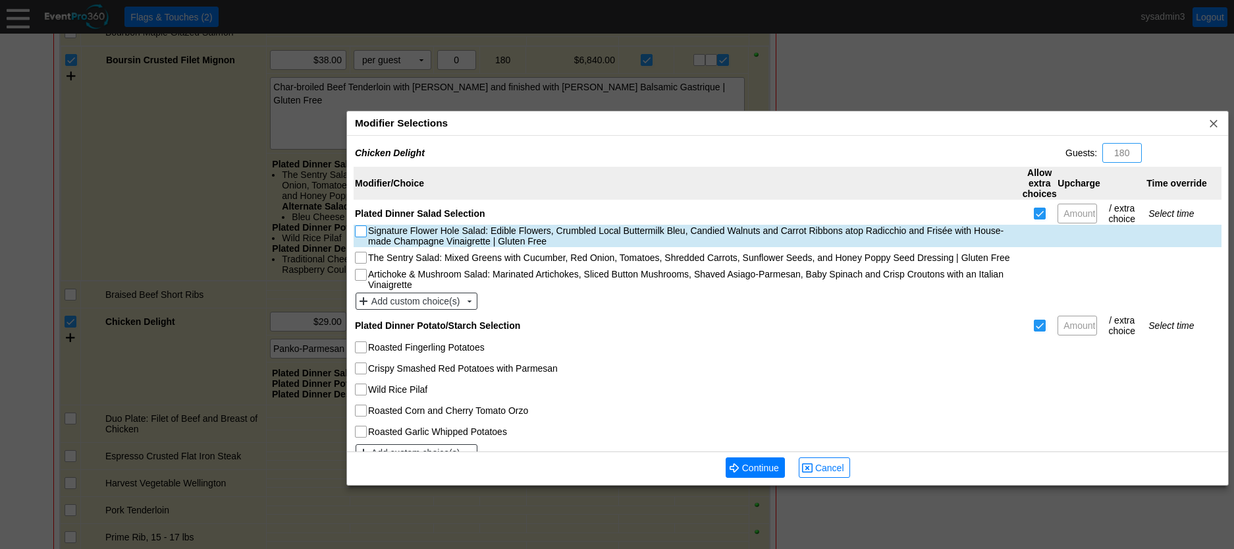
click at [363, 230] on input "Signature Flower Hole Salad: Edible Flowers, Crumbled Local Buttermilk Bleu, Ca…" at bounding box center [362, 232] width 13 height 13
checkbox input "true"
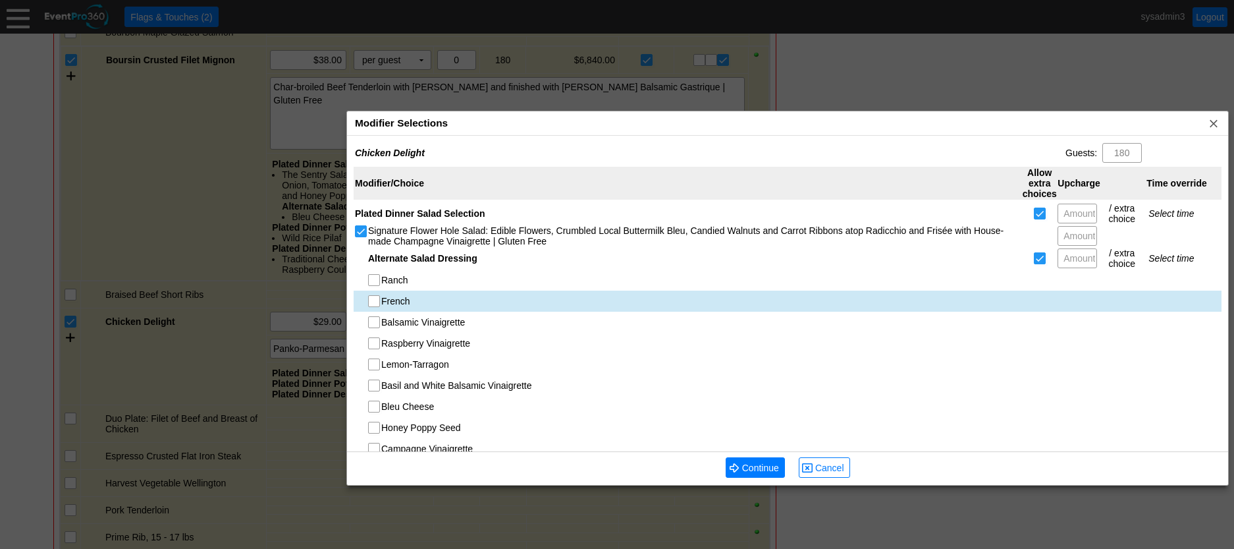
click at [375, 301] on input "French" at bounding box center [375, 302] width 13 height 13
checkbox input "true"
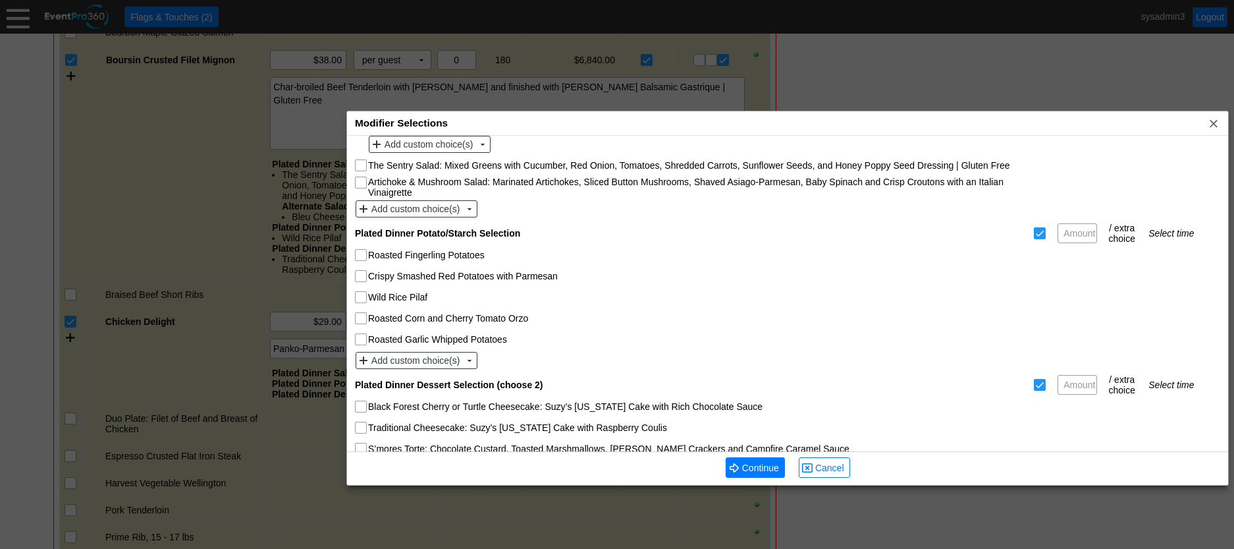
scroll to position [329, 0]
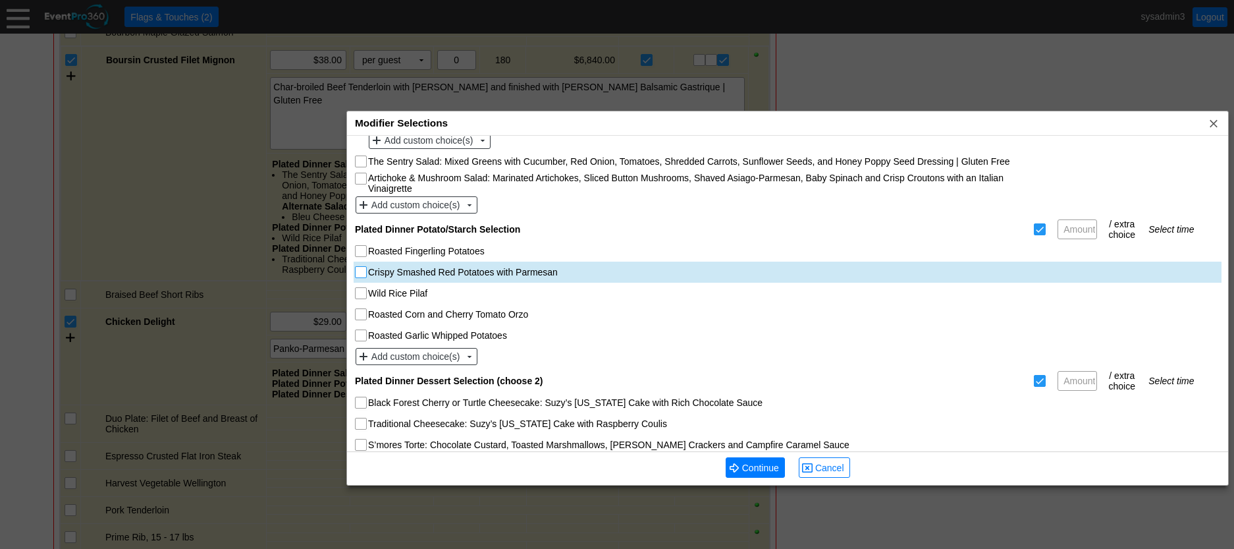
drag, startPoint x: 361, startPoint y: 273, endPoint x: 396, endPoint y: 277, distance: 35.1
click at [361, 273] on input "Crispy Smashed Red Potatoes with Parmesan" at bounding box center [362, 273] width 13 height 13
checkbox input "true"
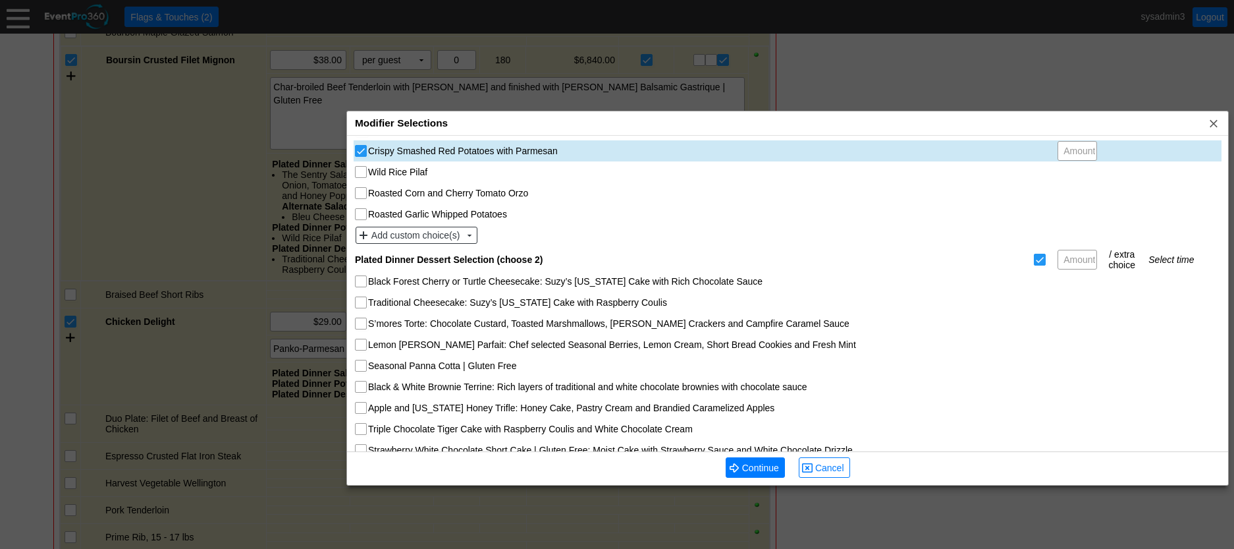
scroll to position [487, 0]
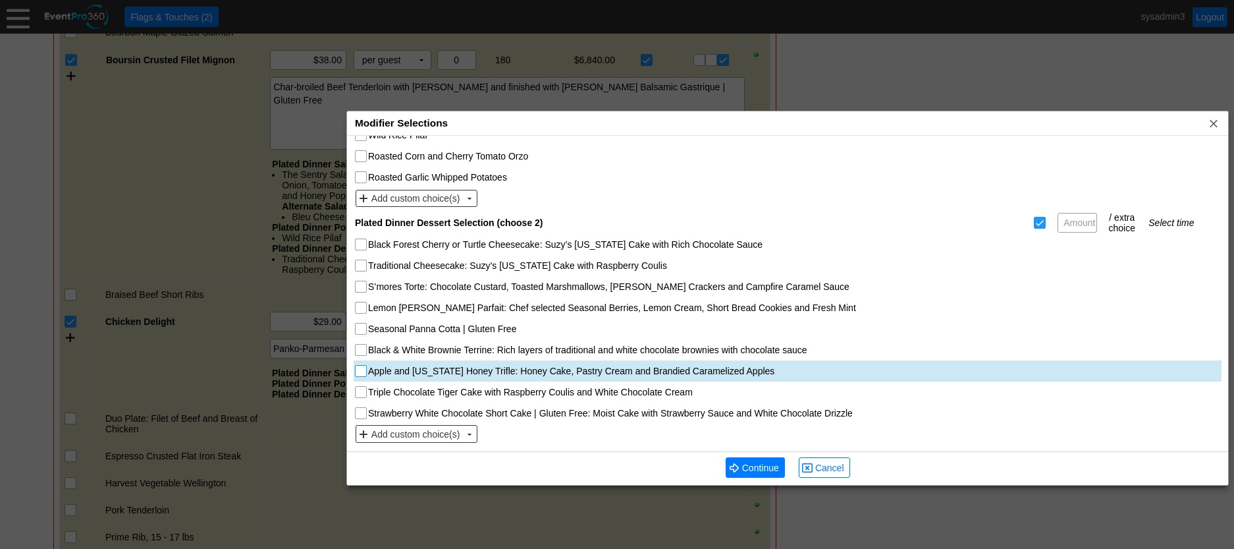
click at [364, 370] on input "Apple and [US_STATE] Honey Trifle: Honey Cake, Pastry Cream and Brandied Carame…" at bounding box center [362, 372] width 13 height 13
checkbox input "true"
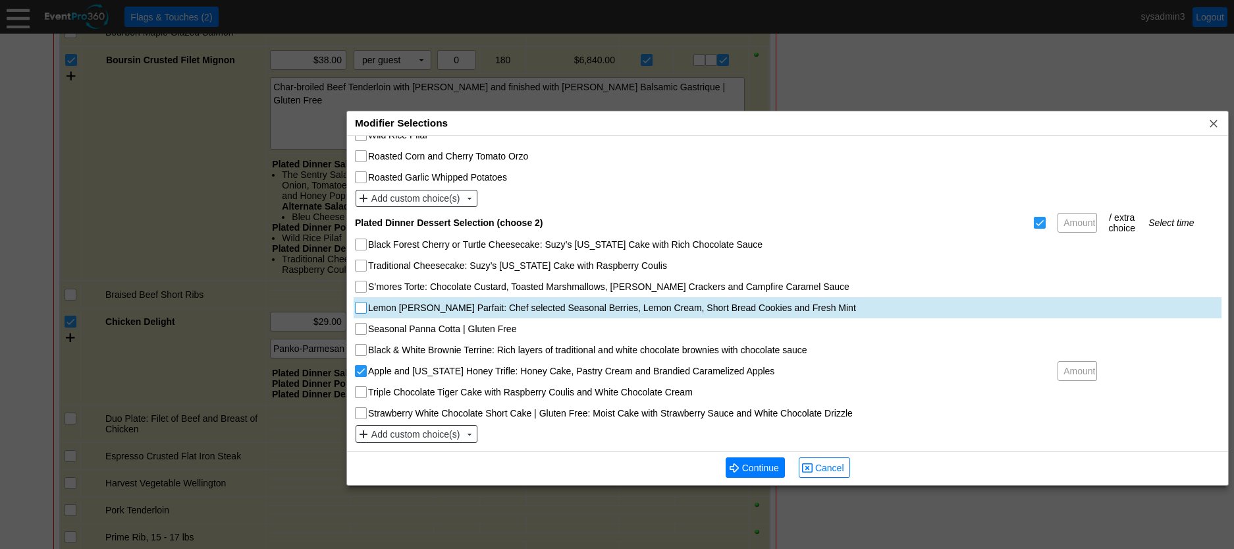
click at [366, 312] on input "Lemon [PERSON_NAME] Parfait: Chef selected Seasonal Berries, Lemon Cream, Short…" at bounding box center [362, 308] width 13 height 13
checkbox input "true"
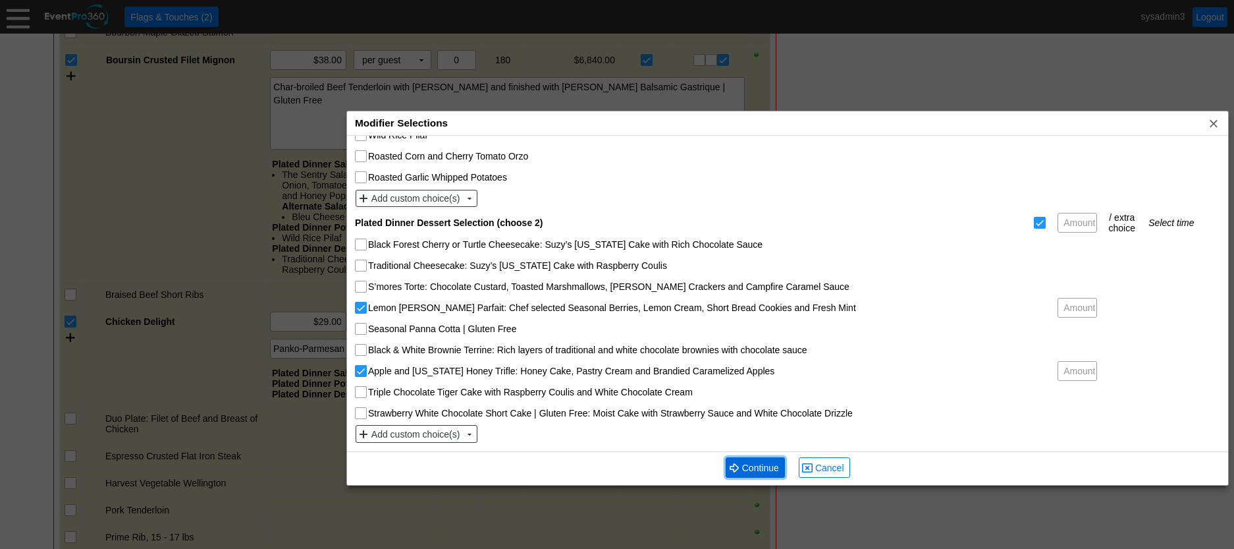
click at [763, 463] on span "Continue" at bounding box center [761, 467] width 42 height 13
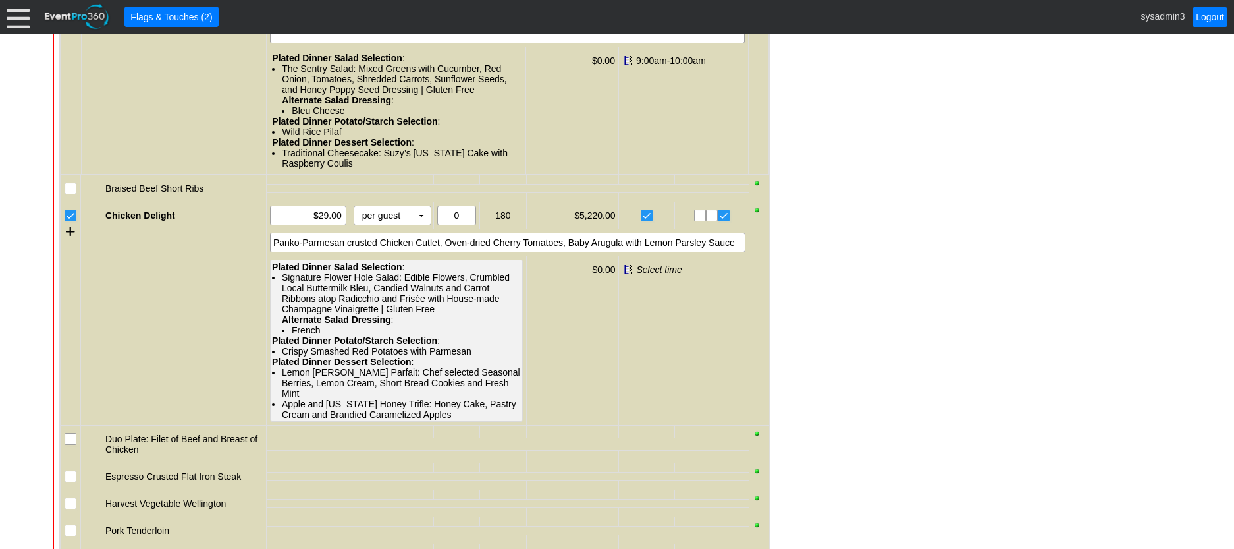
scroll to position [1622, 0]
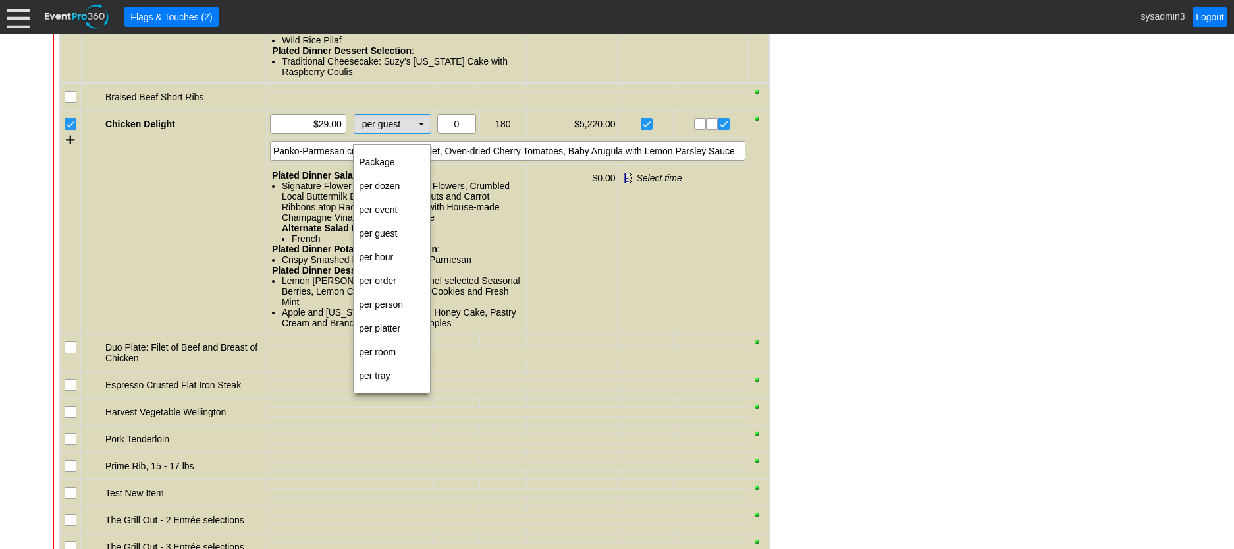
click at [422, 133] on td "▼" at bounding box center [421, 124] width 18 height 18
click at [380, 304] on td "per person" at bounding box center [392, 304] width 76 height 24
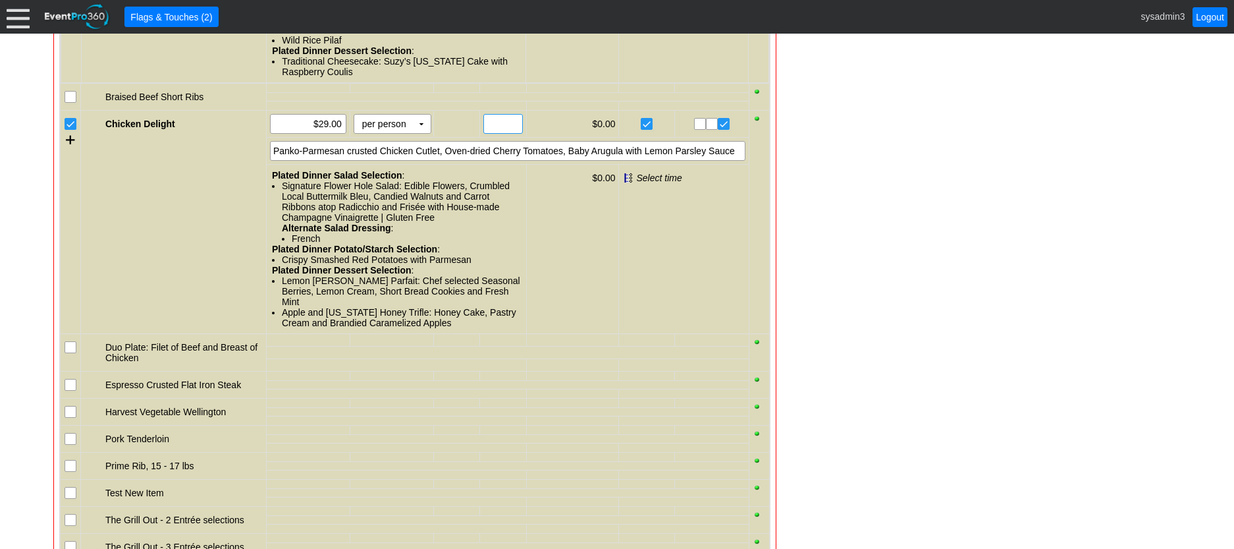
click at [497, 133] on input "text" at bounding box center [503, 124] width 30 height 18
type input "170"
click at [328, 129] on input "29.00" at bounding box center [308, 124] width 67 height 18
type input "$29.00"
click at [726, 161] on div "Panko-Parmesan crusted Chicken Cutlet, Oven-dried Cherry Tomatoes, Baby Arugula…" at bounding box center [508, 151] width 476 height 20
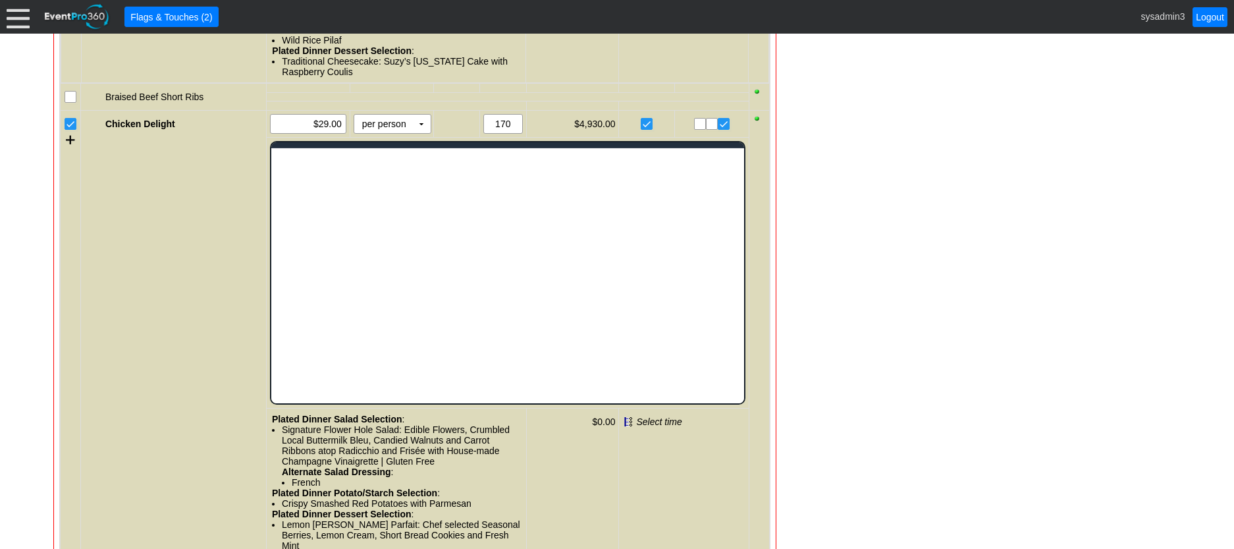
scroll to position [0, 0]
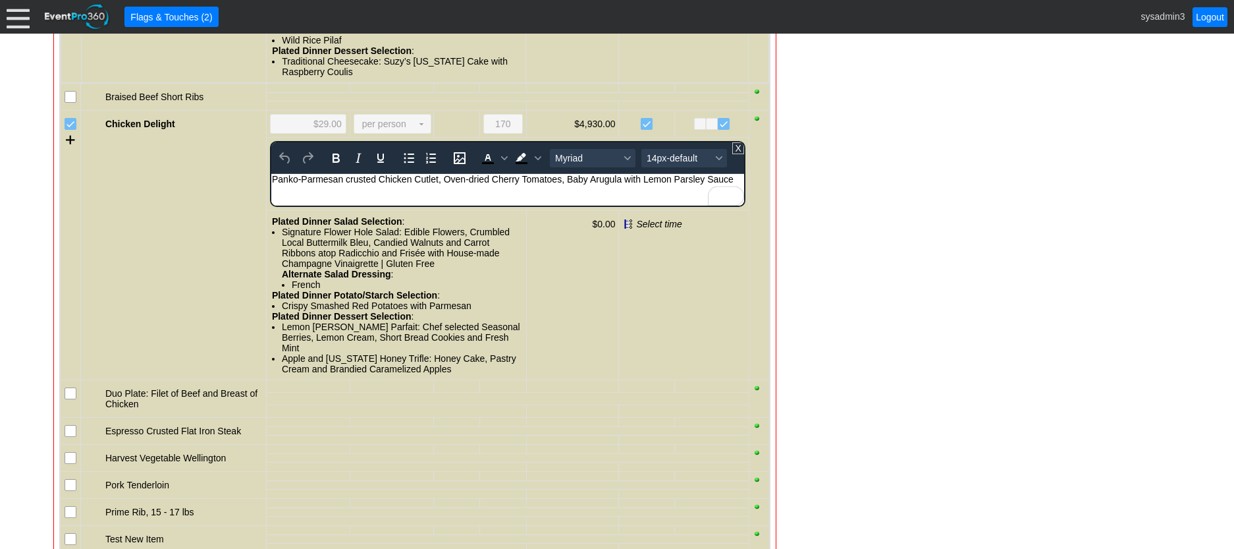
click at [733, 178] on div "Panko-Parmesan crusted Chicken Cutlet, Oven-dried Cherry Tomatoes, Baby Arugula…" at bounding box center [507, 179] width 472 height 11
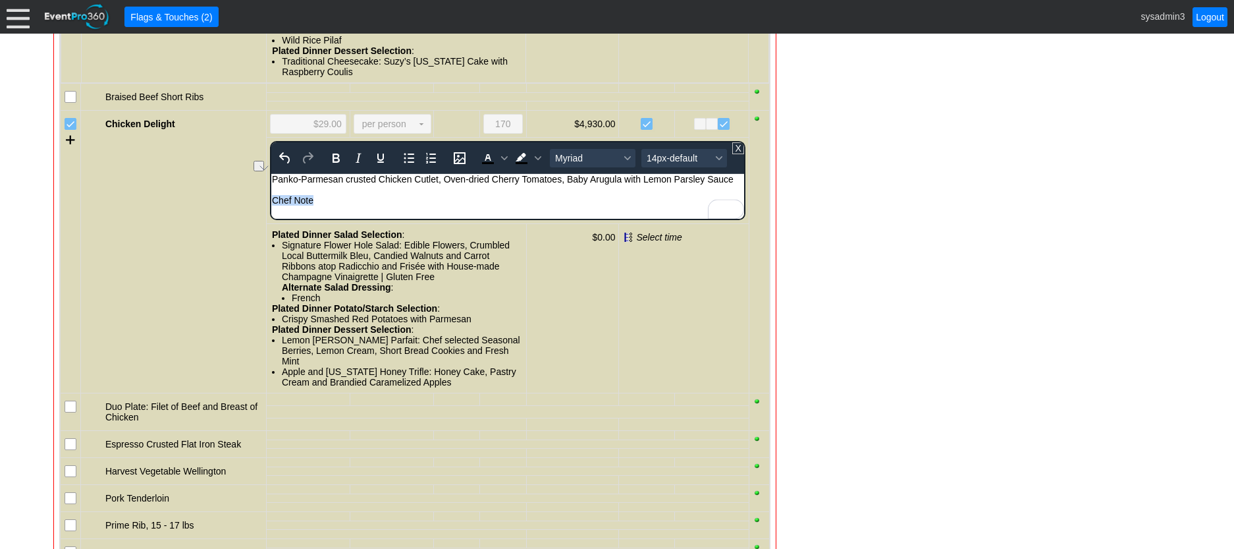
drag, startPoint x: 335, startPoint y: 203, endPoint x: 269, endPoint y: 206, distance: 65.9
click at [271, 206] on html "Panko-Parmesan crusted Chicken Cutlet, Oven-dried Cherry Tomatoes, Baby Arugula…" at bounding box center [507, 193] width 473 height 38
click at [328, 166] on icon "Bold" at bounding box center [336, 158] width 16 height 16
click at [671, 163] on span "14px-default" at bounding box center [679, 158] width 65 height 11
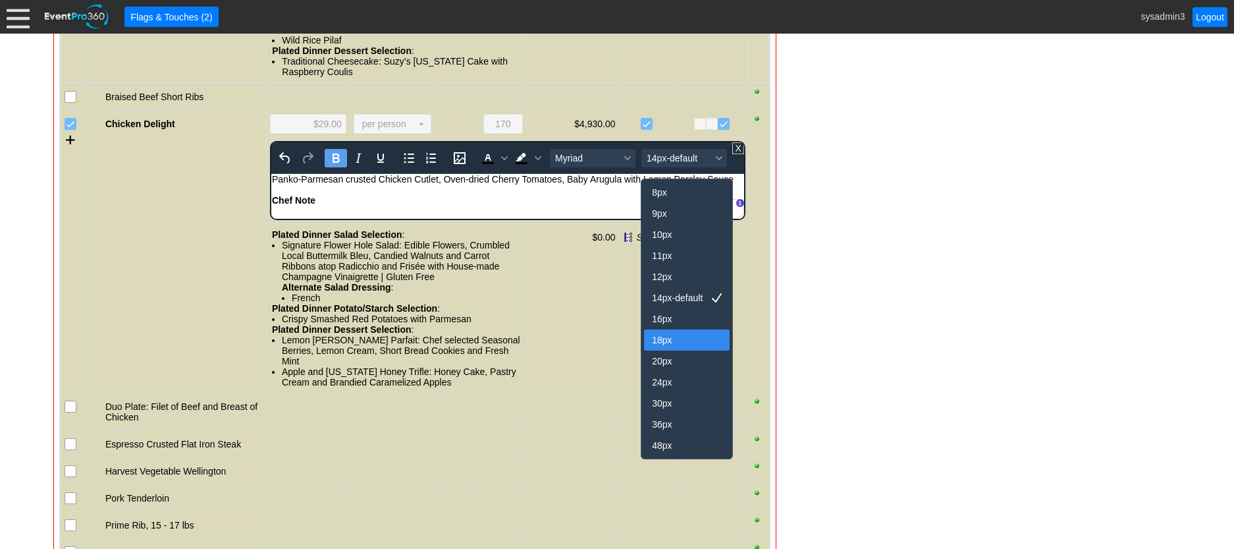
click at [672, 341] on div "18px" at bounding box center [677, 340] width 51 height 16
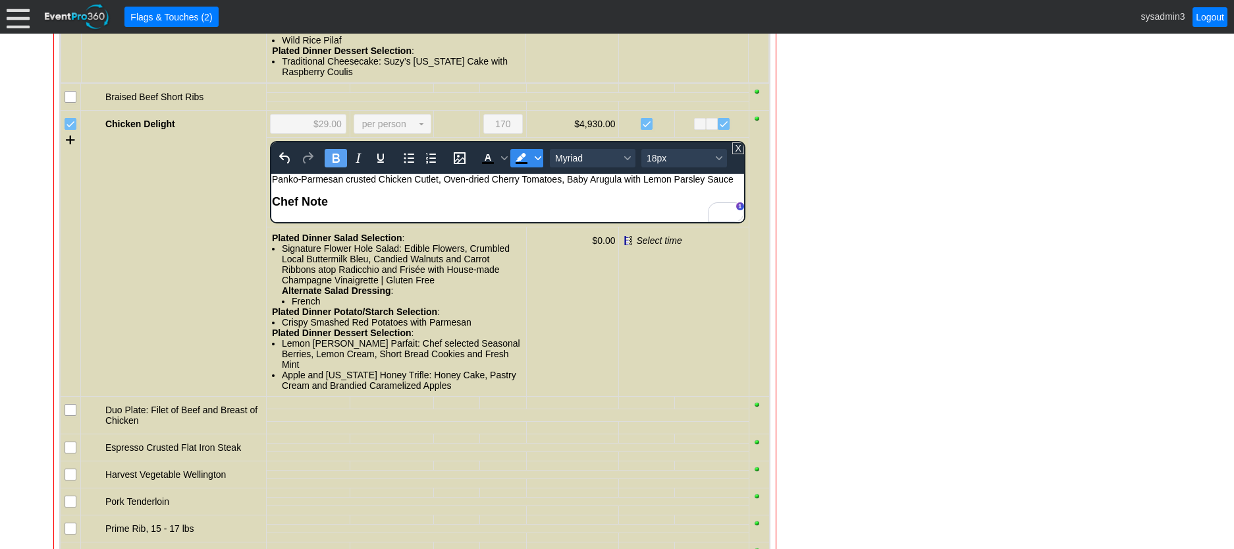
click at [535, 161] on icon "Background color Black" at bounding box center [538, 158] width 7 height 7
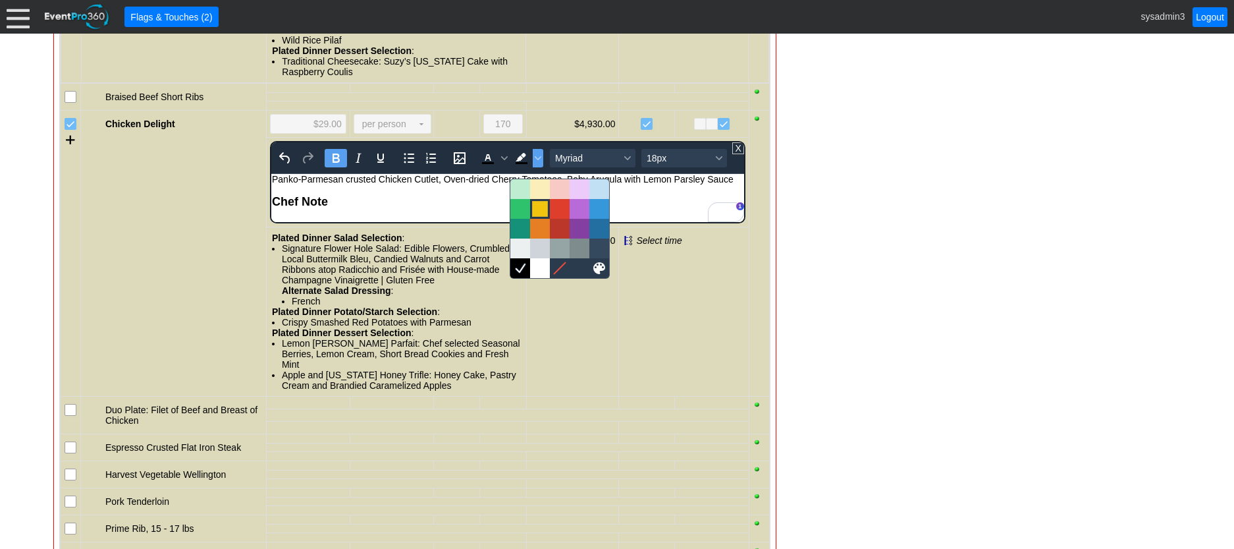
click at [535, 209] on div at bounding box center [540, 209] width 16 height 16
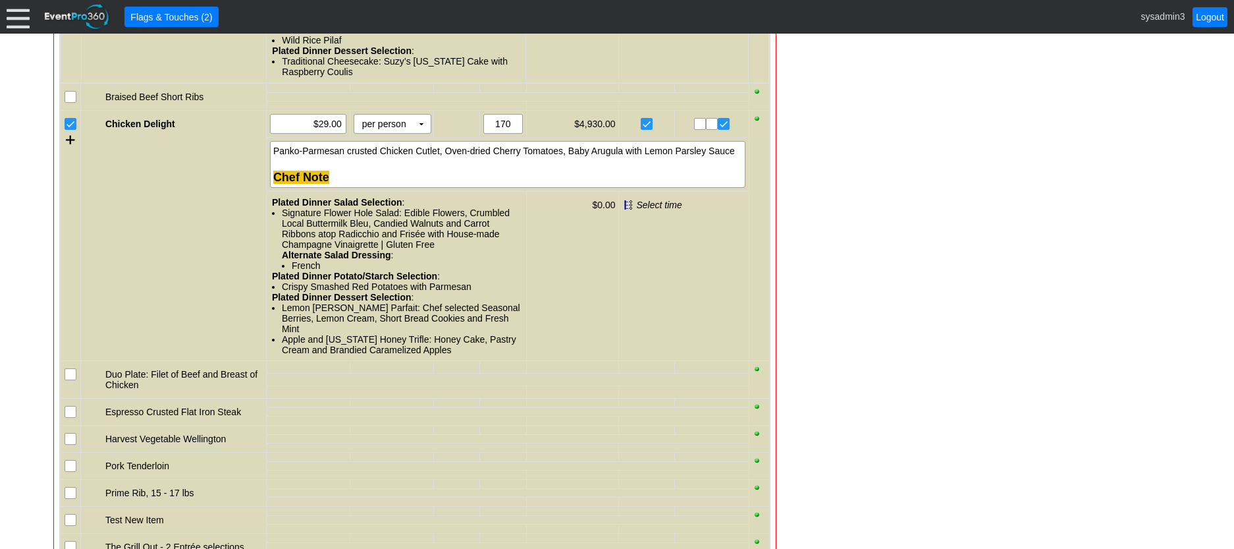
click at [883, 206] on div "- General Information ▼ Loading.... Remove all highlights Facility: ▼ Χ Demo Ve…" at bounding box center [617, 180] width 1136 height 3068
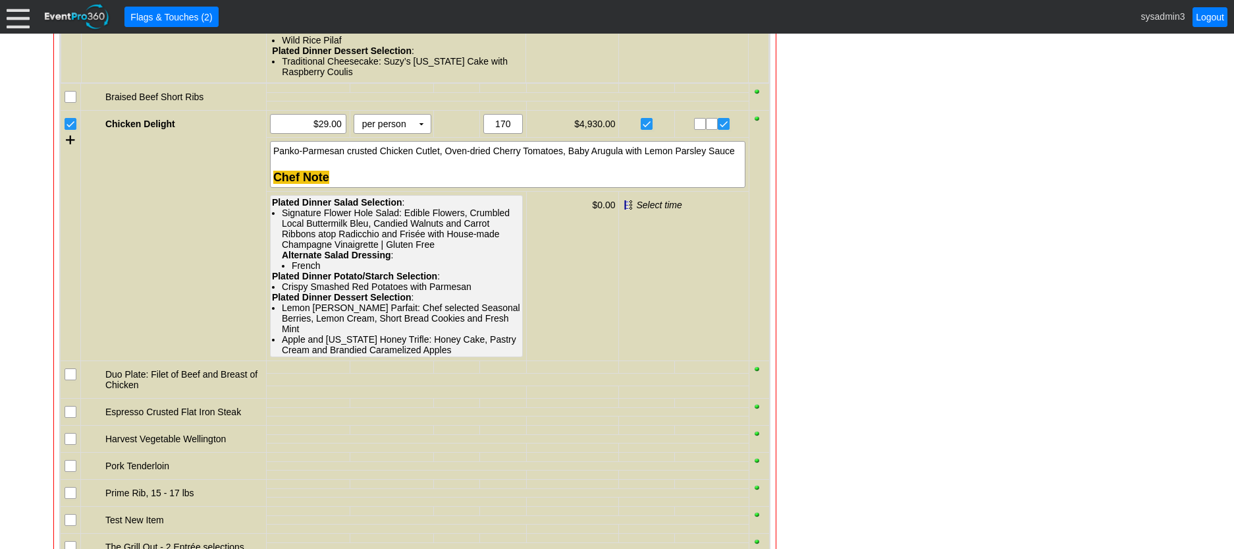
click at [324, 236] on div "Signature Flower Hole Salad: Edible Flowers, Crumbled Local Buttermilk Bleu, Ca…" at bounding box center [401, 238] width 239 height 63
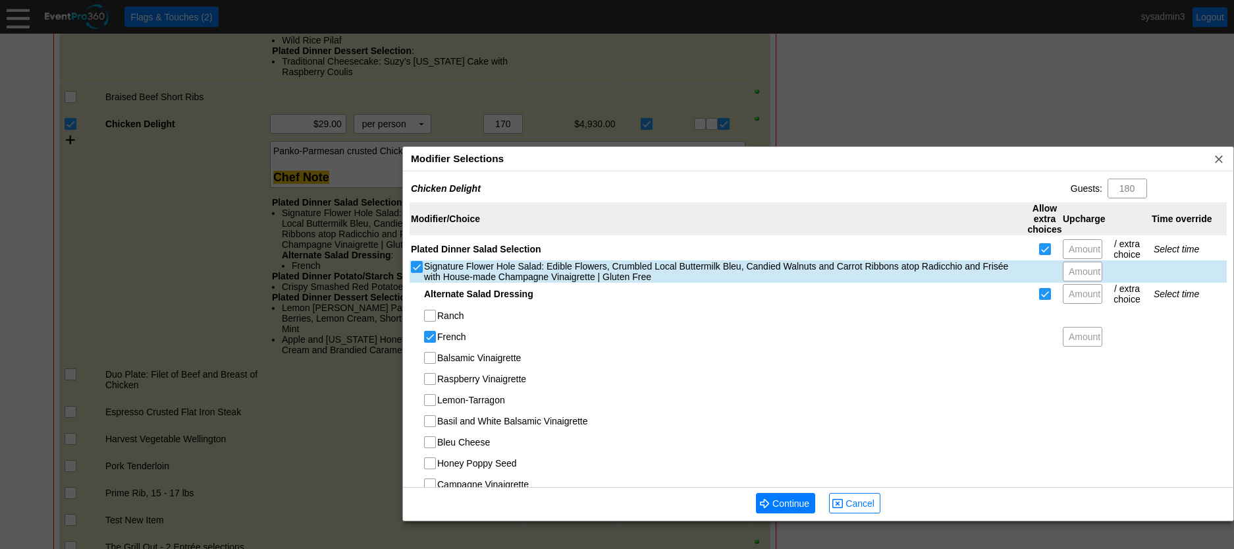
click at [417, 265] on input "Signature Flower Hole Salad: Edible Flowers, Crumbled Local Buttermilk Bleu, Ca…" at bounding box center [418, 267] width 13 height 13
checkbox input "false"
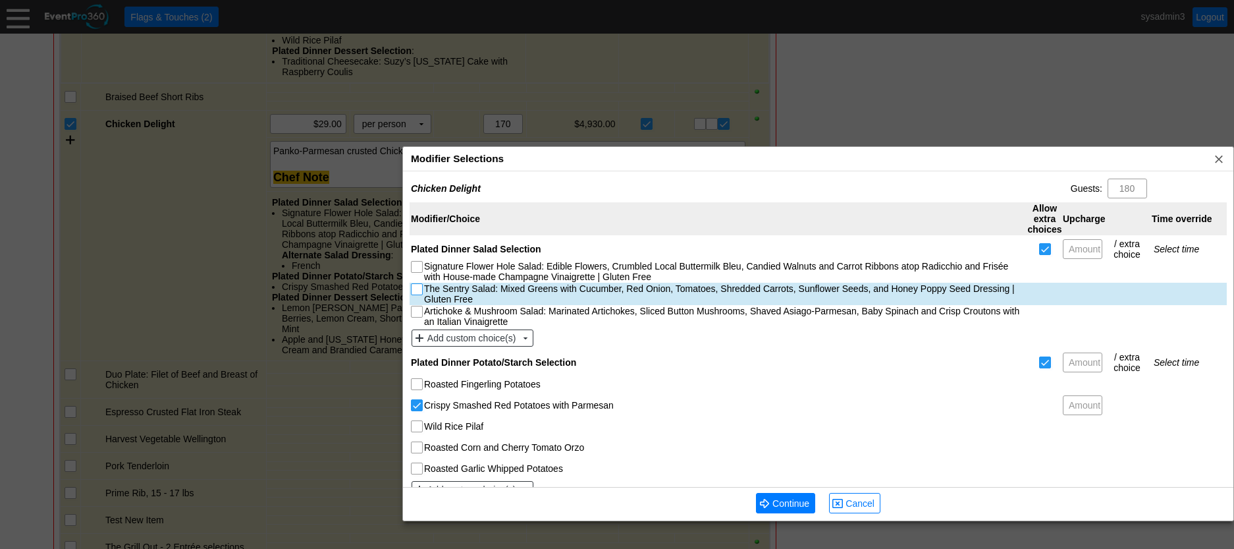
click at [420, 292] on input "The Sentry Salad: Mixed Greens with Cucumber, Red Onion, Tomatoes, Shredded Car…" at bounding box center [418, 290] width 13 height 13
checkbox input "true"
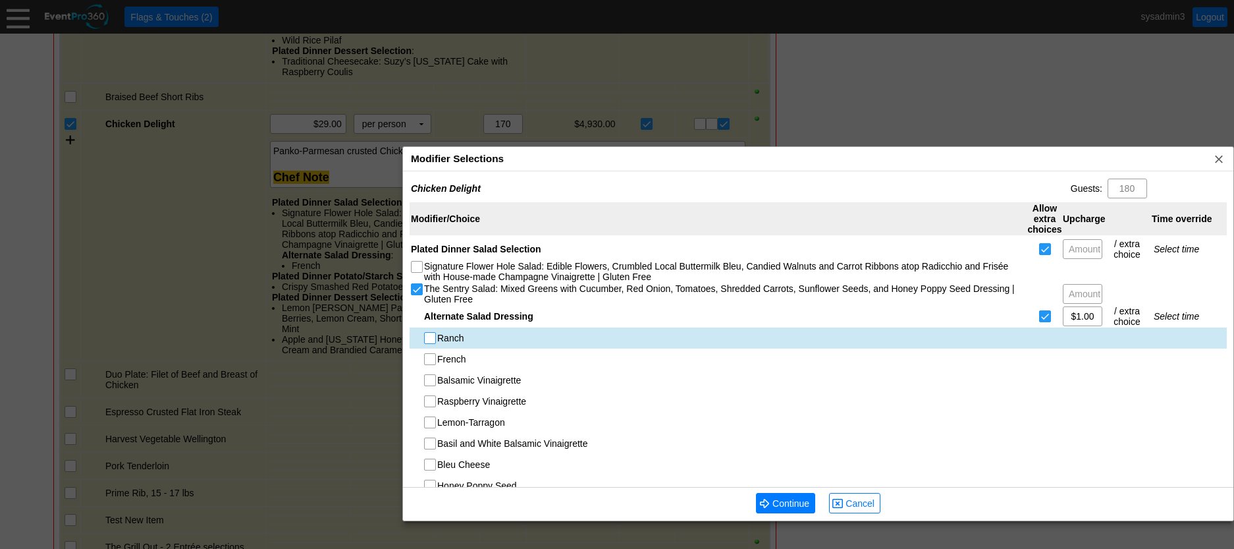
click at [435, 341] on input "Ranch" at bounding box center [431, 339] width 13 height 13
checkbox input "true"
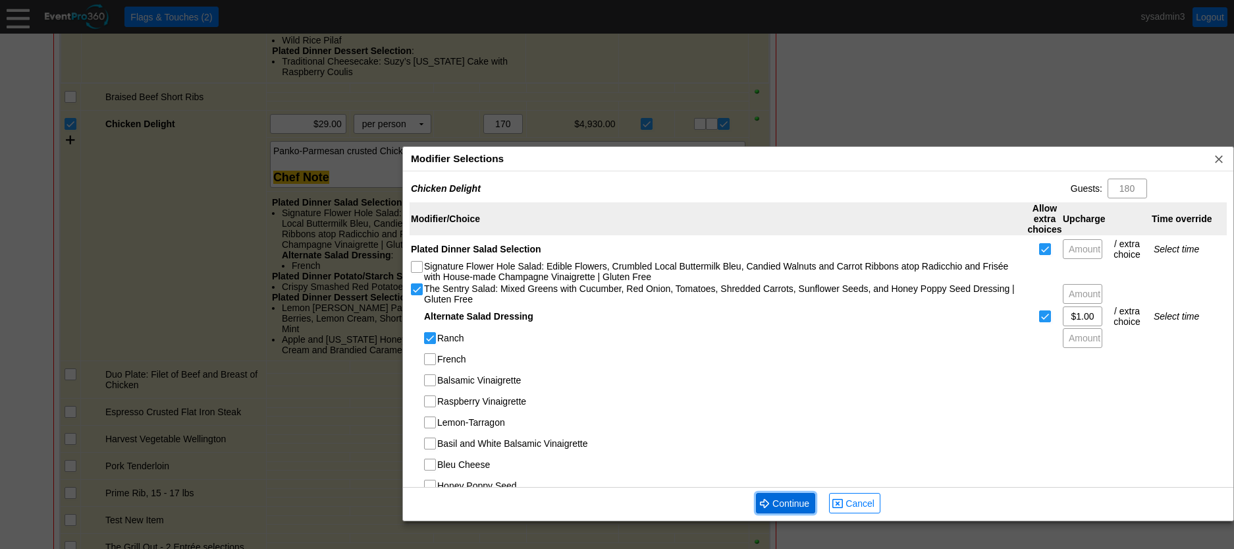
click at [784, 499] on span "Continue" at bounding box center [791, 503] width 42 height 13
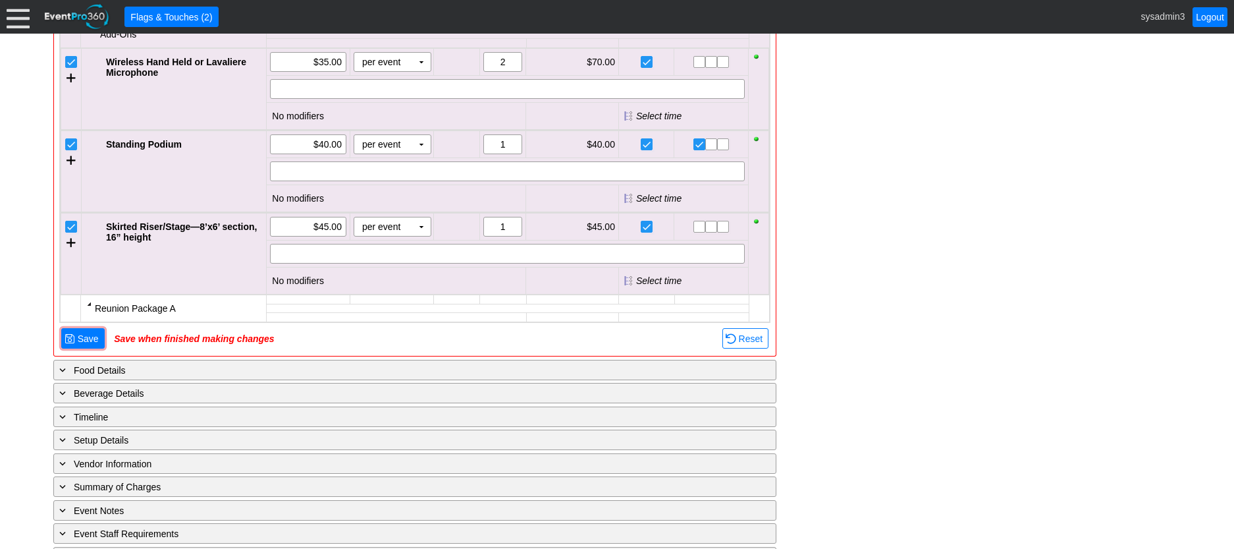
scroll to position [2742, 0]
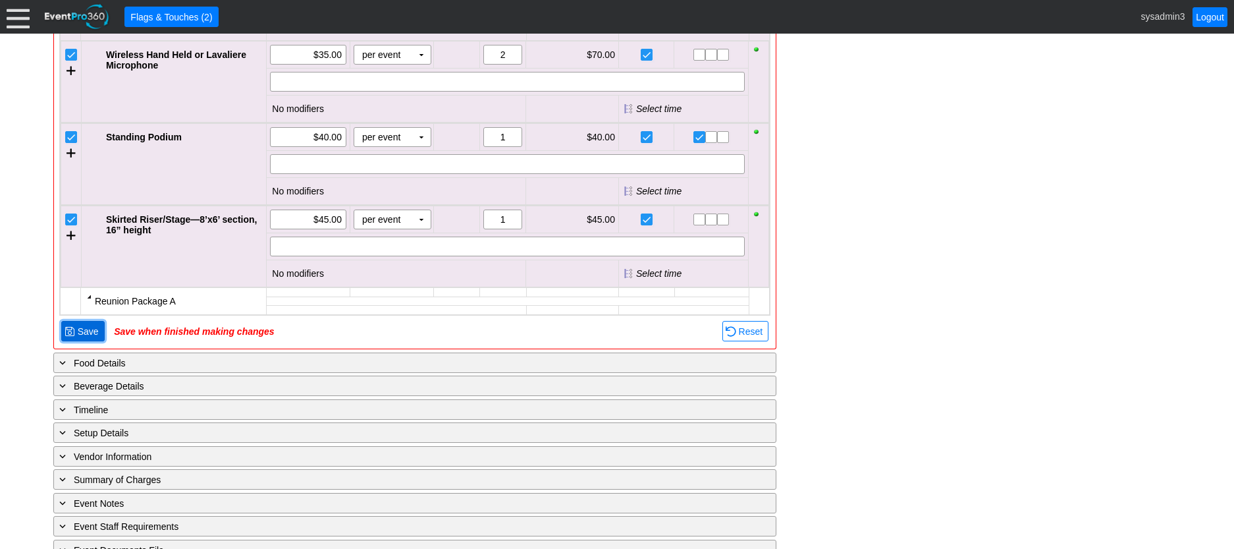
click at [81, 328] on span "Save" at bounding box center [88, 331] width 26 height 13
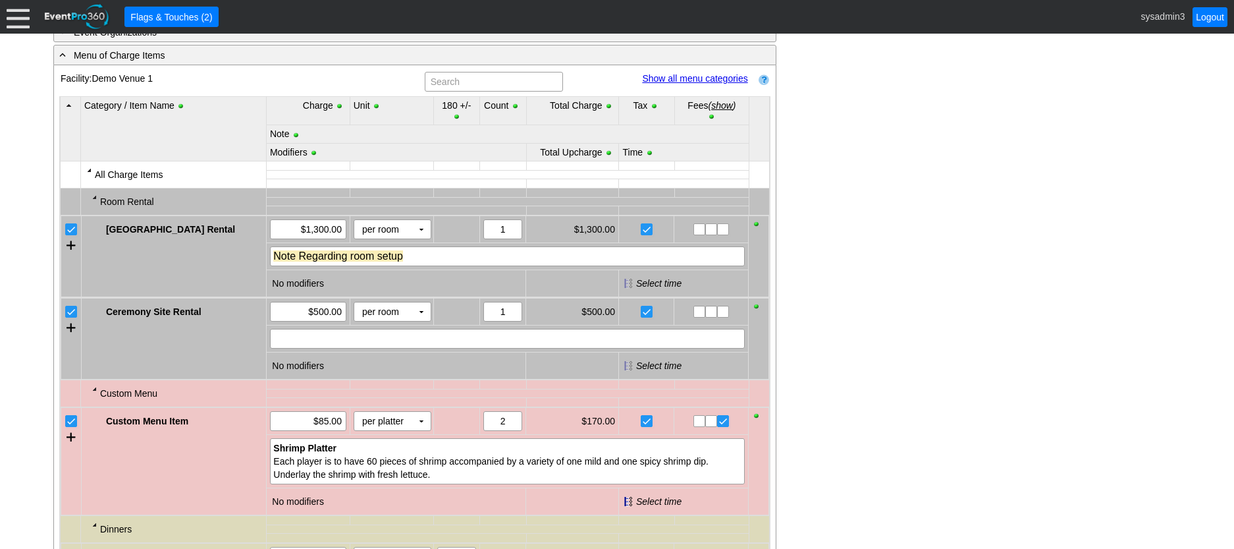
scroll to position [700, 0]
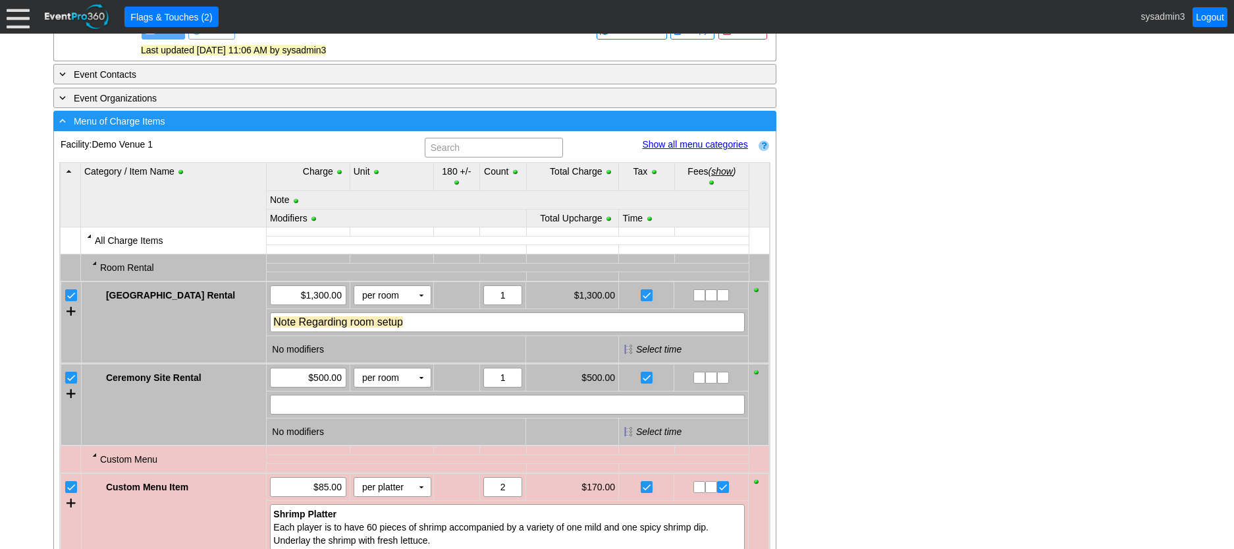
click at [271, 128] on div "- Menu of Charge Items" at bounding box center [388, 120] width 663 height 15
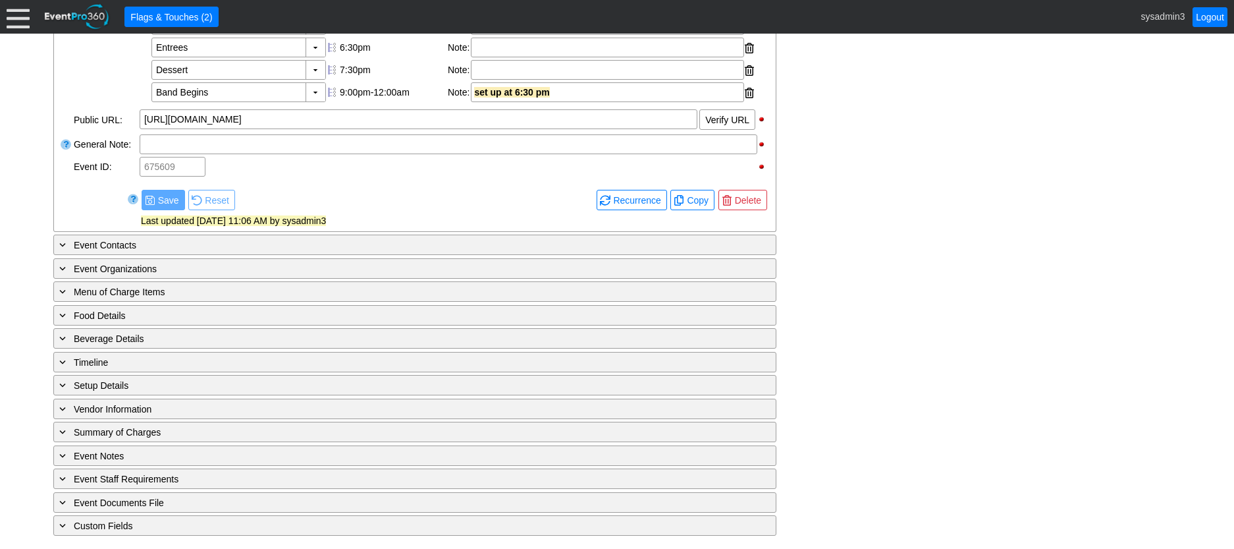
scroll to position [553, 0]
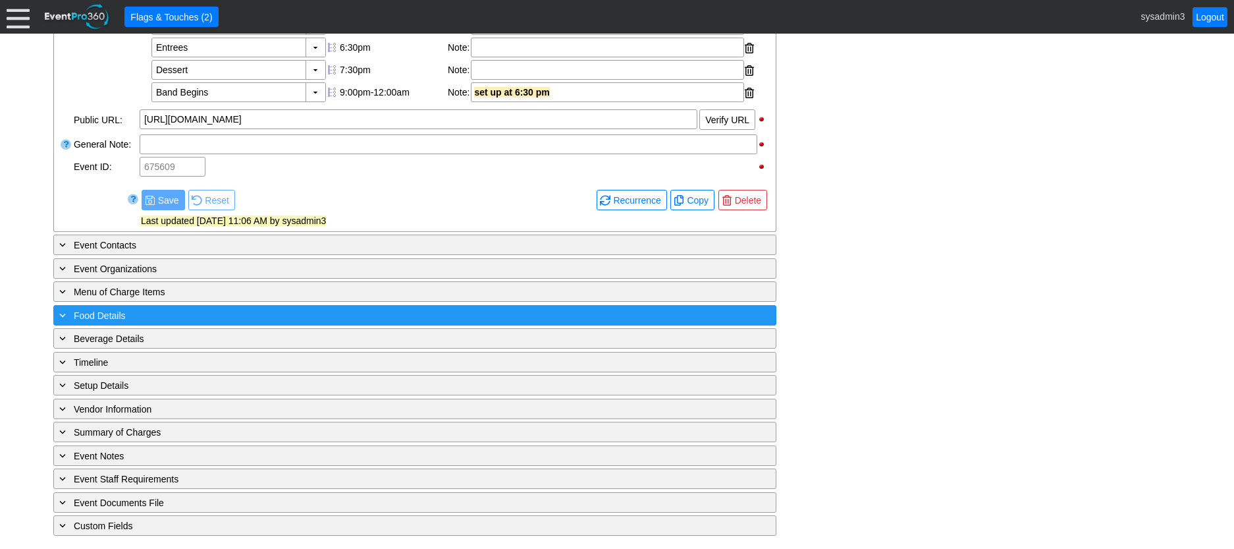
click at [233, 310] on div "+ Food Details" at bounding box center [388, 315] width 663 height 15
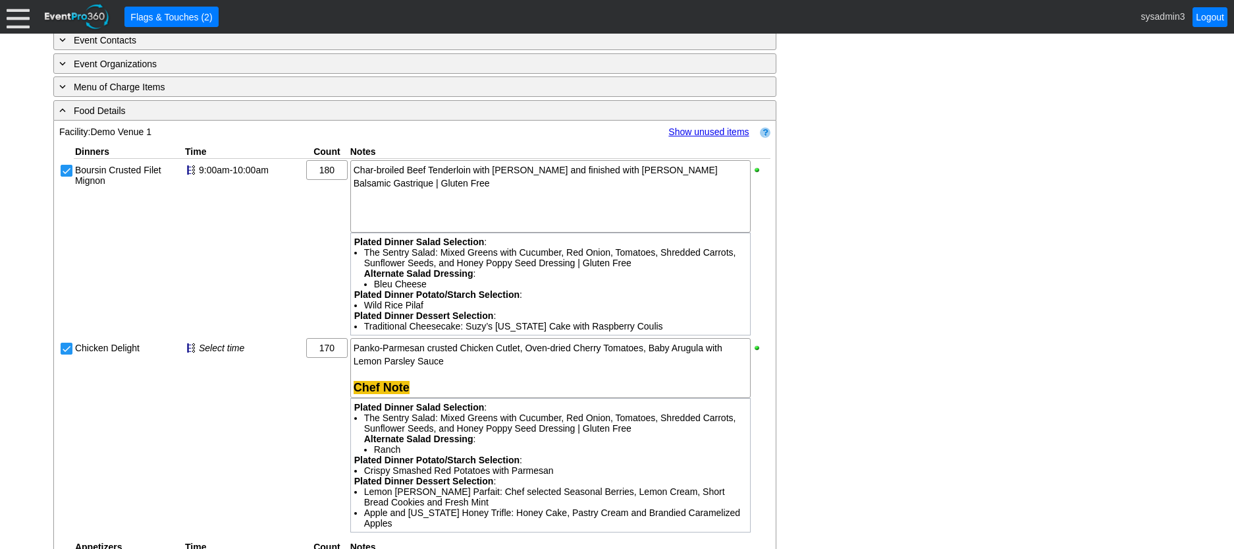
scroll to position [688, 0]
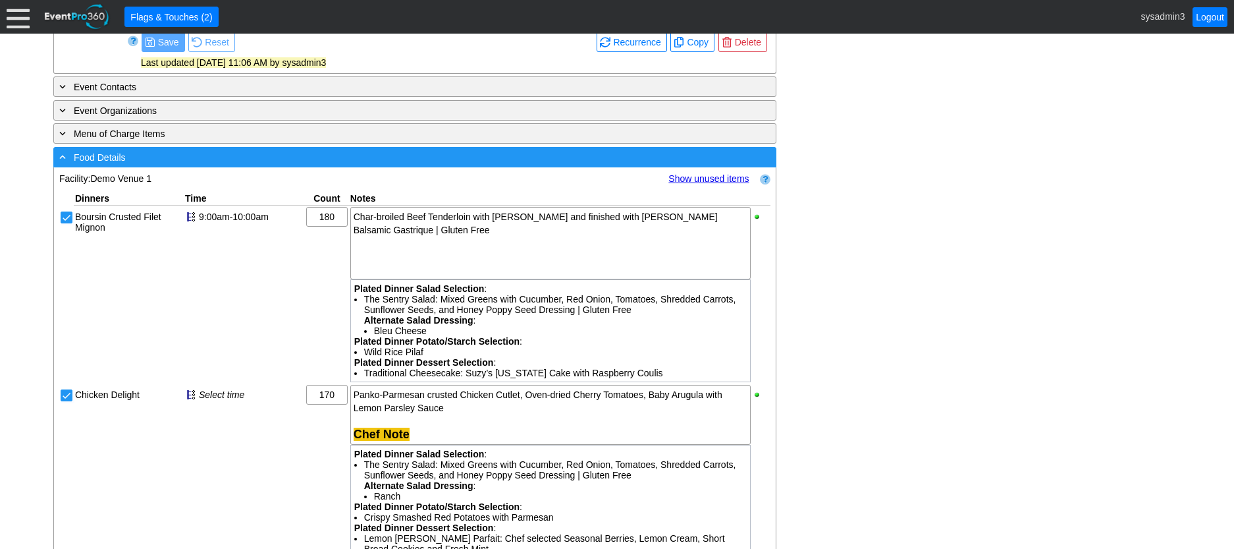
click at [333, 165] on div "- Food Details" at bounding box center [388, 157] width 663 height 15
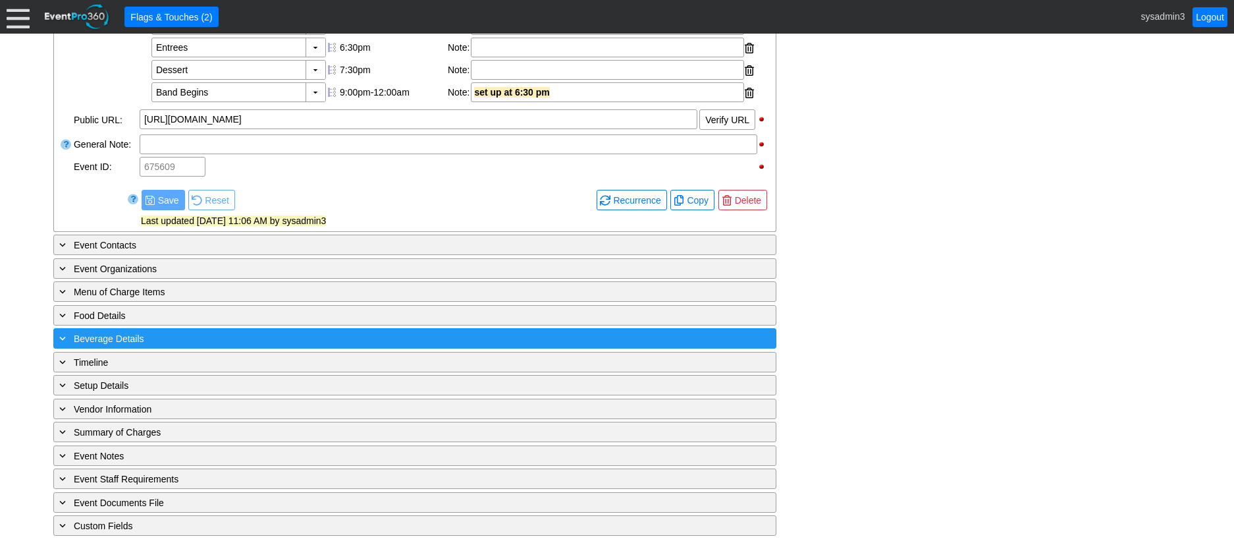
click at [252, 338] on div "+ Beverage Details" at bounding box center [388, 338] width 663 height 15
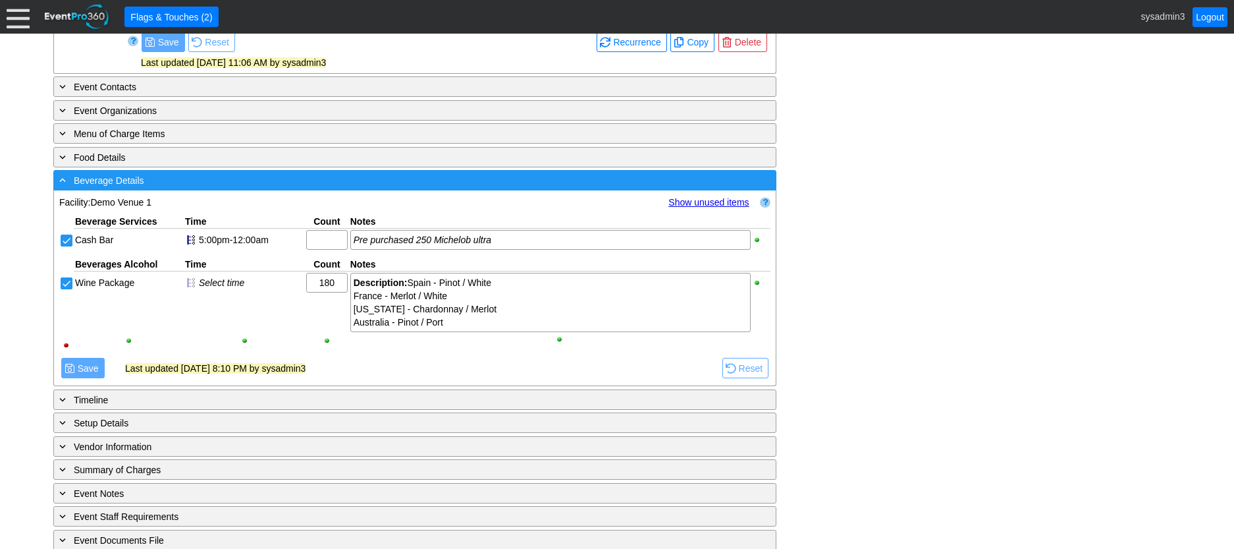
click at [359, 188] on div "- Beverage Details" at bounding box center [388, 180] width 663 height 15
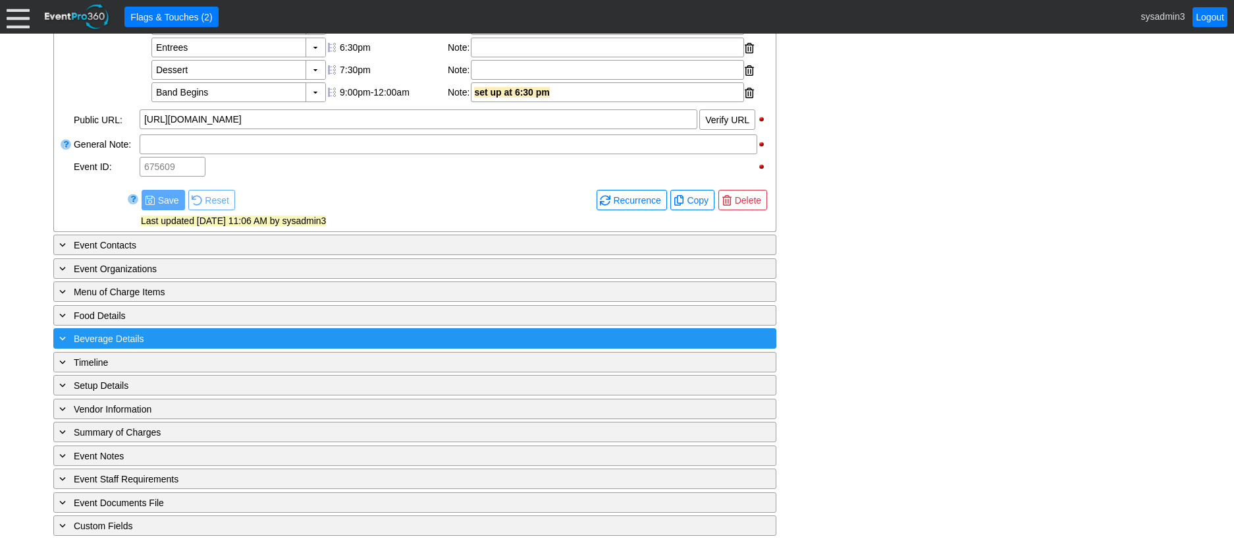
scroll to position [553, 0]
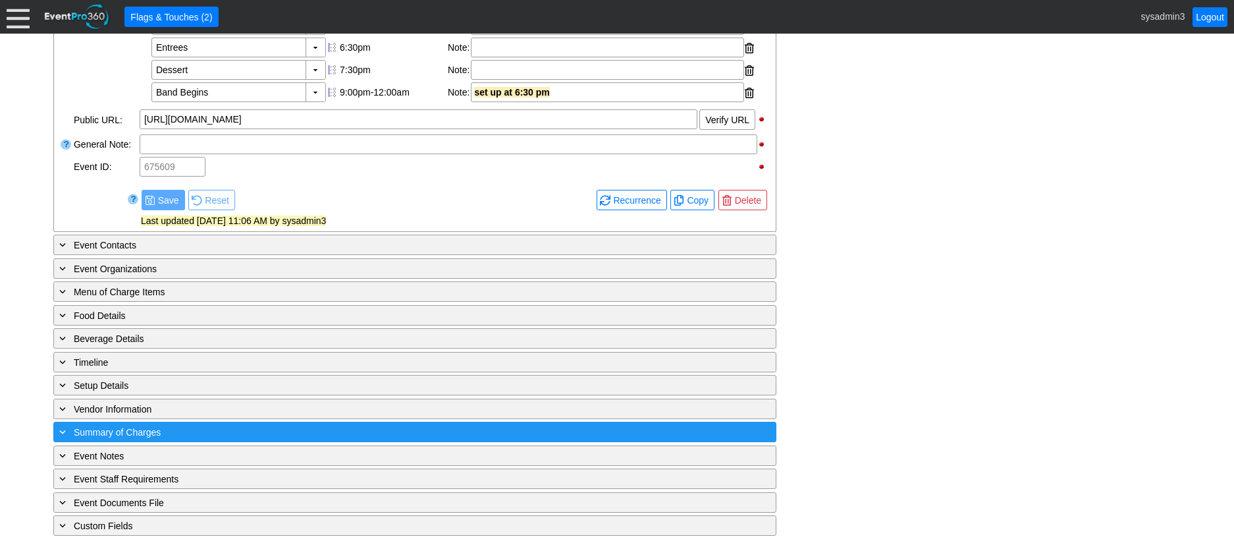
click at [327, 433] on div "+ Summary of Charges" at bounding box center [388, 431] width 663 height 15
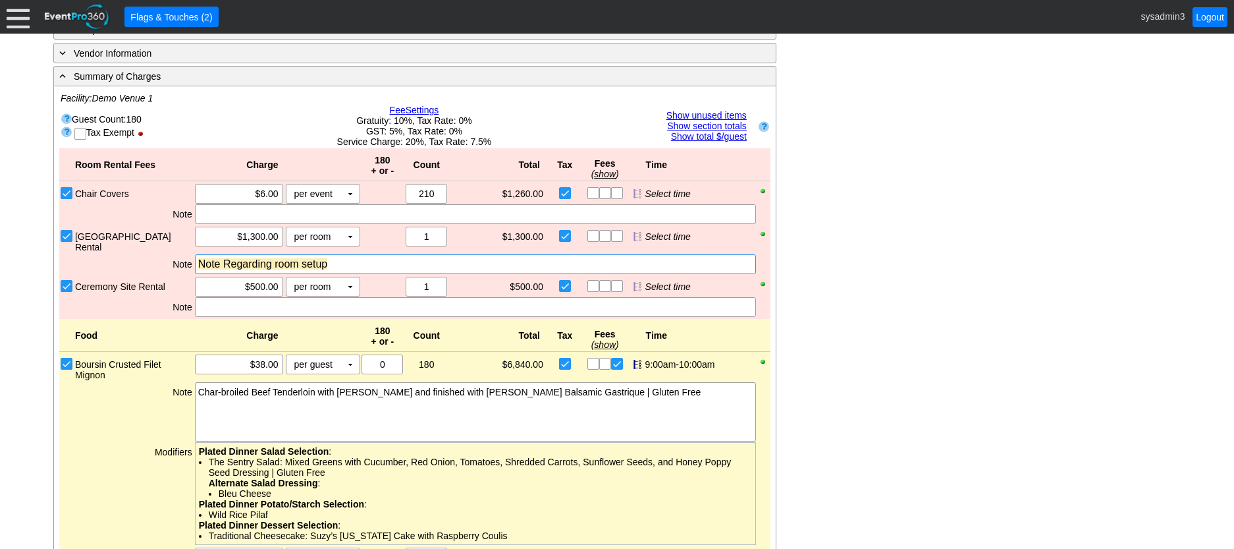
scroll to position [951, 0]
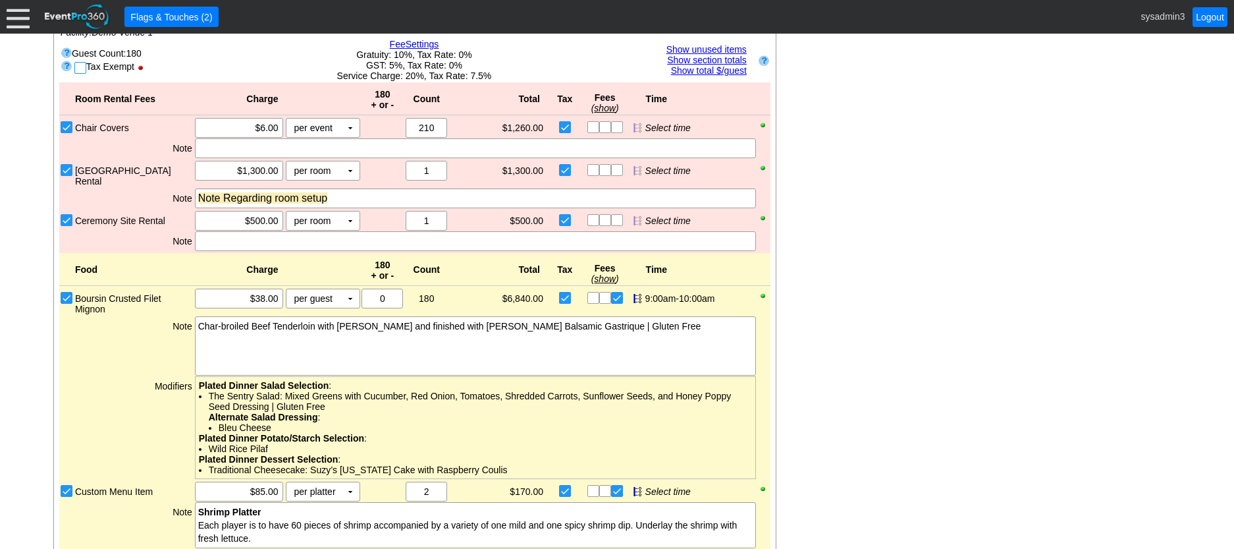
click at [76, 76] on input "checkbox" at bounding box center [81, 69] width 13 height 13
checkbox input "true"
checkbox input "false"
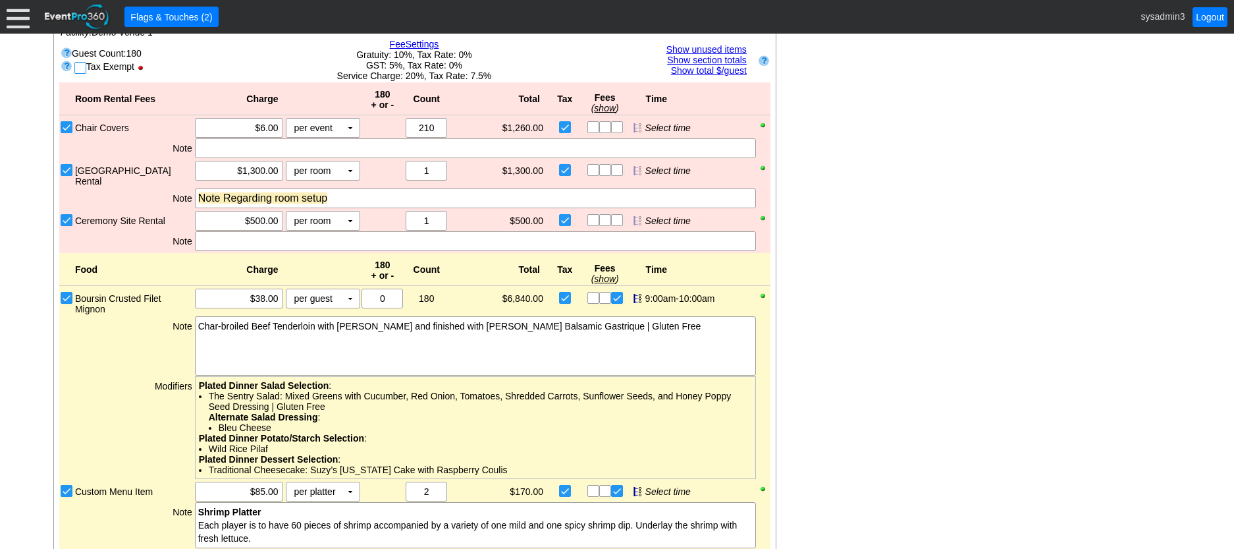
checkbox input "false"
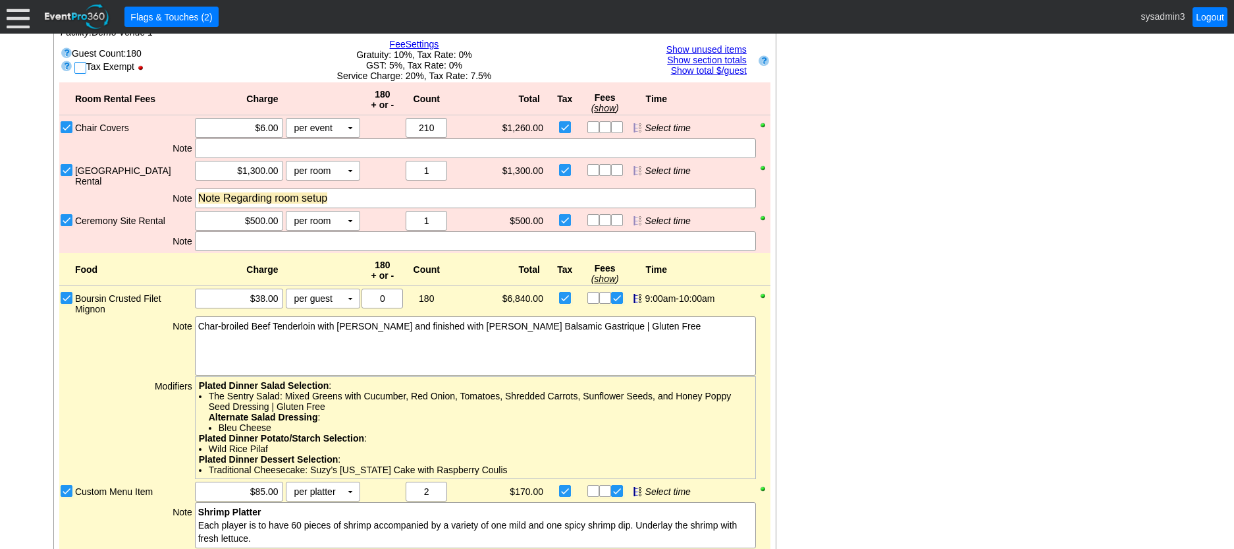
checkbox input "false"
click at [78, 76] on input "checkbox" at bounding box center [81, 69] width 13 height 13
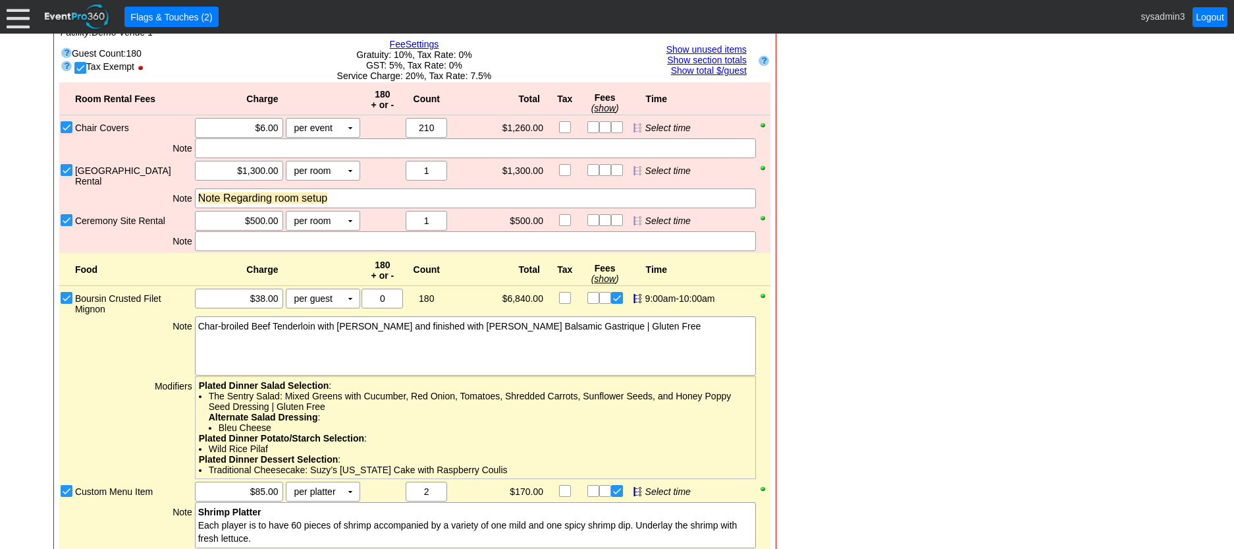
checkbox input "false"
checkbox input "true"
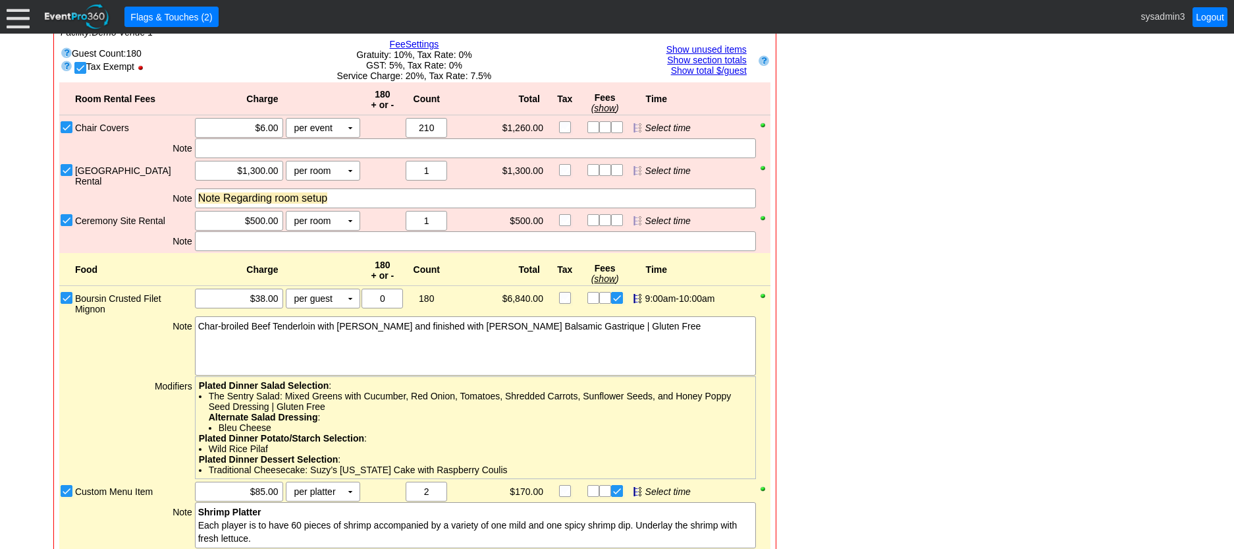
checkbox input "true"
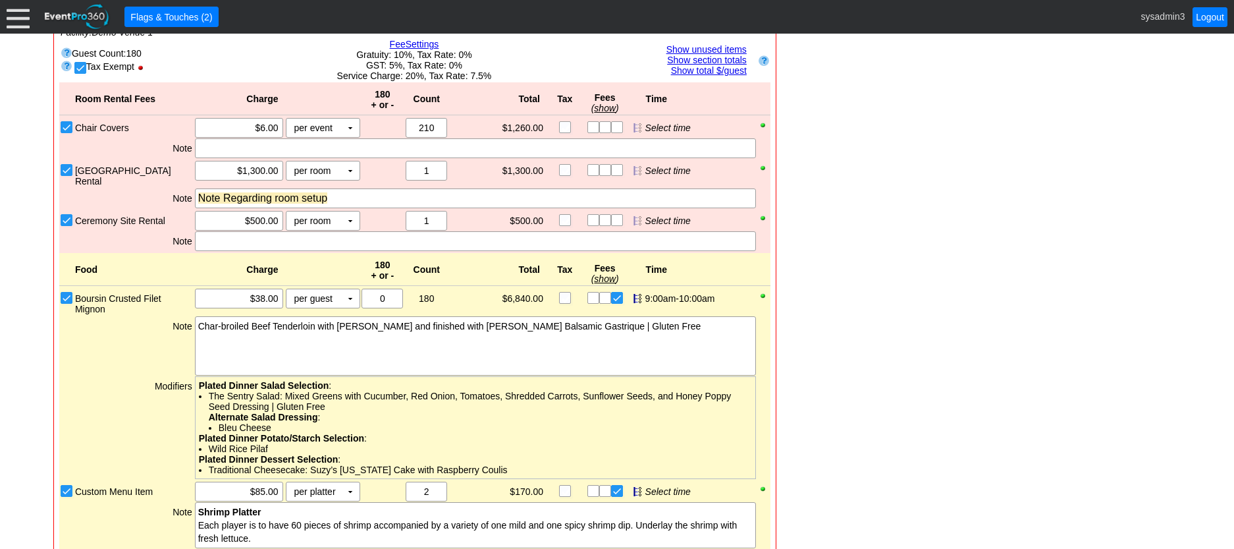
checkbox input "true"
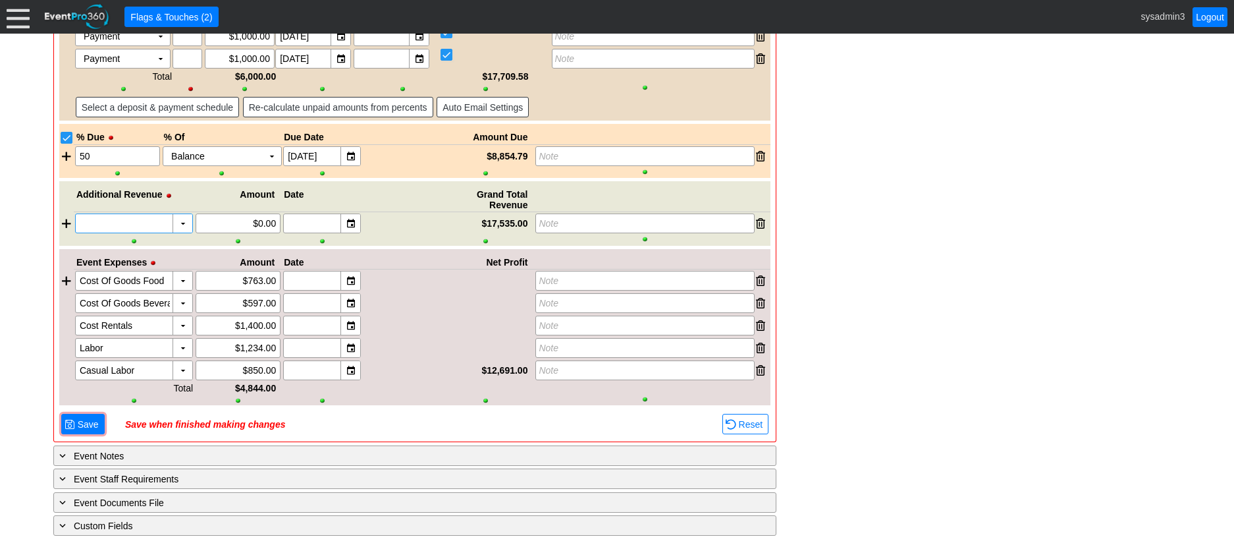
scroll to position [2325, 0]
click at [87, 422] on span "Save" at bounding box center [88, 424] width 26 height 13
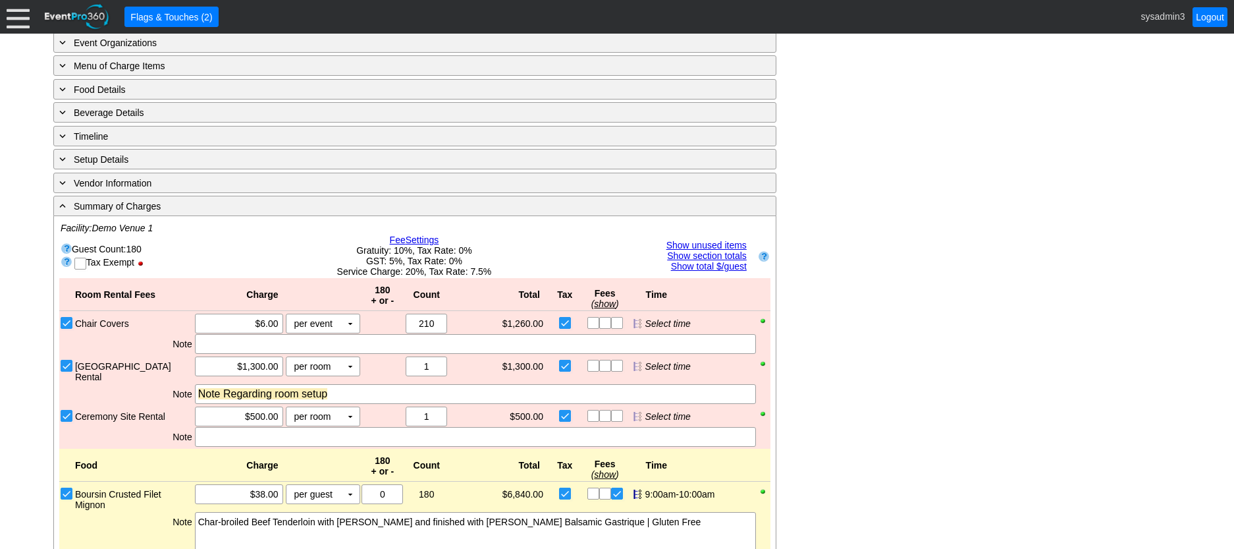
scroll to position [678, 0]
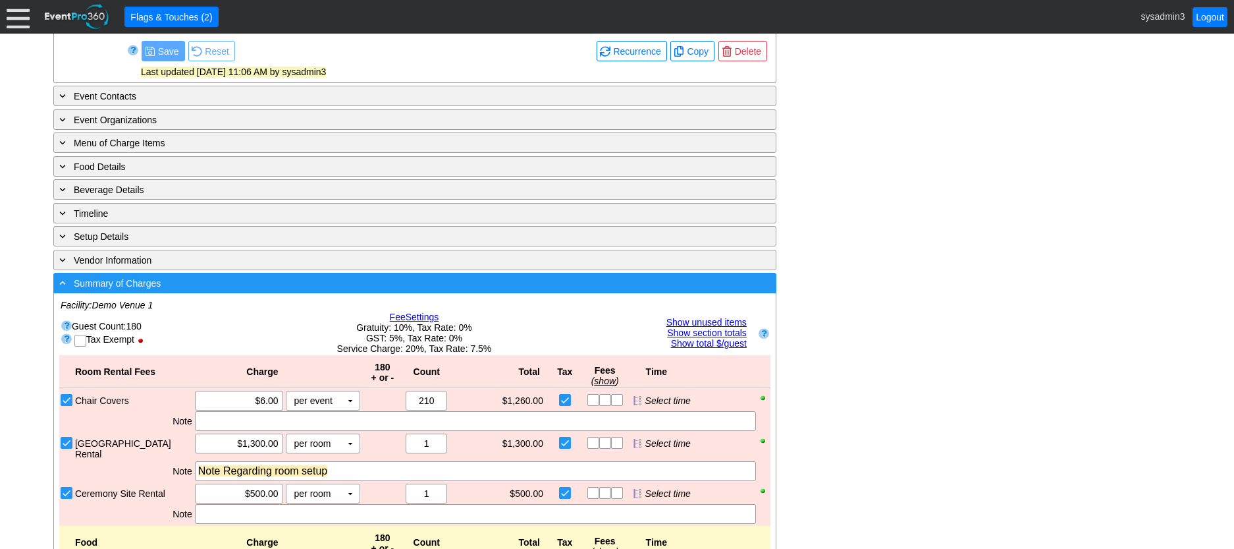
click at [337, 290] on div "- Summary of Charges" at bounding box center [388, 282] width 663 height 15
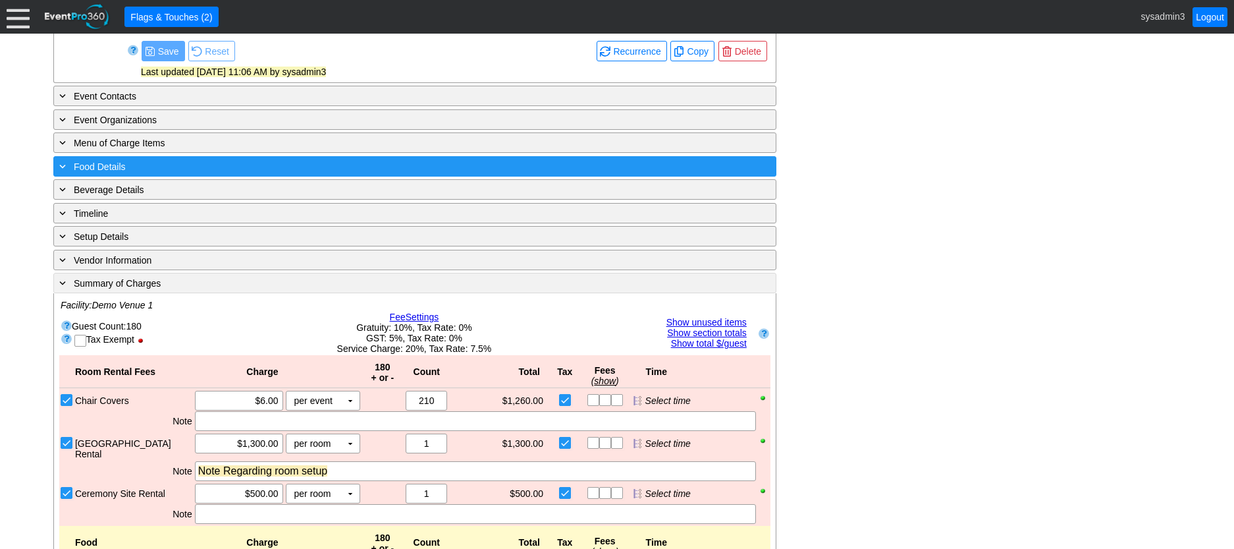
scroll to position [553, 0]
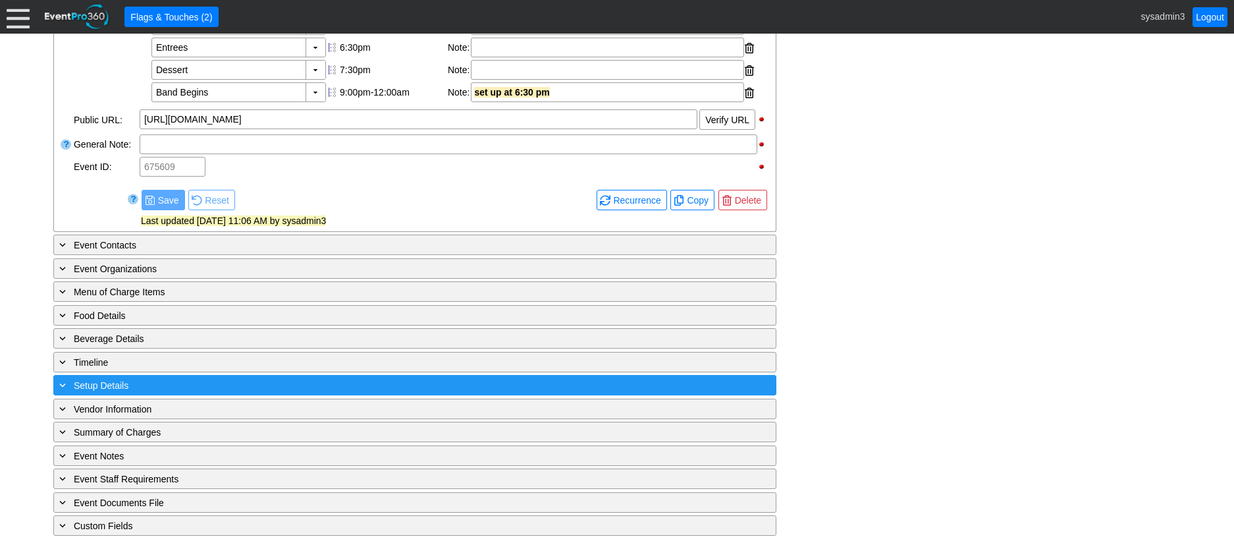
click at [272, 379] on div "+ Setup Details" at bounding box center [388, 384] width 663 height 15
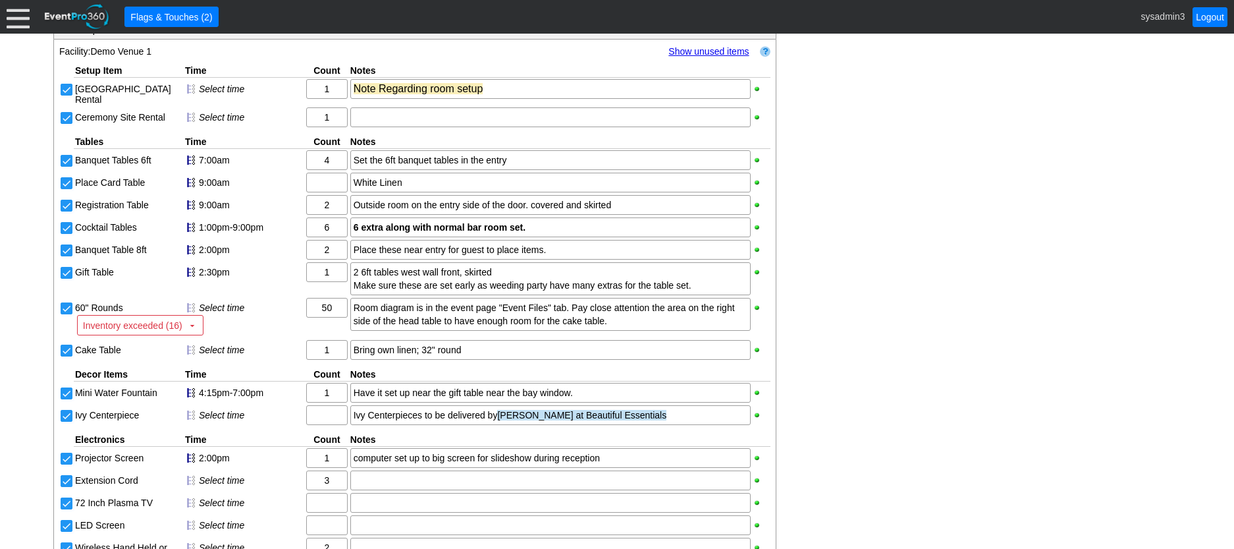
scroll to position [754, 0]
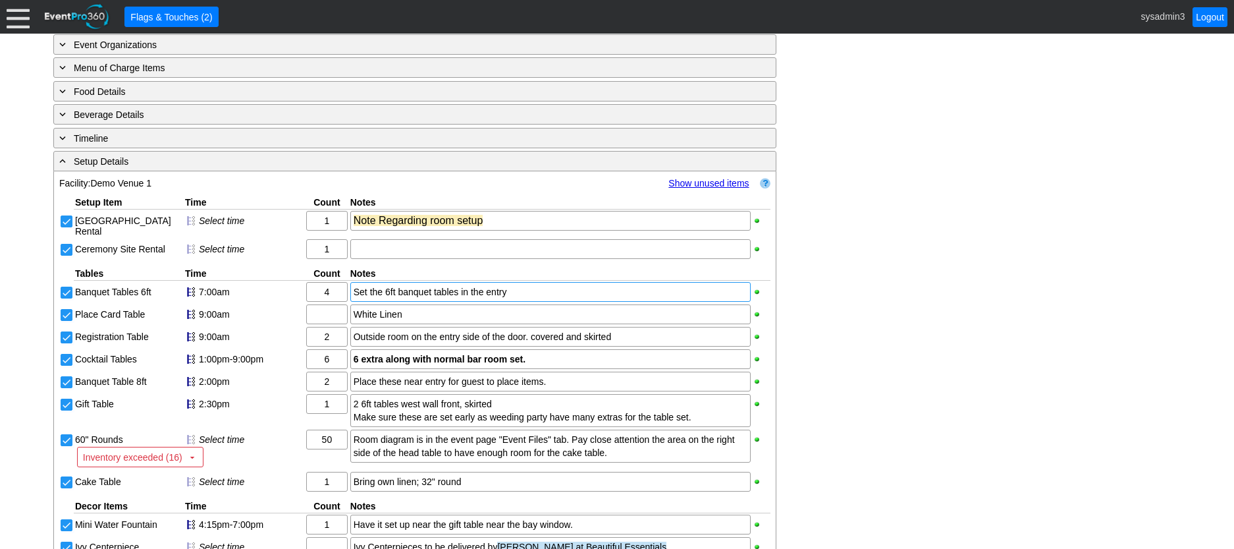
click at [422, 298] on div "Set the 6ft banquet tables in the entry" at bounding box center [551, 291] width 394 height 13
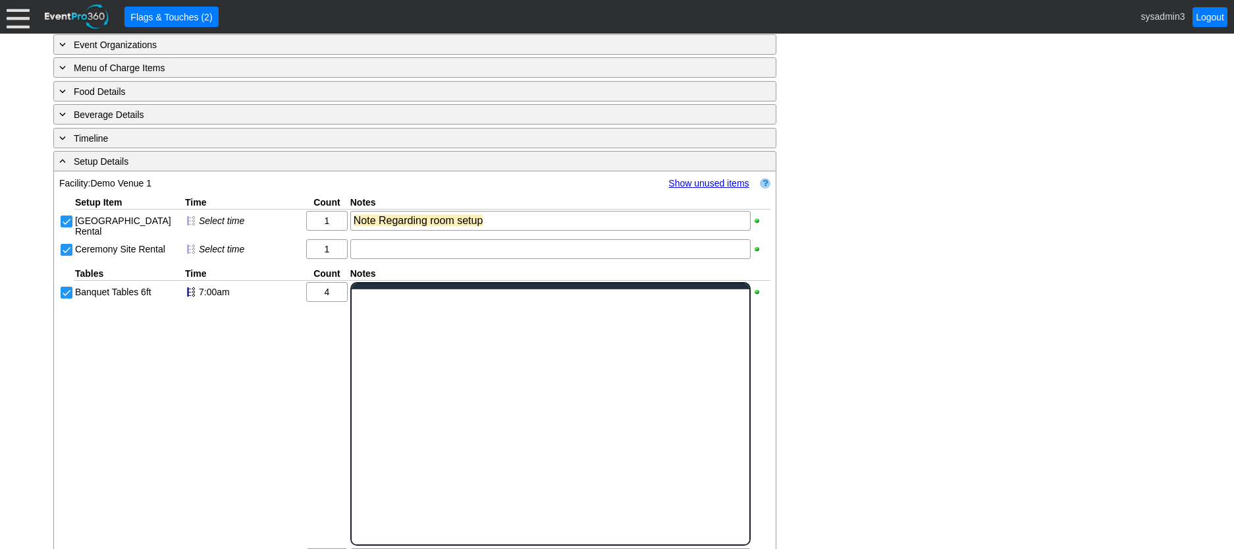
scroll to position [0, 0]
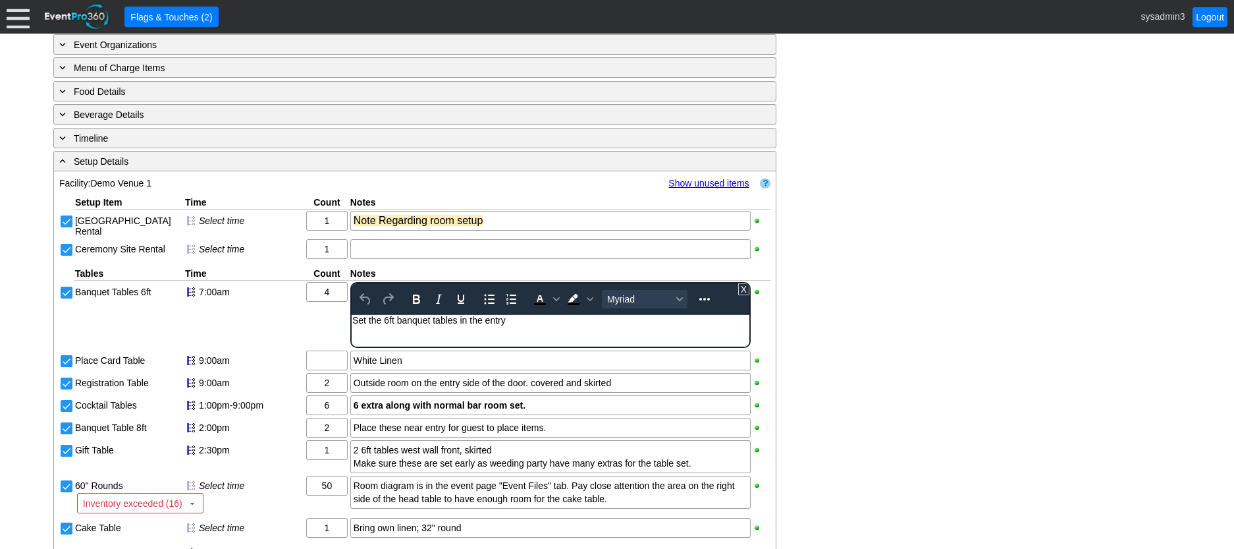
click at [535, 325] on div "Set the 6ft banquet tables in the entry" at bounding box center [550, 320] width 397 height 11
click at [947, 297] on div "- General Information ▼ Loading.... Remove all highlights Facility: ▼ Χ Demo Ve…" at bounding box center [617, 311] width 1136 height 1593
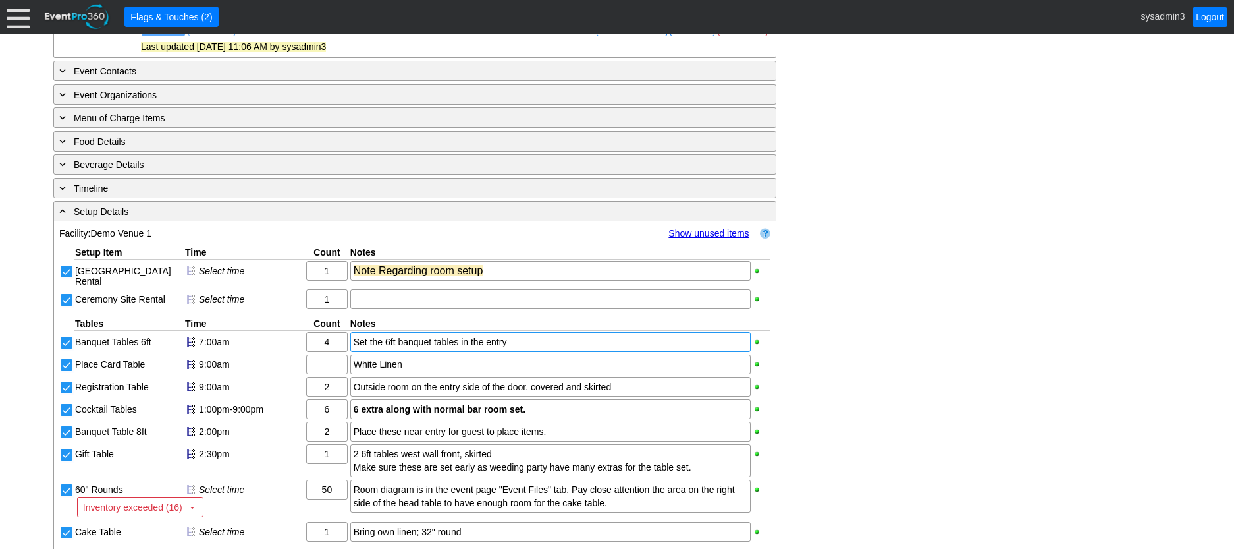
scroll to position [688, 0]
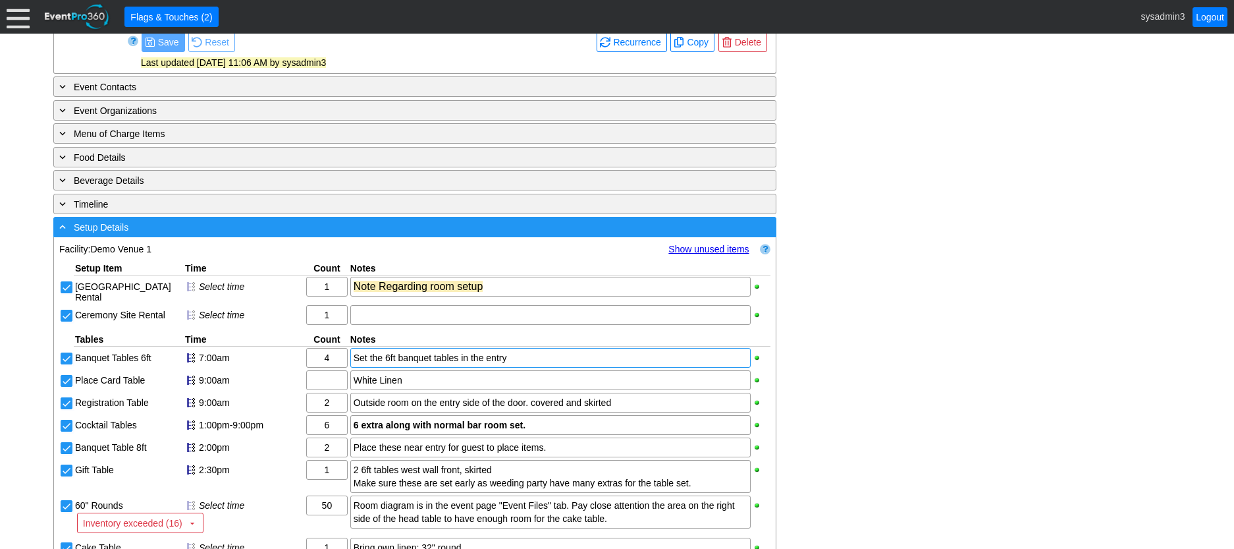
click at [227, 234] on div "- Setup Details" at bounding box center [388, 226] width 663 height 15
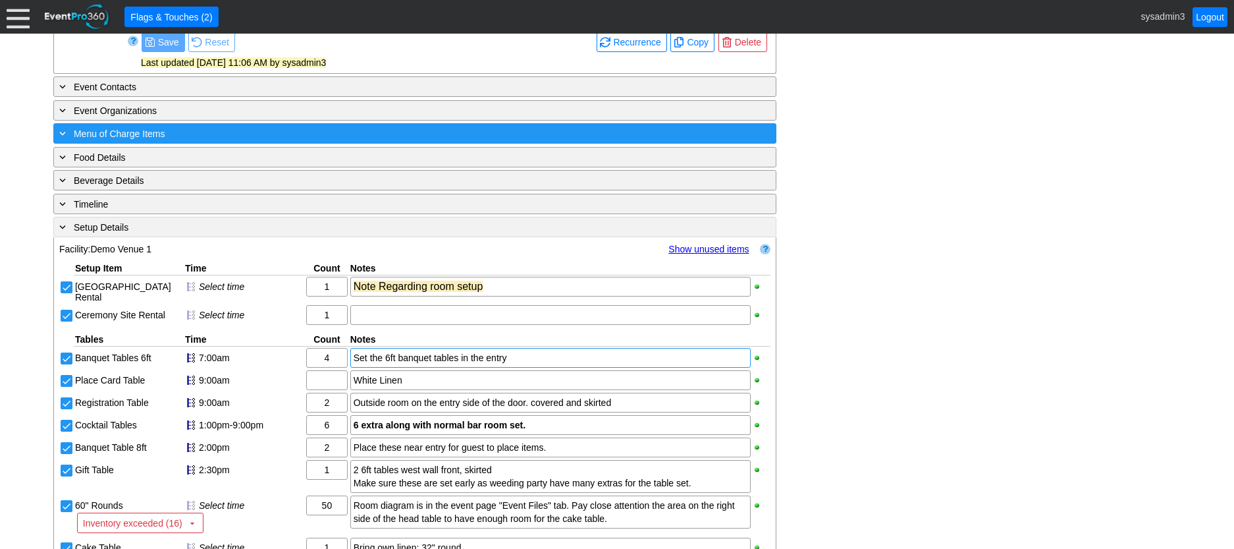
scroll to position [553, 0]
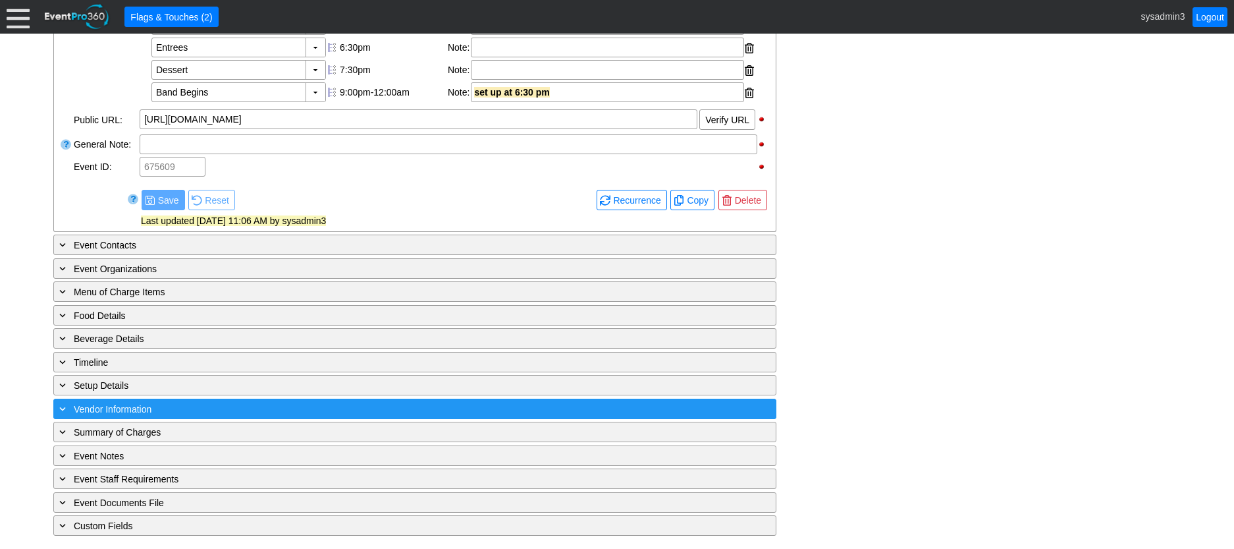
click at [240, 412] on div "+ Vendor Information" at bounding box center [388, 408] width 663 height 15
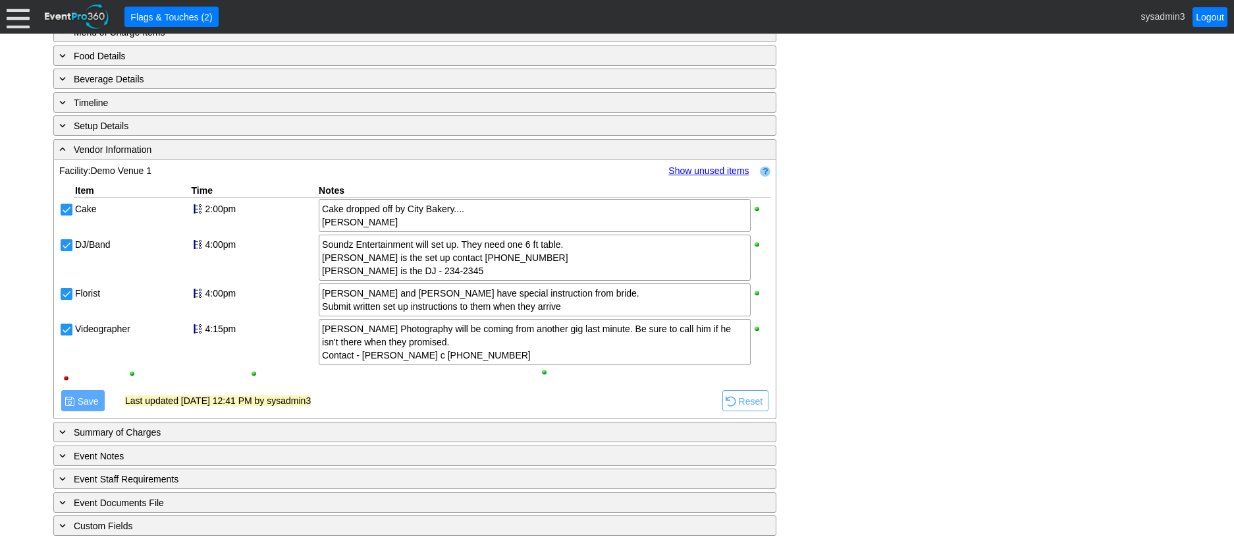
scroll to position [813, 0]
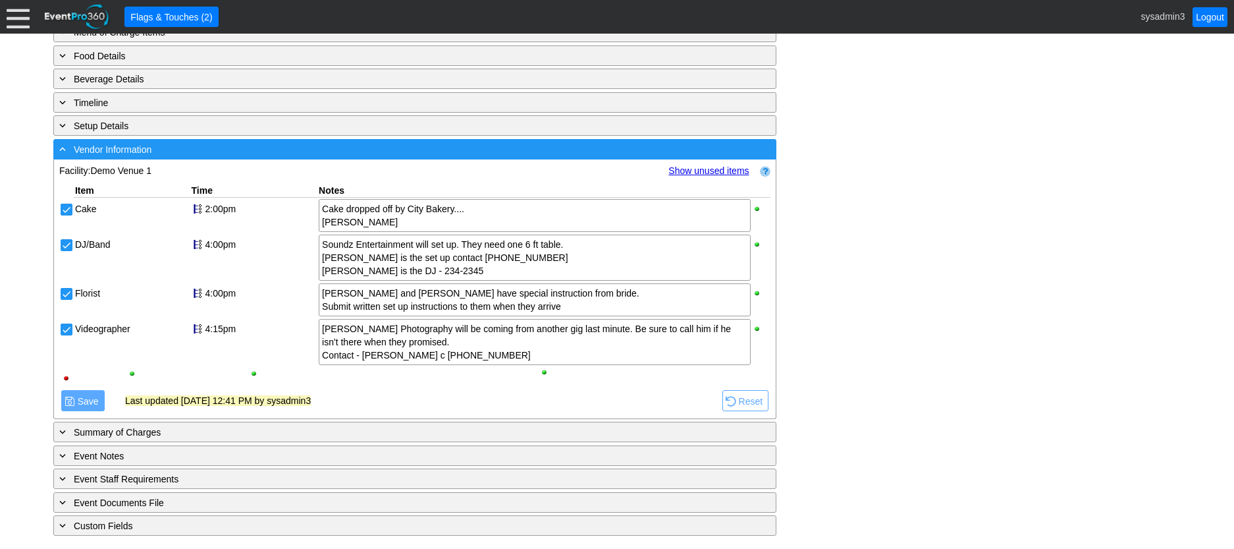
click at [271, 151] on div "- Vendor Information" at bounding box center [388, 149] width 663 height 15
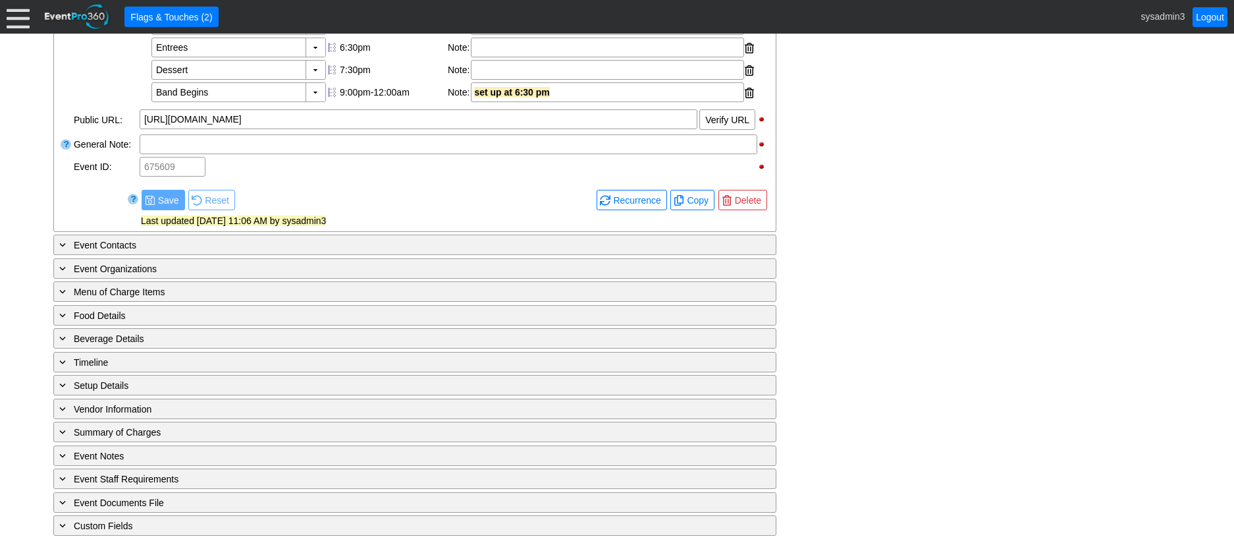
scroll to position [553, 0]
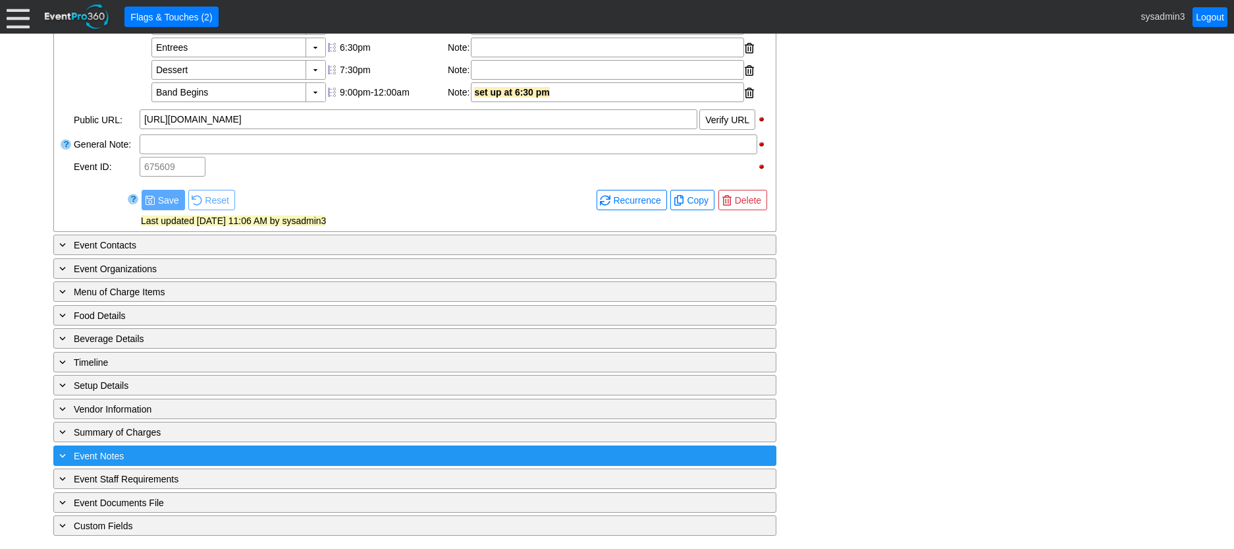
click at [239, 453] on div "+ Event Notes" at bounding box center [388, 455] width 663 height 15
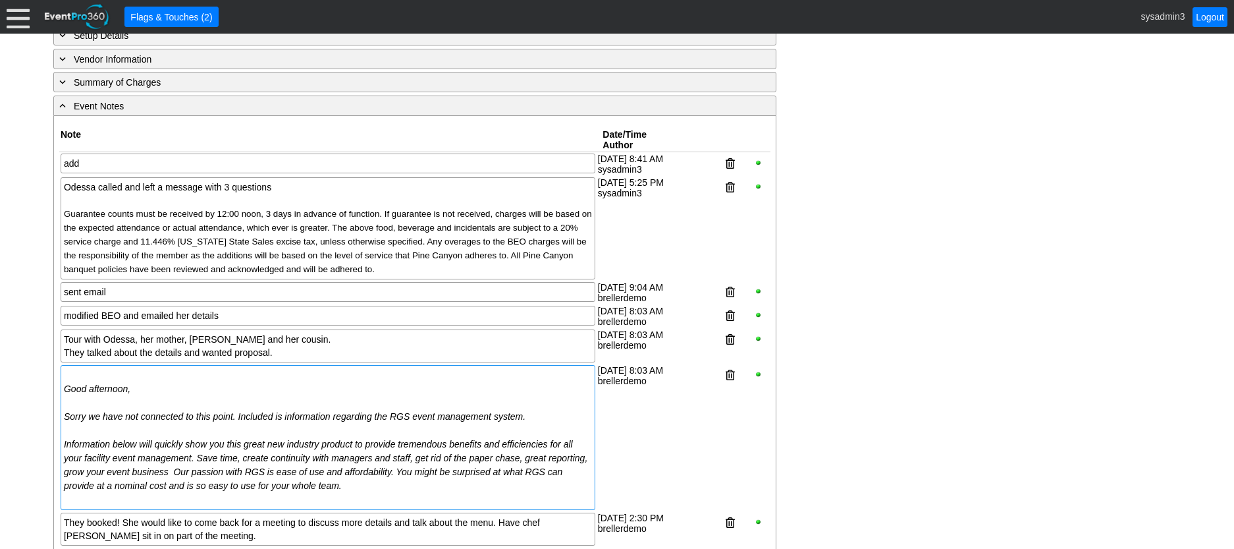
scroll to position [879, 0]
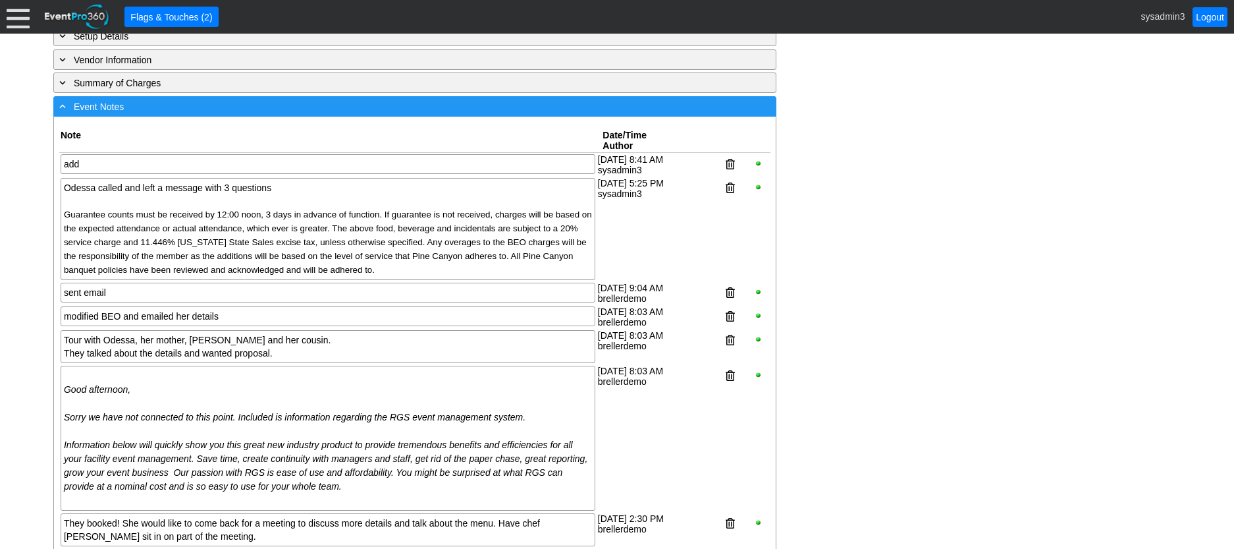
click at [275, 114] on div "- Event Notes" at bounding box center [388, 106] width 663 height 15
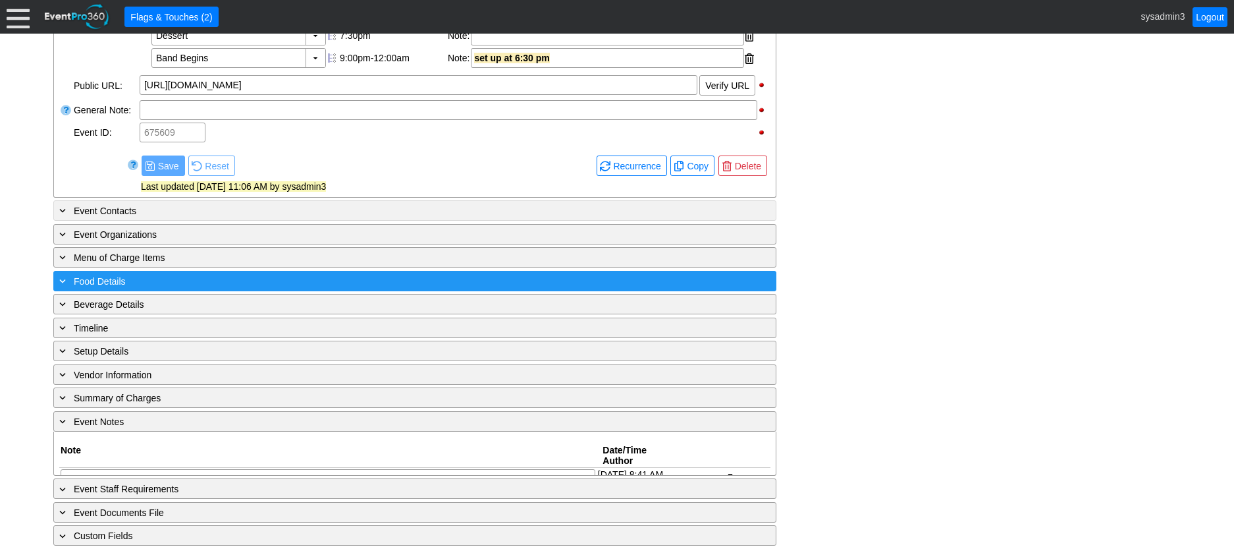
scroll to position [553, 0]
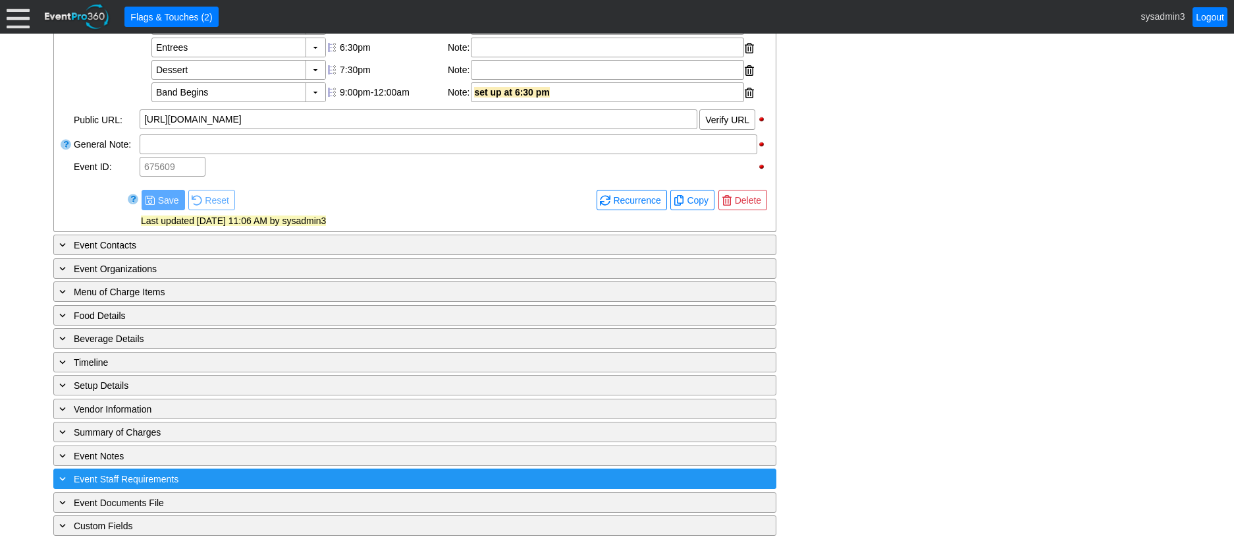
click at [255, 474] on div "+ Event Staff Requirements" at bounding box center [388, 478] width 663 height 15
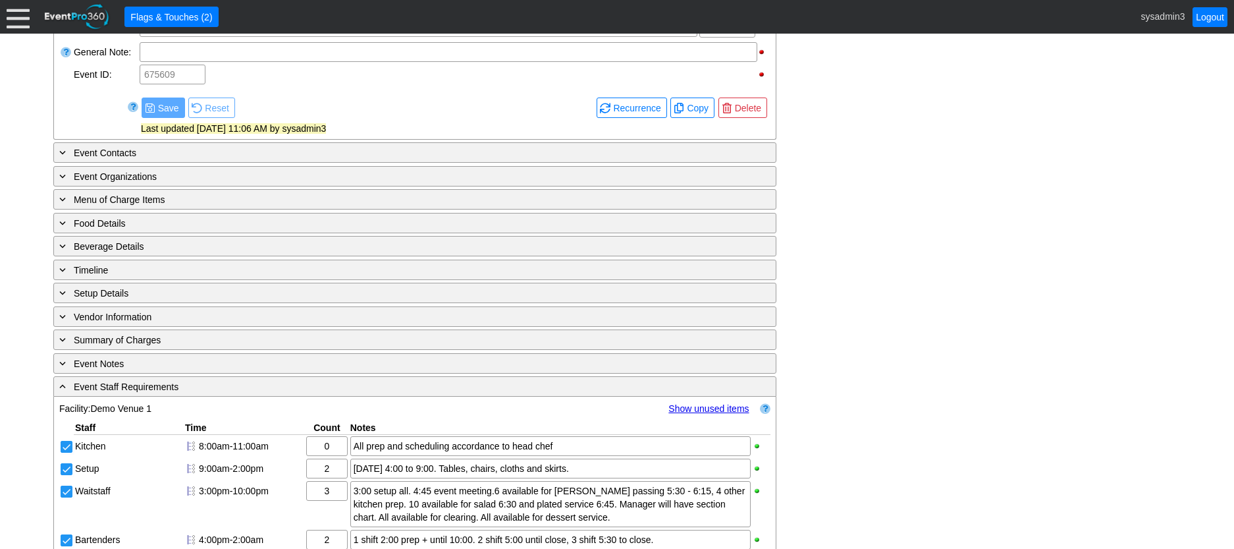
scroll to position [874, 0]
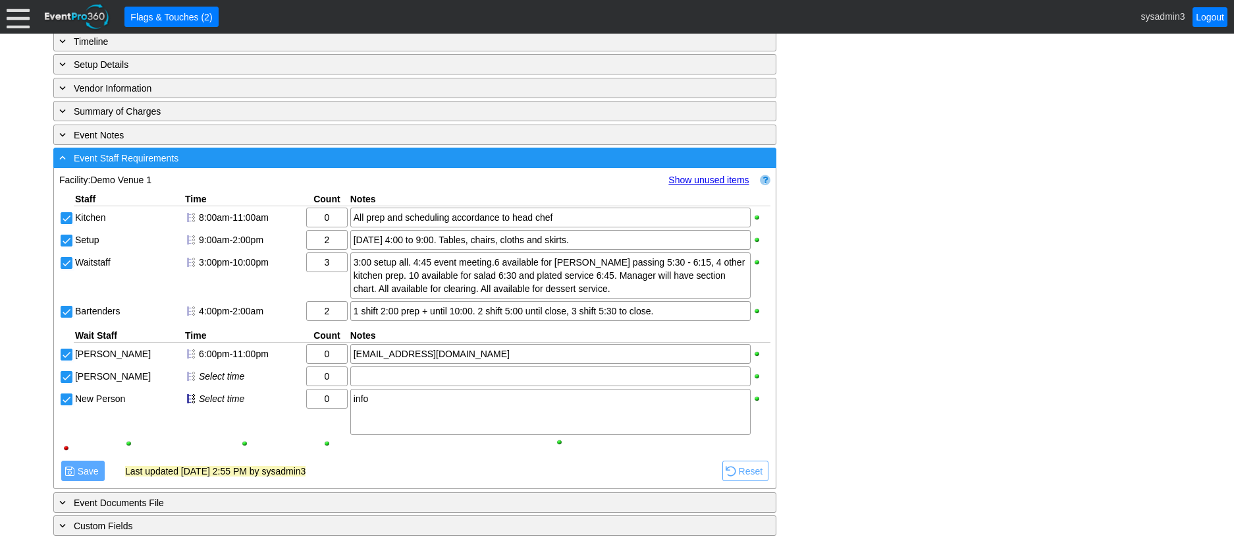
click at [258, 161] on div "- Event Staff Requirements" at bounding box center [388, 157] width 663 height 15
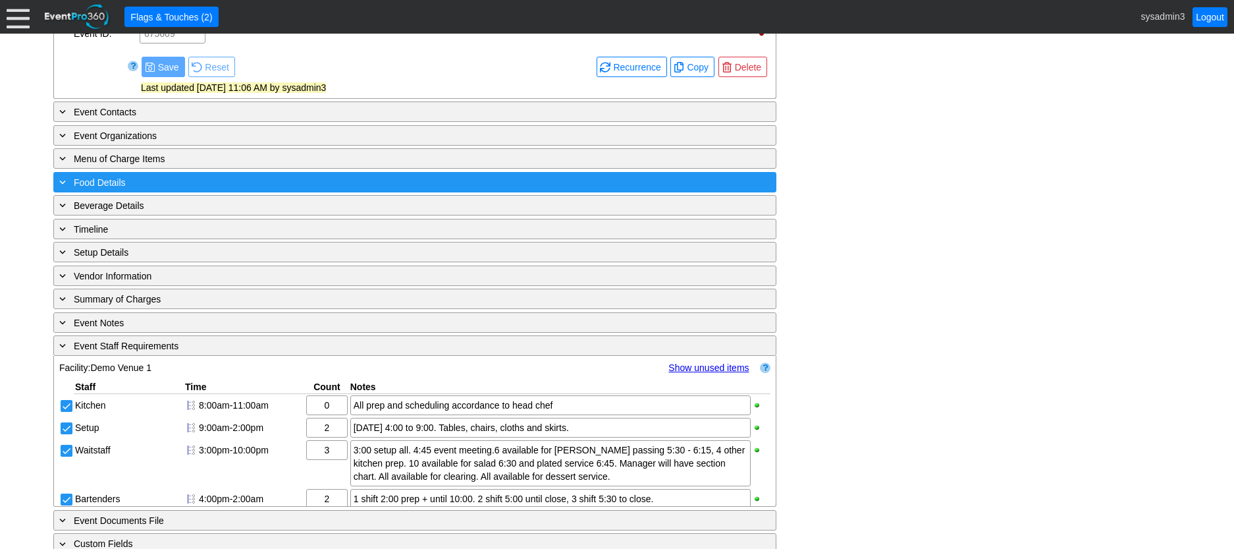
scroll to position [553, 0]
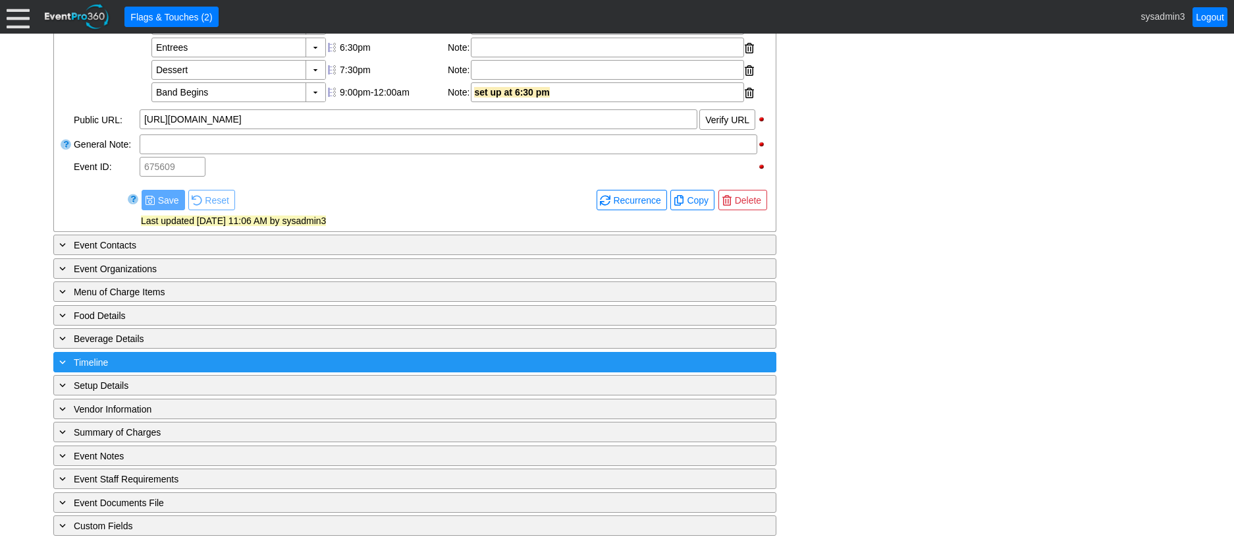
click at [228, 358] on div "+ Timeline" at bounding box center [388, 361] width 663 height 15
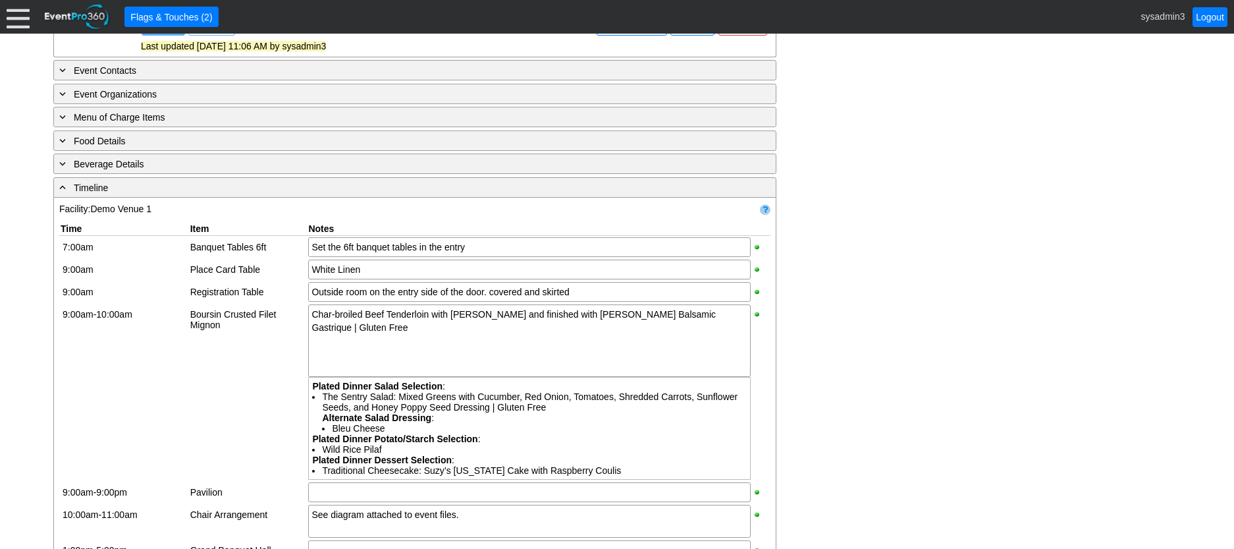
scroll to position [681, 0]
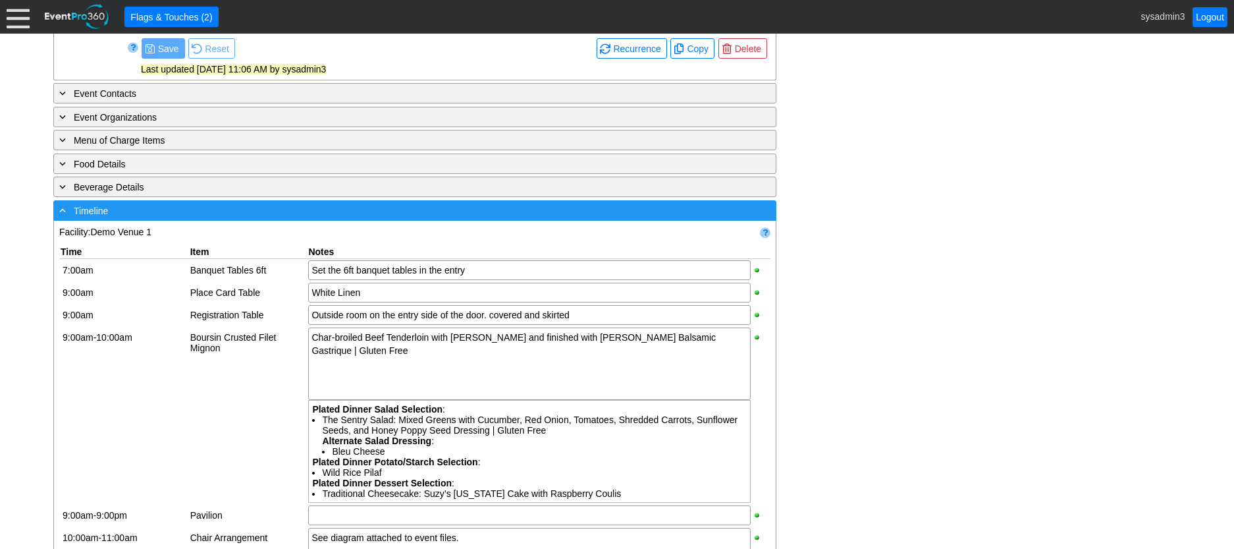
click at [257, 218] on div "- Timeline" at bounding box center [388, 210] width 663 height 15
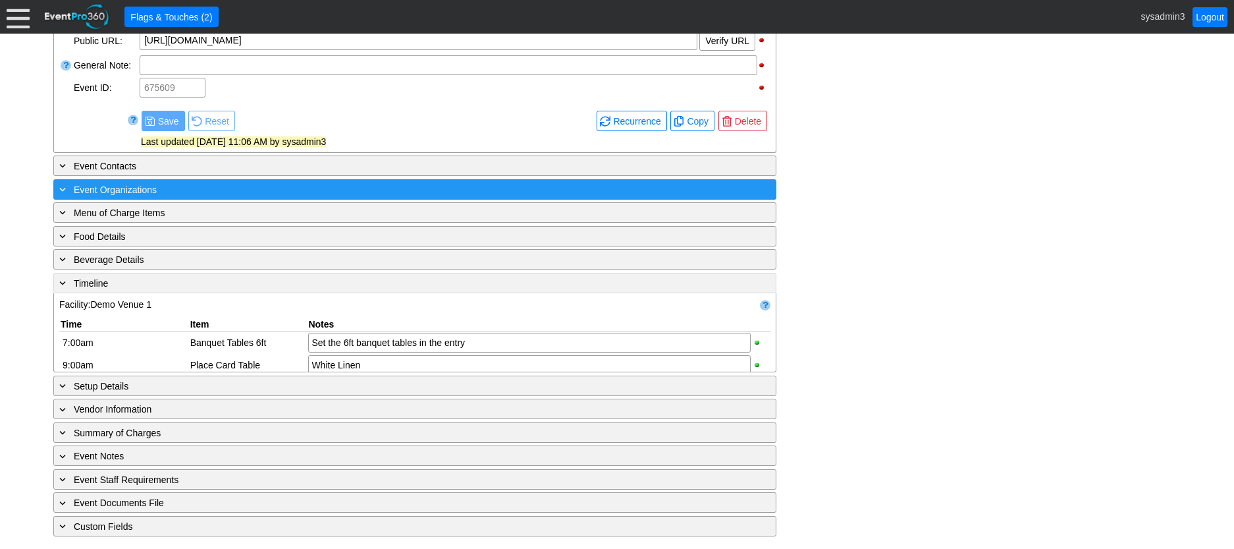
scroll to position [553, 0]
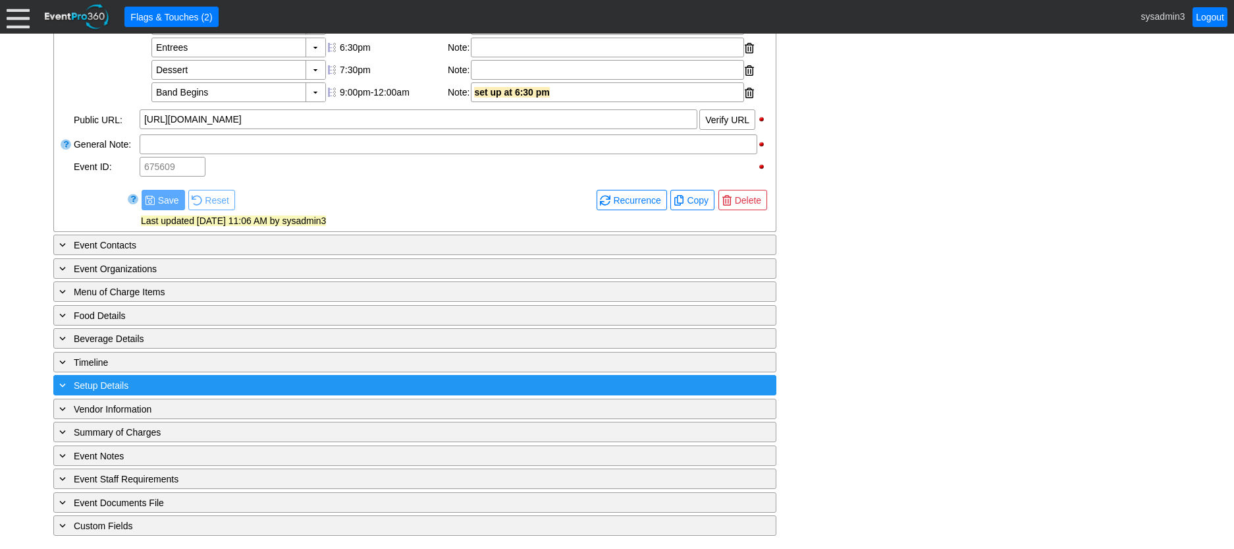
click at [242, 383] on div "+ Setup Details" at bounding box center [388, 384] width 663 height 15
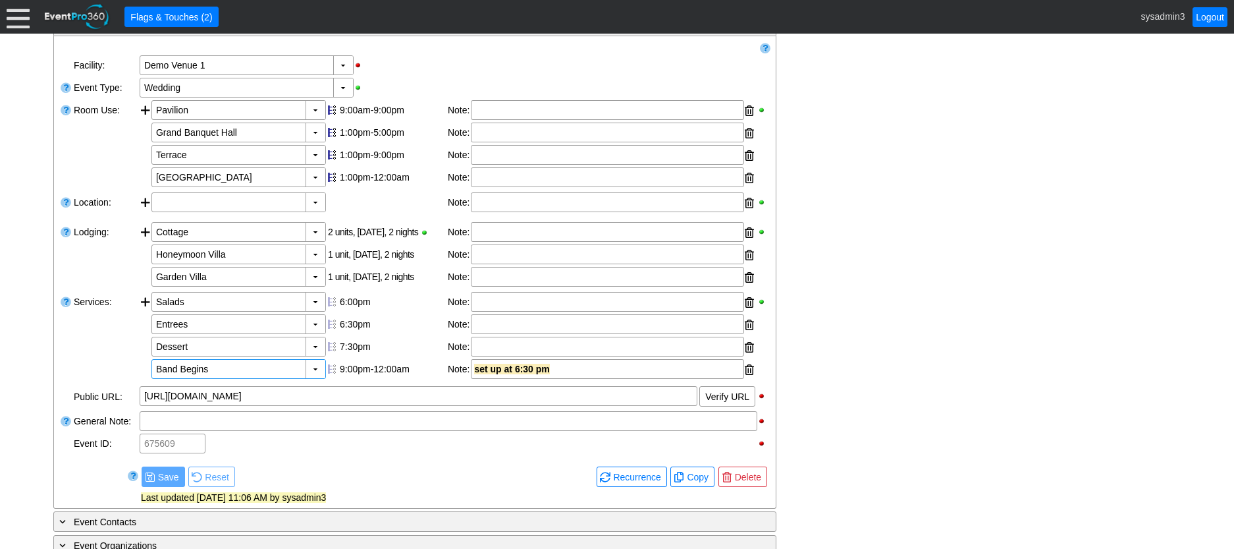
scroll to position [220, 0]
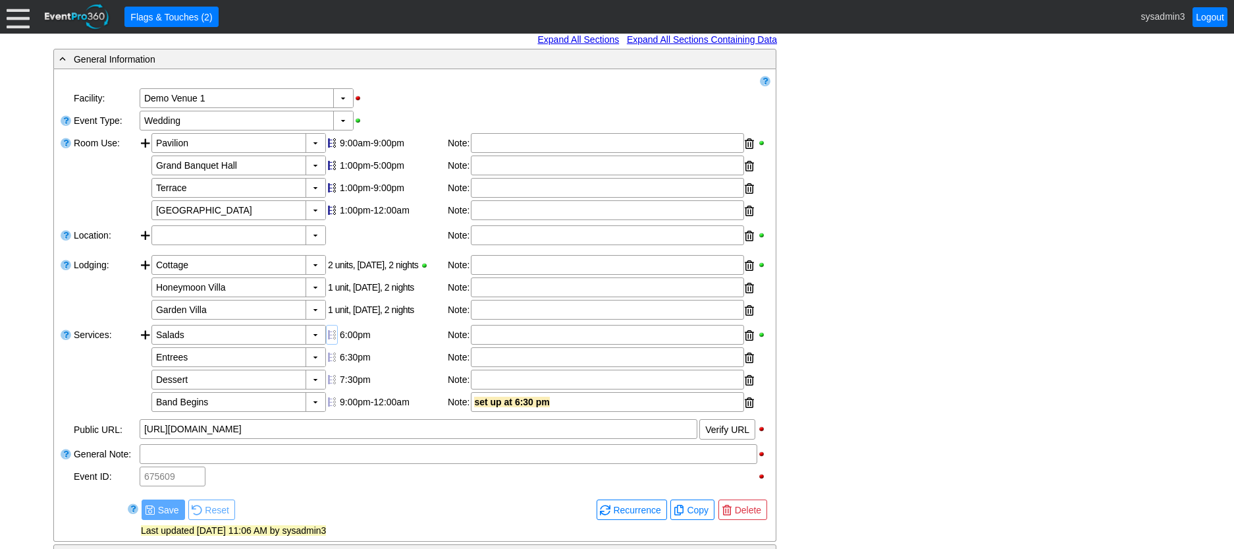
click at [329, 344] on div at bounding box center [332, 335] width 12 height 20
click at [328, 367] on div at bounding box center [332, 357] width 12 height 20
click at [328, 389] on div at bounding box center [332, 380] width 12 height 20
click at [330, 412] on div at bounding box center [332, 402] width 12 height 20
drag, startPoint x: 332, startPoint y: 423, endPoint x: 329, endPoint y: 400, distance: 22.5
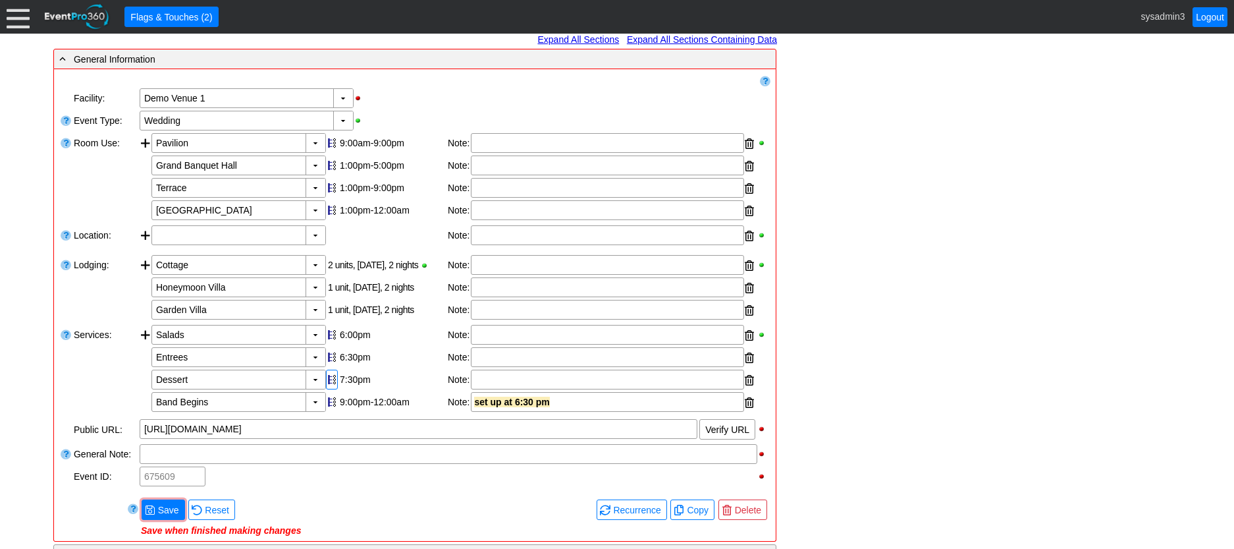
click at [329, 400] on div "▼ Χ Salads 6:00pm Select time Note: ▼ Χ Entrees 6:30pm Select time Note: ▼ Χ De…" at bounding box center [454, 370] width 606 height 90
click at [329, 389] on div at bounding box center [332, 380] width 12 height 20
click at [329, 367] on div at bounding box center [332, 357] width 12 height 20
click at [329, 344] on div at bounding box center [332, 335] width 12 height 20
click at [335, 412] on div at bounding box center [332, 402] width 12 height 20
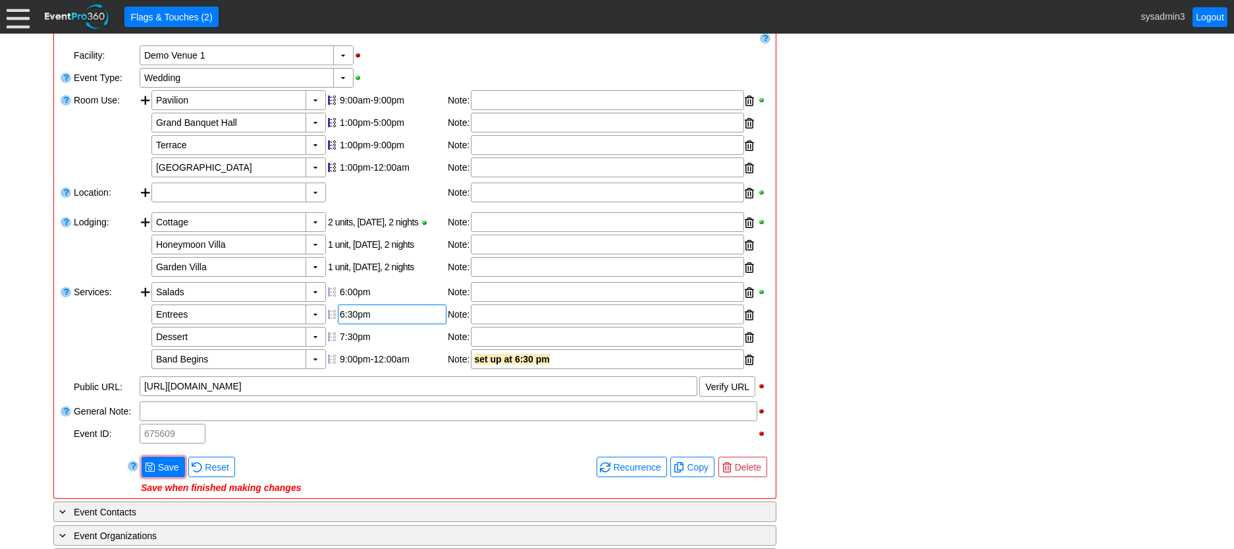
scroll to position [286, 0]
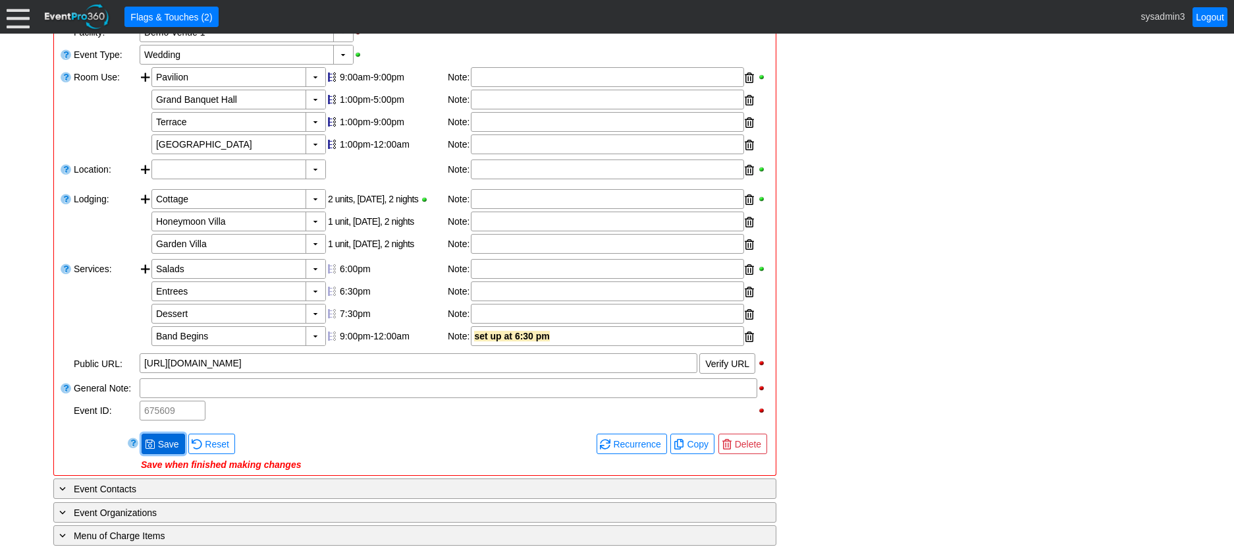
click at [167, 451] on span "Save" at bounding box center [168, 443] width 26 height 13
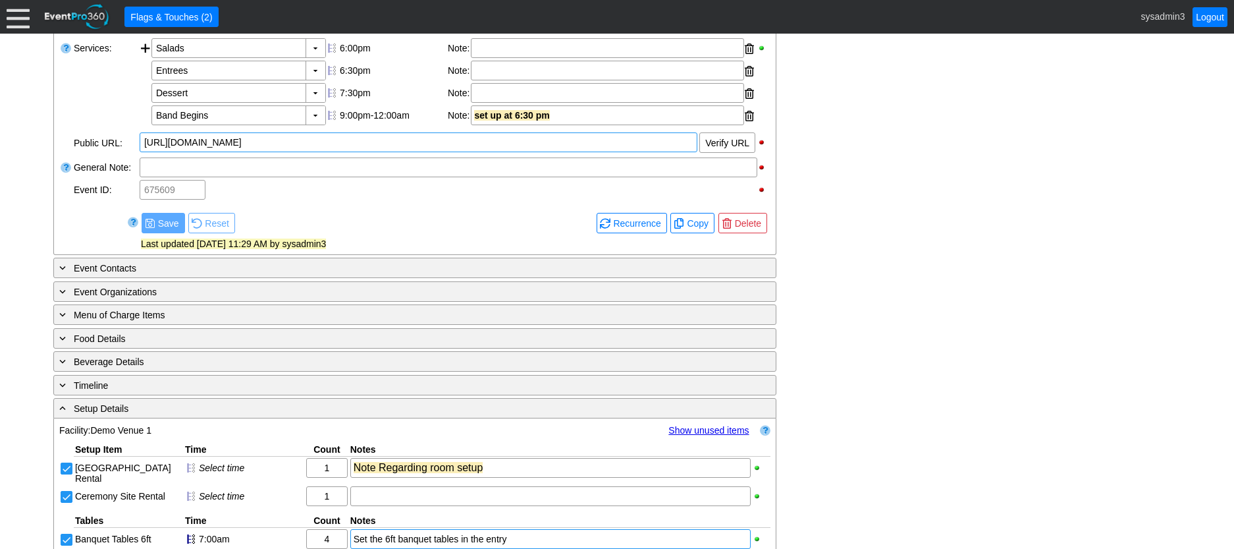
scroll to position [549, 0]
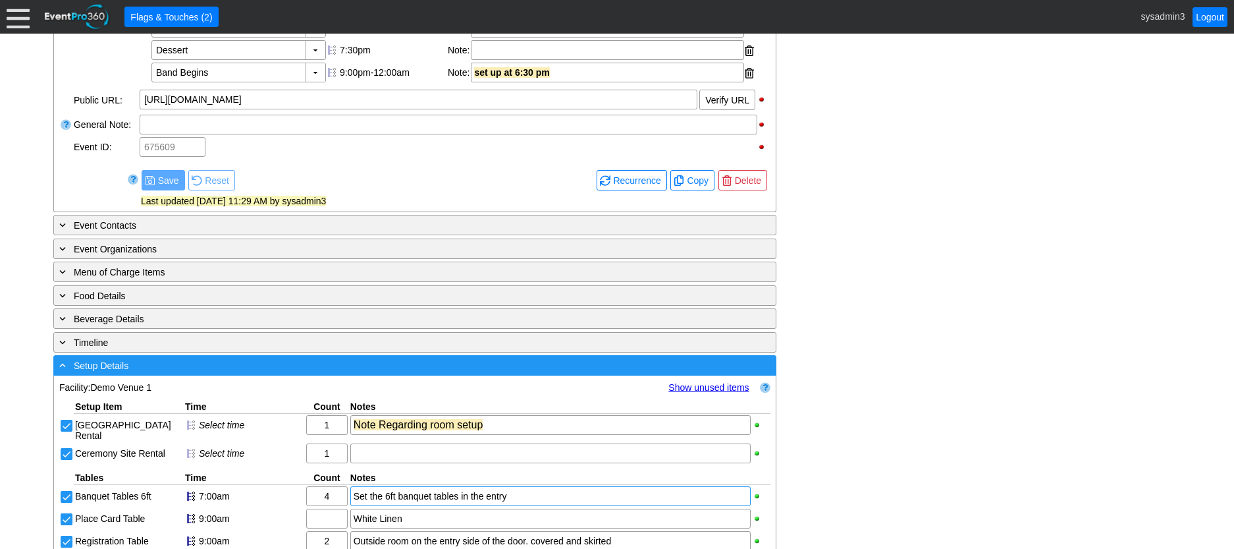
click at [256, 375] on div "- Setup Details ▼" at bounding box center [414, 365] width 723 height 20
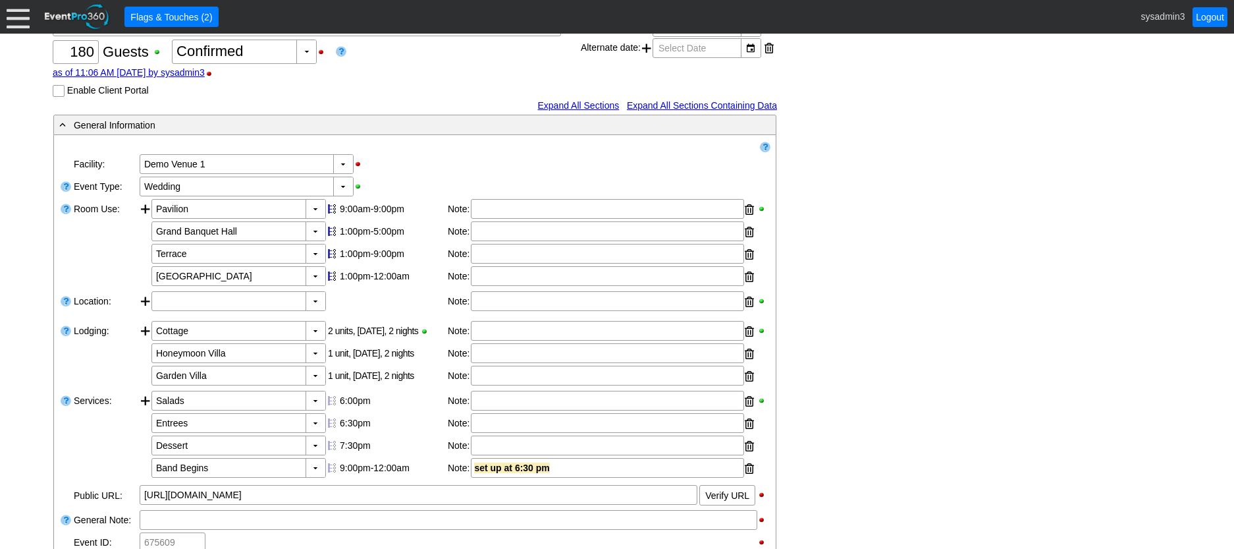
scroll to position [0, 0]
